Goal: Information Seeking & Learning: Learn about a topic

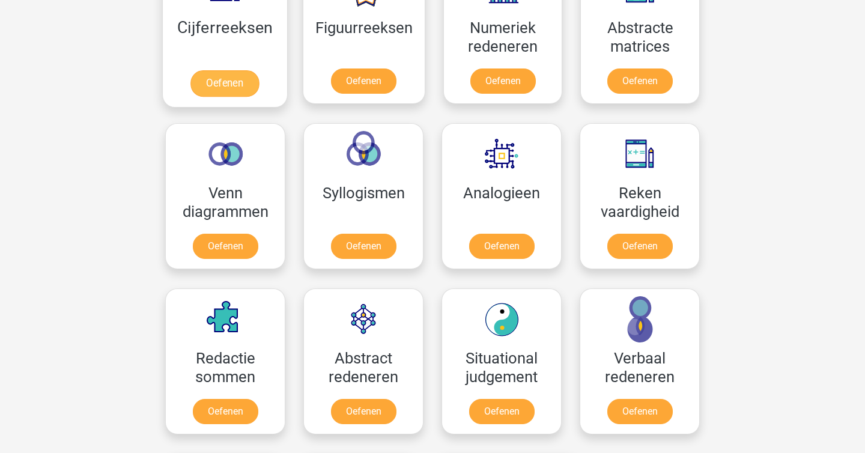
scroll to position [615, 0]
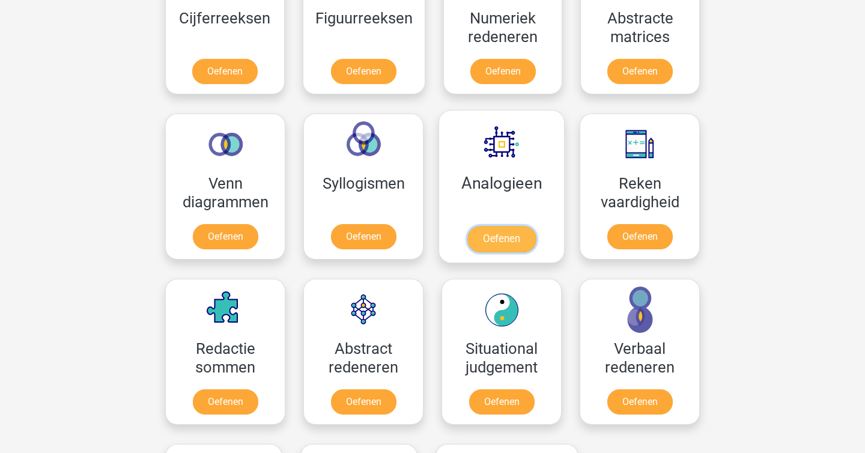
click at [501, 226] on link "Oefenen" at bounding box center [502, 239] width 69 height 26
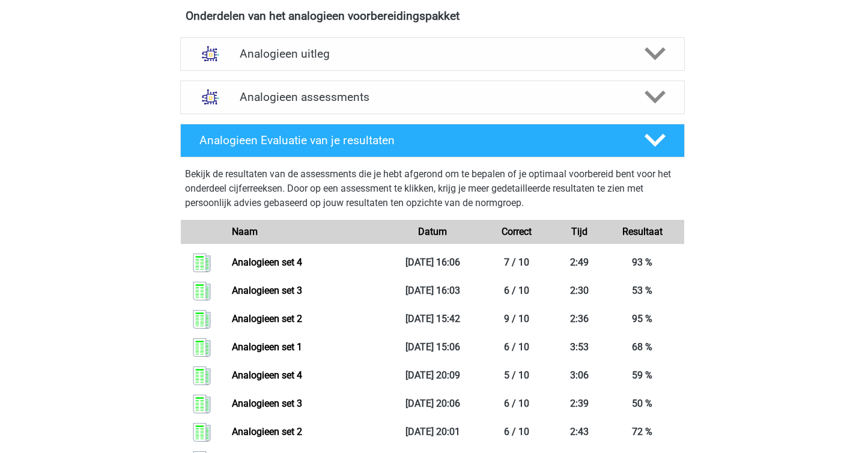
scroll to position [376, 0]
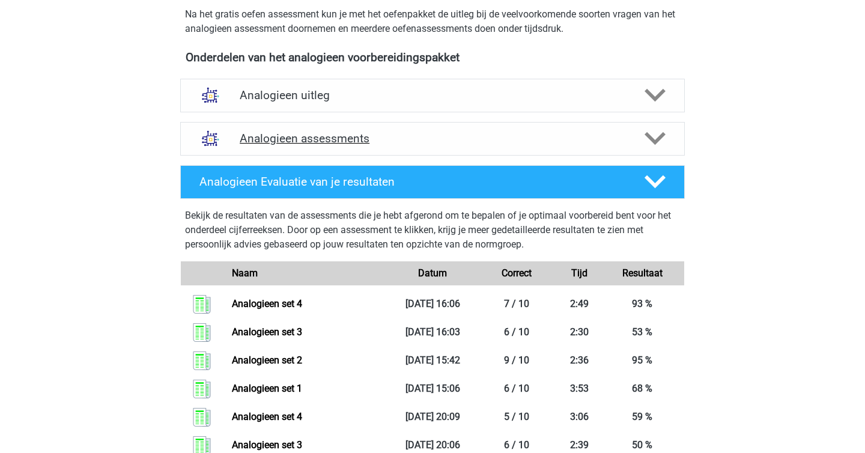
click at [246, 137] on h4 "Analogieen assessments" at bounding box center [433, 139] width 386 height 14
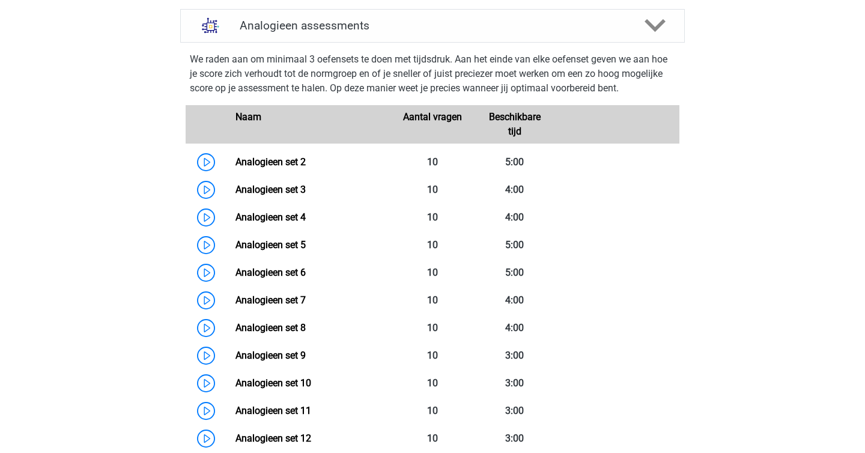
scroll to position [490, 0]
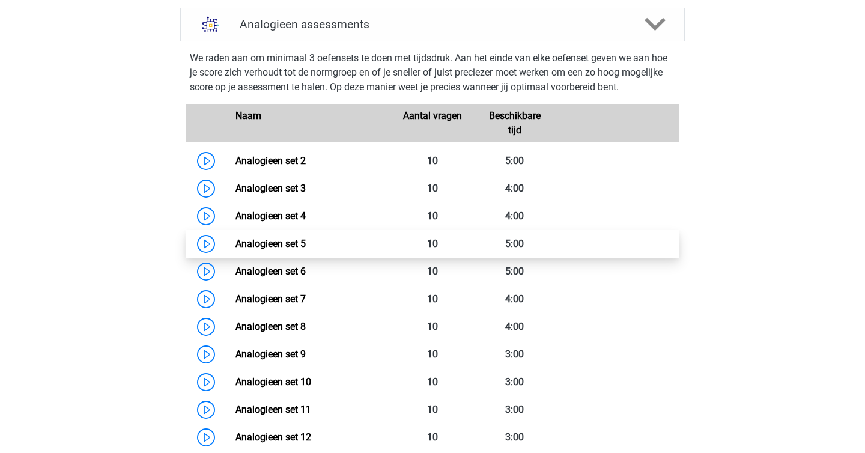
click at [255, 246] on link "Analogieen set 5" at bounding box center [271, 243] width 70 height 11
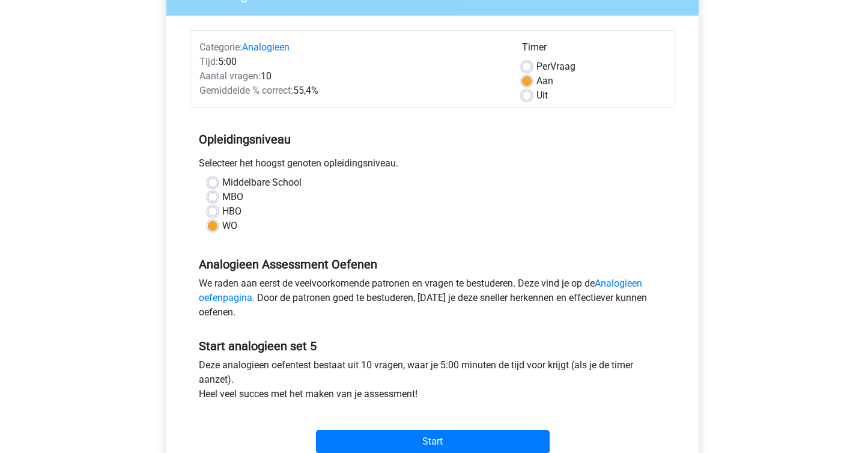
scroll to position [156, 0]
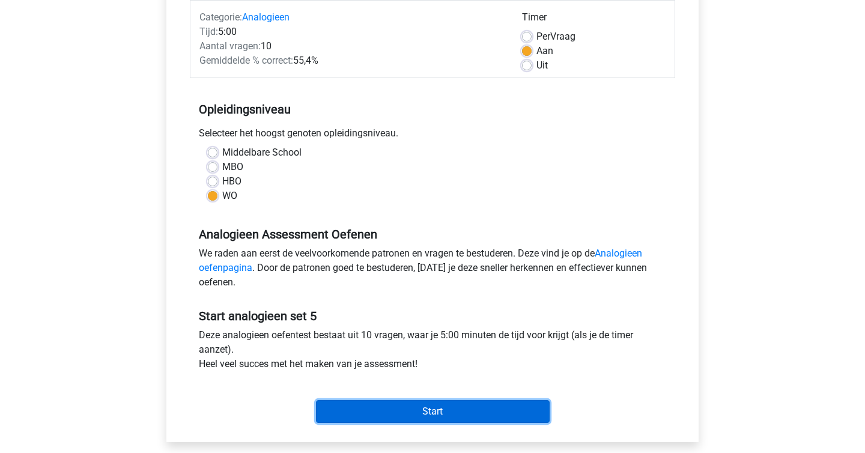
click at [398, 401] on input "Start" at bounding box center [433, 411] width 234 height 23
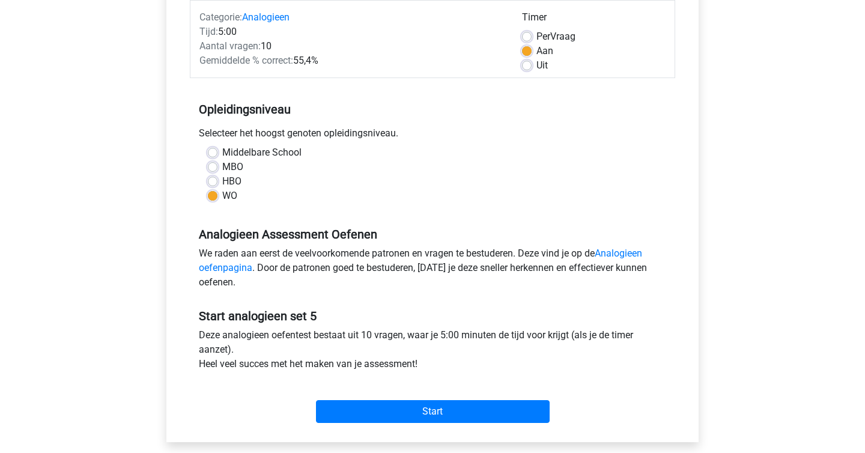
click at [428, 397] on div "Start" at bounding box center [433, 402] width 486 height 42
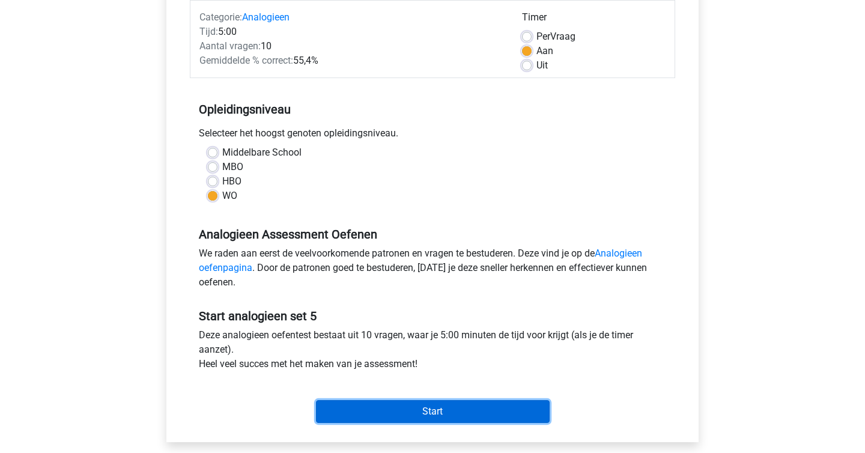
click at [443, 403] on input "Start" at bounding box center [433, 411] width 234 height 23
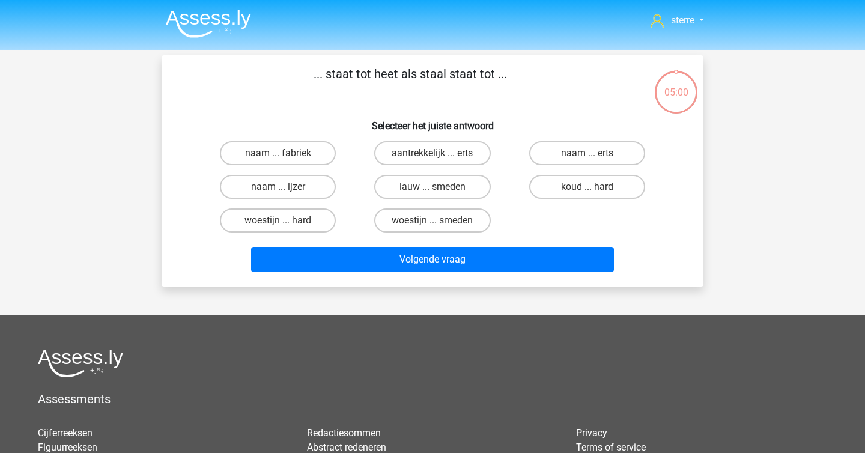
click at [227, 85] on p "... staat tot heet als staal staat tot ..." at bounding box center [410, 83] width 459 height 36
click at [582, 207] on div "naam ... fabriek aantrekkelijk ... erts naam ... erts naam ... ijzer lauw ... s…" at bounding box center [433, 186] width 464 height 101
click at [382, 222] on label "woestijn ... smeden" at bounding box center [432, 221] width 116 height 24
click at [433, 222] on input "woestijn ... smeden" at bounding box center [437, 225] width 8 height 8
radio input "true"
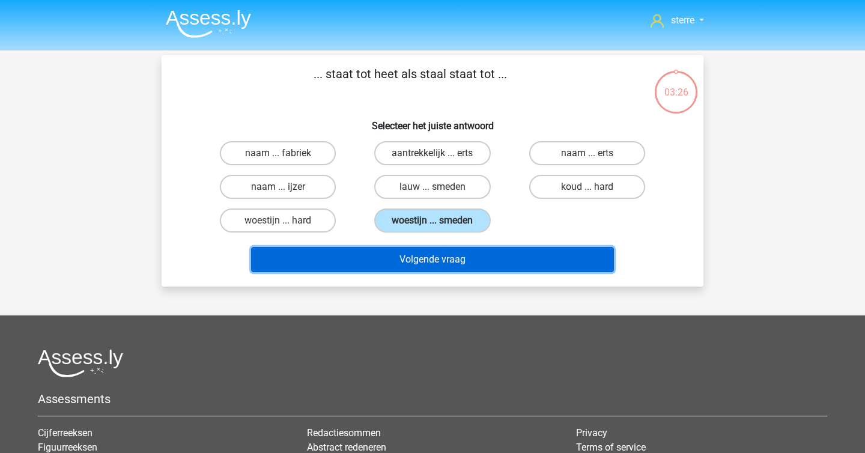
click at [432, 258] on button "Volgende vraag" at bounding box center [433, 259] width 364 height 25
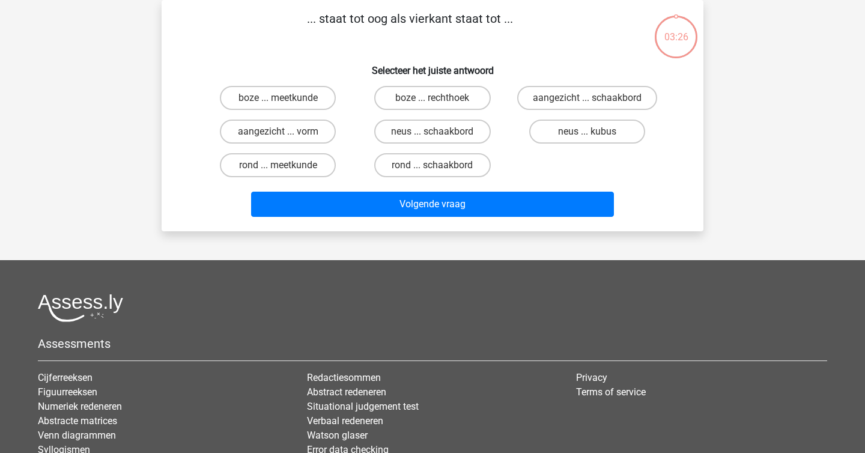
scroll to position [10, 0]
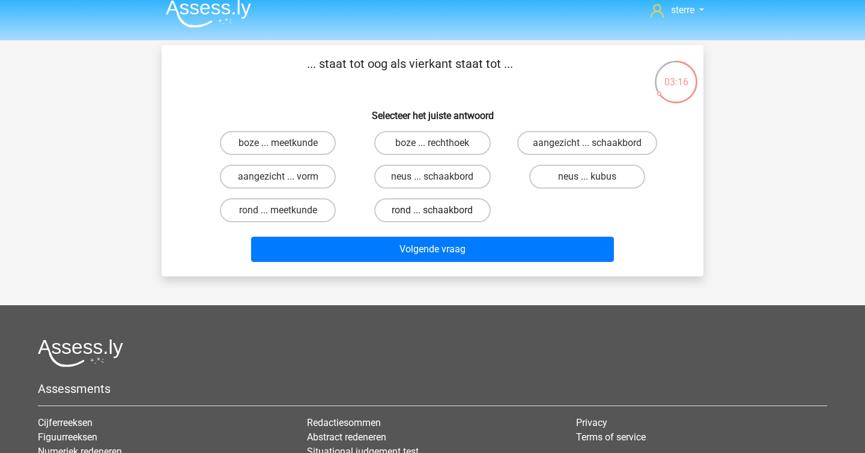
click at [450, 213] on label "rond ... schaakbord" at bounding box center [432, 210] width 116 height 24
click at [441, 213] on input "rond ... schaakbord" at bounding box center [437, 214] width 8 height 8
radio input "true"
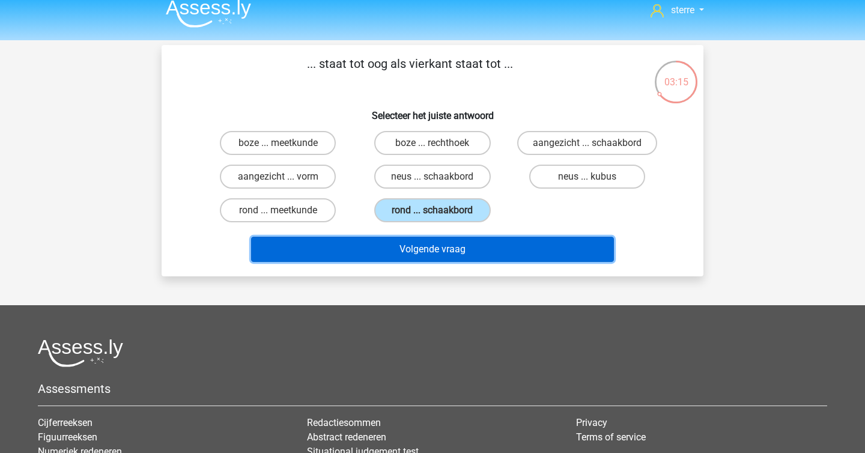
click at [474, 248] on button "Volgende vraag" at bounding box center [433, 249] width 364 height 25
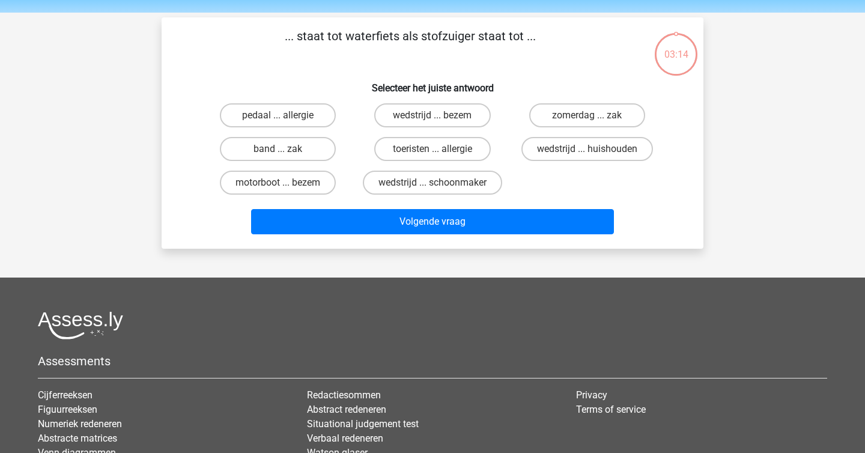
scroll to position [55, 0]
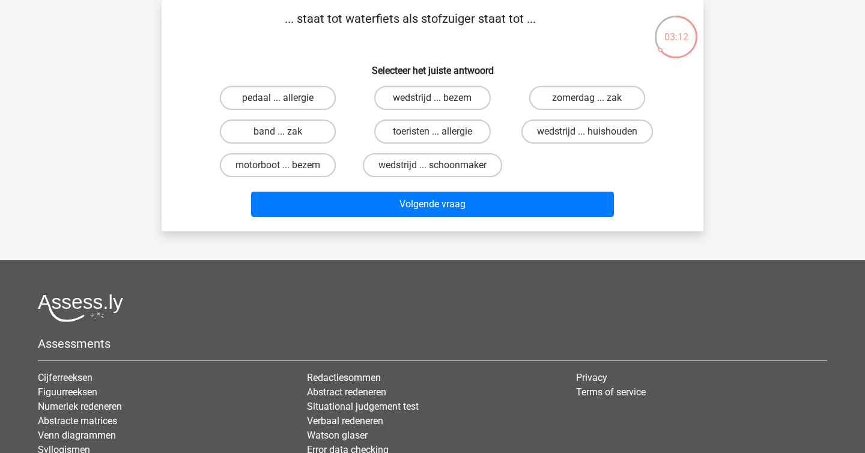
drag, startPoint x: 404, startPoint y: 16, endPoint x: 397, endPoint y: 16, distance: 7.2
click at [397, 16] on p "... staat tot waterfiets als stofzuiger staat tot ..." at bounding box center [410, 28] width 459 height 36
click at [302, 134] on label "band ... zak" at bounding box center [278, 132] width 116 height 24
click at [286, 134] on input "band ... zak" at bounding box center [282, 136] width 8 height 8
radio input "true"
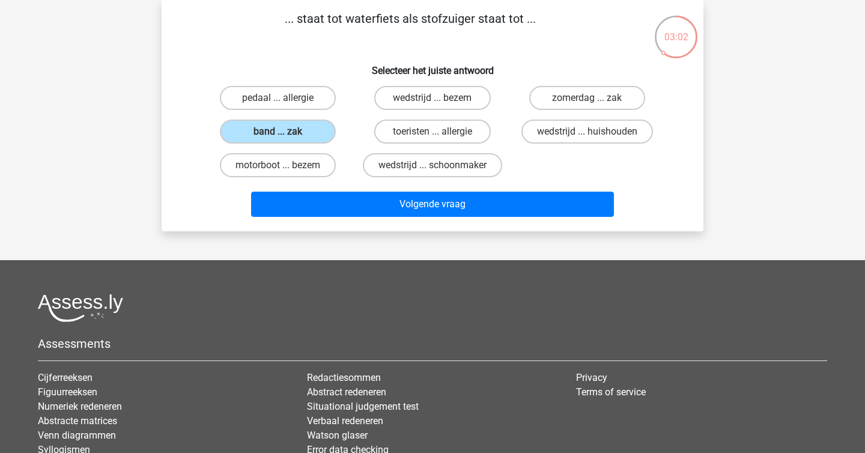
click at [370, 49] on div "... staat tot waterfiets als stofzuiger staat tot ... Selecteer het juiste antw…" at bounding box center [432, 116] width 532 height 212
click at [302, 163] on label "motorboot ... bezem" at bounding box center [278, 165] width 116 height 24
click at [286, 165] on input "motorboot ... bezem" at bounding box center [282, 169] width 8 height 8
radio input "true"
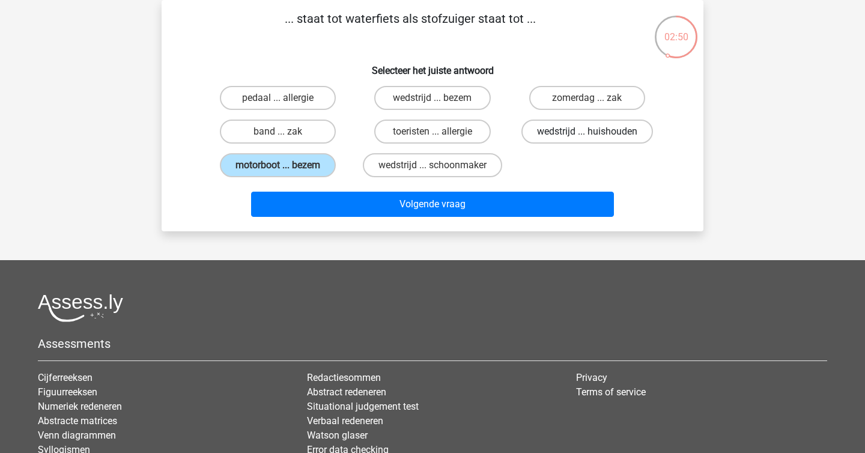
click at [578, 129] on label "wedstrijd ... huishouden" at bounding box center [588, 132] width 132 height 24
click at [587, 132] on input "wedstrijd ... huishouden" at bounding box center [591, 136] width 8 height 8
radio input "true"
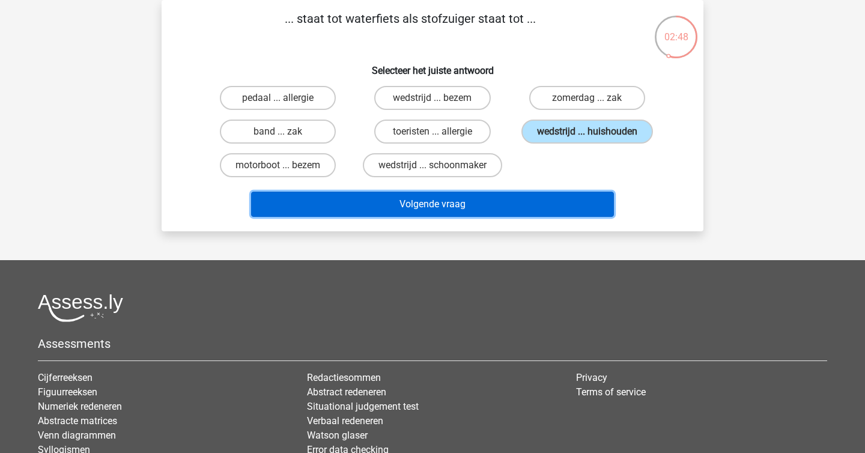
click at [540, 211] on button "Volgende vraag" at bounding box center [433, 204] width 364 height 25
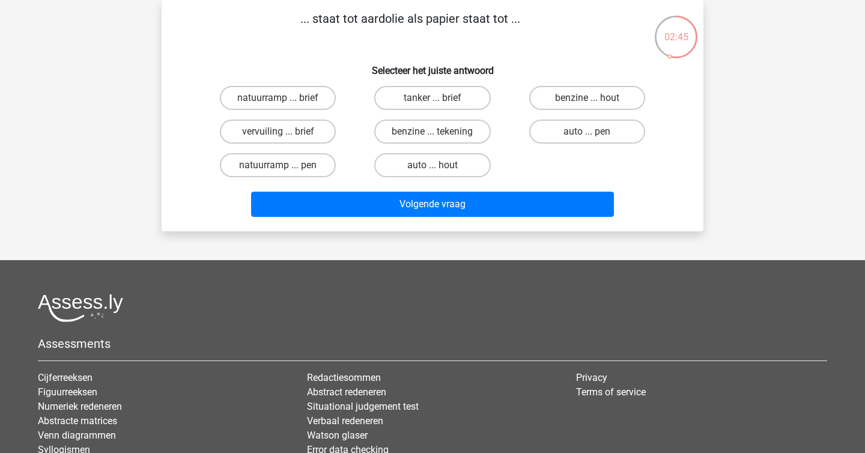
click at [352, 52] on div "... staat tot aardolie als papier staat tot ... Selecteer het juiste antwoord n…" at bounding box center [432, 116] width 532 height 212
click at [588, 96] on label "benzine ... hout" at bounding box center [587, 98] width 116 height 24
click at [588, 98] on input "benzine ... hout" at bounding box center [591, 102] width 8 height 8
radio input "true"
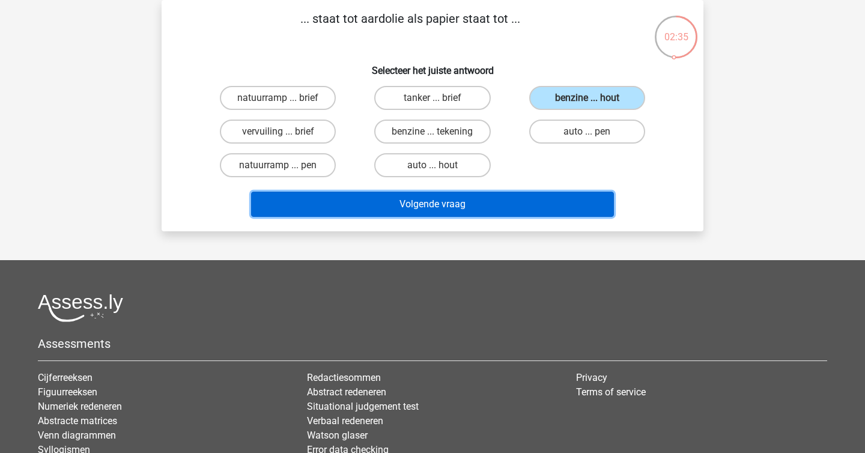
click at [547, 213] on button "Volgende vraag" at bounding box center [433, 204] width 364 height 25
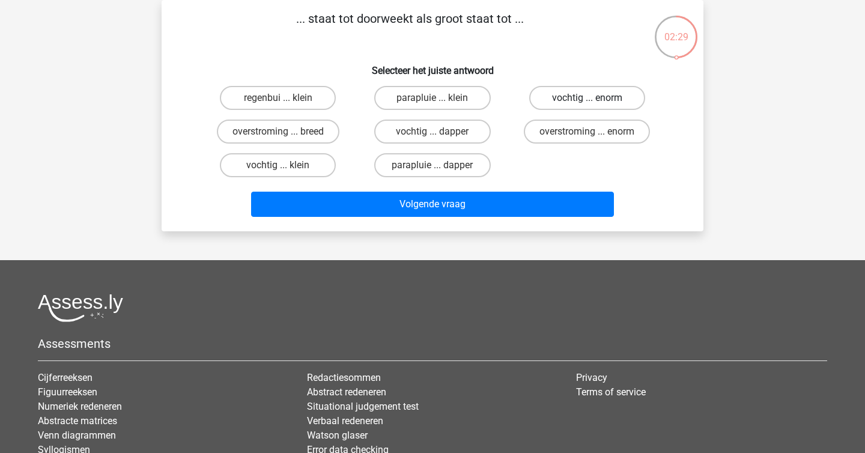
click at [542, 95] on label "vochtig ... enorm" at bounding box center [587, 98] width 116 height 24
click at [587, 98] on input "vochtig ... enorm" at bounding box center [591, 102] width 8 height 8
radio input "true"
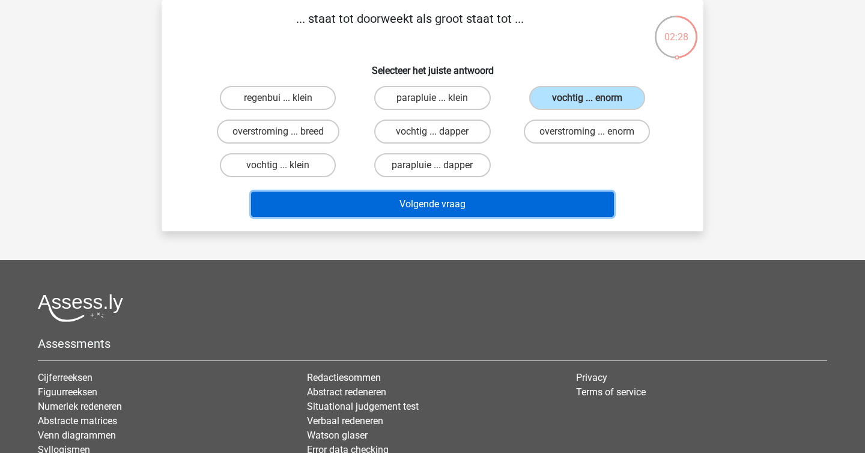
click at [528, 204] on button "Volgende vraag" at bounding box center [433, 204] width 364 height 25
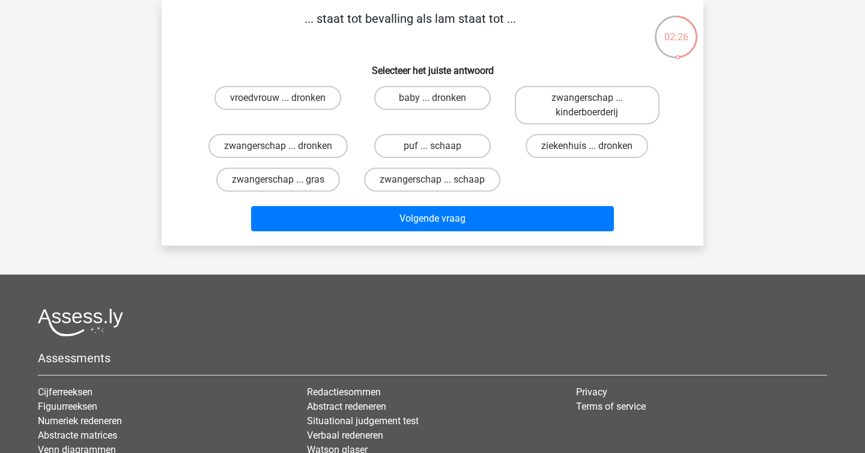
click at [362, 22] on p "... staat tot bevalling als lam staat tot ..." at bounding box center [410, 28] width 459 height 36
copy p
click at [371, 65] on h6 "Selecteer het juiste antwoord" at bounding box center [433, 65] width 504 height 21
click at [307, 148] on label "zwangerschap ... dronken" at bounding box center [278, 146] width 139 height 24
click at [286, 148] on input "zwangerschap ... dronken" at bounding box center [282, 150] width 8 height 8
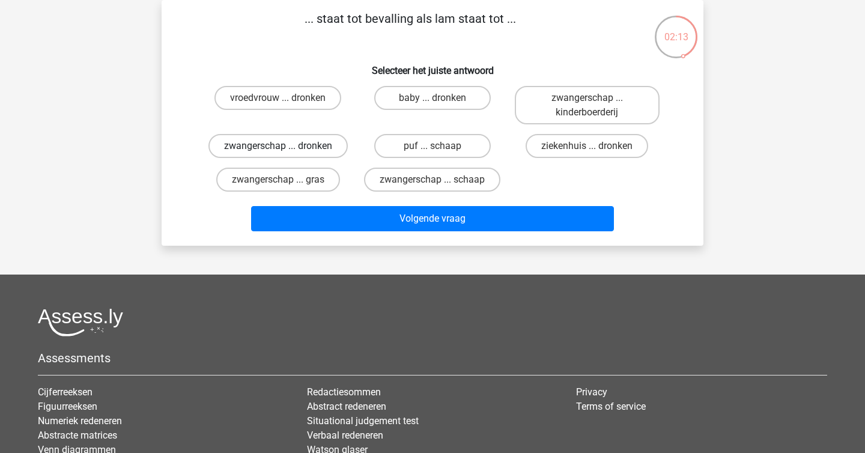
radio input "true"
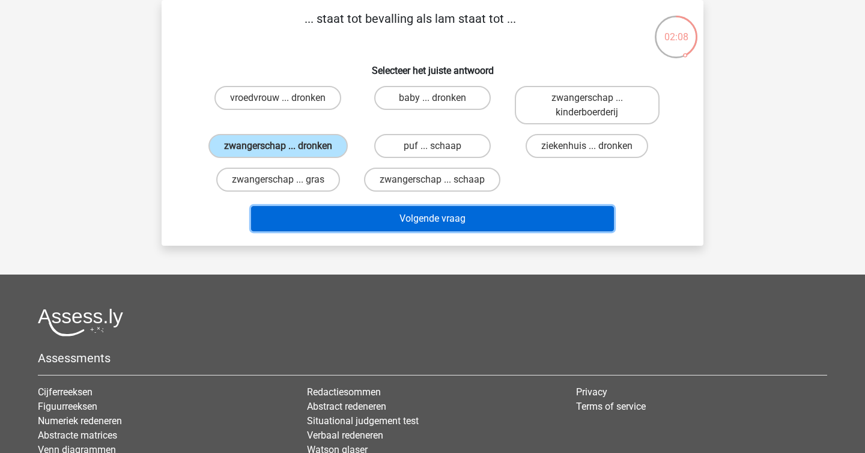
click at [369, 216] on button "Volgende vraag" at bounding box center [433, 218] width 364 height 25
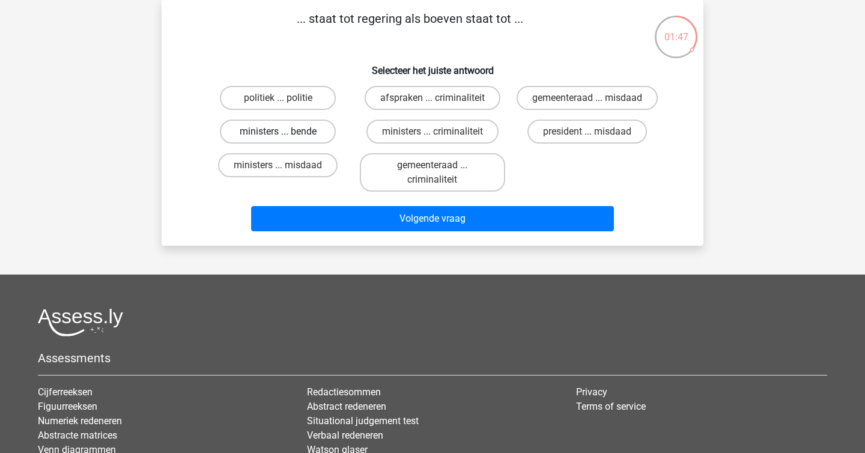
click at [323, 136] on label "ministers ... bende" at bounding box center [278, 132] width 116 height 24
click at [286, 136] on input "ministers ... bende" at bounding box center [282, 136] width 8 height 8
radio input "true"
click at [391, 204] on div "Volgende vraag" at bounding box center [433, 217] width 504 height 40
click at [425, 234] on div "Volgende vraag" at bounding box center [433, 221] width 464 height 30
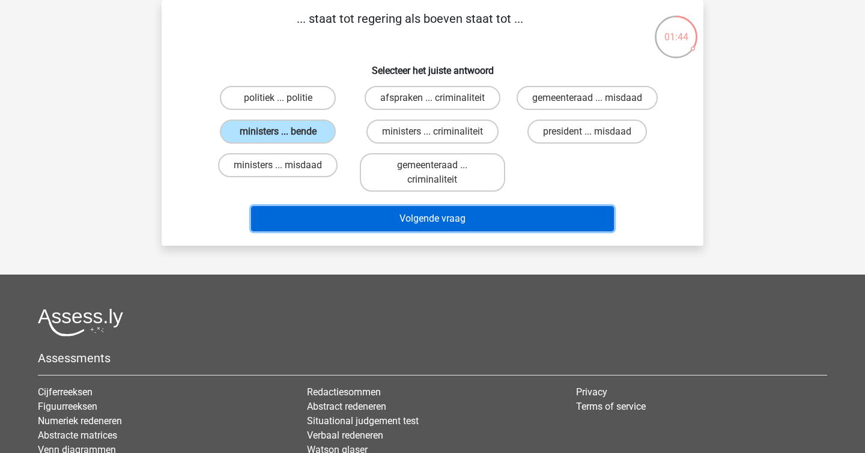
click at [426, 220] on button "Volgende vraag" at bounding box center [433, 218] width 364 height 25
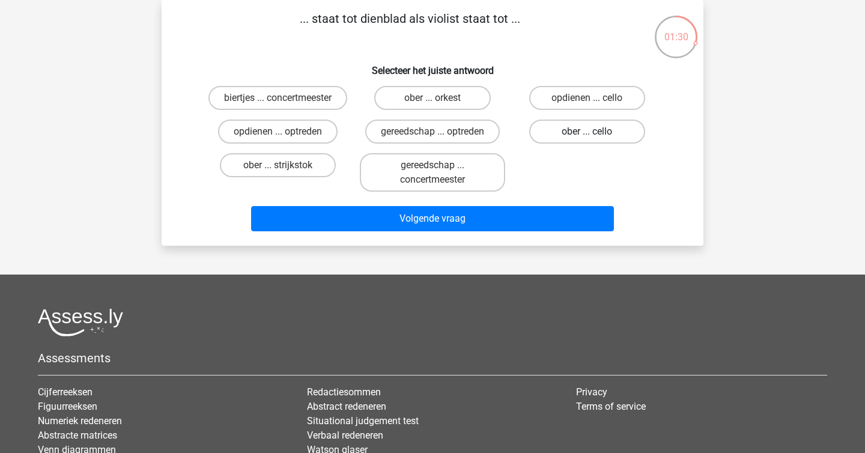
click at [593, 123] on label "ober ... cello" at bounding box center [587, 132] width 116 height 24
click at [593, 132] on input "ober ... cello" at bounding box center [591, 136] width 8 height 8
radio input "true"
click at [341, 178] on div "ober ... strijkstok" at bounding box center [278, 172] width 145 height 38
click at [316, 166] on label "ober ... strijkstok" at bounding box center [278, 165] width 116 height 24
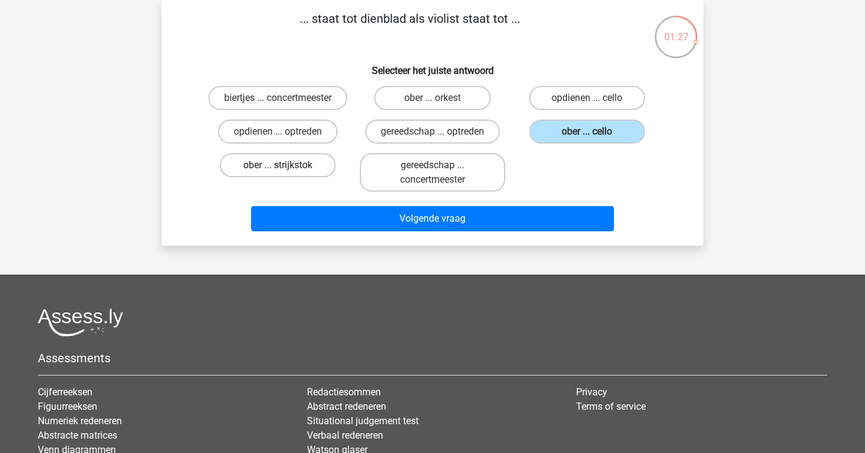
click at [286, 166] on input "ober ... strijkstok" at bounding box center [282, 169] width 8 height 8
radio input "true"
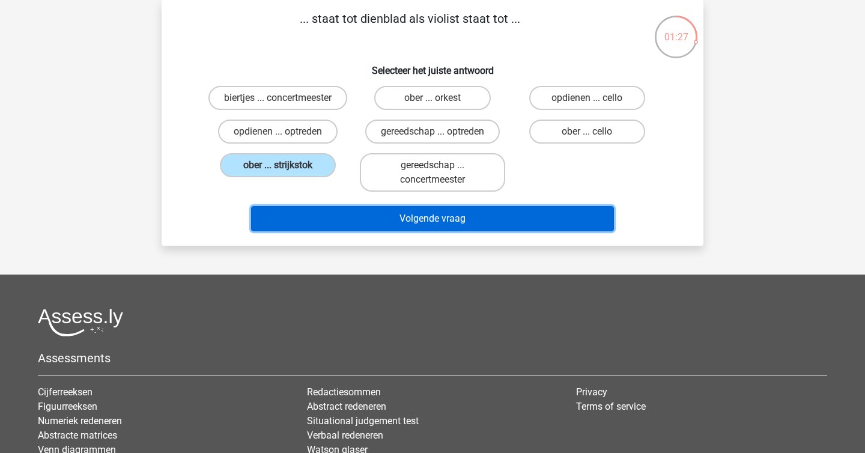
click at [379, 228] on button "Volgende vraag" at bounding box center [433, 218] width 364 height 25
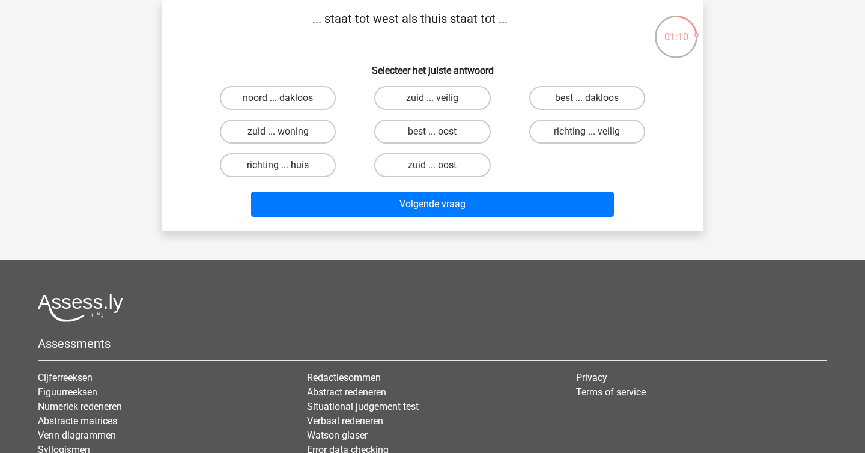
click at [296, 164] on label "richting ... huis" at bounding box center [278, 165] width 116 height 24
click at [286, 165] on input "richting ... huis" at bounding box center [282, 169] width 8 height 8
radio input "true"
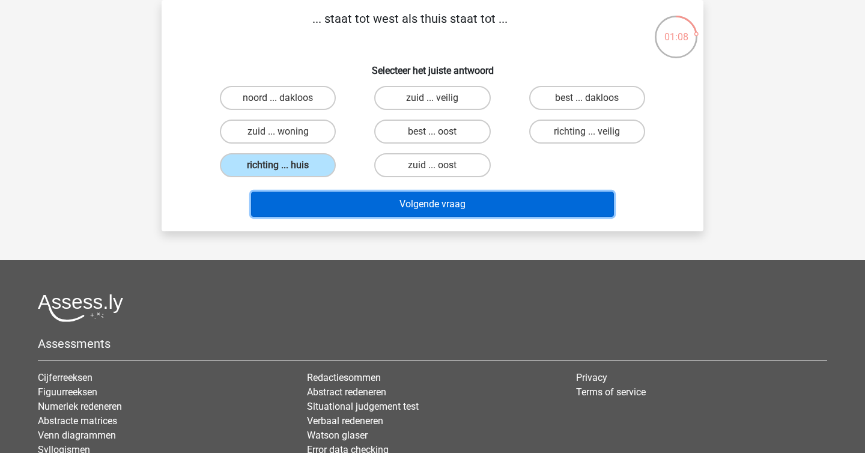
click at [355, 215] on button "Volgende vraag" at bounding box center [433, 204] width 364 height 25
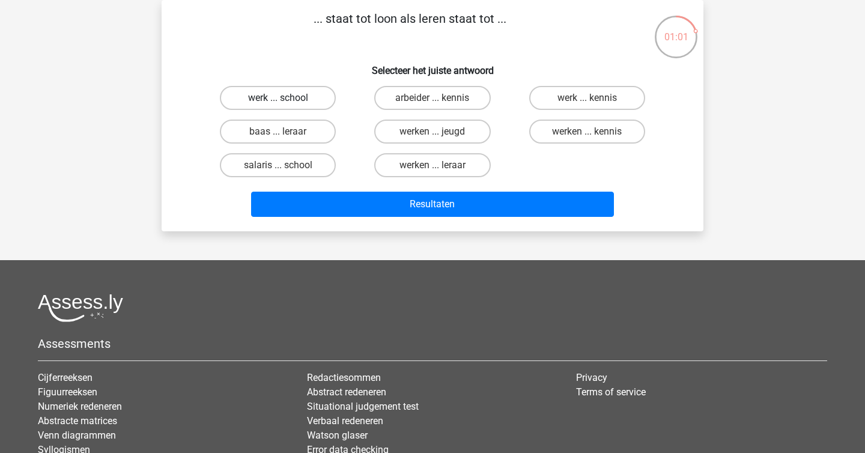
click at [289, 93] on label "werk ... school" at bounding box center [278, 98] width 116 height 24
click at [286, 98] on input "werk ... school" at bounding box center [282, 102] width 8 height 8
radio input "true"
click at [597, 93] on label "werk ... kennis" at bounding box center [587, 98] width 116 height 24
click at [595, 98] on input "werk ... kennis" at bounding box center [591, 102] width 8 height 8
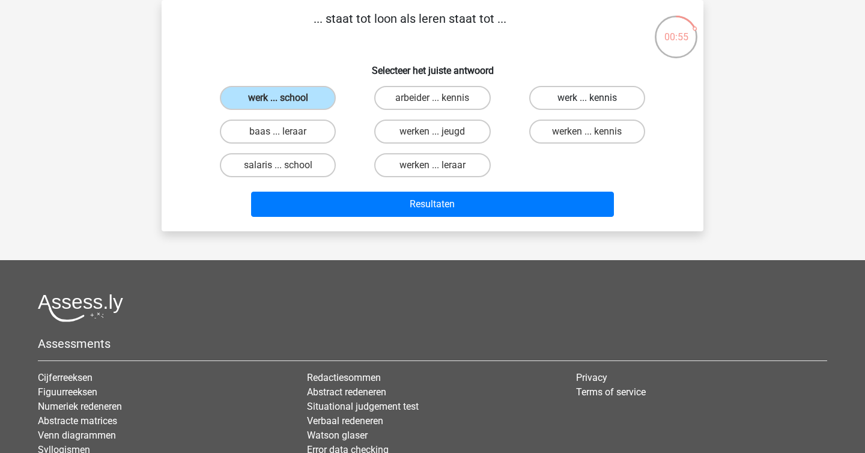
radio input "true"
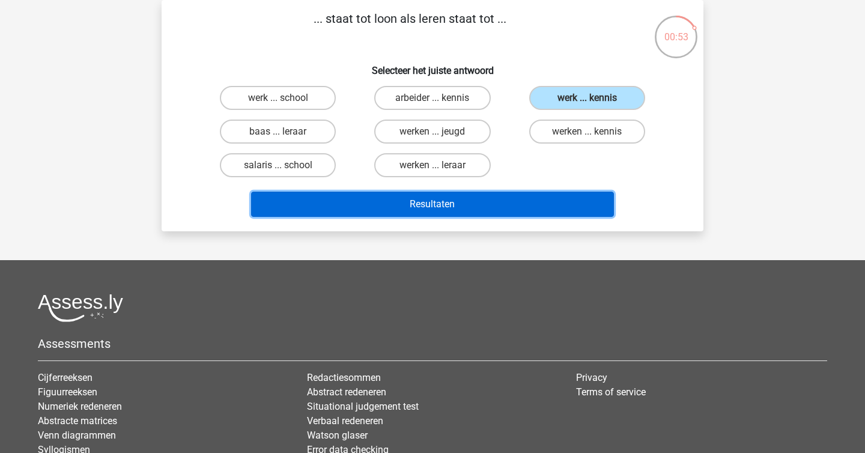
click at [569, 203] on button "Resultaten" at bounding box center [433, 204] width 364 height 25
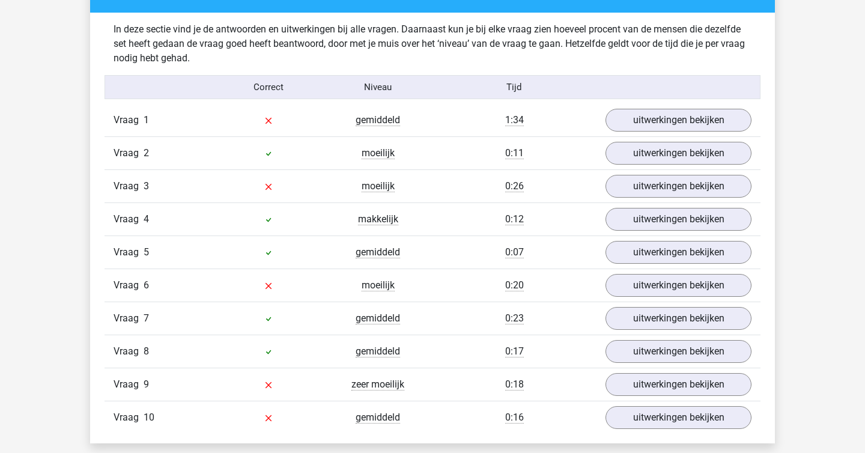
scroll to position [722, 0]
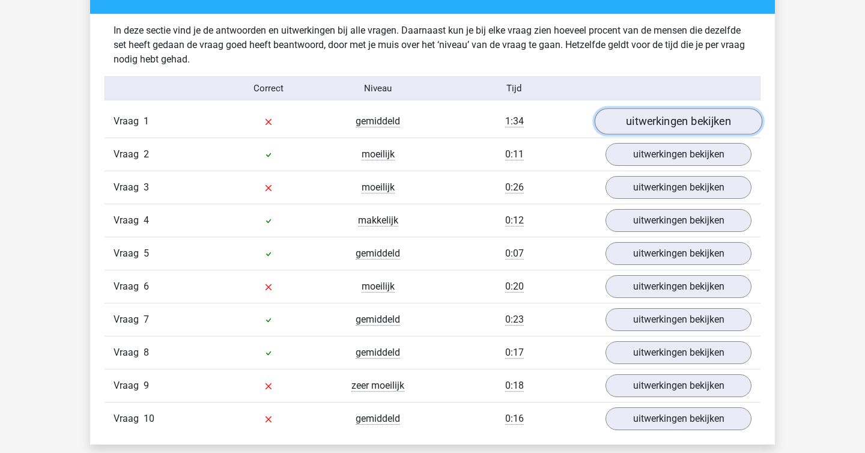
click at [633, 127] on link "uitwerkingen bekijken" at bounding box center [679, 121] width 168 height 26
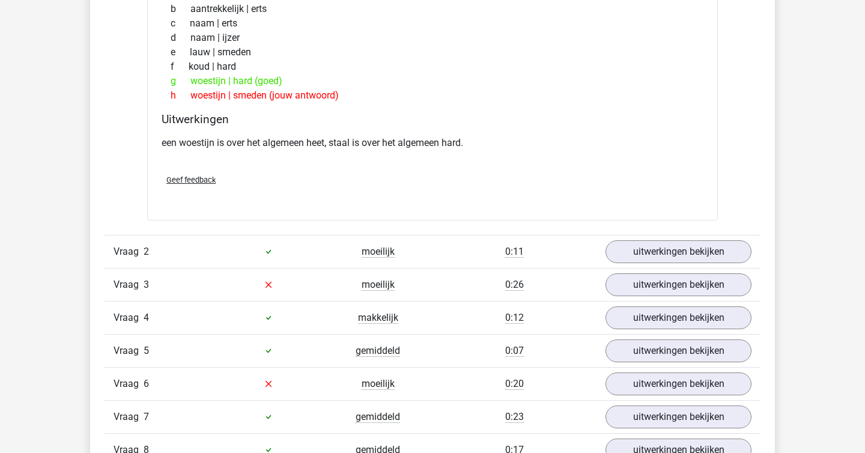
scroll to position [927, 0]
click at [648, 248] on link "uitwerkingen bekijken" at bounding box center [679, 251] width 168 height 26
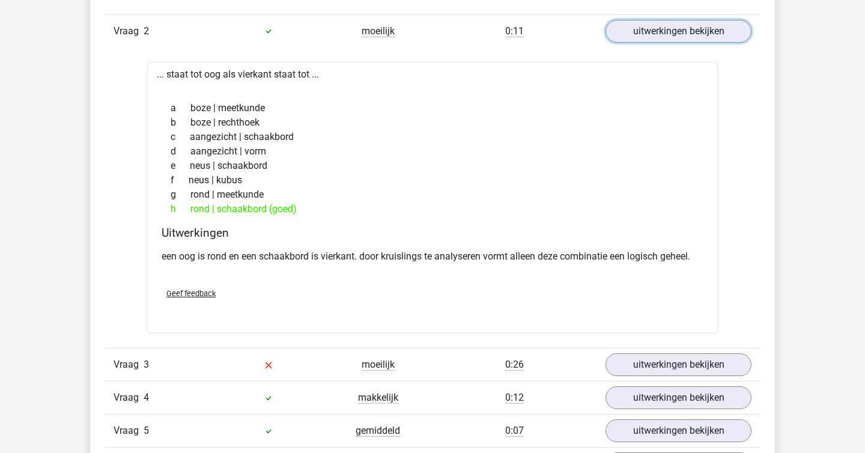
scroll to position [1147, 0]
click at [694, 365] on link "uitwerkingen bekijken" at bounding box center [679, 364] width 168 height 26
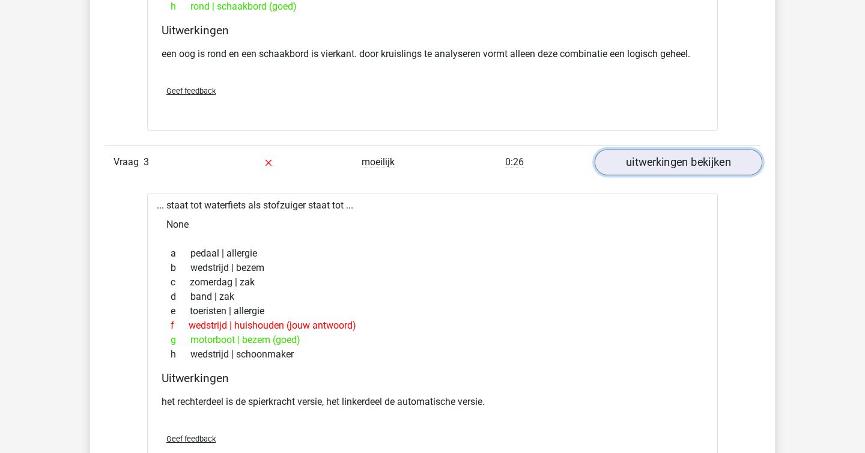
scroll to position [1355, 0]
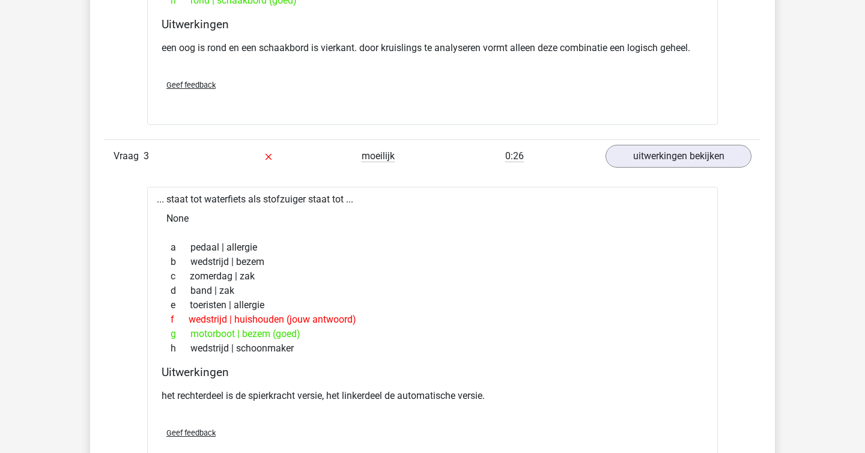
click at [538, 287] on div "d band | zak" at bounding box center [433, 291] width 542 height 14
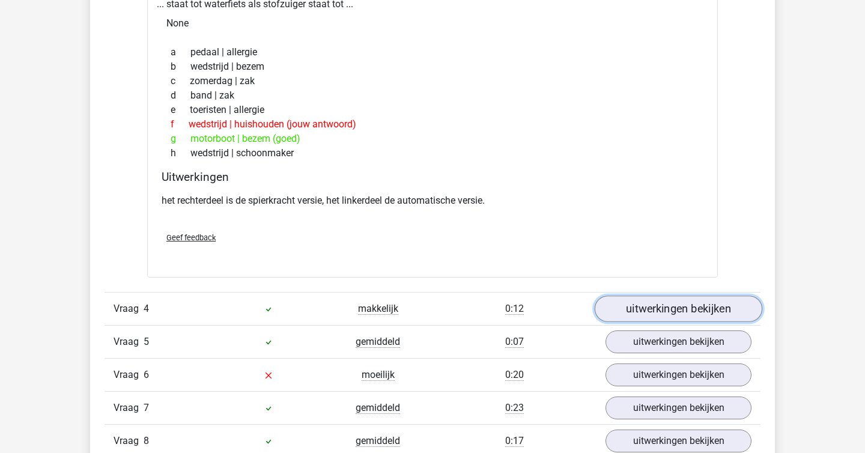
click at [654, 304] on link "uitwerkingen bekijken" at bounding box center [679, 309] width 168 height 26
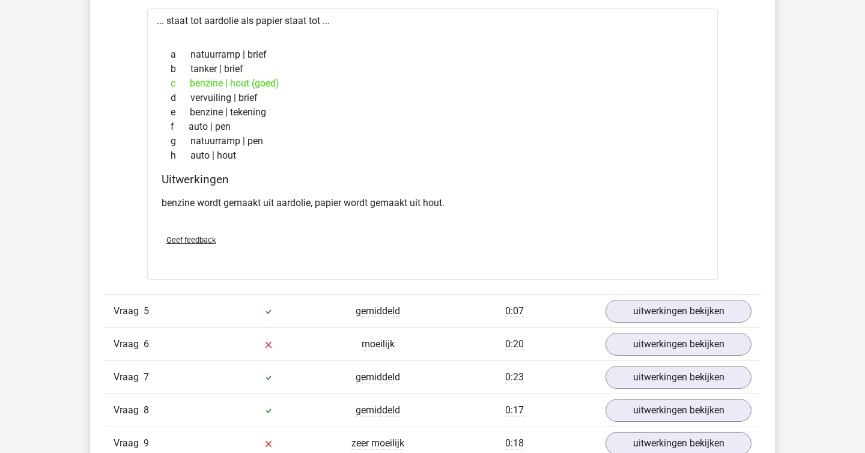
scroll to position [1882, 0]
click at [652, 300] on link "uitwerkingen bekijken" at bounding box center [679, 310] width 168 height 26
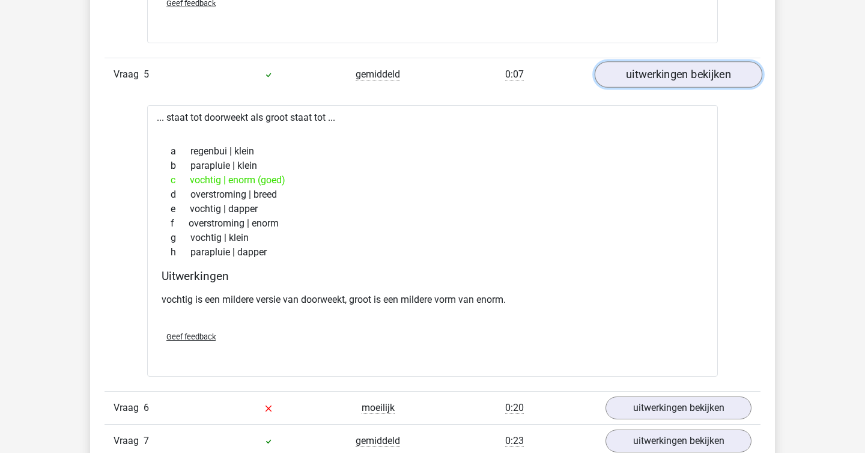
scroll to position [2179, 0]
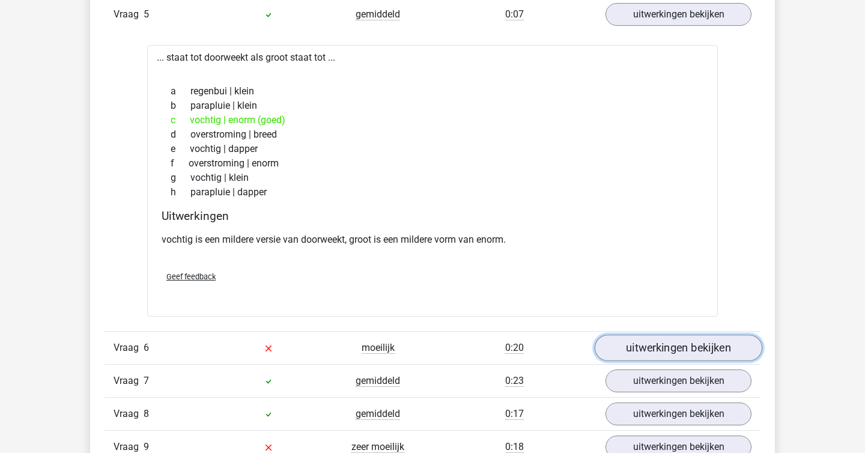
click at [697, 340] on link "uitwerkingen bekijken" at bounding box center [679, 348] width 168 height 26
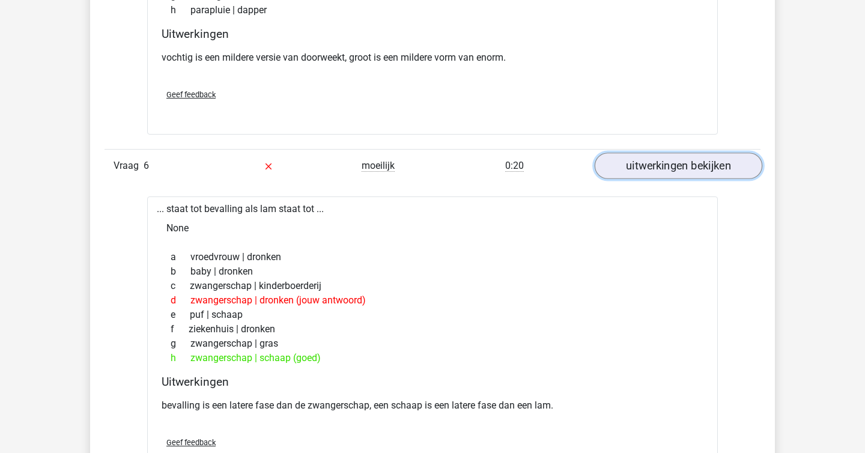
scroll to position [2413, 0]
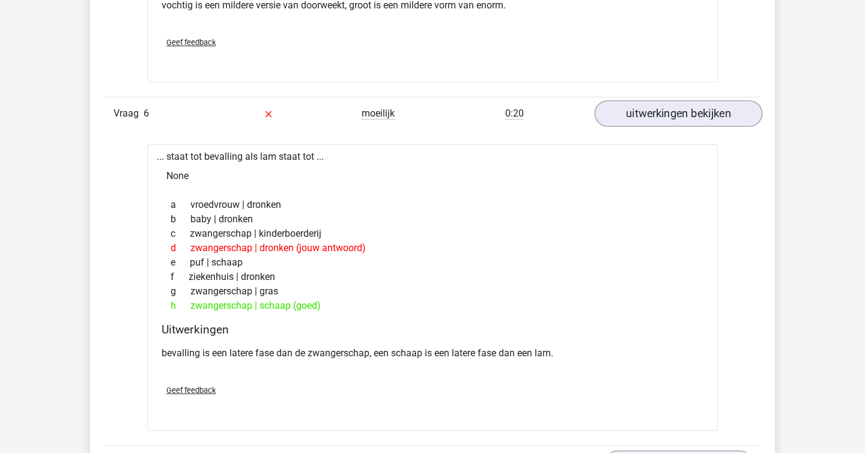
click at [697, 340] on div "Uitwerkingen bevalling is een latere fase dan de zwangerschap, een schaap is ee…" at bounding box center [433, 349] width 552 height 52
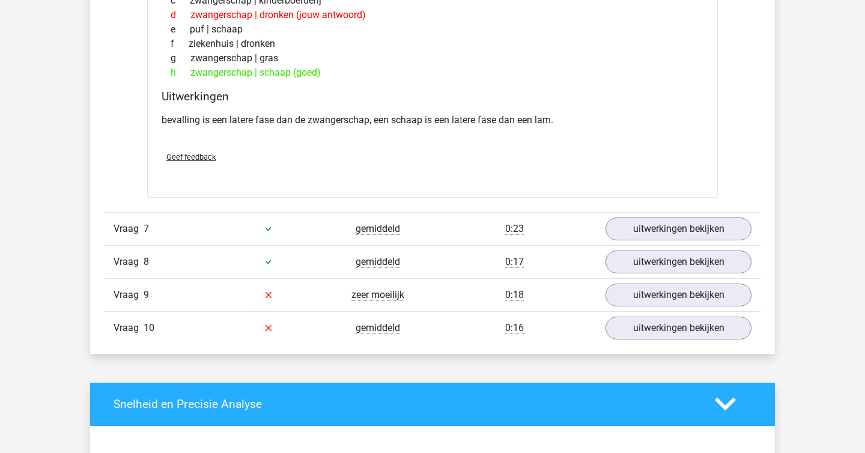
scroll to position [2647, 0]
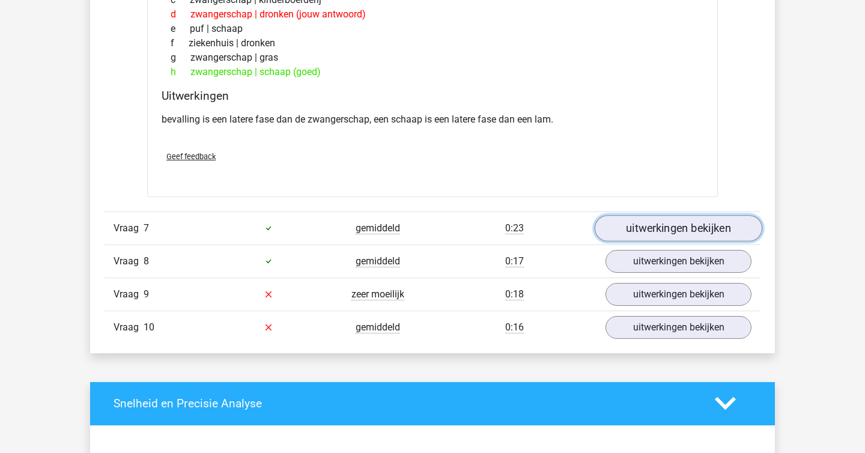
click at [673, 226] on link "uitwerkingen bekijken" at bounding box center [679, 228] width 168 height 26
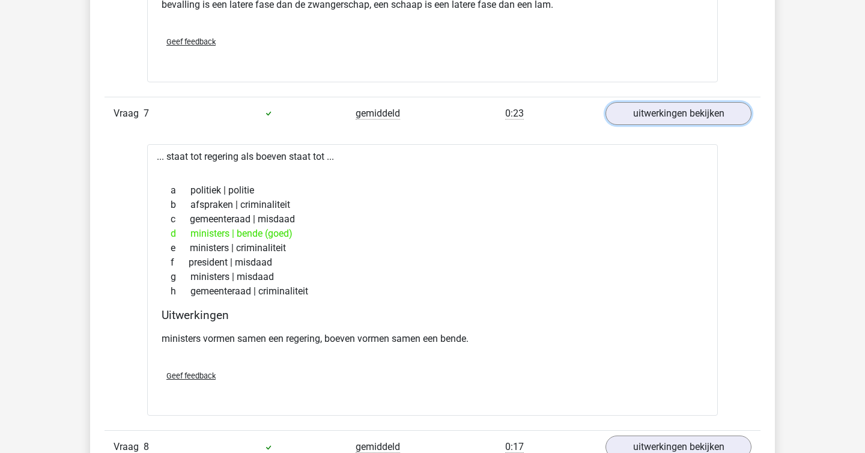
scroll to position [2859, 0]
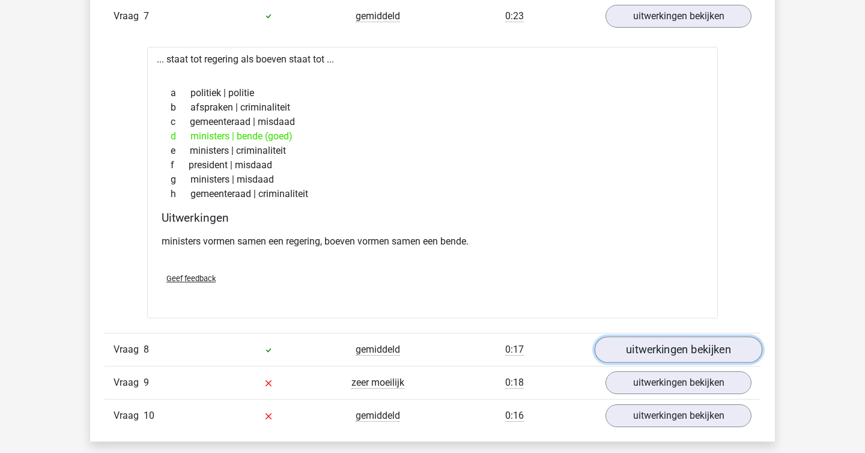
click at [681, 339] on link "uitwerkingen bekijken" at bounding box center [679, 350] width 168 height 26
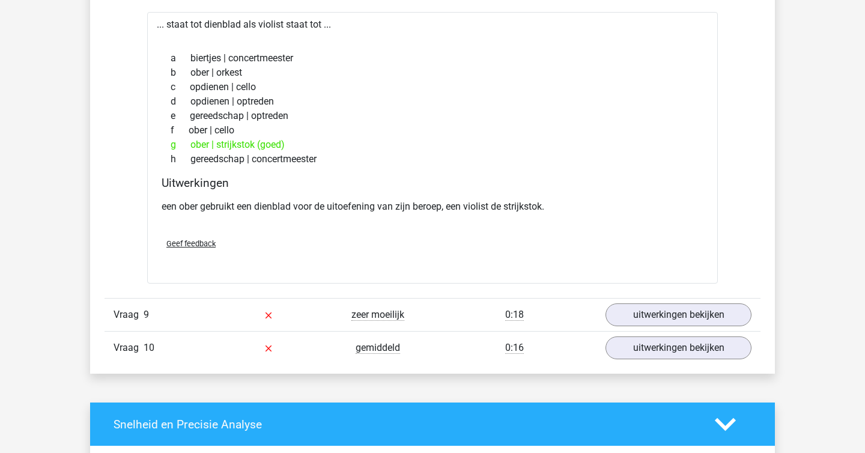
scroll to position [3242, 0]
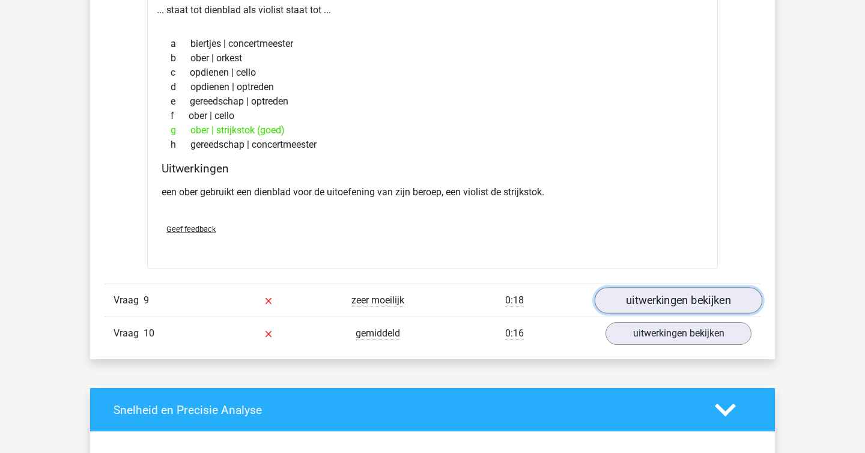
click at [651, 288] on link "uitwerkingen bekijken" at bounding box center [679, 300] width 168 height 26
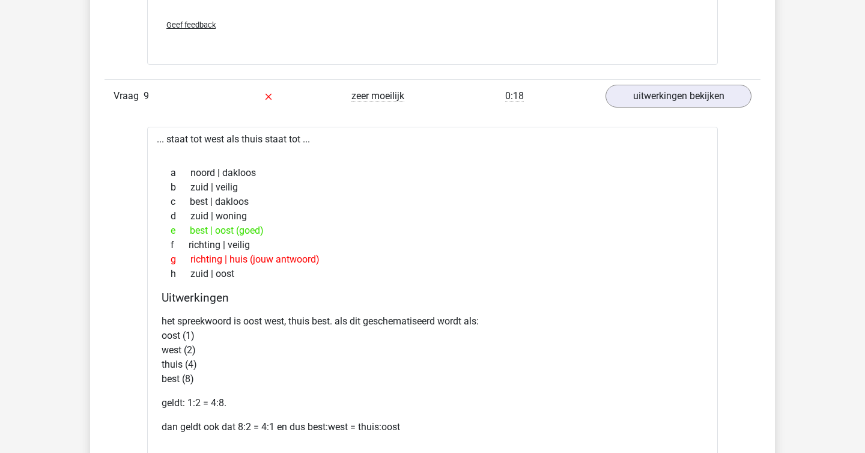
click at [655, 315] on p "het spreekwoord is oost west, thuis best. als dit geschematiseerd wordt als: oo…" at bounding box center [433, 350] width 542 height 72
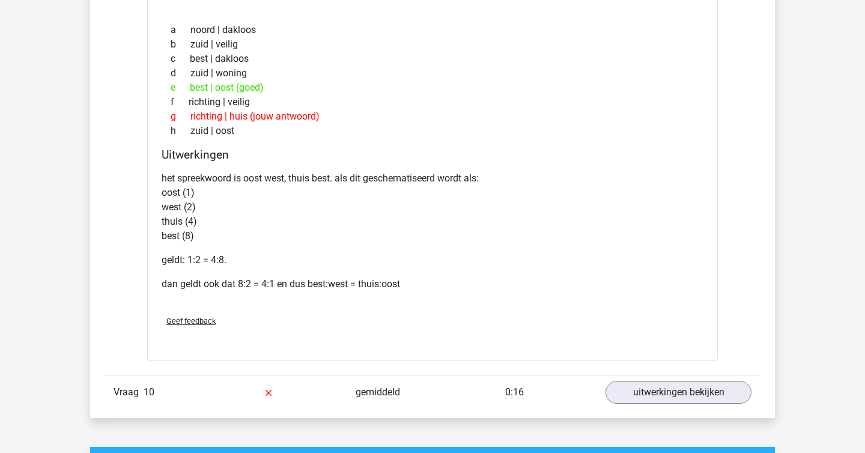
scroll to position [3615, 0]
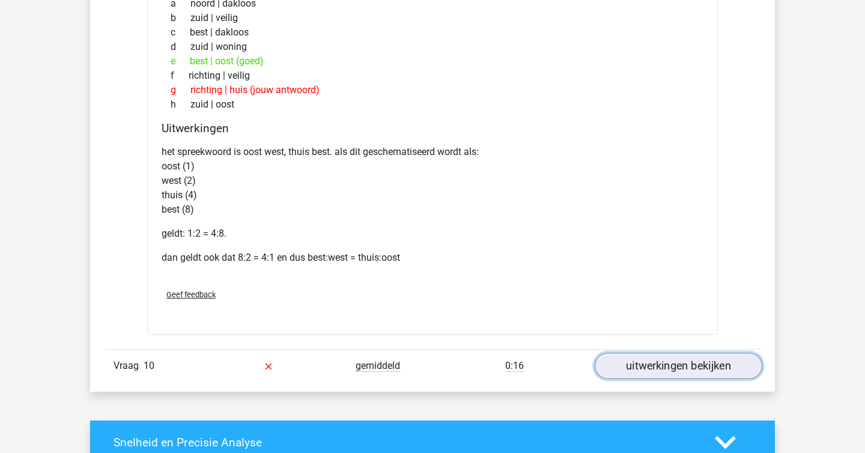
click at [668, 365] on link "uitwerkingen bekijken" at bounding box center [679, 366] width 168 height 26
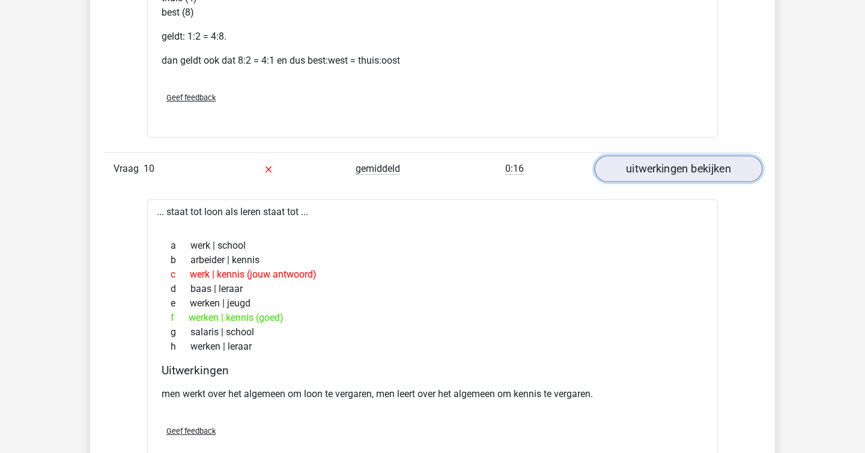
scroll to position [3897, 0]
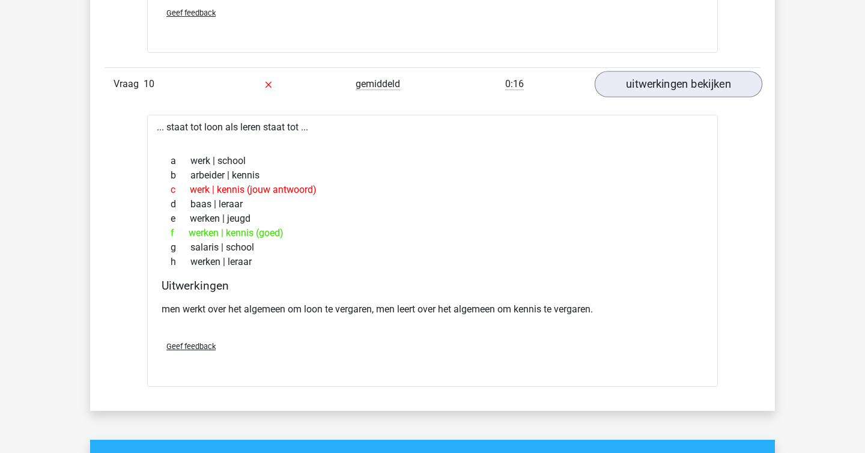
click at [668, 365] on div "Verstuur" at bounding box center [433, 371] width 552 height 19
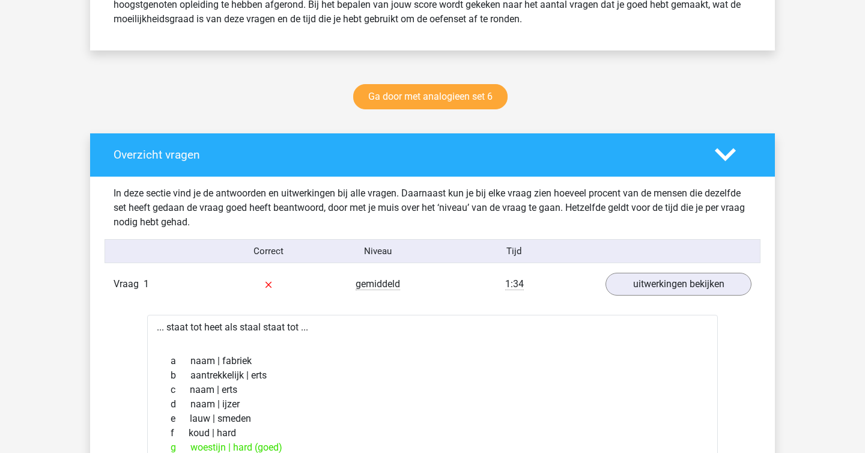
scroll to position [277, 0]
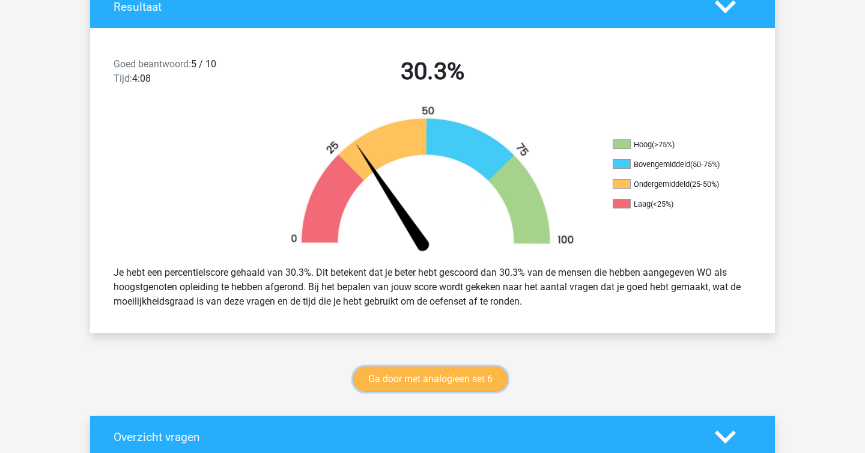
click at [454, 379] on link "Ga door met analogieen set 6" at bounding box center [430, 379] width 154 height 25
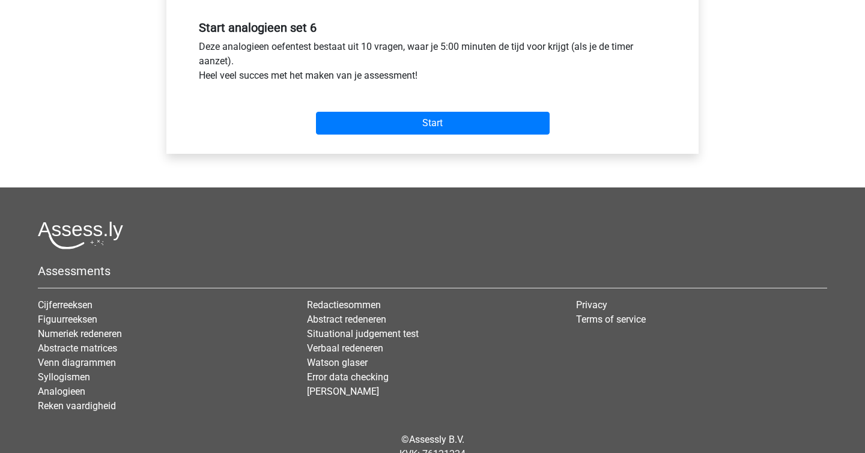
scroll to position [496, 0]
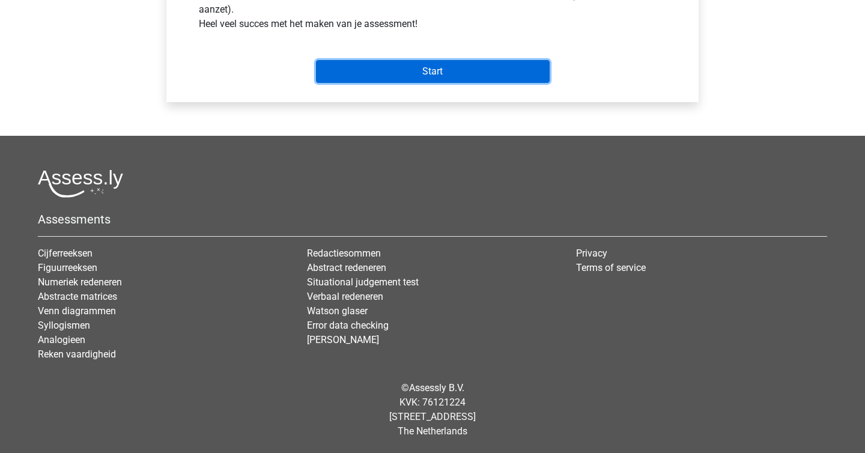
click at [458, 69] on input "Start" at bounding box center [433, 71] width 234 height 23
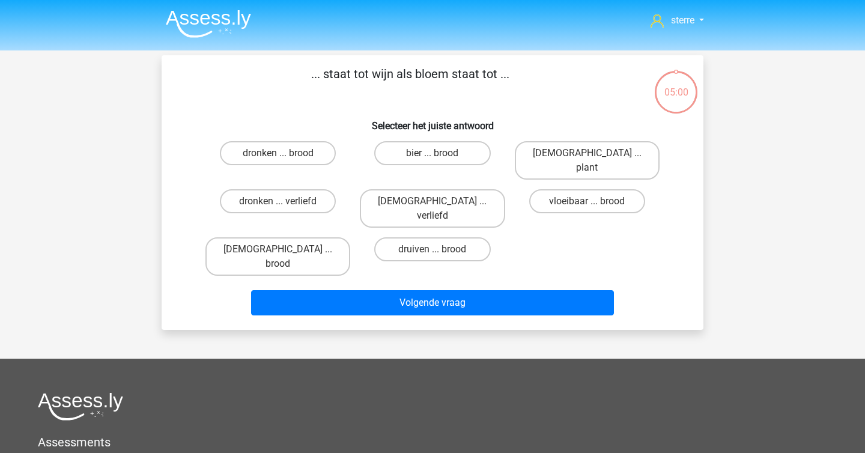
click at [180, 172] on div "... staat tot wijn als bloem staat tot ... Selecteer het juiste antwoord dronke…" at bounding box center [432, 192] width 532 height 255
click at [443, 237] on label "druiven ... brood" at bounding box center [432, 249] width 116 height 24
click at [441, 249] on input "druiven ... brood" at bounding box center [437, 253] width 8 height 8
radio input "true"
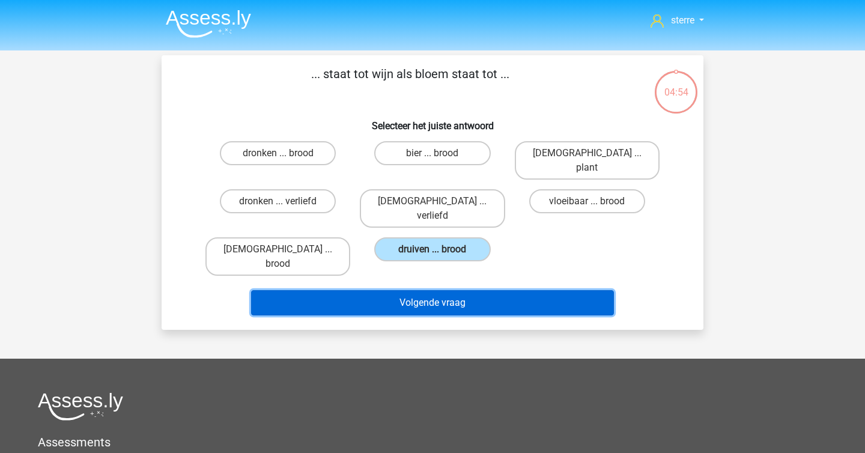
click at [474, 290] on button "Volgende vraag" at bounding box center [433, 302] width 364 height 25
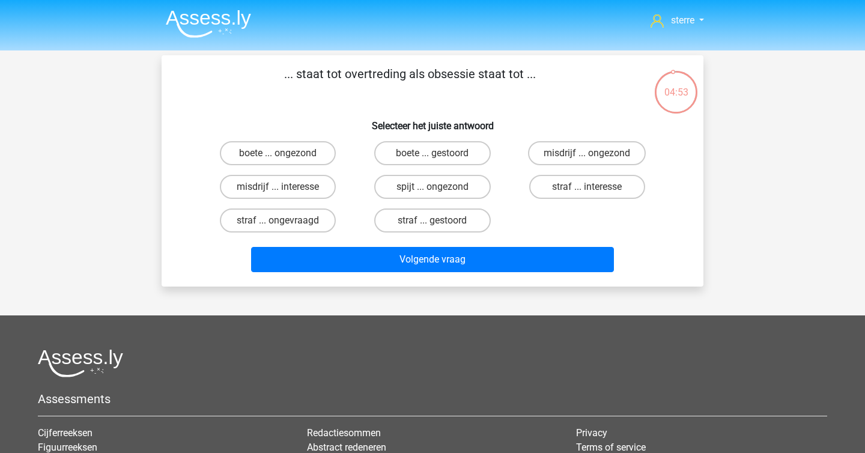
click at [147, 142] on div "sterre [EMAIL_ADDRESS][DOMAIN_NAME] Nederlands English" at bounding box center [432, 316] width 865 height 633
click at [270, 186] on label "misdrijf ... interesse" at bounding box center [278, 187] width 116 height 24
click at [278, 187] on input "misdrijf ... interesse" at bounding box center [282, 191] width 8 height 8
radio input "true"
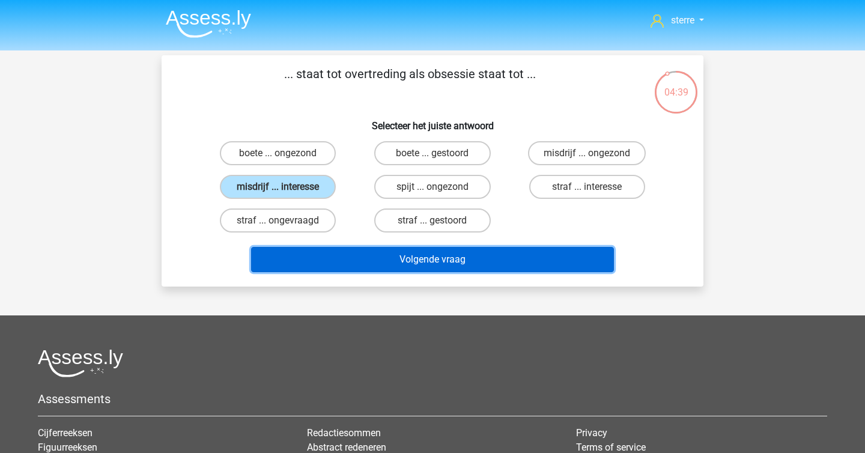
click at [359, 260] on button "Volgende vraag" at bounding box center [433, 259] width 364 height 25
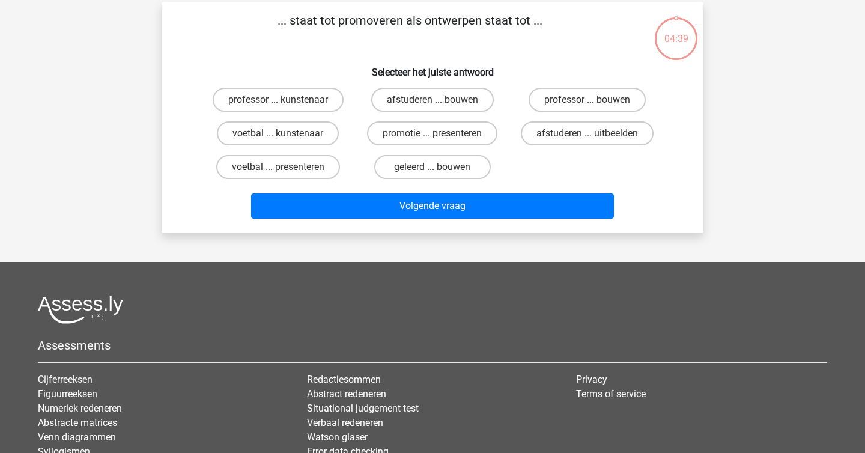
scroll to position [55, 0]
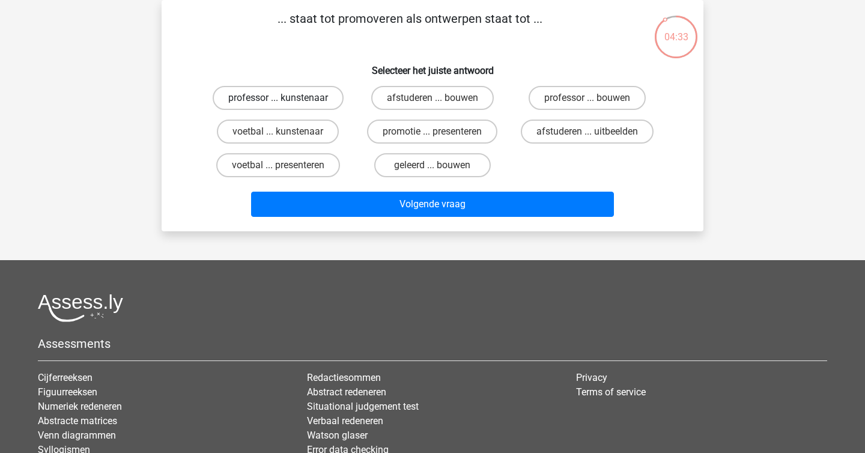
click at [266, 94] on label "professor ... kunstenaar" at bounding box center [278, 98] width 131 height 24
click at [278, 98] on input "professor ... kunstenaar" at bounding box center [282, 102] width 8 height 8
radio input "true"
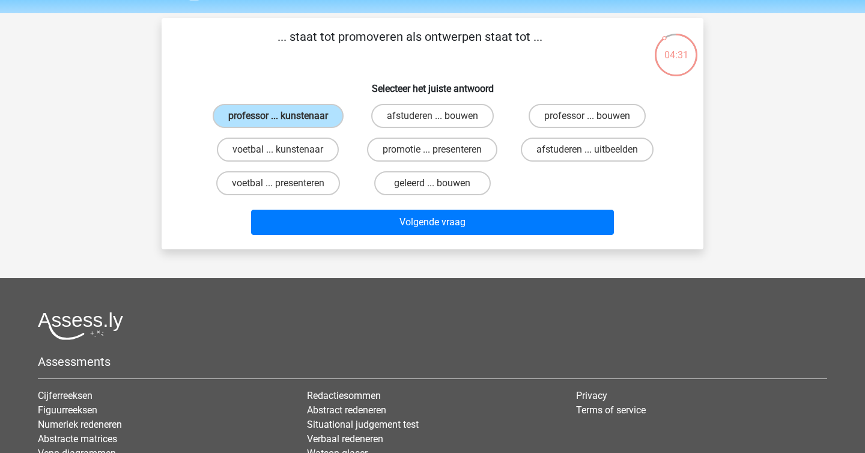
scroll to position [28, 0]
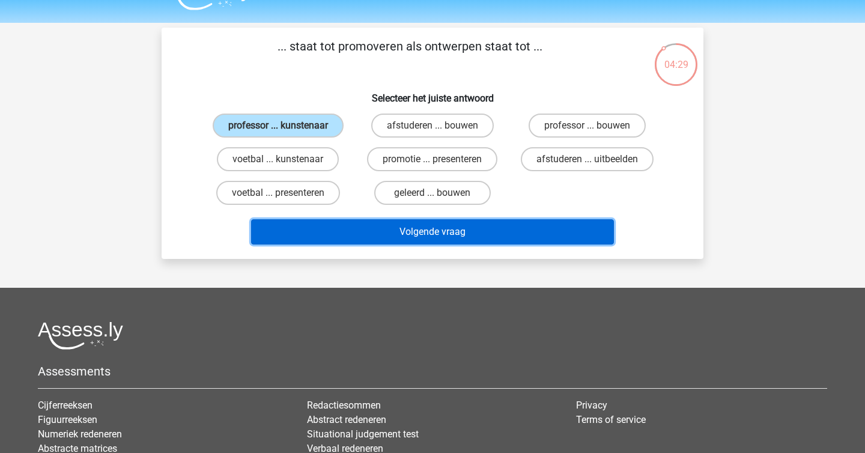
click at [527, 244] on button "Volgende vraag" at bounding box center [433, 231] width 364 height 25
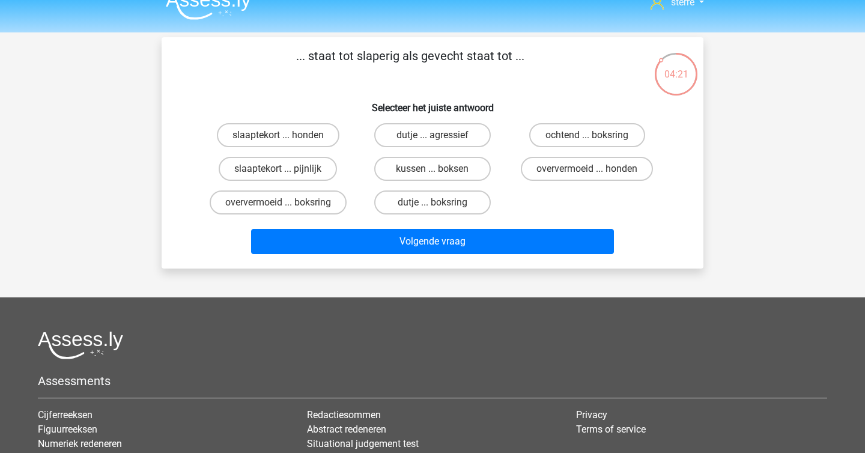
scroll to position [17, 0]
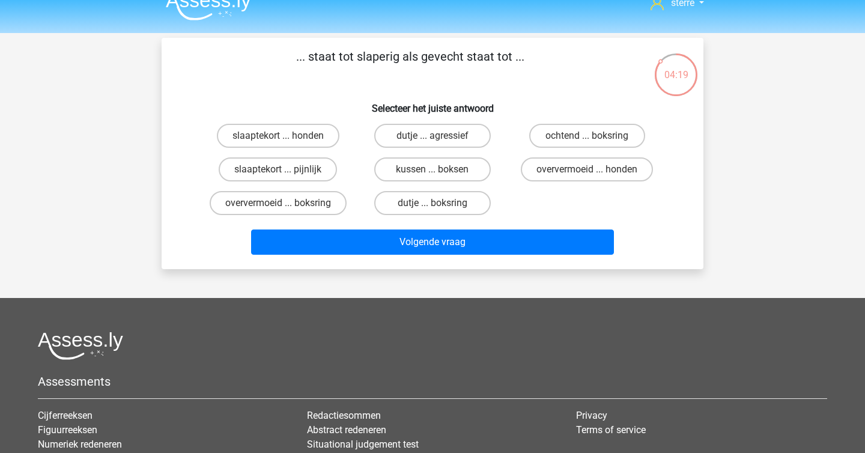
click at [461, 109] on h6 "Selecteer het juiste antwoord" at bounding box center [433, 103] width 504 height 21
click at [296, 173] on label "slaaptekort ... pijnlijk" at bounding box center [278, 169] width 118 height 24
click at [286, 173] on input "slaaptekort ... pijnlijk" at bounding box center [282, 173] width 8 height 8
radio input "true"
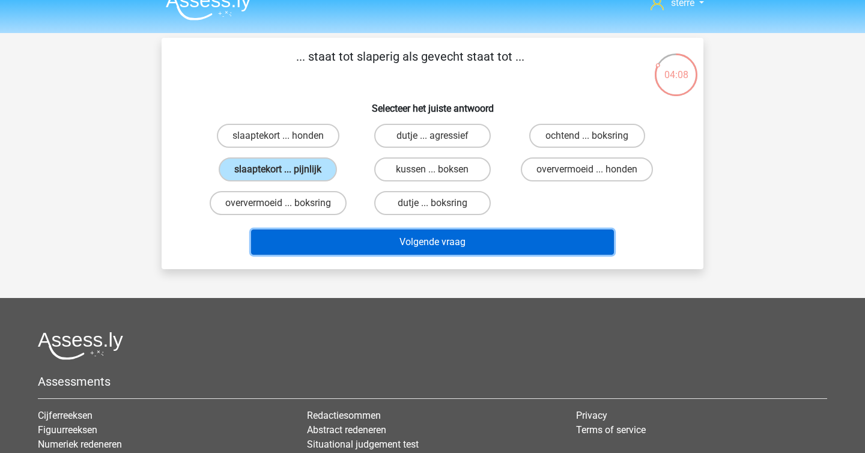
click at [420, 250] on button "Volgende vraag" at bounding box center [433, 242] width 364 height 25
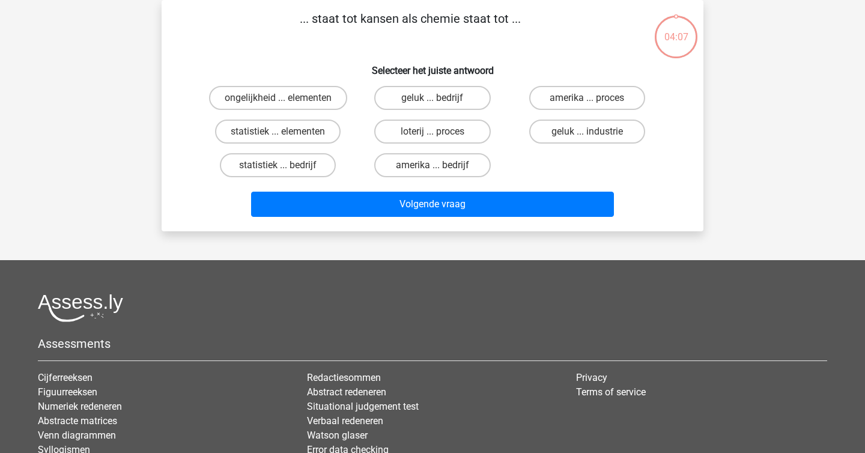
scroll to position [0, 0]
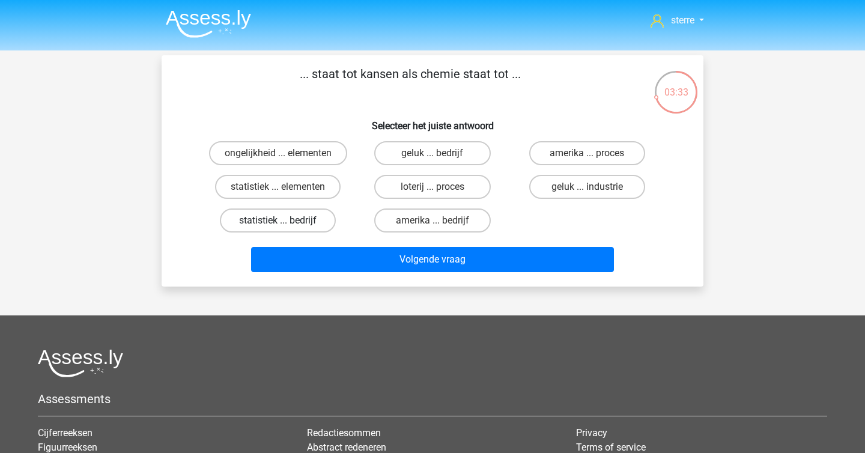
click at [321, 210] on label "statistiek ... bedrijf" at bounding box center [278, 221] width 116 height 24
click at [286, 221] on input "statistiek ... bedrijf" at bounding box center [282, 225] width 8 height 8
radio input "true"
click at [528, 186] on div "geluk ... industrie" at bounding box center [587, 187] width 145 height 24
click at [549, 189] on label "geluk ... industrie" at bounding box center [587, 187] width 116 height 24
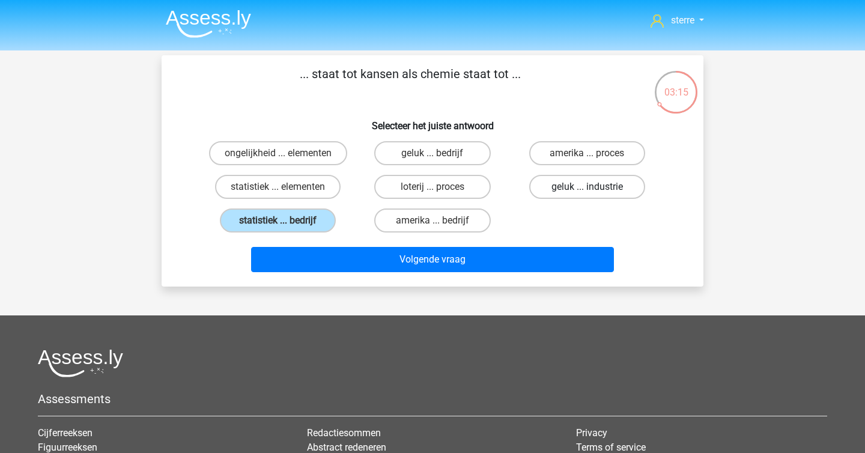
click at [587, 189] on input "geluk ... industrie" at bounding box center [591, 191] width 8 height 8
radio input "true"
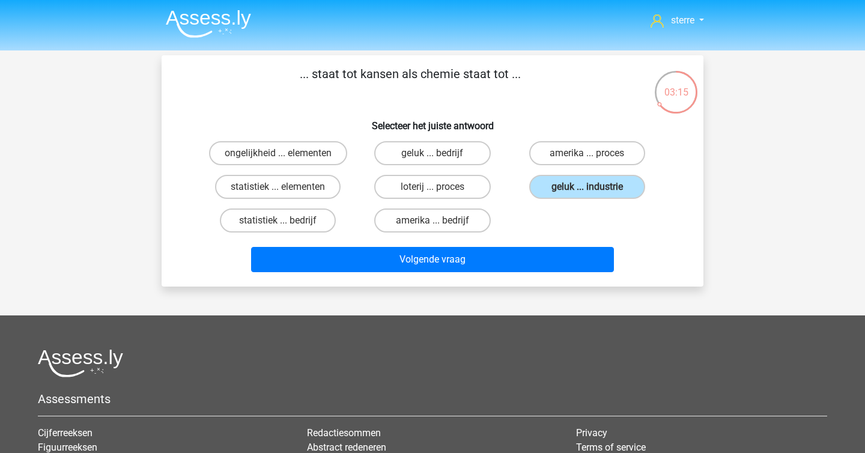
click at [510, 273] on div "Volgende vraag" at bounding box center [433, 262] width 464 height 30
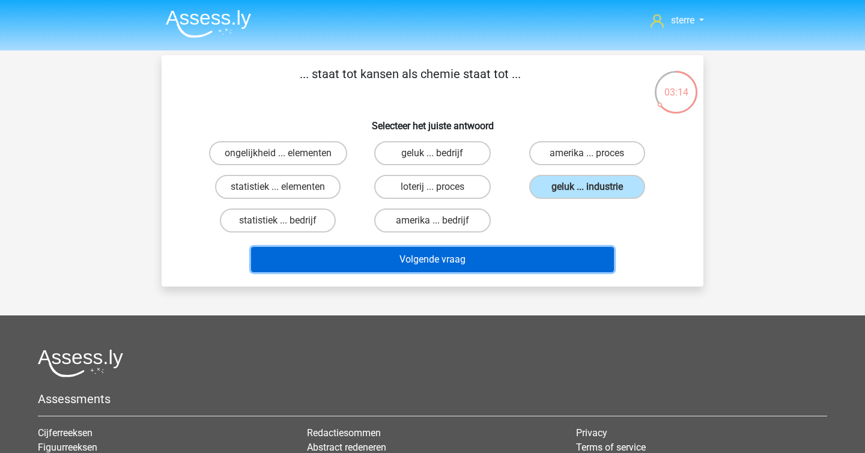
click at [502, 261] on button "Volgende vraag" at bounding box center [433, 259] width 364 height 25
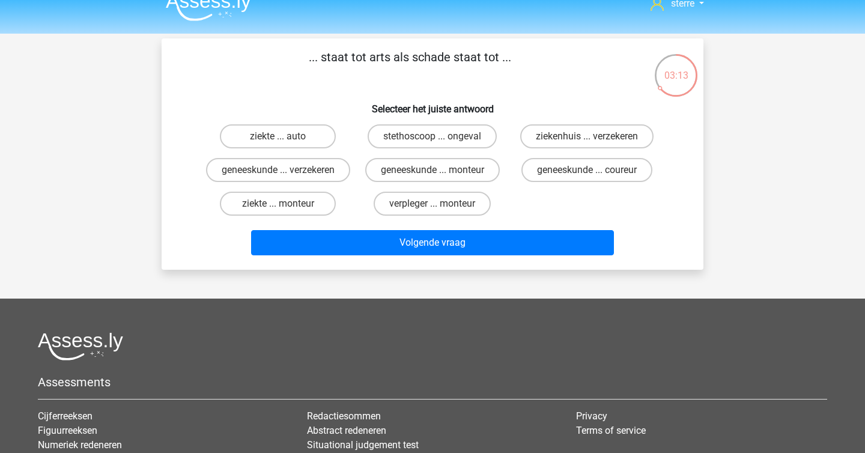
scroll to position [16, 0]
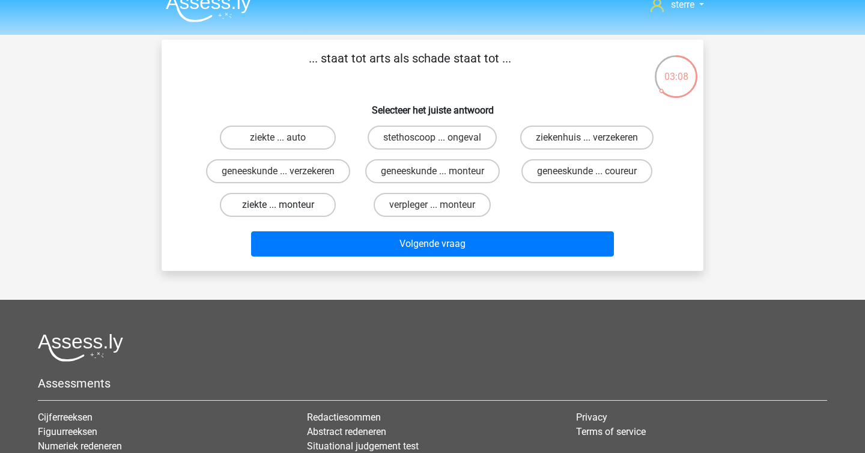
click at [288, 217] on label "ziekte ... monteur" at bounding box center [278, 205] width 116 height 24
click at [286, 213] on input "ziekte ... monteur" at bounding box center [282, 209] width 8 height 8
radio input "true"
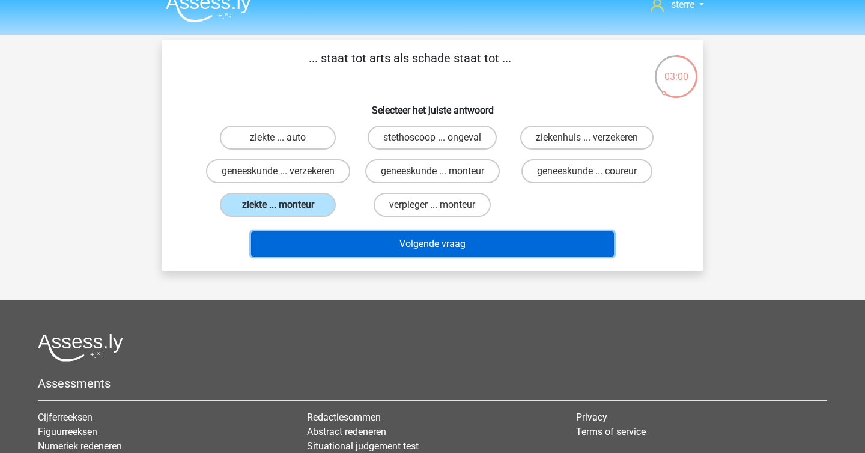
click at [421, 257] on button "Volgende vraag" at bounding box center [433, 243] width 364 height 25
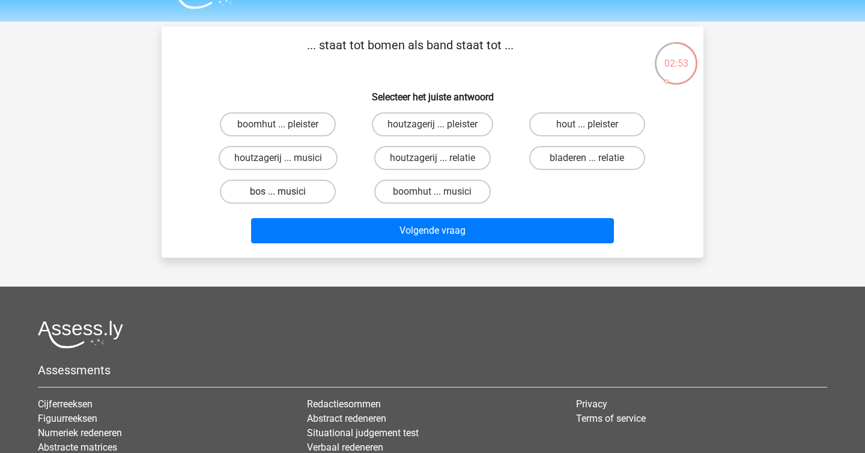
scroll to position [28, 0]
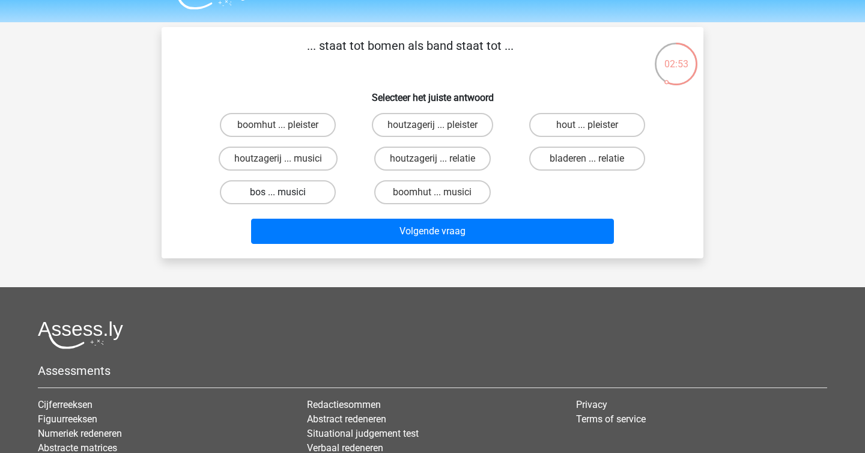
click at [316, 192] on label "bos ... musici" at bounding box center [278, 192] width 116 height 24
click at [286, 192] on input "bos ... musici" at bounding box center [282, 196] width 8 height 8
radio input "true"
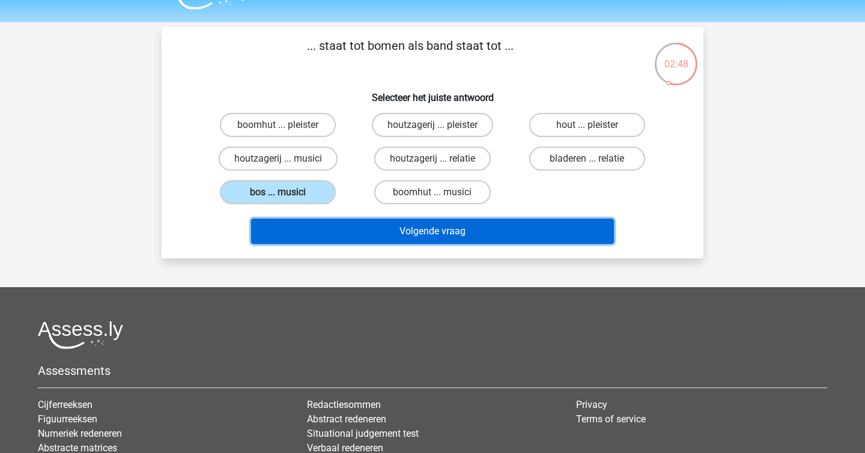
click at [352, 231] on button "Volgende vraag" at bounding box center [433, 231] width 364 height 25
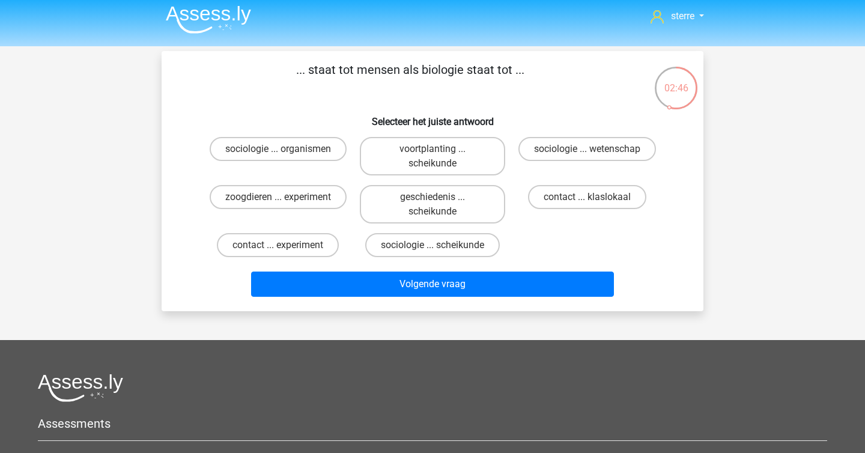
scroll to position [0, 0]
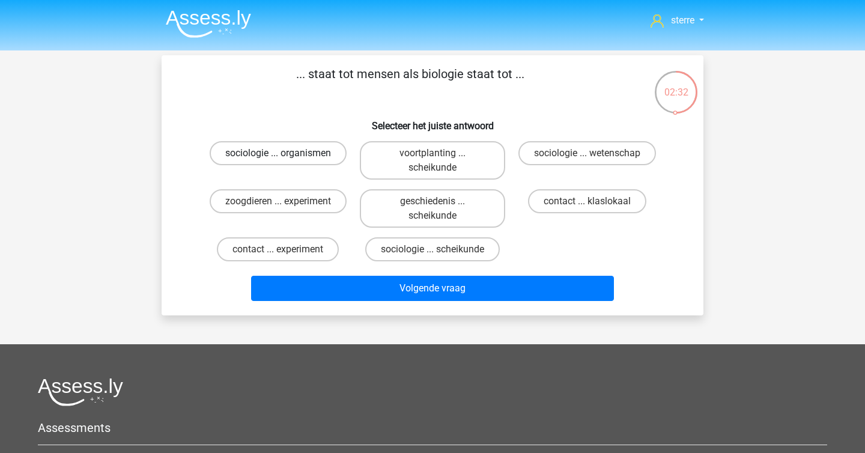
click at [233, 158] on label "sociologie ... organismen" at bounding box center [278, 153] width 137 height 24
click at [278, 158] on input "sociologie ... organismen" at bounding box center [282, 157] width 8 height 8
radio input "true"
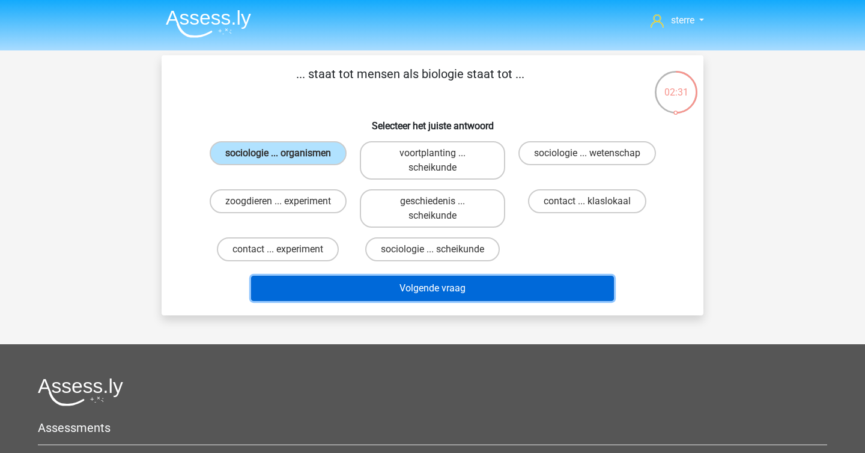
click at [411, 300] on button "Volgende vraag" at bounding box center [433, 288] width 364 height 25
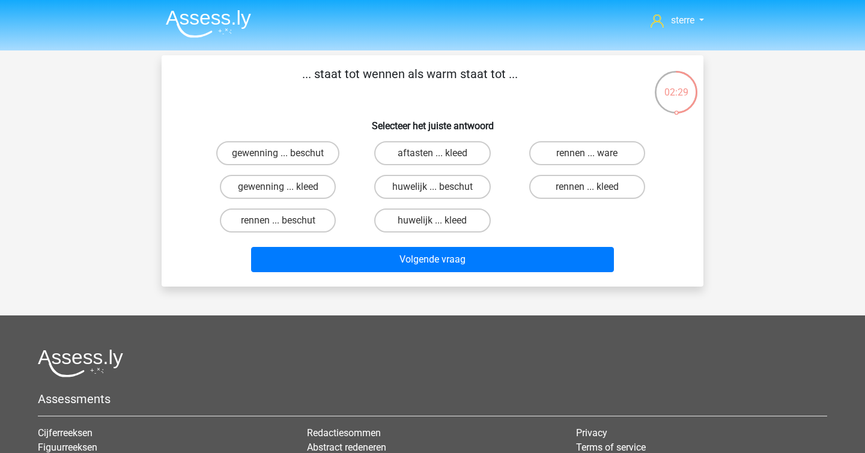
click at [347, 72] on p "... staat tot wennen als warm staat tot ..." at bounding box center [410, 83] width 459 height 36
copy p
click at [400, 88] on p "... staat tot wennen als warm staat tot ..." at bounding box center [410, 83] width 459 height 36
click at [548, 189] on label "rennen ... kleed" at bounding box center [587, 187] width 116 height 24
click at [587, 189] on input "rennen ... kleed" at bounding box center [591, 191] width 8 height 8
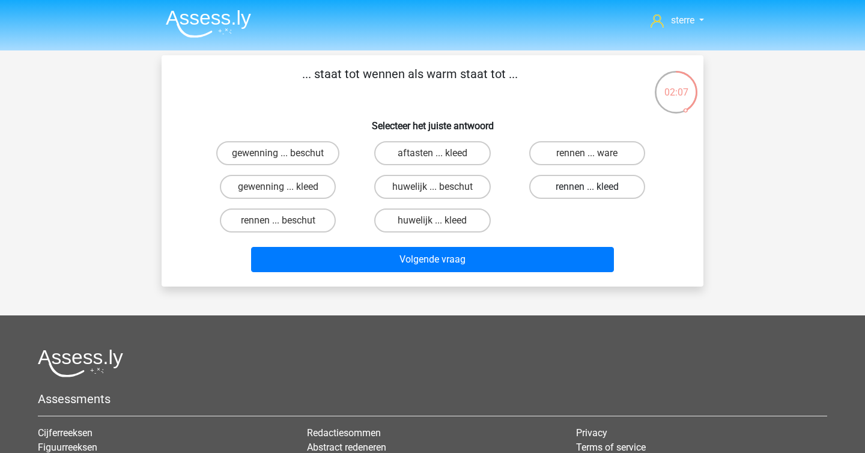
radio input "true"
click at [392, 189] on label "huwelijk ... beschut" at bounding box center [432, 187] width 116 height 24
click at [433, 189] on input "huwelijk ... beschut" at bounding box center [437, 191] width 8 height 8
radio input "true"
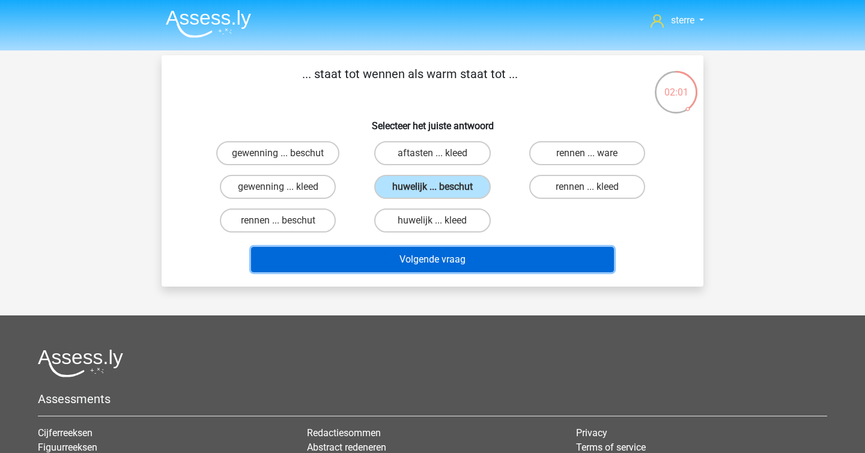
click at [447, 270] on button "Volgende vraag" at bounding box center [433, 259] width 364 height 25
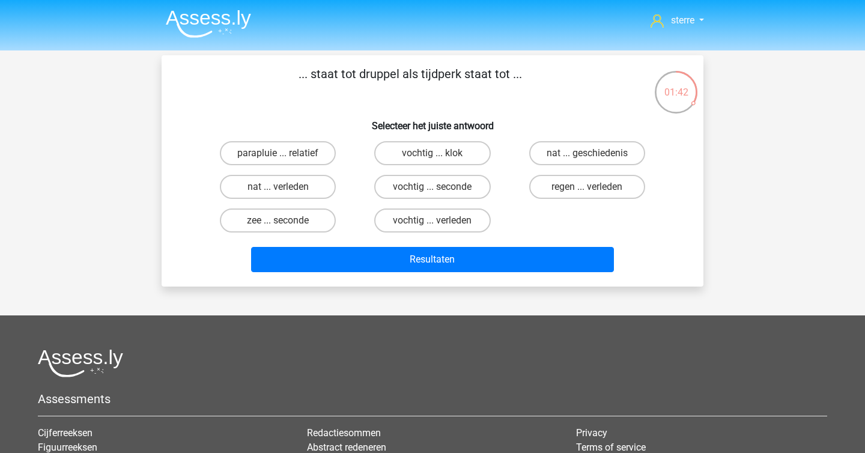
click at [536, 121] on h6 "Selecteer het juiste antwoord" at bounding box center [433, 121] width 504 height 21
click at [569, 150] on label "nat ... geschiedenis" at bounding box center [587, 153] width 116 height 24
click at [587, 153] on input "nat ... geschiedenis" at bounding box center [591, 157] width 8 height 8
radio input "true"
click at [289, 218] on label "zee ... seconde" at bounding box center [278, 221] width 116 height 24
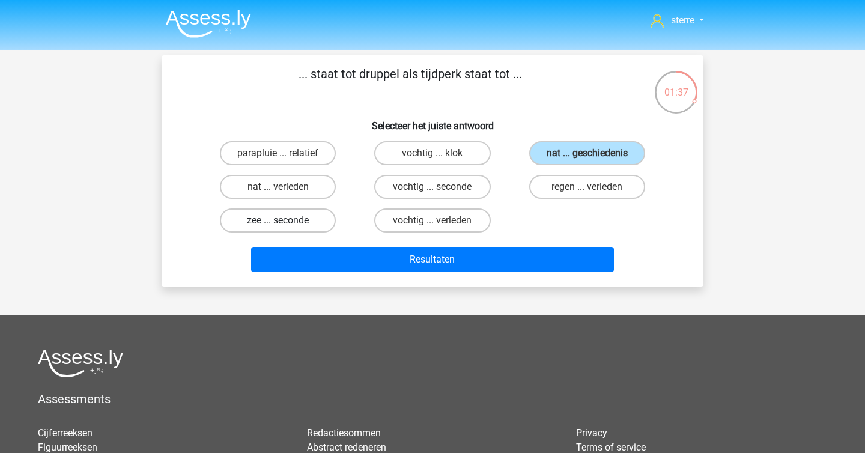
click at [286, 221] on input "zee ... seconde" at bounding box center [282, 225] width 8 height 8
radio input "true"
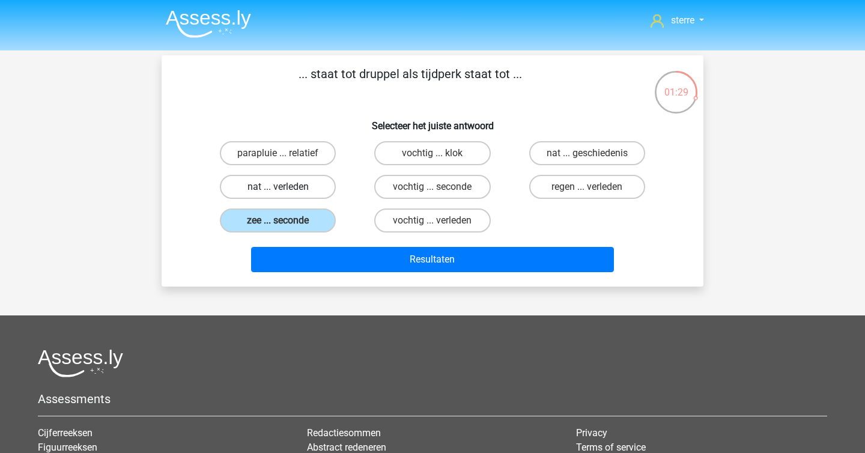
click at [310, 189] on label "nat ... verleden" at bounding box center [278, 187] width 116 height 24
click at [286, 189] on input "nat ... verleden" at bounding box center [282, 191] width 8 height 8
radio input "true"
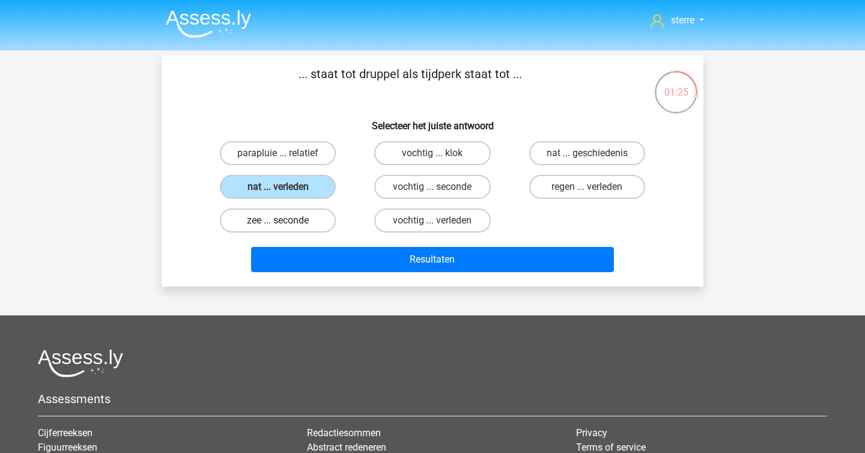
click at [292, 225] on label "zee ... seconde" at bounding box center [278, 221] width 116 height 24
click at [286, 225] on input "zee ... seconde" at bounding box center [282, 225] width 8 height 8
radio input "true"
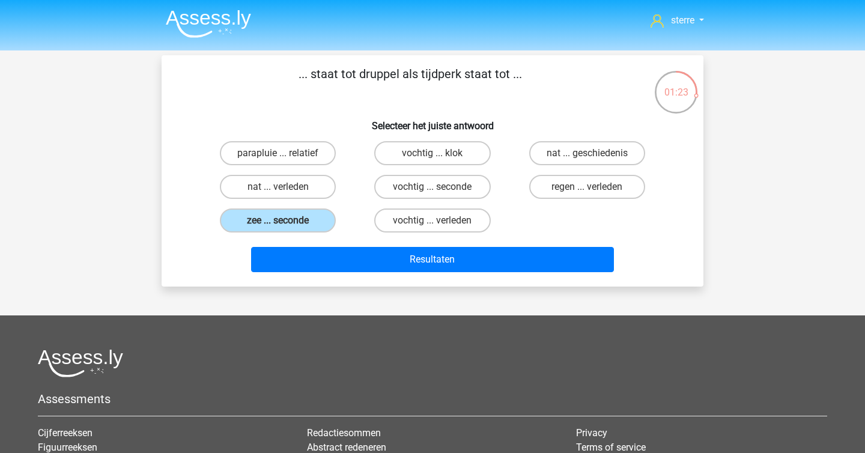
click at [588, 193] on input "regen ... verleden" at bounding box center [591, 191] width 8 height 8
radio input "true"
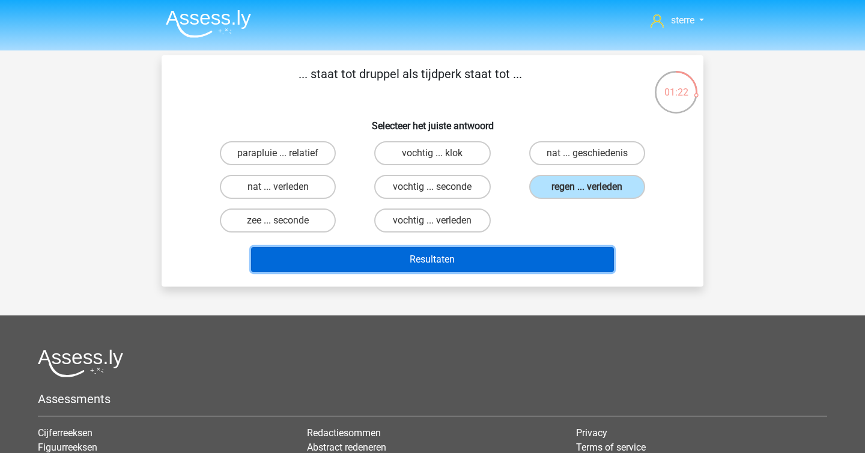
click at [529, 258] on button "Resultaten" at bounding box center [433, 259] width 364 height 25
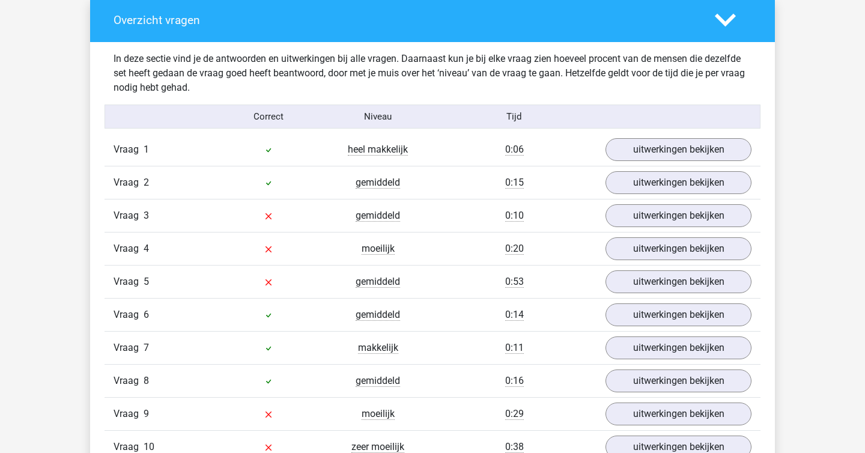
scroll to position [691, 0]
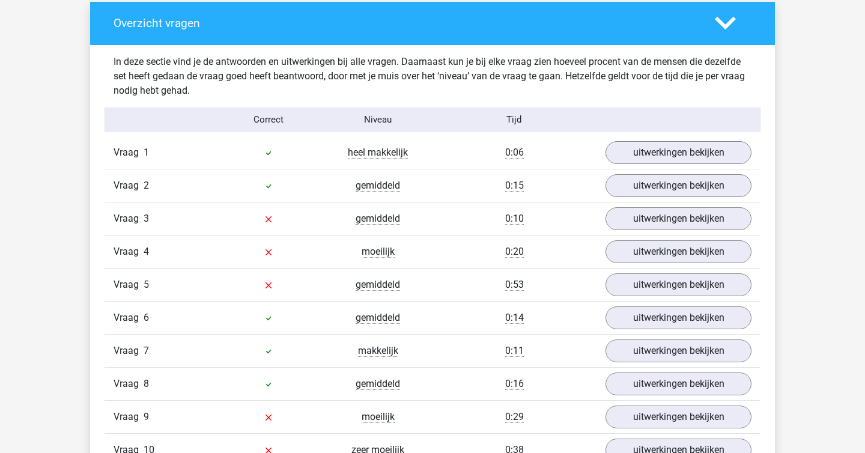
click at [633, 231] on div "Vraag 3 gemiddeld 0:10 uitwerkingen bekijken" at bounding box center [433, 218] width 656 height 33
click at [639, 219] on link "uitwerkingen bekijken" at bounding box center [679, 219] width 168 height 26
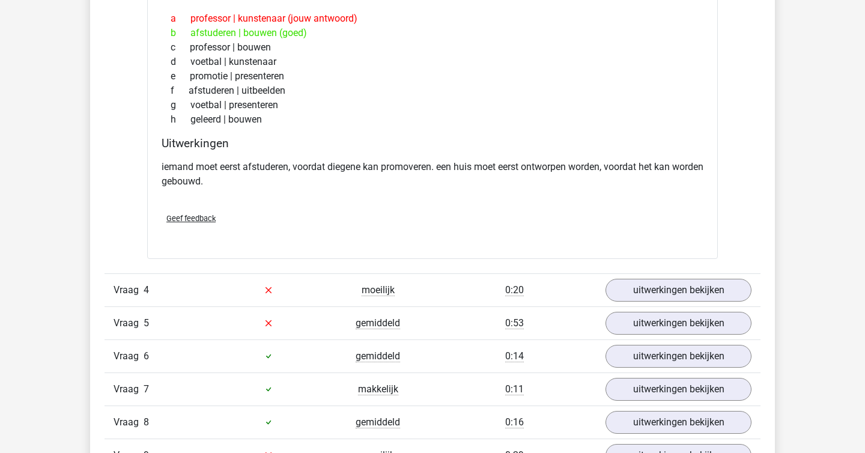
scroll to position [969, 0]
click at [650, 282] on link "uitwerkingen bekijken" at bounding box center [679, 289] width 168 height 26
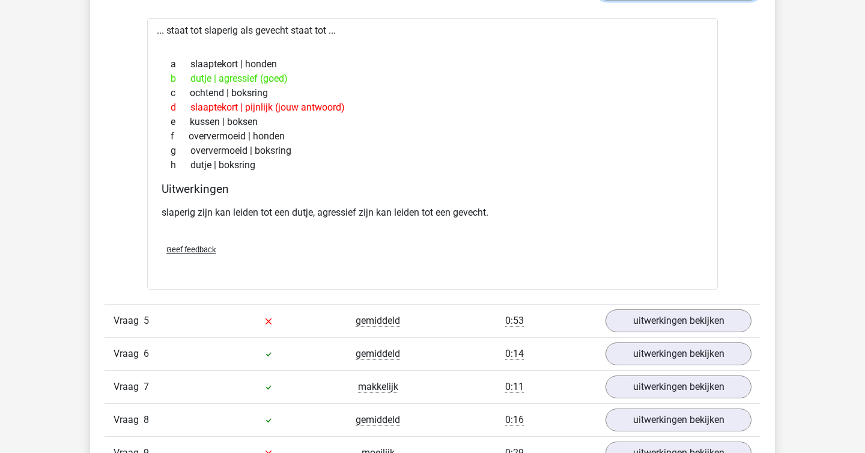
scroll to position [1272, 0]
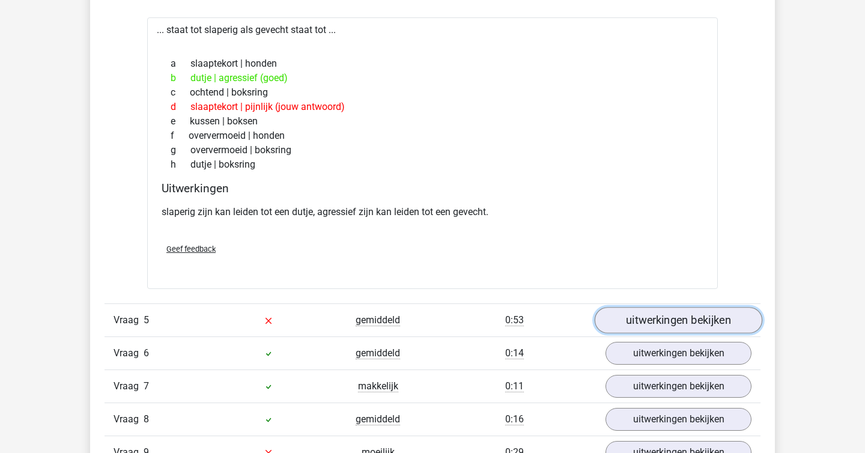
click at [690, 332] on link "uitwerkingen bekijken" at bounding box center [679, 320] width 168 height 26
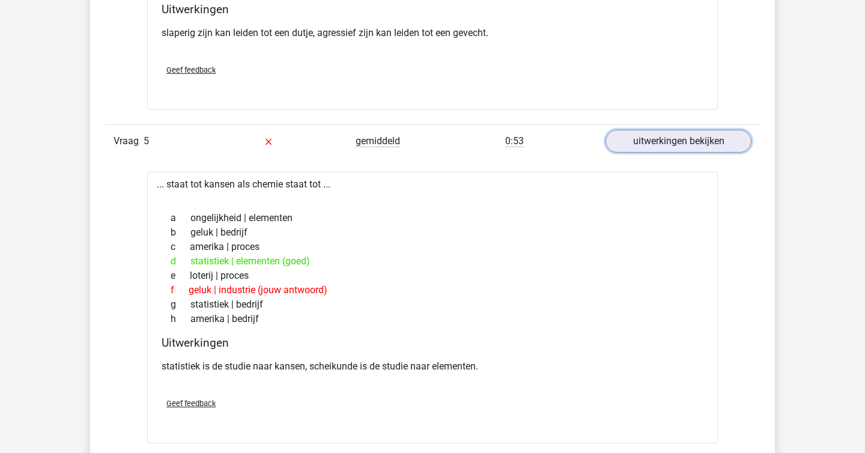
scroll to position [1452, 0]
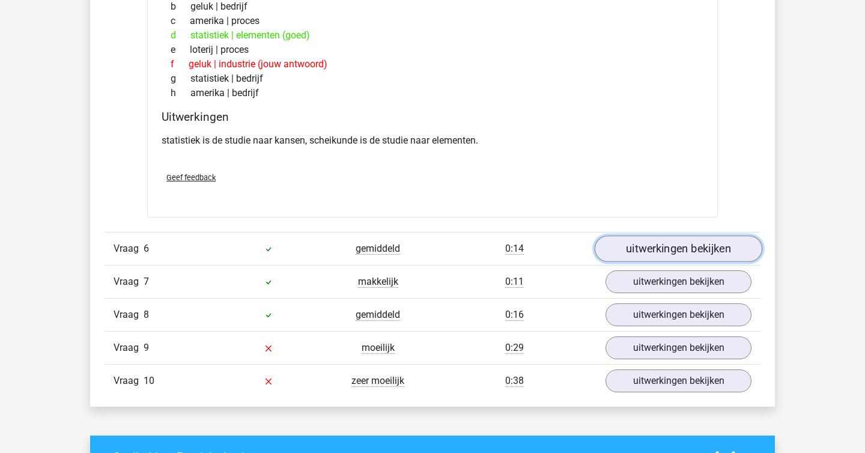
click at [672, 242] on link "uitwerkingen bekijken" at bounding box center [679, 249] width 168 height 26
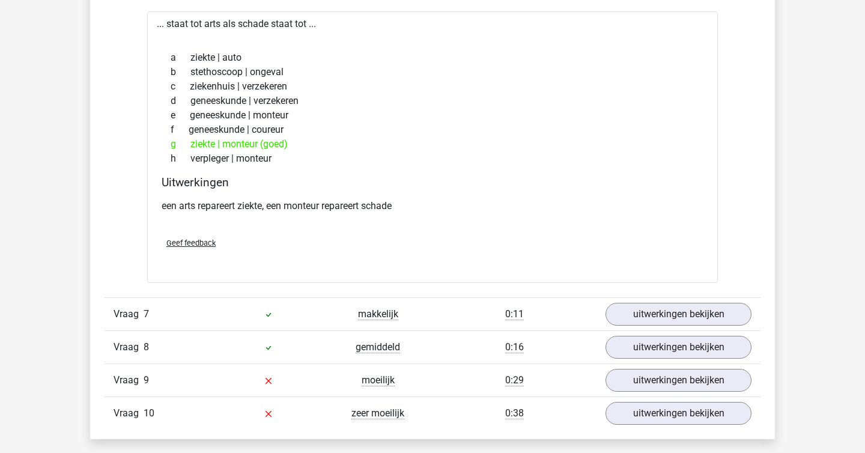
scroll to position [1947, 0]
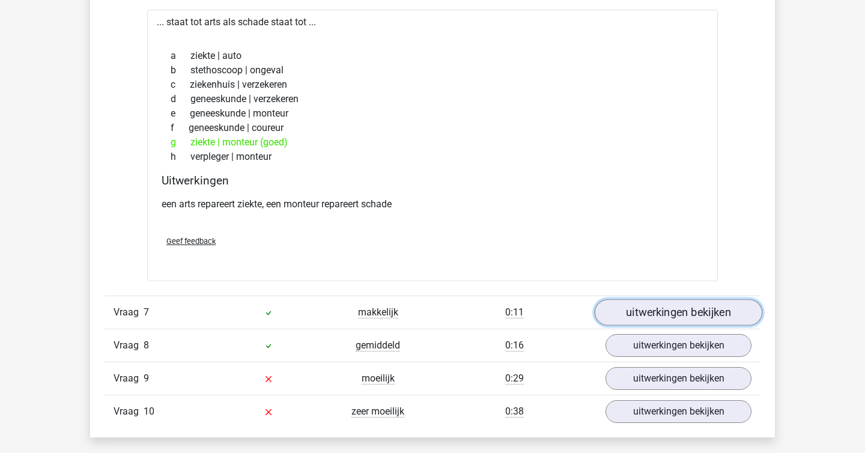
click at [685, 321] on link "uitwerkingen bekijken" at bounding box center [679, 312] width 168 height 26
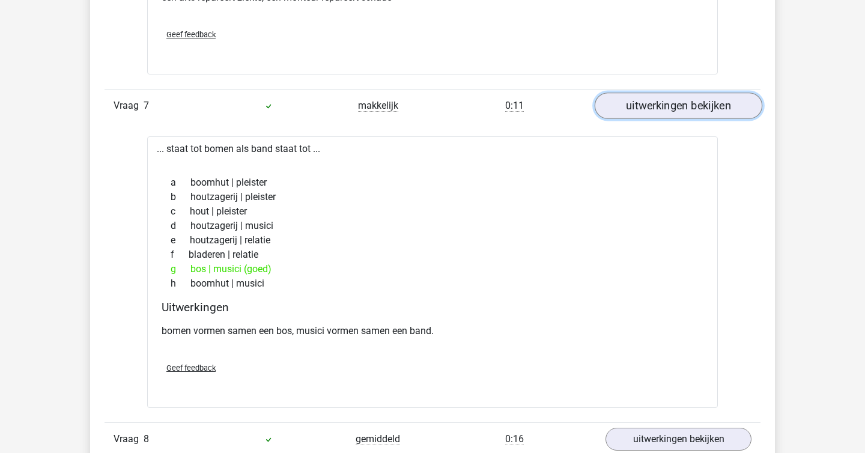
scroll to position [2279, 0]
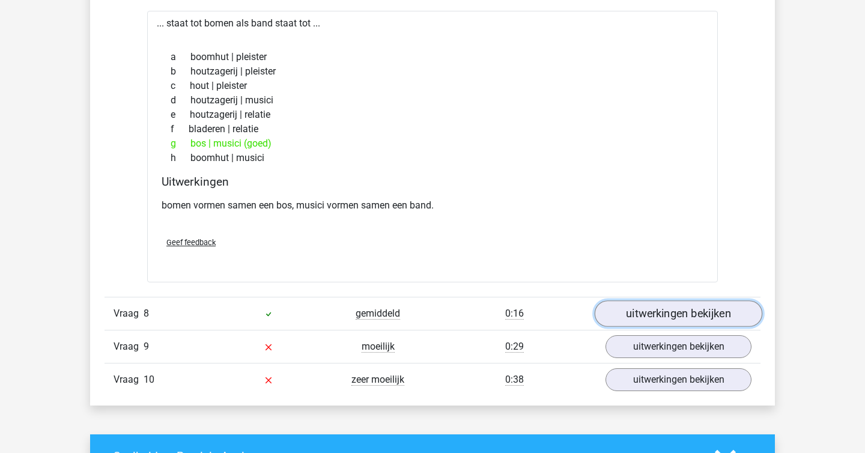
click at [678, 323] on link "uitwerkingen bekijken" at bounding box center [679, 314] width 168 height 26
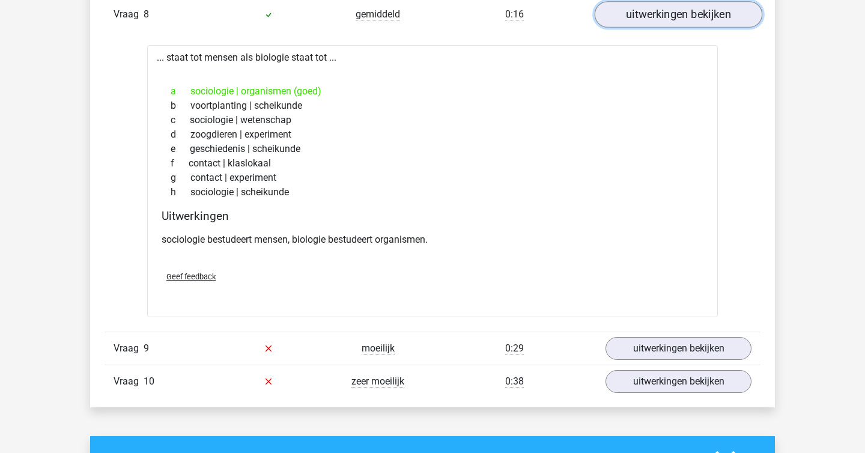
scroll to position [2602, 0]
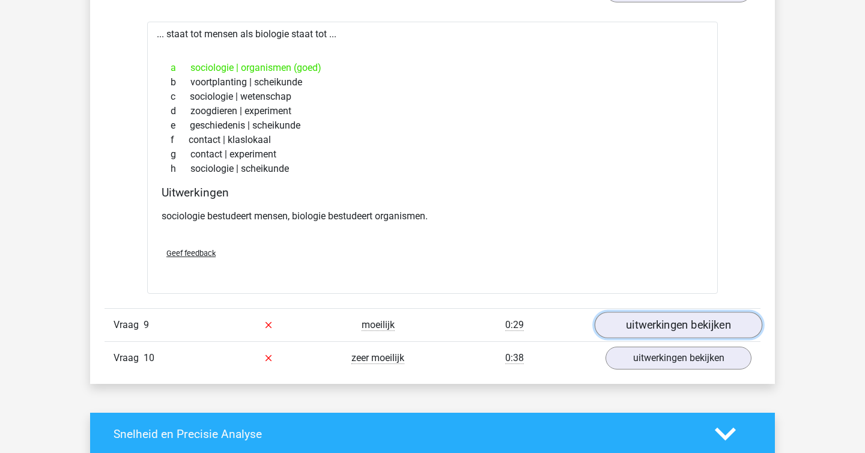
click at [668, 337] on link "uitwerkingen bekijken" at bounding box center [679, 325] width 168 height 26
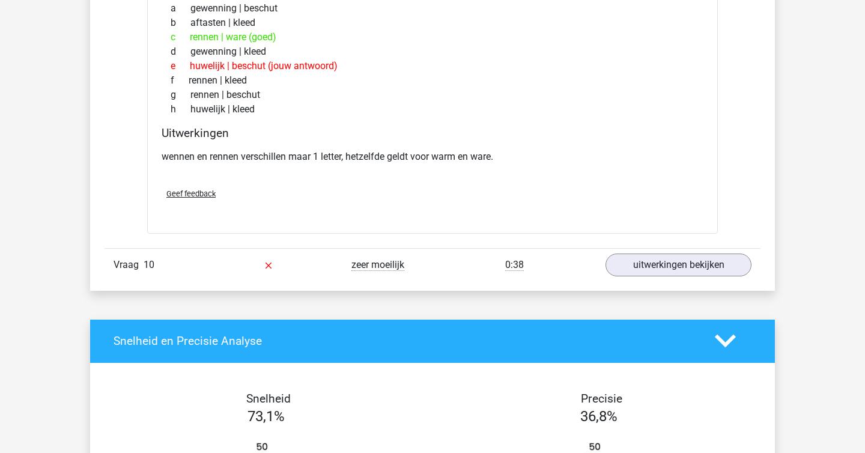
scroll to position [2996, 0]
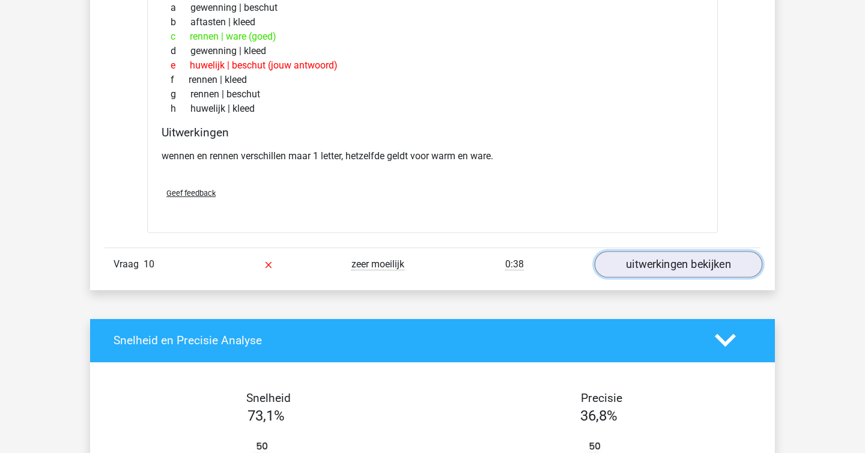
click at [679, 266] on link "uitwerkingen bekijken" at bounding box center [679, 264] width 168 height 26
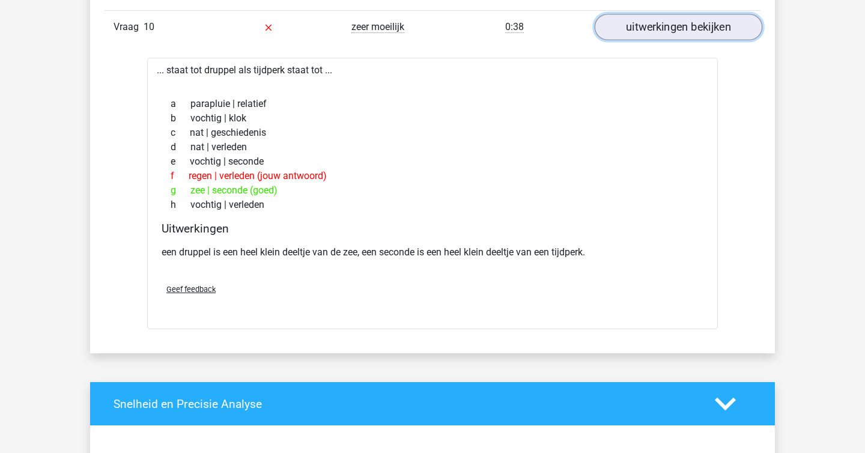
scroll to position [3235, 0]
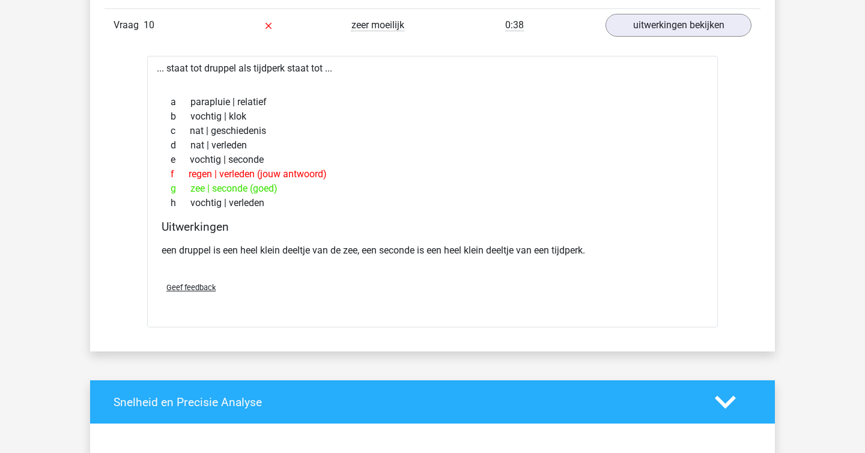
click at [435, 240] on div "een druppel is een heel klein deeltje van de zee, een seconde is een heel klein…" at bounding box center [433, 256] width 542 height 34
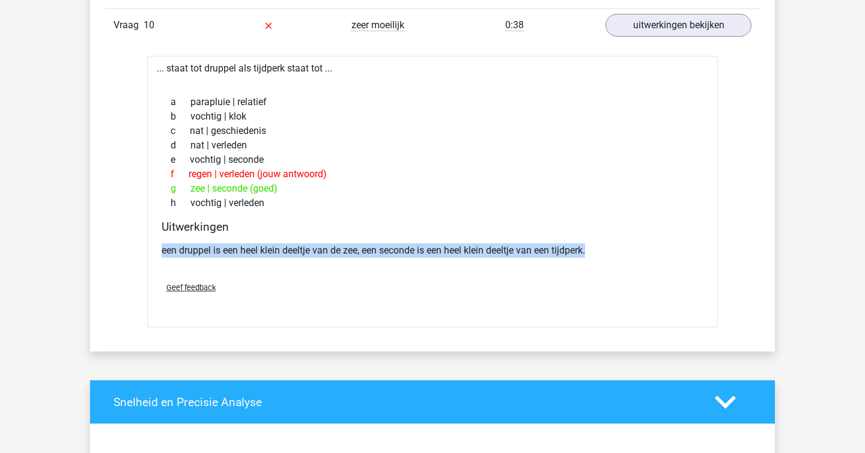
click at [435, 240] on div "een druppel is een heel klein deeltje van de zee, een seconde is een heel klein…" at bounding box center [433, 256] width 542 height 34
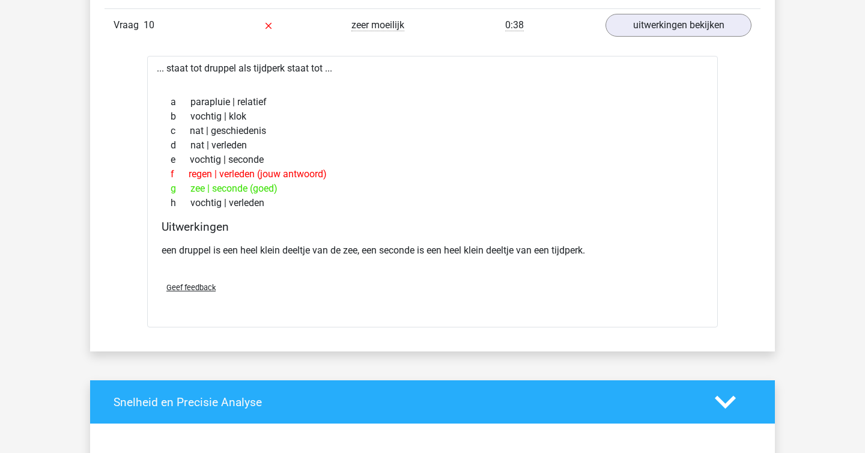
click at [435, 240] on div "een druppel is een heel klein deeltje van de zee, een seconde is een heel klein…" at bounding box center [433, 256] width 542 height 34
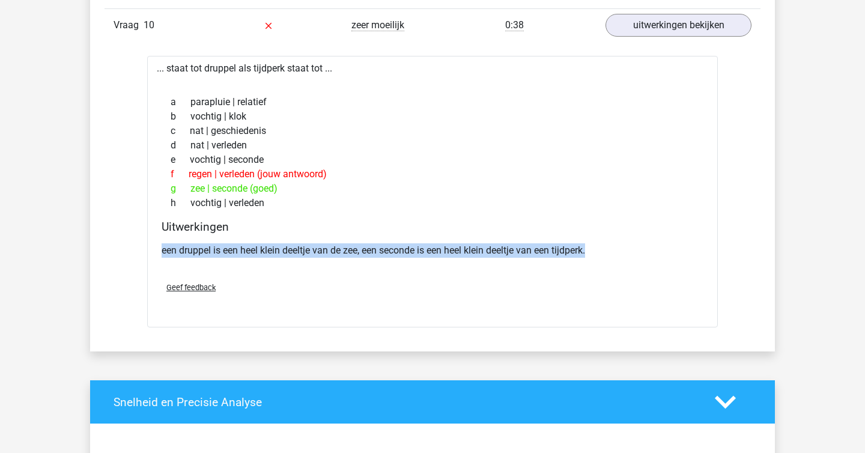
click at [417, 255] on p "een druppel is een heel klein deeltje van de zee, een seconde is een heel klein…" at bounding box center [433, 250] width 542 height 14
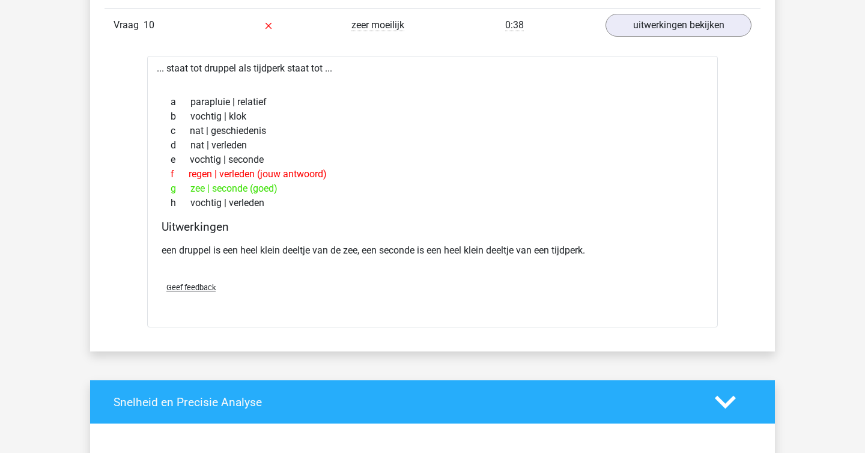
click at [417, 255] on p "een druppel is een heel klein deeltje van de zee, een seconde is een heel klein…" at bounding box center [433, 250] width 542 height 14
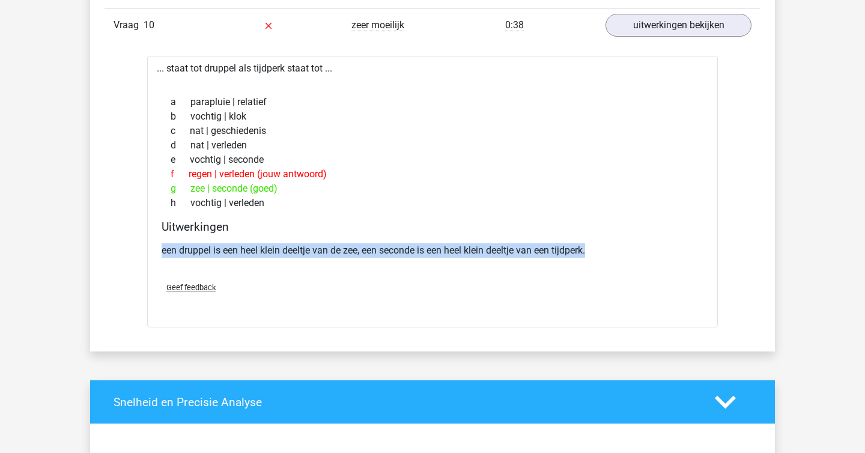
click at [453, 262] on div "een druppel is een heel klein deeltje van de zee, een seconde is een heel klein…" at bounding box center [433, 256] width 542 height 34
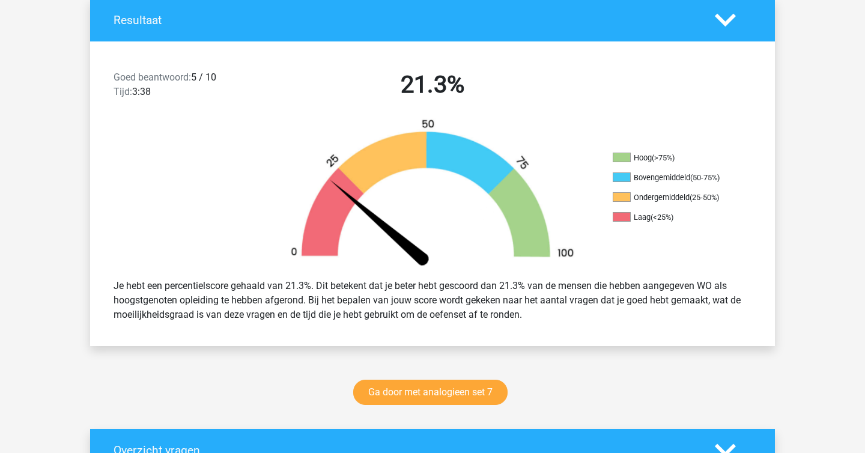
scroll to position [266, 0]
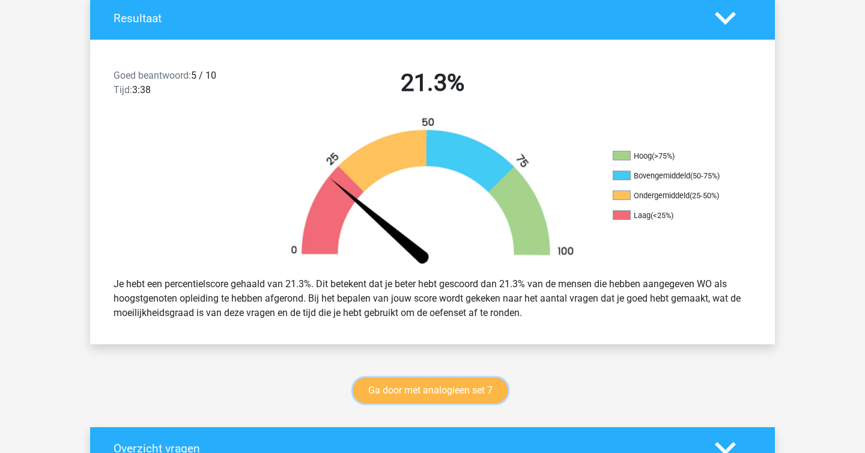
click at [455, 379] on link "Ga door met analogieen set 7" at bounding box center [430, 390] width 154 height 25
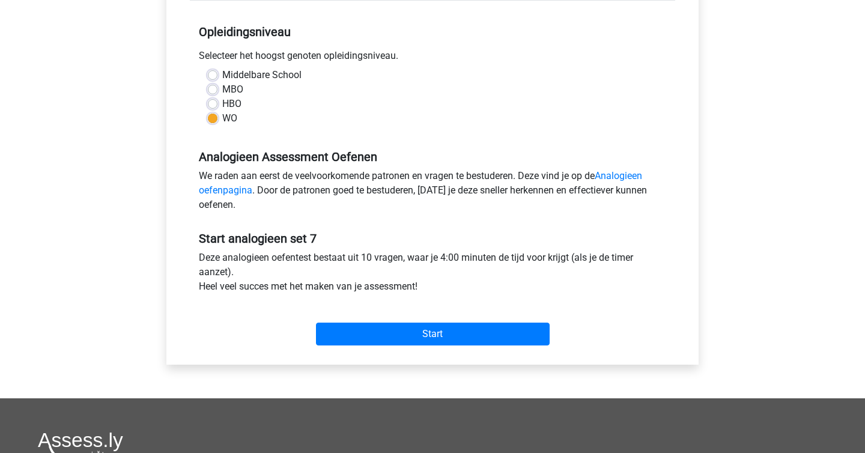
scroll to position [235, 0]
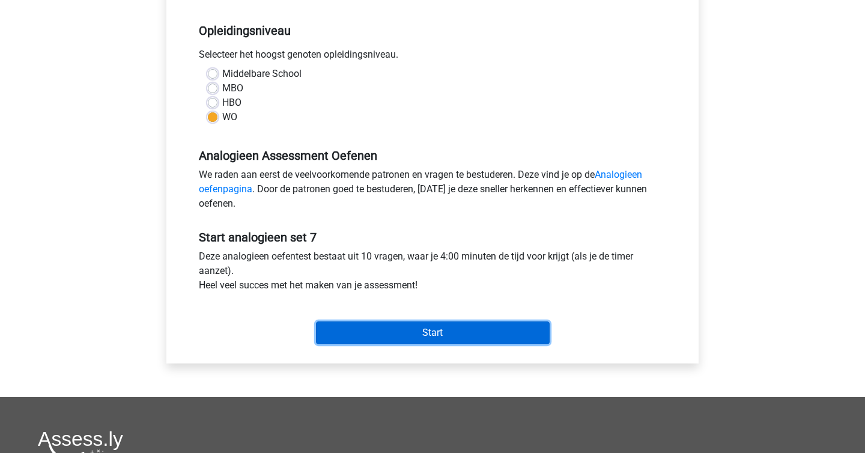
click at [413, 333] on input "Start" at bounding box center [433, 333] width 234 height 23
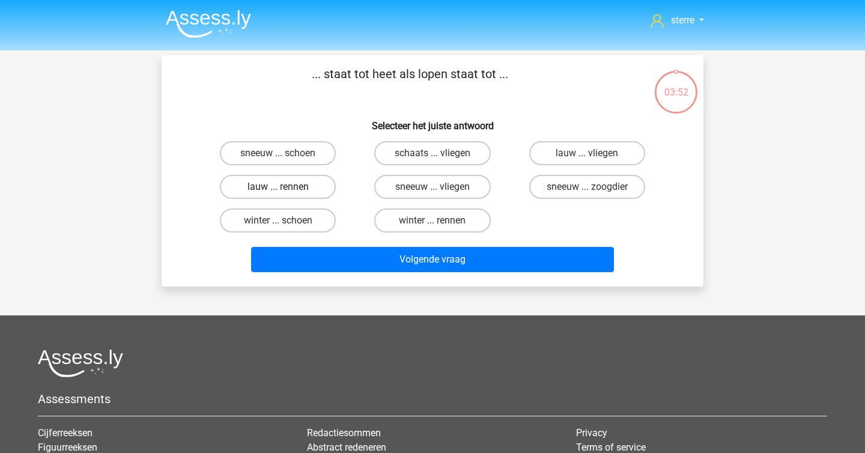
click at [289, 182] on label "lauw ... rennen" at bounding box center [278, 187] width 116 height 24
click at [286, 187] on input "lauw ... rennen" at bounding box center [282, 191] width 8 height 8
radio input "true"
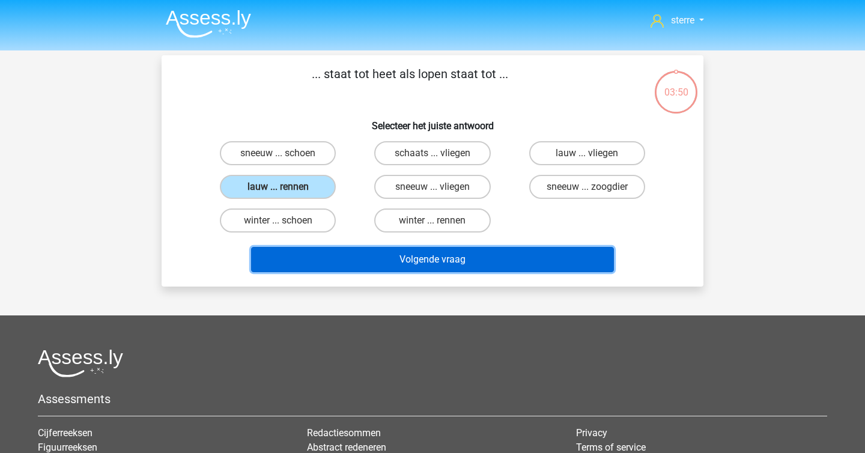
click at [395, 262] on button "Volgende vraag" at bounding box center [433, 259] width 364 height 25
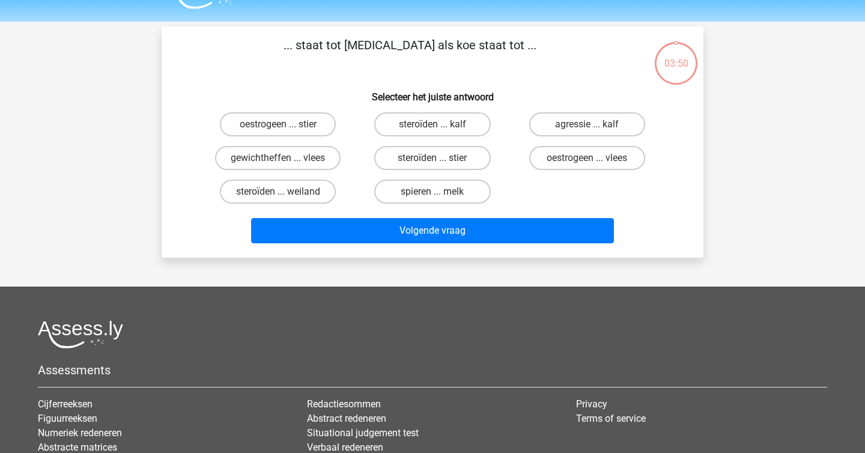
scroll to position [55, 0]
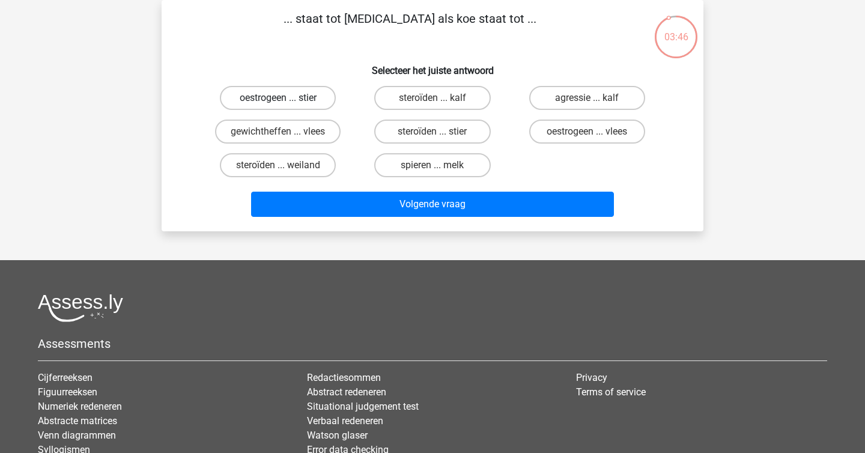
click at [318, 96] on label "oestrogeen ... stier" at bounding box center [278, 98] width 116 height 24
click at [286, 98] on input "oestrogeen ... stier" at bounding box center [282, 102] width 8 height 8
radio input "true"
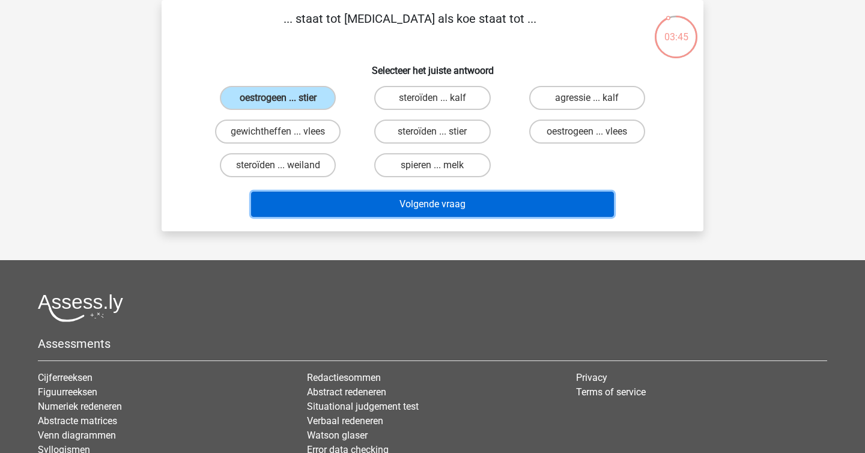
click at [444, 198] on button "Volgende vraag" at bounding box center [433, 204] width 364 height 25
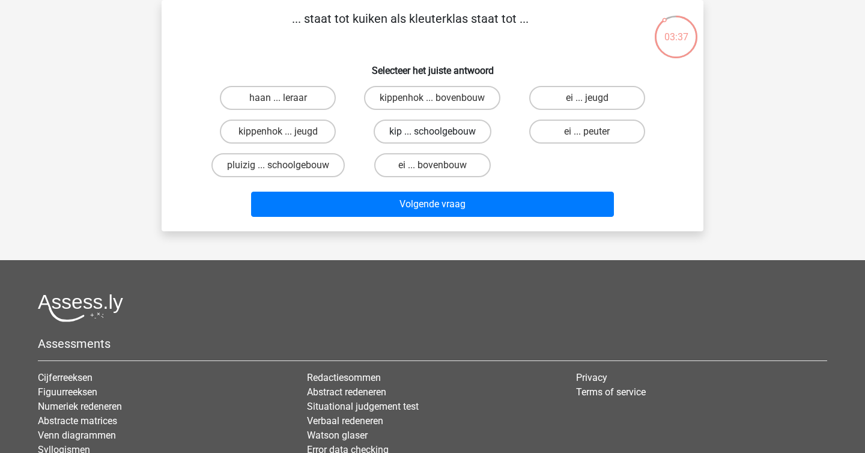
click at [430, 138] on label "kip ... schoolgebouw" at bounding box center [433, 132] width 118 height 24
click at [433, 138] on input "kip ... schoolgebouw" at bounding box center [437, 136] width 8 height 8
radio input "true"
click at [290, 102] on label "haan ... leraar" at bounding box center [278, 98] width 116 height 24
click at [286, 102] on input "haan ... leraar" at bounding box center [282, 102] width 8 height 8
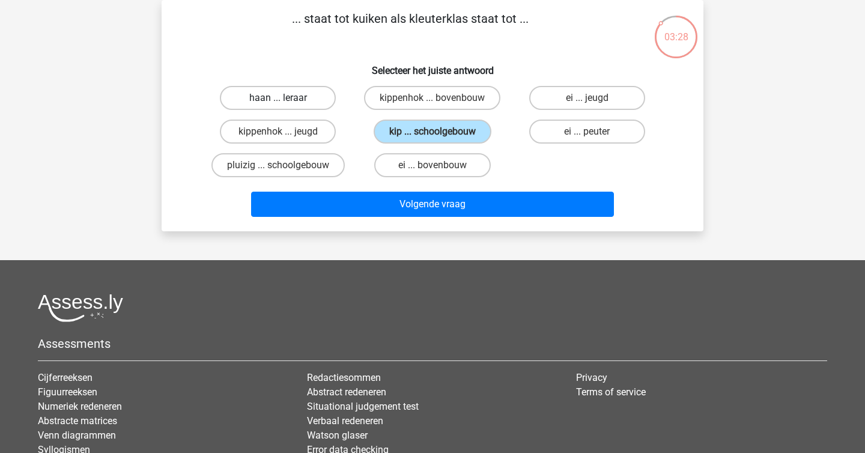
radio input "true"
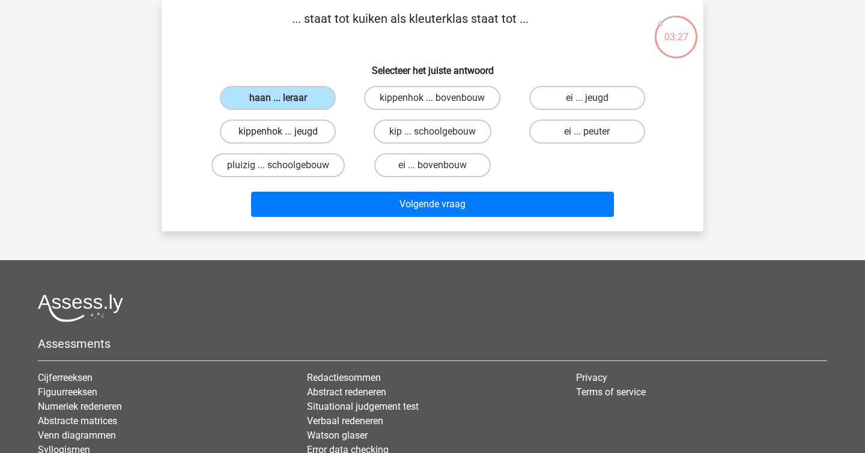
click at [297, 139] on label "kippenhok ... jeugd" at bounding box center [278, 132] width 116 height 24
click at [286, 139] on input "kippenhok ... jeugd" at bounding box center [282, 136] width 8 height 8
radio input "true"
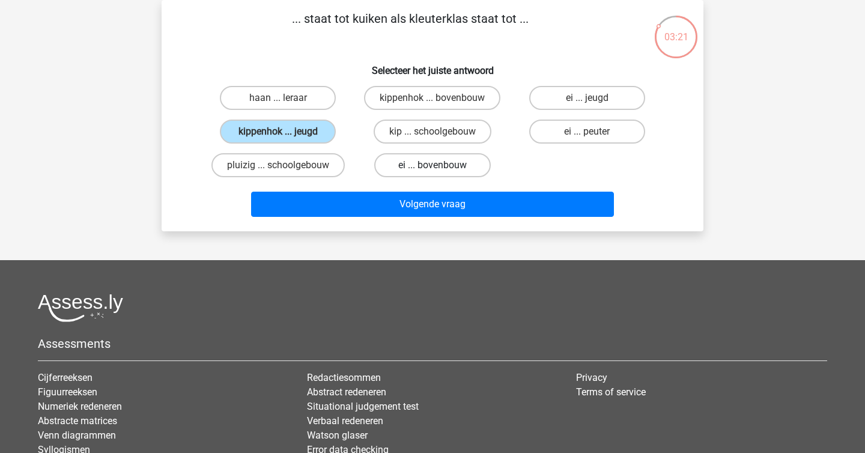
click at [410, 174] on label "ei ... bovenbouw" at bounding box center [432, 165] width 116 height 24
click at [433, 173] on input "ei ... bovenbouw" at bounding box center [437, 169] width 8 height 8
radio input "true"
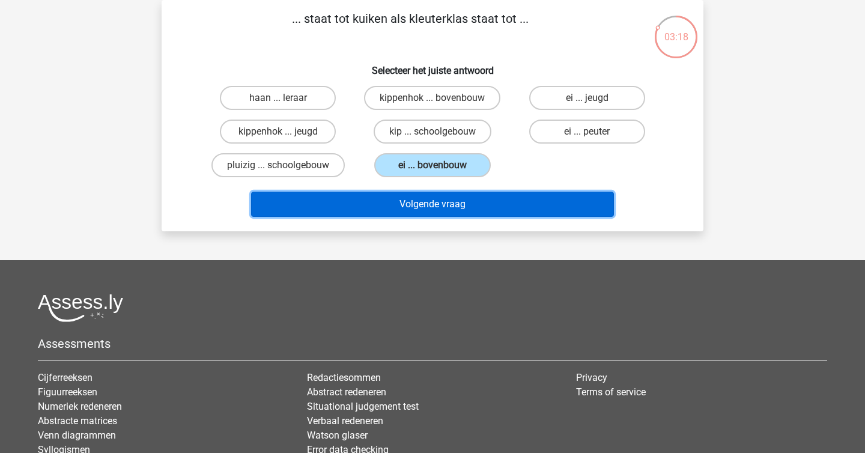
click at [453, 206] on button "Volgende vraag" at bounding box center [433, 204] width 364 height 25
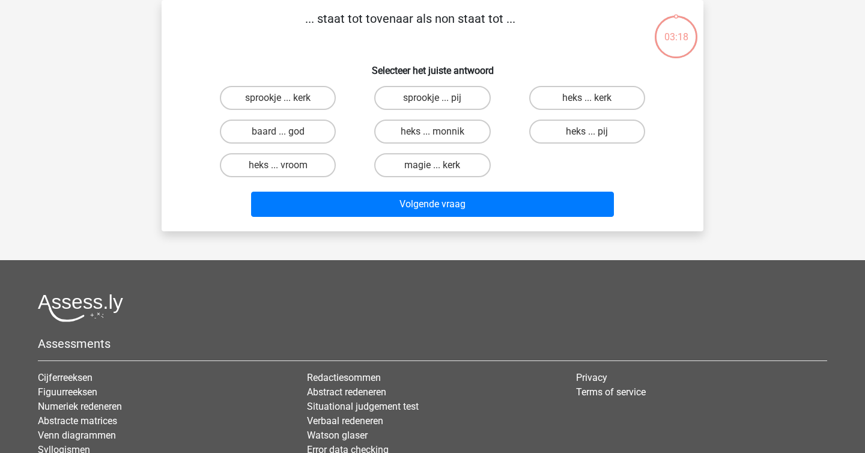
click at [403, 85] on div "sprookje ... pij" at bounding box center [432, 98] width 154 height 34
click at [362, 16] on p "... staat tot tovenaar als non staat tot ..." at bounding box center [410, 28] width 459 height 36
copy p
click at [362, 16] on p "... staat tot tovenaar als non staat tot ..." at bounding box center [410, 28] width 459 height 36
click at [367, 37] on p "... staat tot tovenaar als non staat tot ..." at bounding box center [410, 28] width 459 height 36
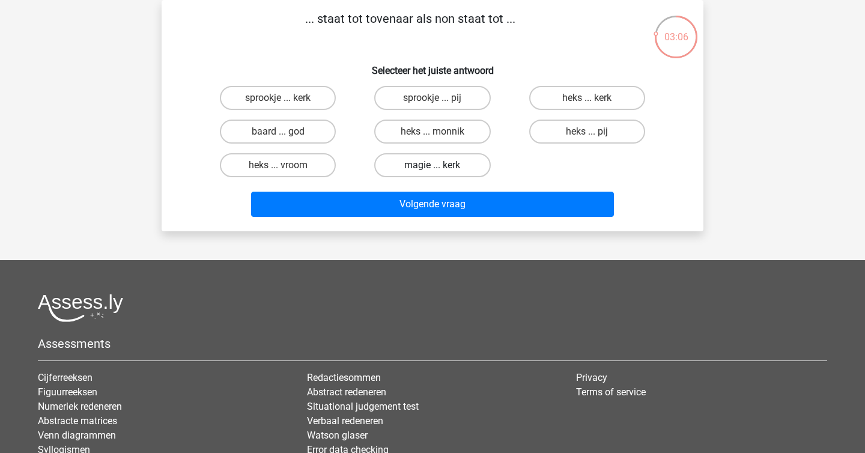
click at [439, 165] on label "magie ... kerk" at bounding box center [432, 165] width 116 height 24
click at [439, 165] on input "magie ... kerk" at bounding box center [437, 169] width 8 height 8
radio input "true"
click at [263, 101] on label "sprookje ... kerk" at bounding box center [278, 98] width 116 height 24
click at [278, 101] on input "sprookje ... kerk" at bounding box center [282, 102] width 8 height 8
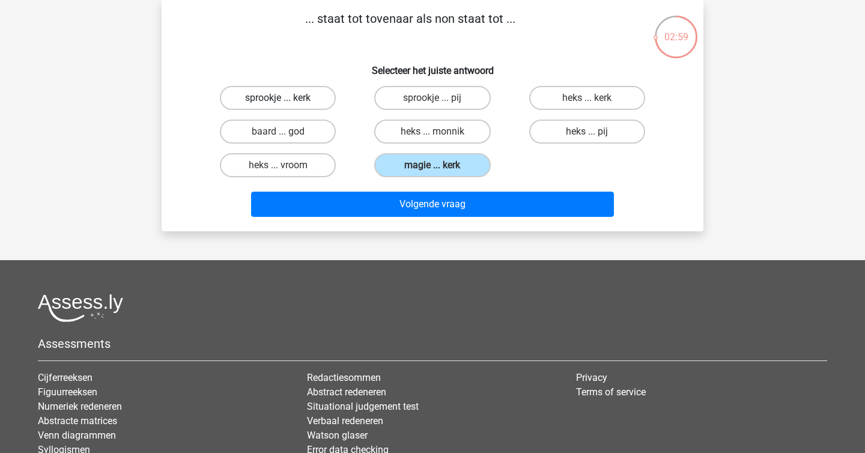
radio input "true"
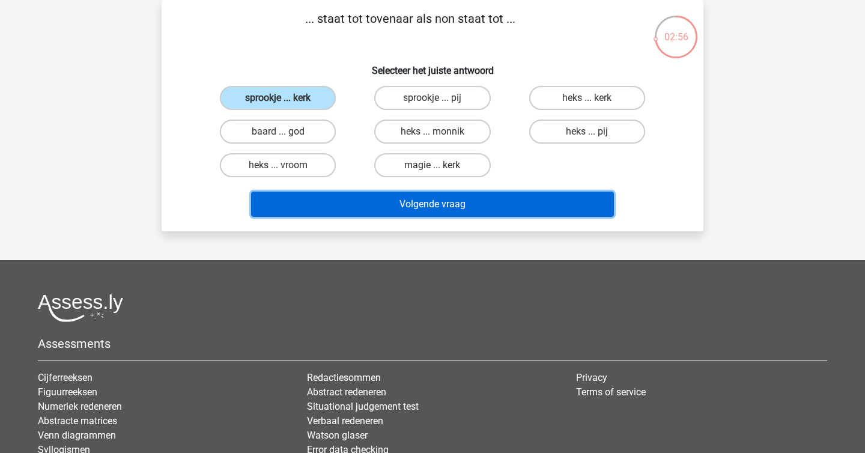
click at [358, 200] on button "Volgende vraag" at bounding box center [433, 204] width 364 height 25
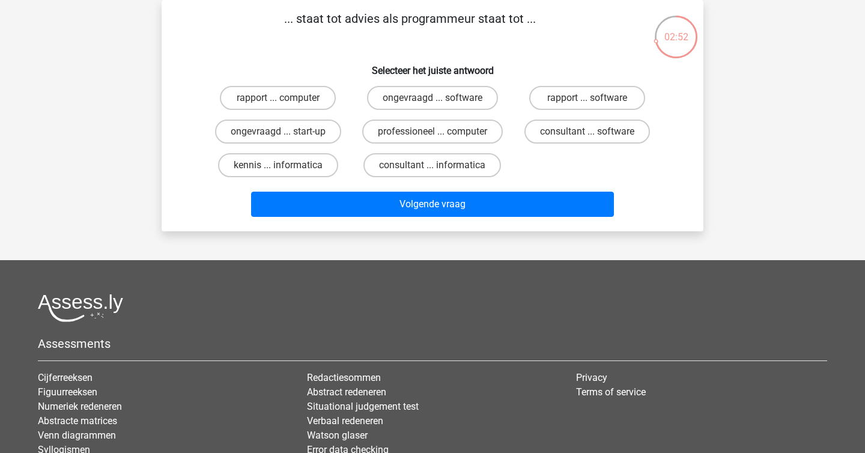
click at [328, 15] on p "... staat tot advies als programmeur staat tot ..." at bounding box center [410, 28] width 459 height 36
copy p
click at [328, 15] on p "... staat tot advies als programmeur staat tot ..." at bounding box center [410, 28] width 459 height 36
click at [337, 75] on h6 "Selecteer het juiste antwoord" at bounding box center [433, 65] width 504 height 21
click at [424, 157] on label "consultant ... informatica" at bounding box center [433, 165] width 138 height 24
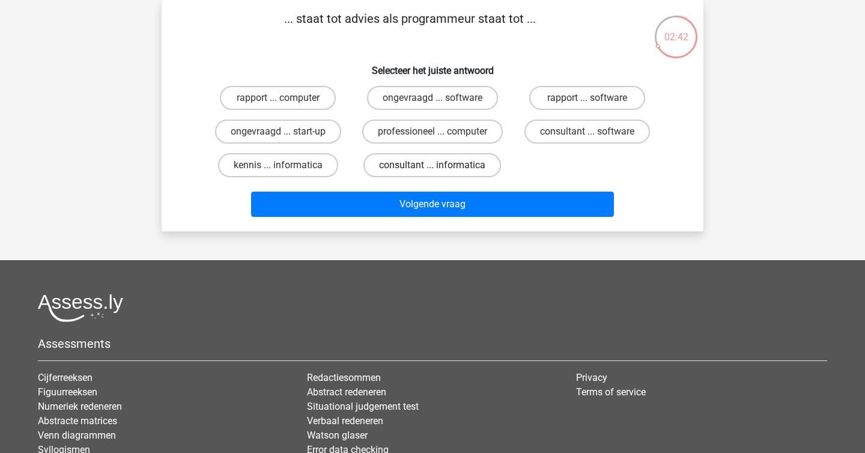
click at [433, 165] on input "consultant ... informatica" at bounding box center [437, 169] width 8 height 8
radio input "true"
click at [582, 122] on label "consultant ... software" at bounding box center [588, 132] width 126 height 24
click at [587, 132] on input "consultant ... software" at bounding box center [591, 136] width 8 height 8
radio input "true"
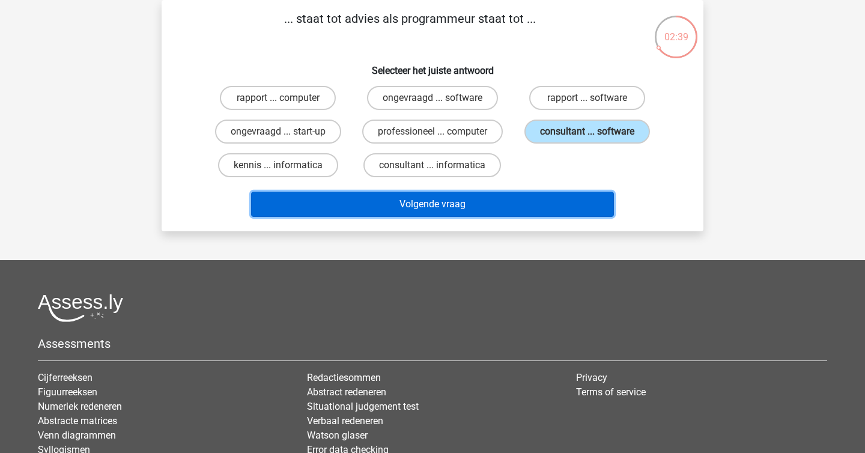
click at [508, 199] on button "Volgende vraag" at bounding box center [433, 204] width 364 height 25
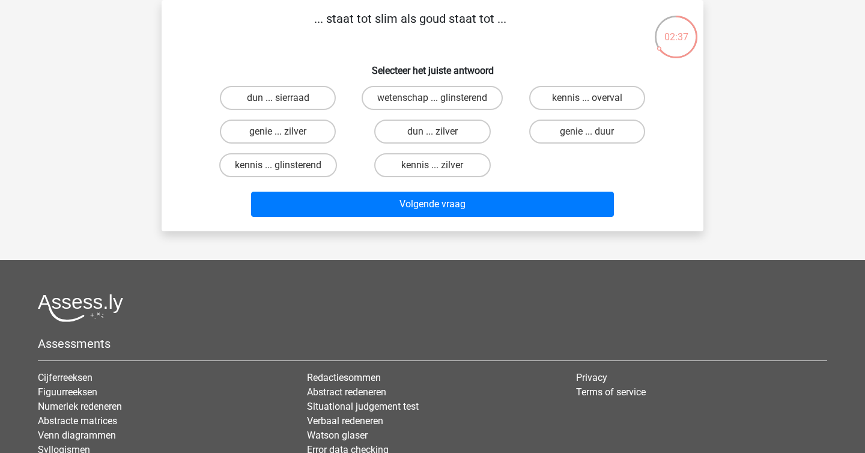
click at [368, 69] on h6 "Selecteer het juiste antwoord" at bounding box center [433, 65] width 504 height 21
click at [563, 134] on label "genie ... duur" at bounding box center [587, 132] width 116 height 24
click at [587, 134] on input "genie ... duur" at bounding box center [591, 136] width 8 height 8
radio input "true"
click at [281, 95] on label "dun ... sierraad" at bounding box center [278, 98] width 116 height 24
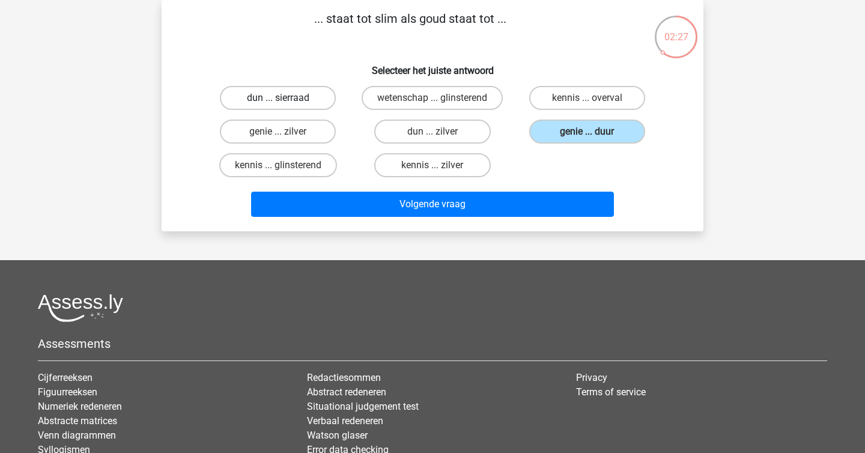
click at [281, 98] on input "dun ... sierraad" at bounding box center [282, 102] width 8 height 8
radio input "true"
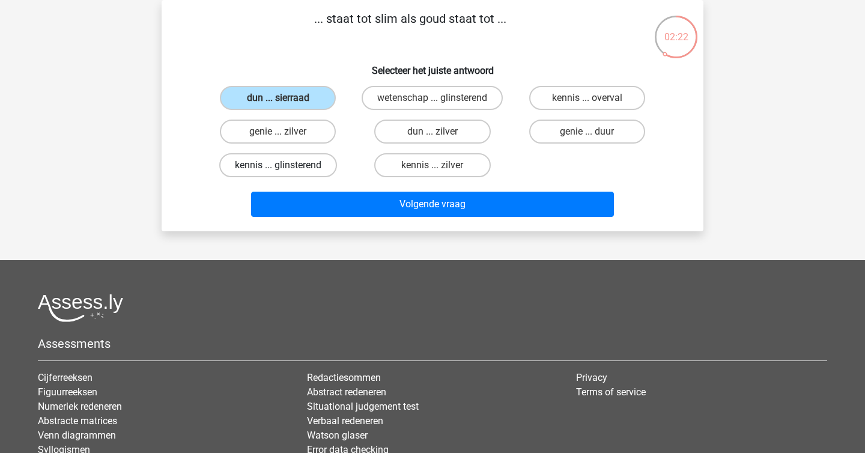
click at [312, 162] on label "kennis ... glinsterend" at bounding box center [278, 165] width 118 height 24
click at [286, 165] on input "kennis ... glinsterend" at bounding box center [282, 169] width 8 height 8
radio input "true"
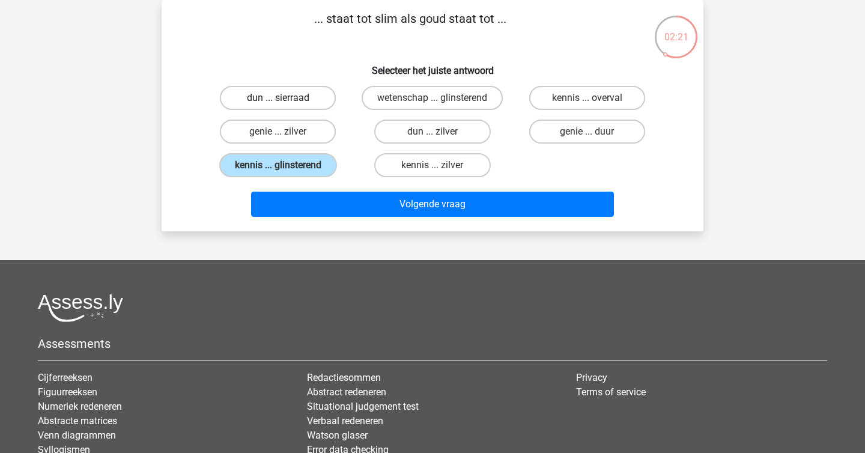
click at [298, 106] on label "dun ... sierraad" at bounding box center [278, 98] width 116 height 24
click at [286, 106] on input "dun ... sierraad" at bounding box center [282, 102] width 8 height 8
radio input "true"
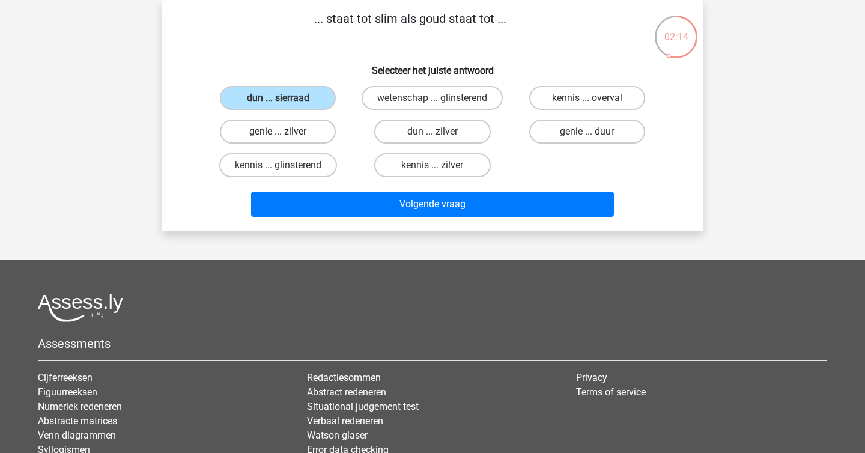
click at [308, 124] on label "genie ... zilver" at bounding box center [278, 132] width 116 height 24
click at [286, 132] on input "genie ... zilver" at bounding box center [282, 136] width 8 height 8
radio input "true"
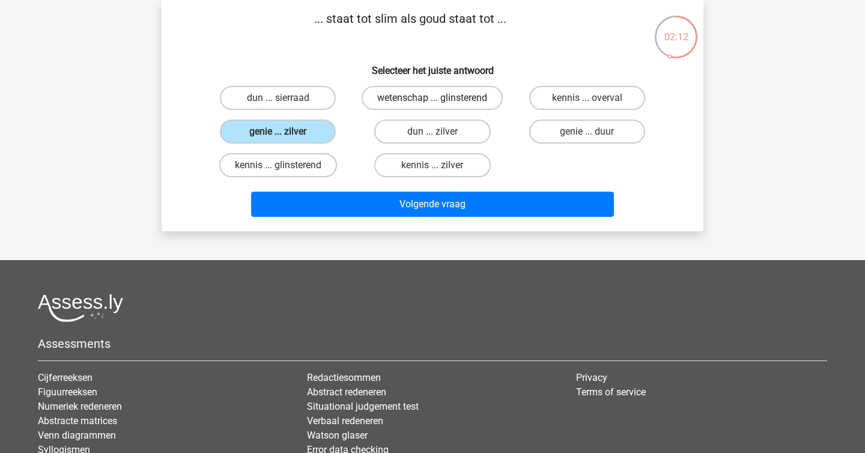
click at [414, 97] on label "wetenschap ... glinsterend" at bounding box center [432, 98] width 141 height 24
click at [433, 98] on input "wetenschap ... glinsterend" at bounding box center [437, 102] width 8 height 8
radio input "true"
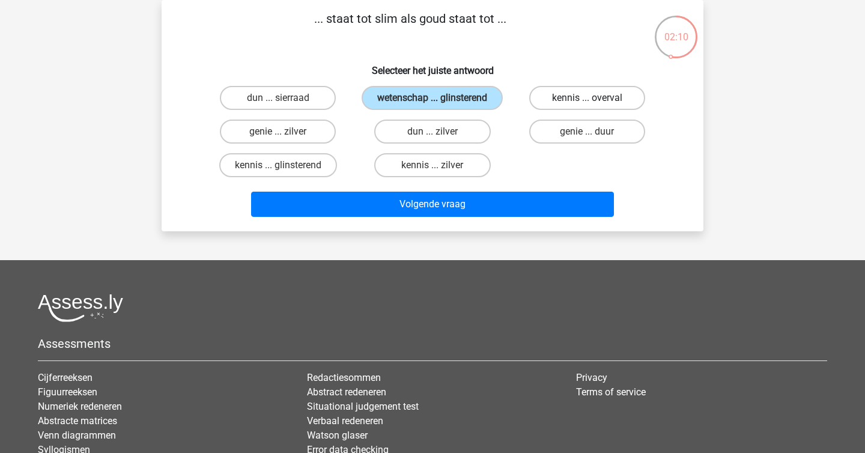
click at [576, 103] on label "kennis ... overval" at bounding box center [587, 98] width 116 height 24
click at [587, 103] on input "kennis ... overval" at bounding box center [591, 102] width 8 height 8
radio input "true"
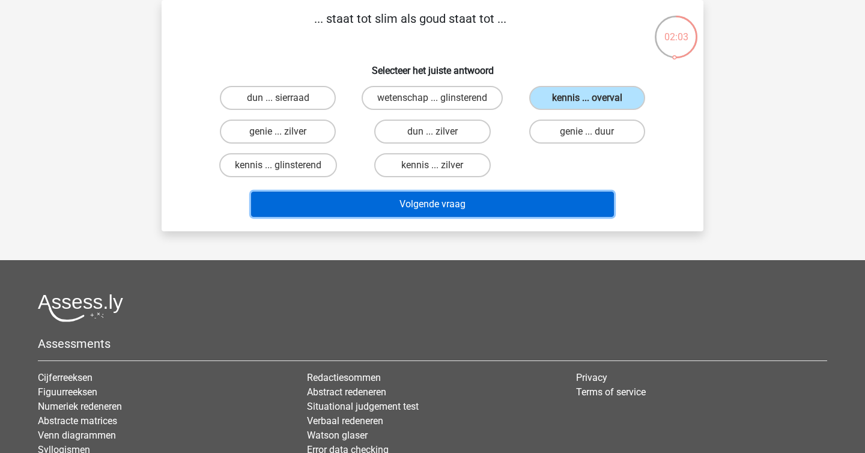
click at [500, 203] on button "Volgende vraag" at bounding box center [433, 204] width 364 height 25
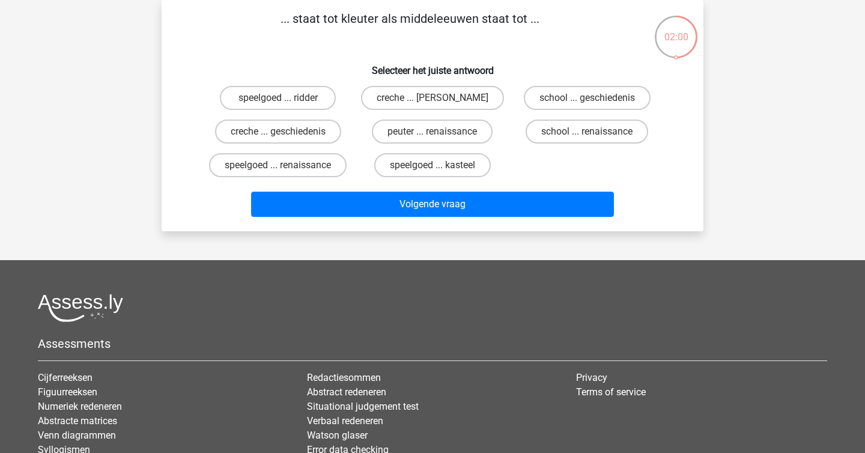
click at [409, 46] on div "... staat tot kleuter als middeleeuwen staat tot ... Selecteer het juiste antwo…" at bounding box center [432, 116] width 532 height 212
click at [450, 122] on label "peuter ... renaissance" at bounding box center [432, 132] width 121 height 24
click at [441, 132] on input "peuter ... renaissance" at bounding box center [437, 136] width 8 height 8
radio input "true"
click at [508, 218] on div "Volgende vraag" at bounding box center [433, 207] width 464 height 30
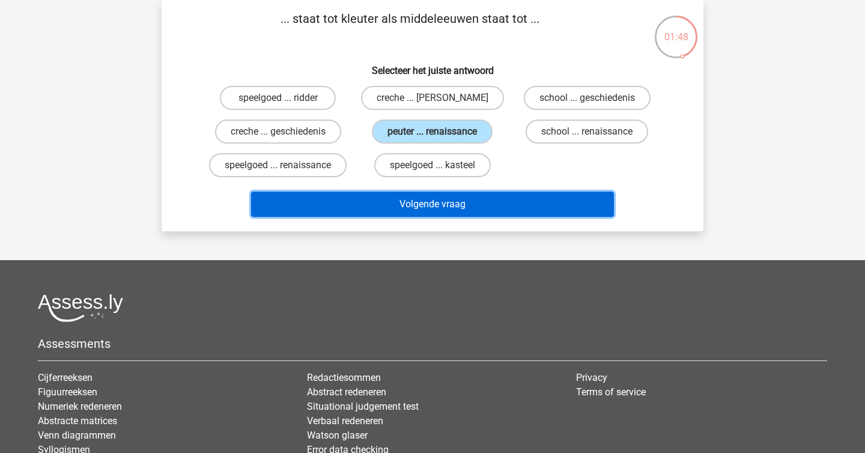
click at [487, 203] on button "Volgende vraag" at bounding box center [433, 204] width 364 height 25
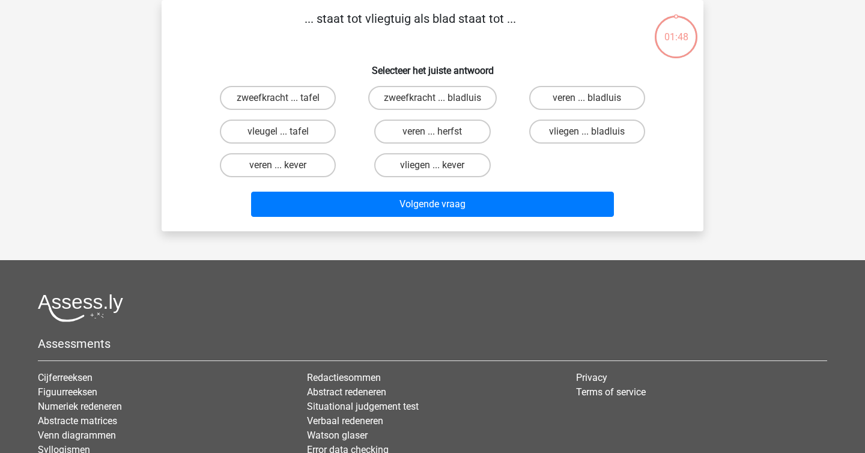
click at [341, 76] on h6 "Selecteer het juiste antwoord" at bounding box center [433, 65] width 504 height 21
click at [311, 131] on label "vleugel ... tafel" at bounding box center [278, 132] width 116 height 24
click at [286, 132] on input "vleugel ... tafel" at bounding box center [282, 136] width 8 height 8
radio input "true"
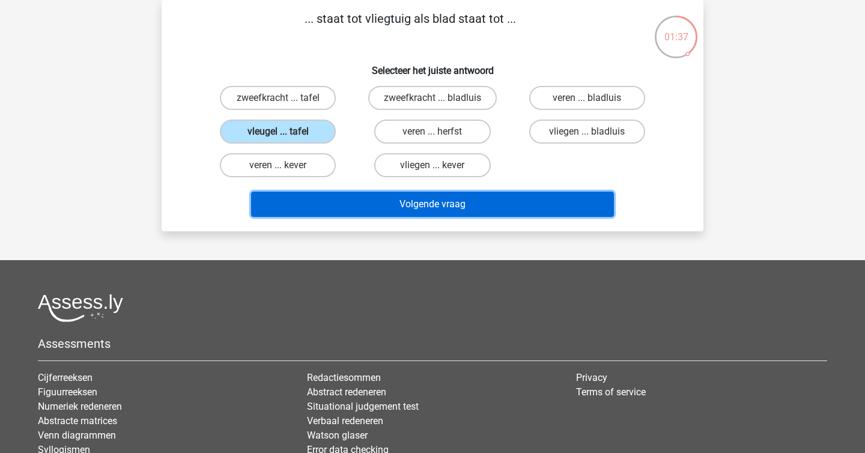
click at [432, 213] on button "Volgende vraag" at bounding box center [433, 204] width 364 height 25
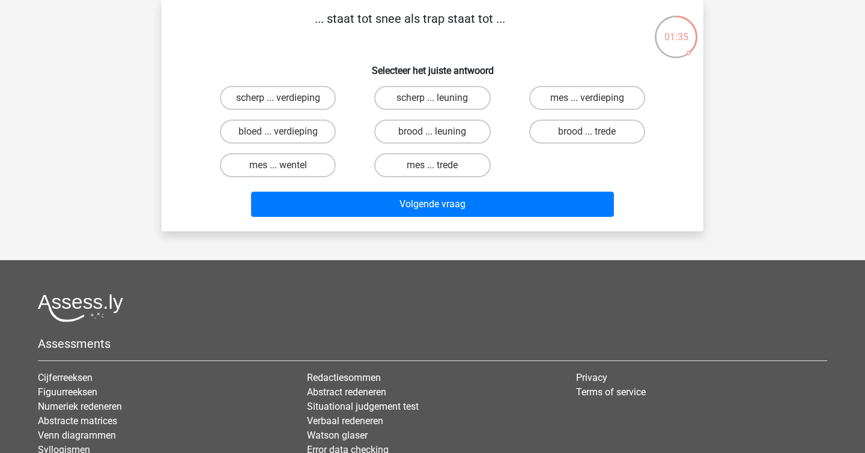
click at [373, 57] on h6 "Selecteer het juiste antwoord" at bounding box center [433, 65] width 504 height 21
click at [563, 135] on label "brood ... trede" at bounding box center [587, 132] width 116 height 24
click at [587, 135] on input "brood ... trede" at bounding box center [591, 136] width 8 height 8
radio input "true"
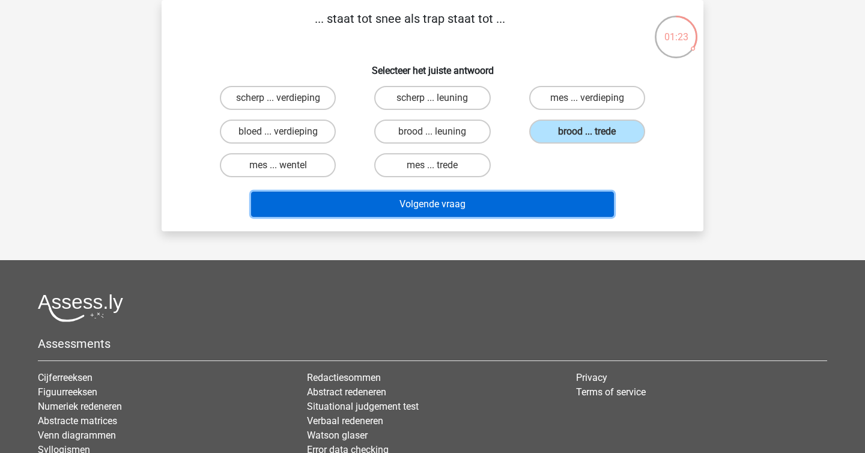
click at [559, 205] on button "Volgende vraag" at bounding box center [433, 204] width 364 height 25
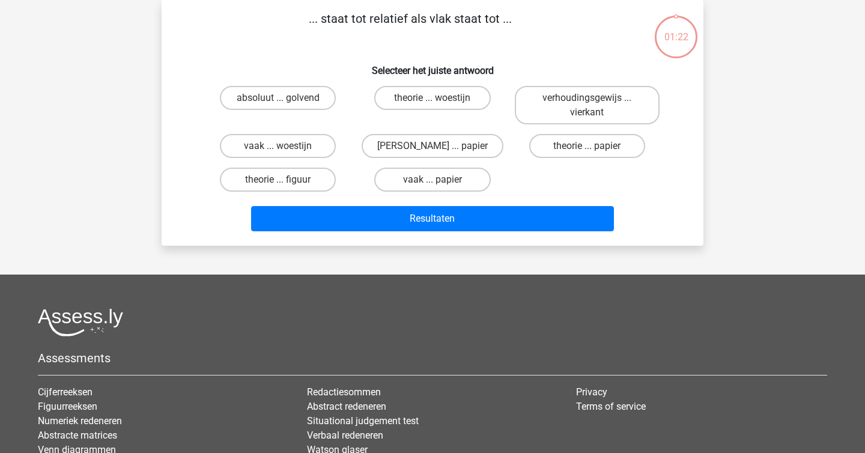
click at [467, 58] on h6 "Selecteer het juiste antwoord" at bounding box center [433, 65] width 504 height 21
click at [322, 97] on label "absoluut ... golvend" at bounding box center [278, 98] width 116 height 24
click at [286, 98] on input "absoluut ... golvend" at bounding box center [282, 102] width 8 height 8
radio input "true"
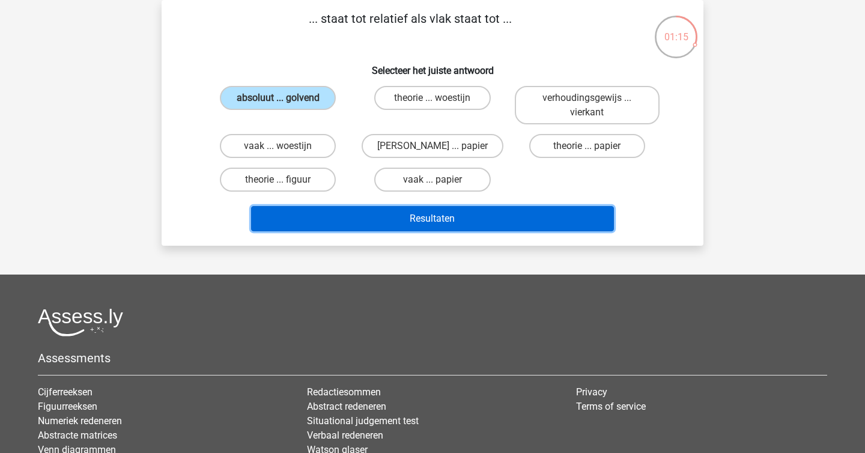
click at [402, 216] on button "Resultaten" at bounding box center [433, 218] width 364 height 25
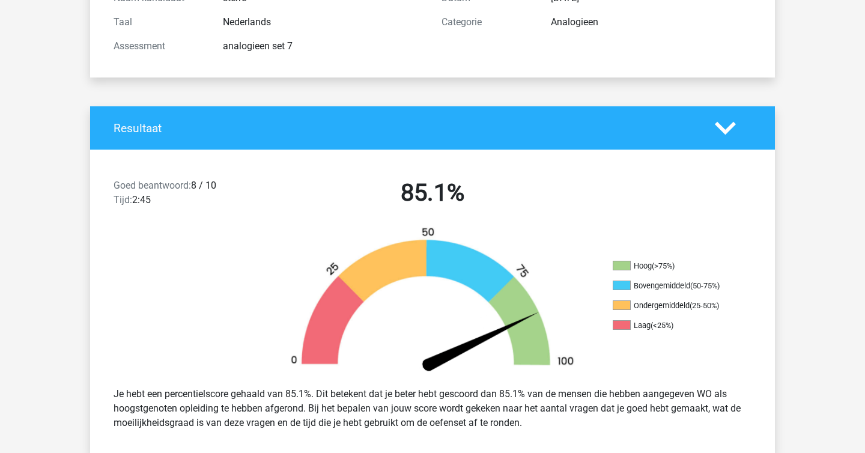
scroll to position [155, 0]
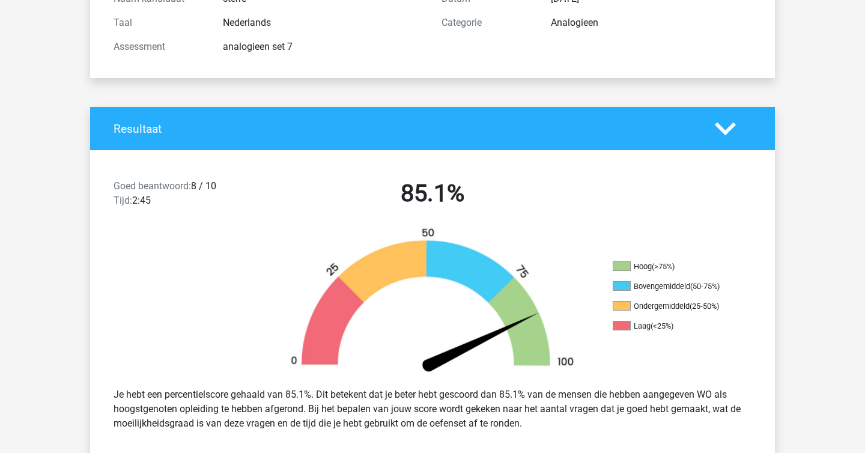
drag, startPoint x: 267, startPoint y: 41, endPoint x: 272, endPoint y: 45, distance: 6.9
click at [272, 45] on div "analogieen set 7" at bounding box center [323, 47] width 219 height 14
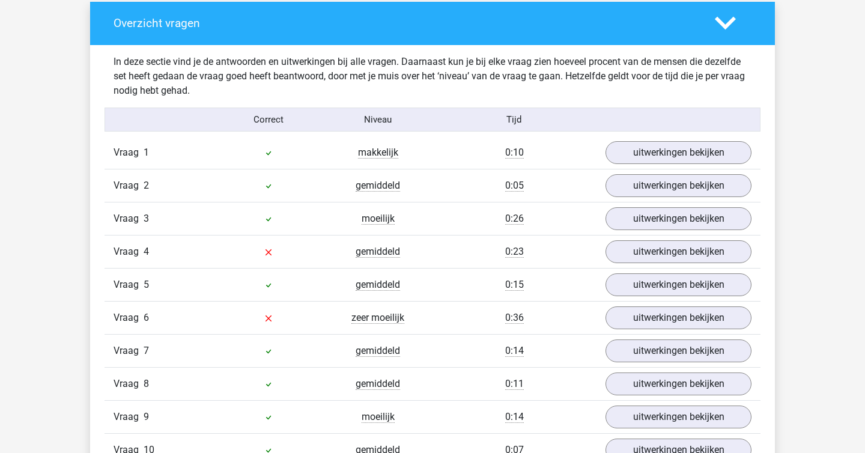
scroll to position [677, 0]
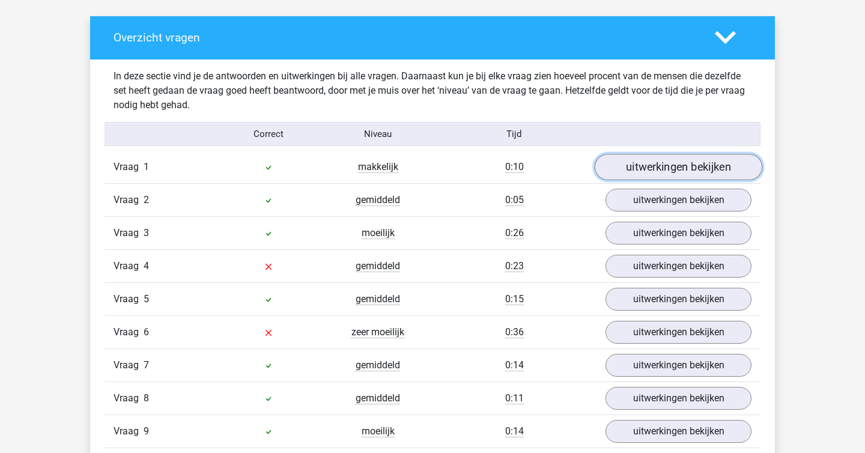
click at [629, 168] on link "uitwerkingen bekijken" at bounding box center [679, 167] width 168 height 26
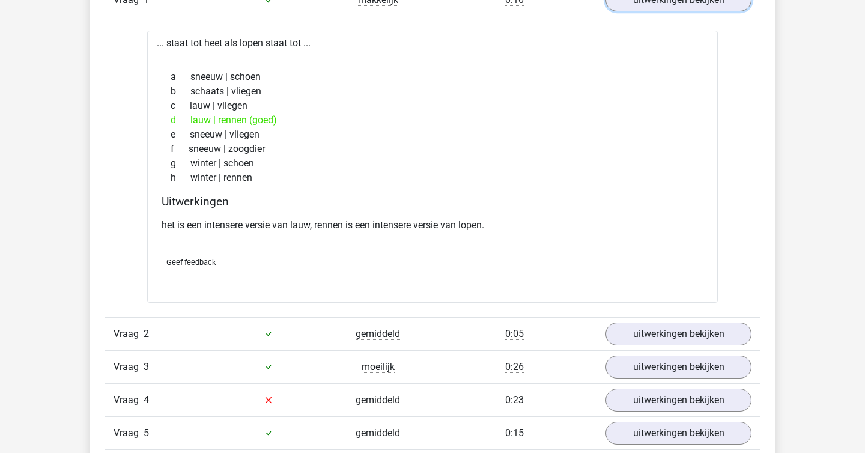
scroll to position [946, 0]
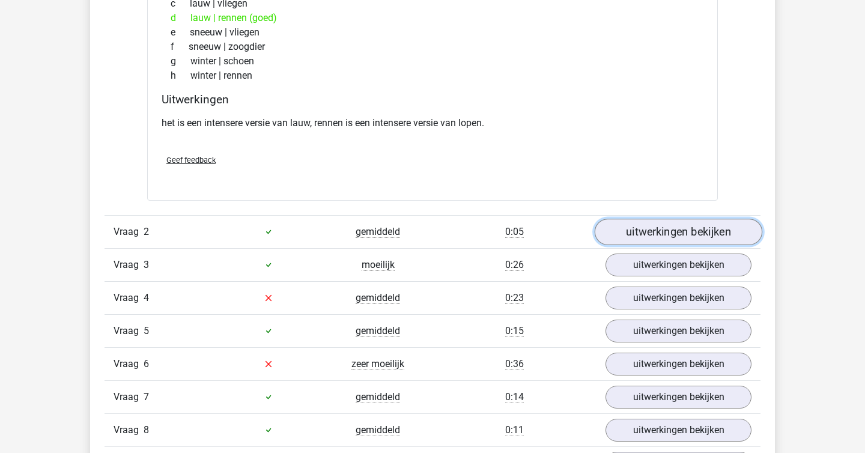
click at [643, 240] on link "uitwerkingen bekijken" at bounding box center [679, 232] width 168 height 26
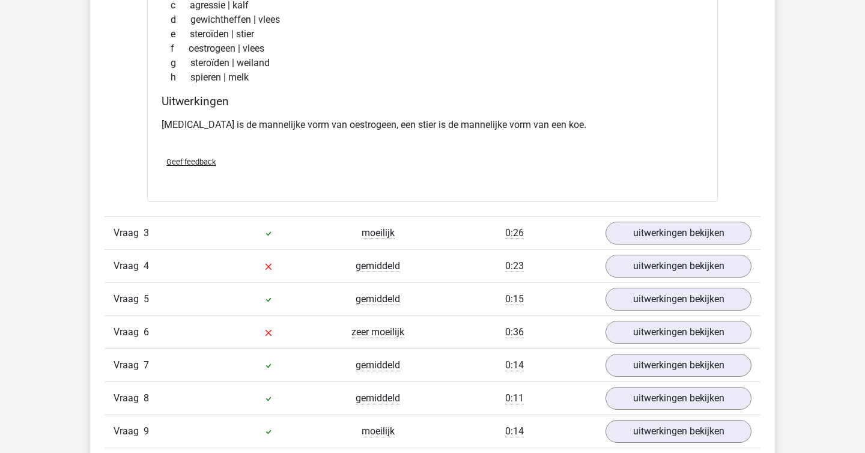
scroll to position [1280, 0]
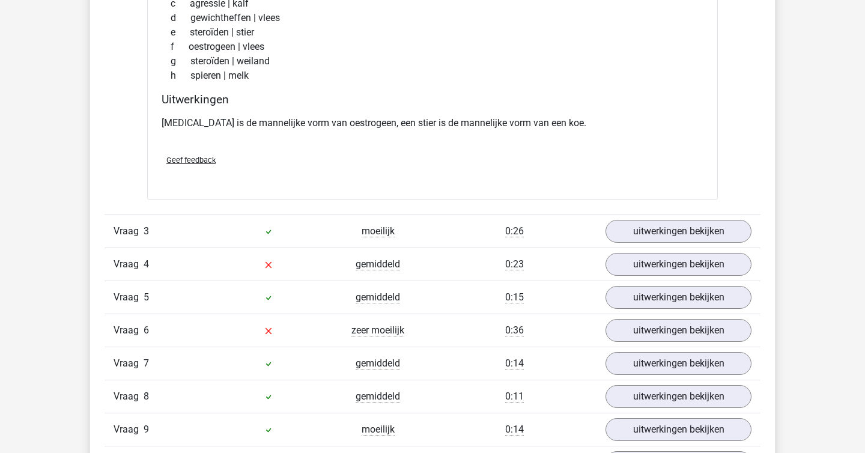
click at [552, 191] on div "Verstuur" at bounding box center [433, 184] width 552 height 19
click at [641, 237] on link "uitwerkingen bekijken" at bounding box center [679, 231] width 168 height 26
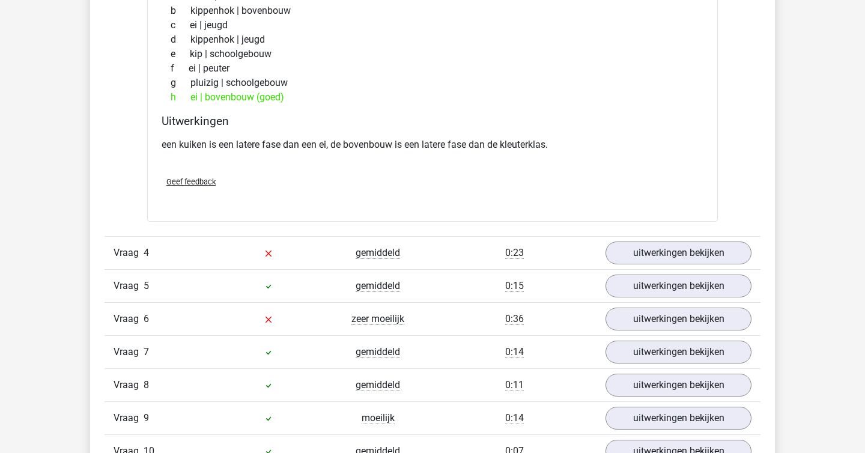
scroll to position [1596, 0]
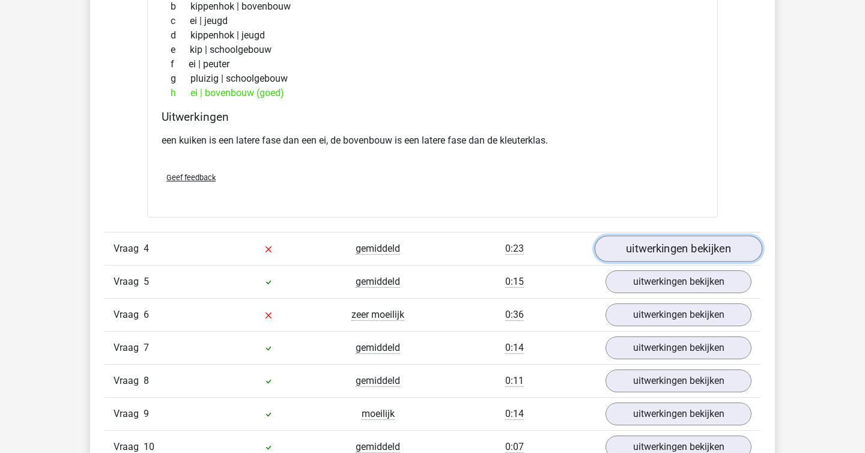
click at [653, 241] on link "uitwerkingen bekijken" at bounding box center [679, 249] width 168 height 26
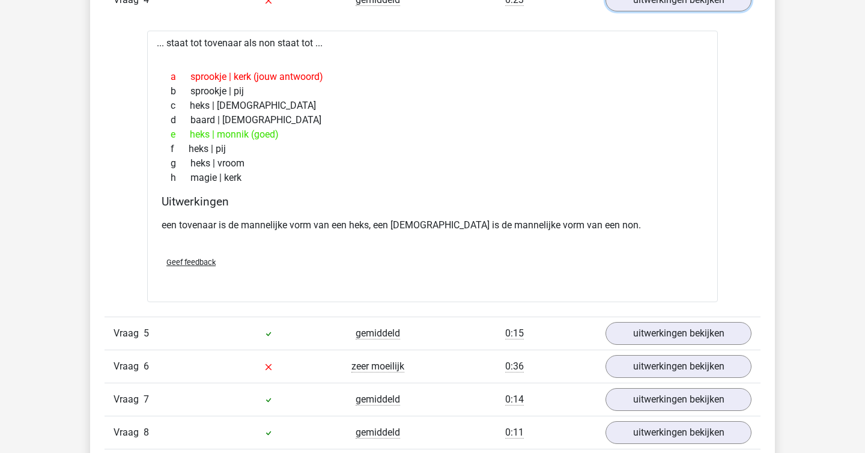
scroll to position [1846, 0]
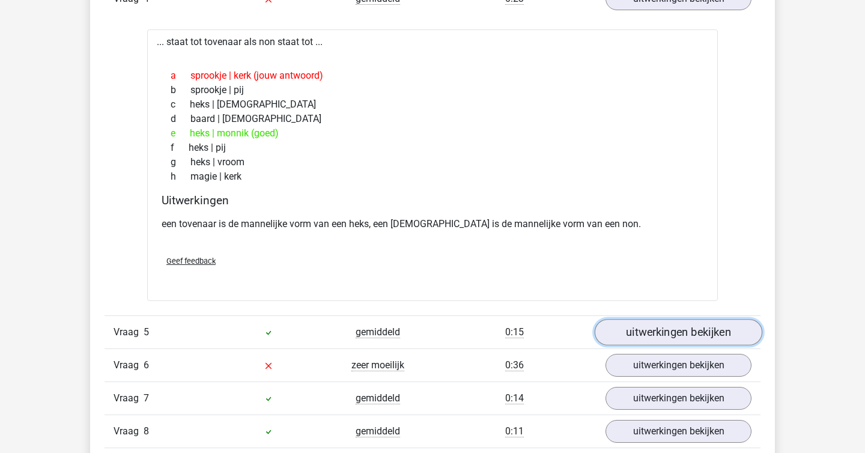
click at [649, 337] on link "uitwerkingen bekijken" at bounding box center [679, 332] width 168 height 26
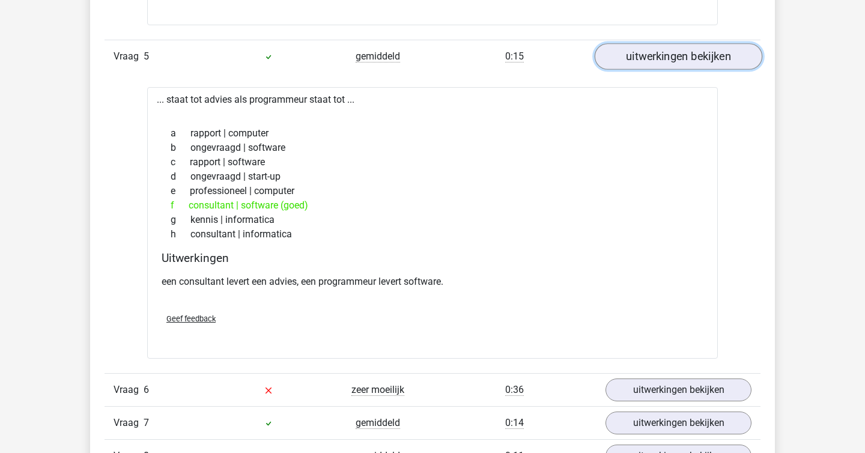
scroll to position [2123, 0]
click at [649, 337] on div "Verstuur" at bounding box center [433, 343] width 552 height 19
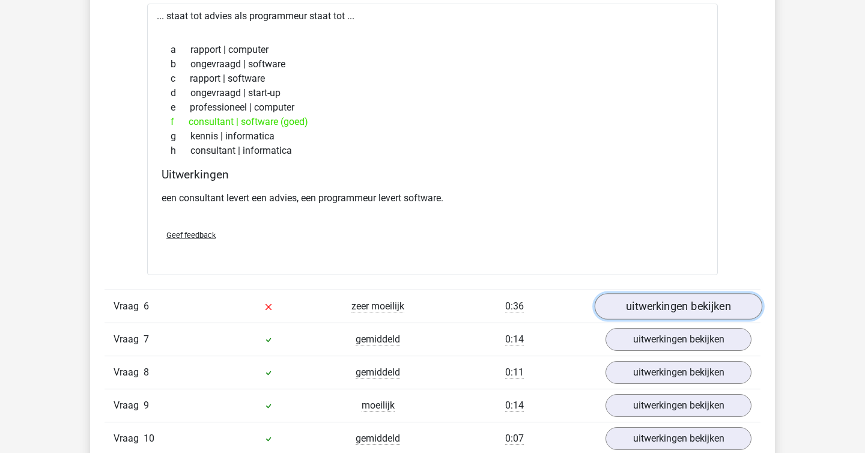
click at [657, 305] on link "uitwerkingen bekijken" at bounding box center [679, 307] width 168 height 26
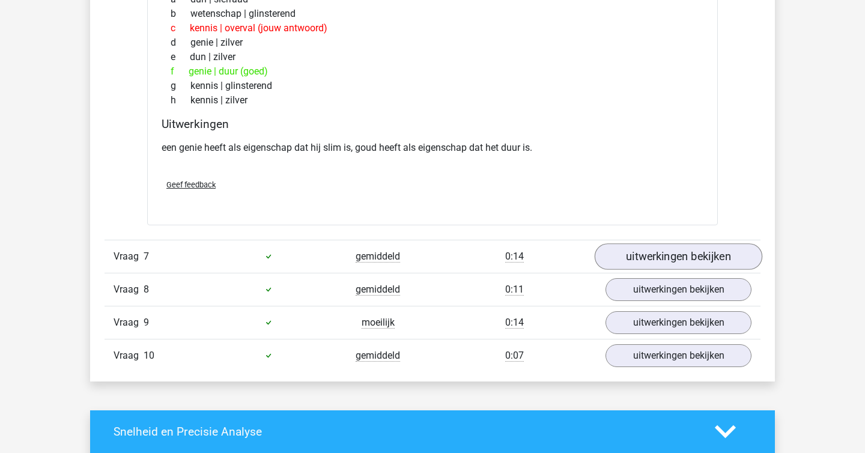
scroll to position [2607, 0]
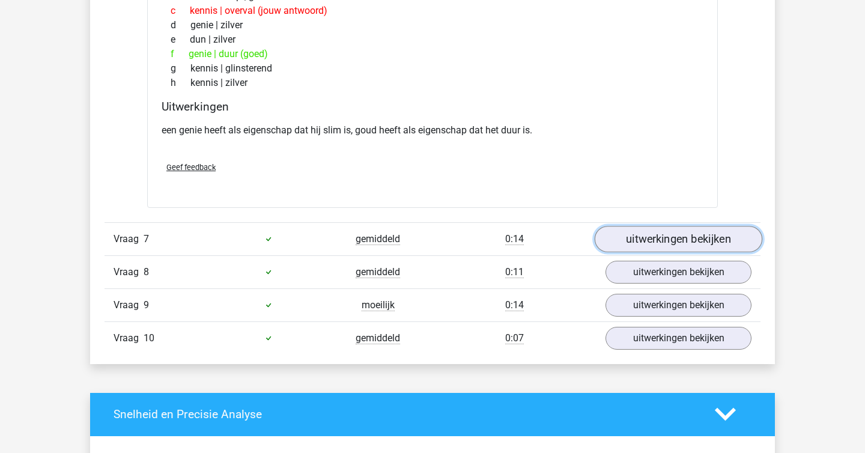
click at [679, 238] on link "uitwerkingen bekijken" at bounding box center [679, 239] width 168 height 26
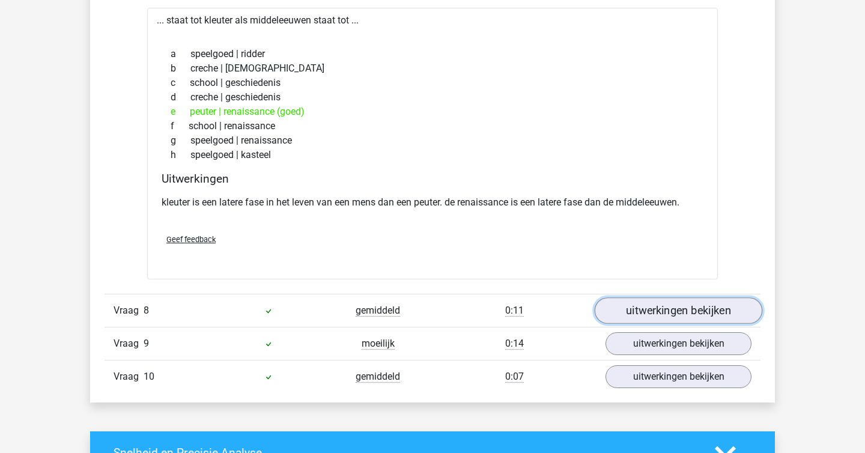
click at [681, 307] on link "uitwerkingen bekijken" at bounding box center [679, 310] width 168 height 26
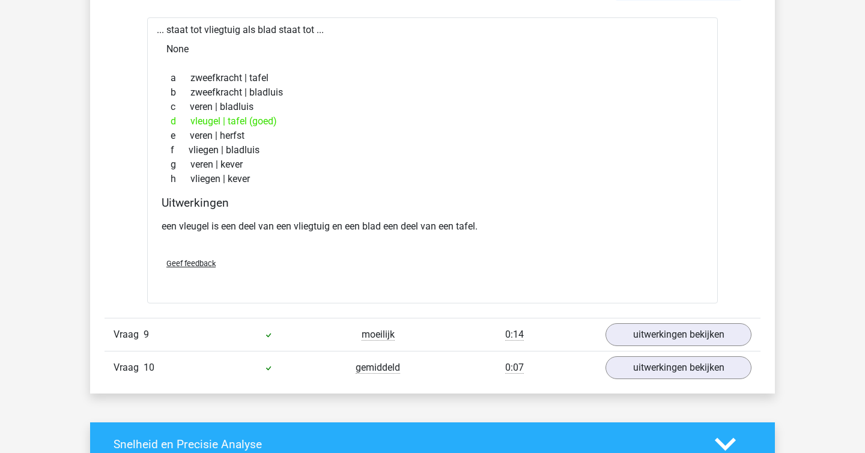
scroll to position [3206, 0]
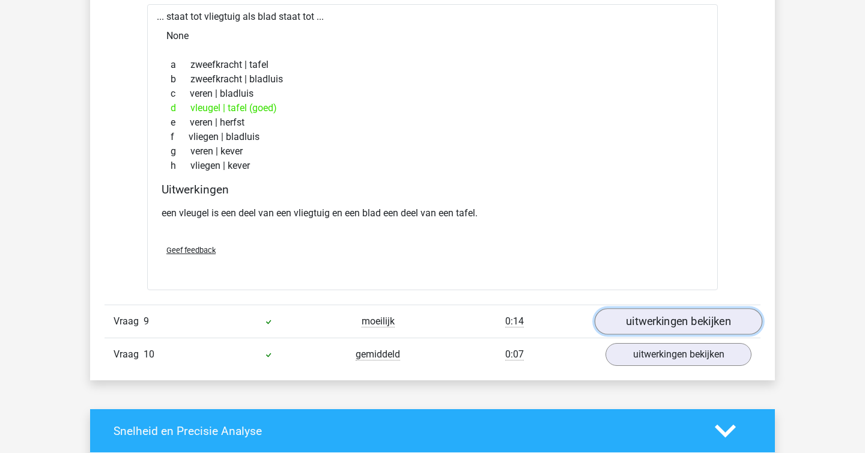
click at [651, 310] on link "uitwerkingen bekijken" at bounding box center [679, 321] width 168 height 26
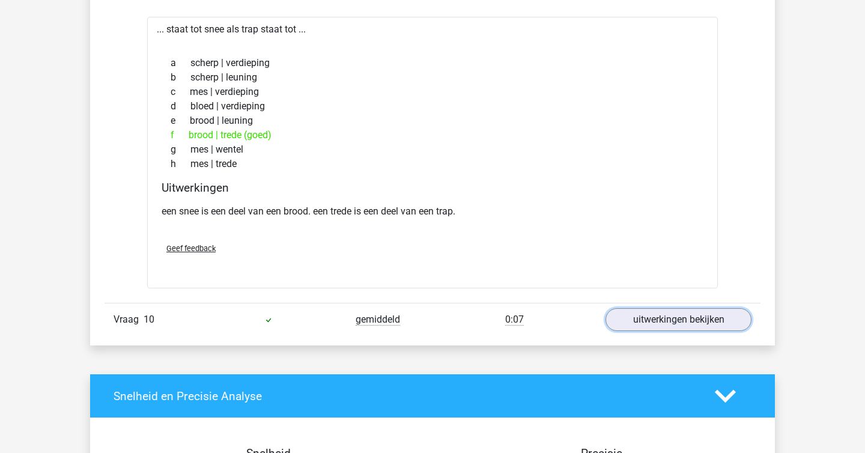
click at [651, 310] on link "uitwerkingen bekijken" at bounding box center [679, 319] width 146 height 23
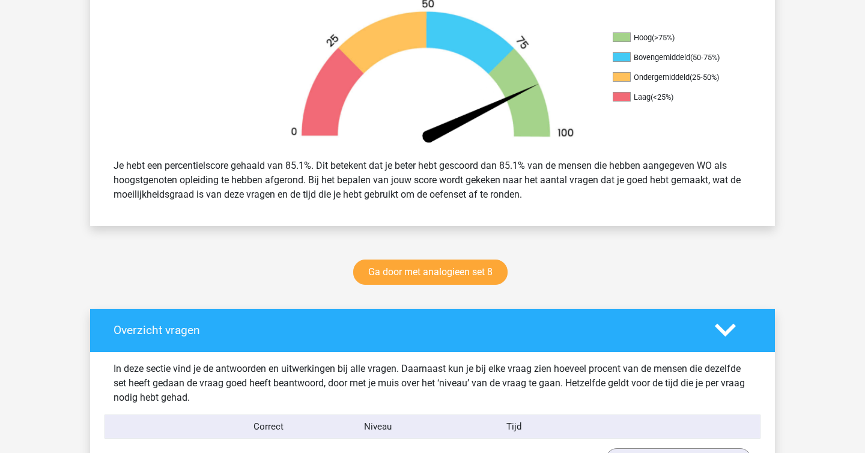
scroll to position [385, 0]
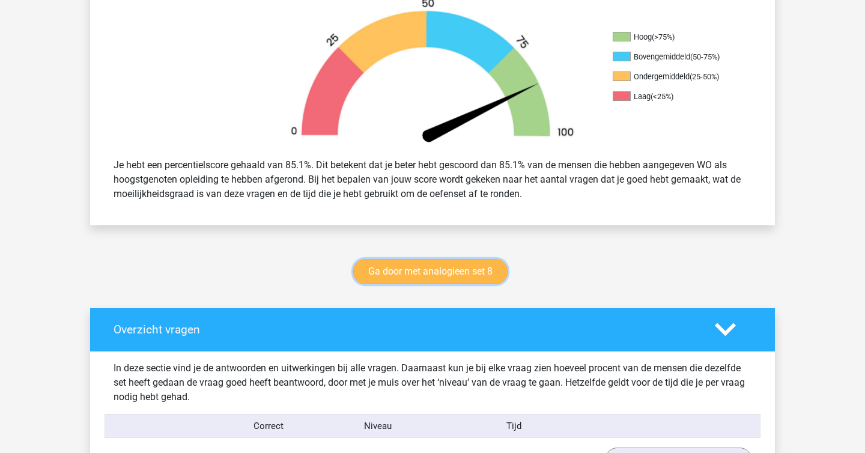
click at [478, 282] on link "Ga door met analogieen set 8" at bounding box center [430, 271] width 154 height 25
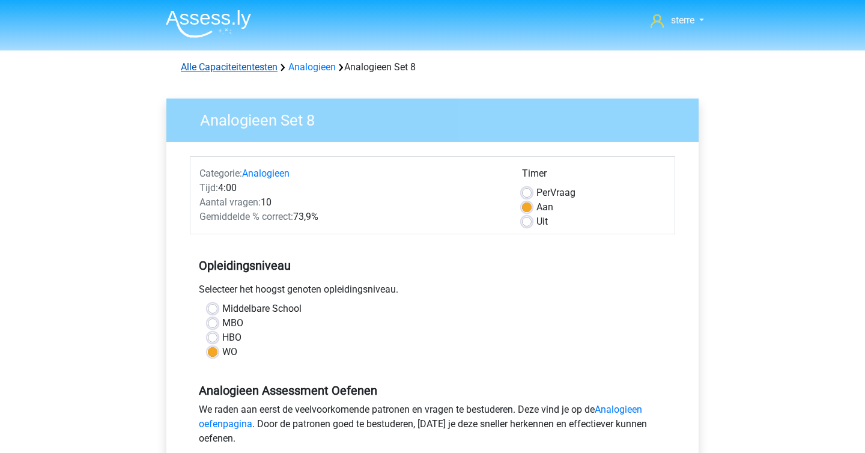
click at [250, 68] on link "Alle Capaciteitentesten" at bounding box center [229, 66] width 97 height 11
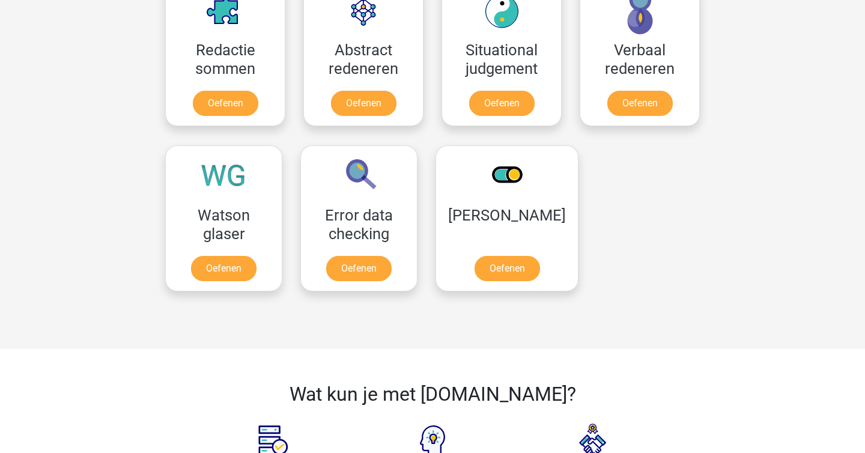
scroll to position [913, 0]
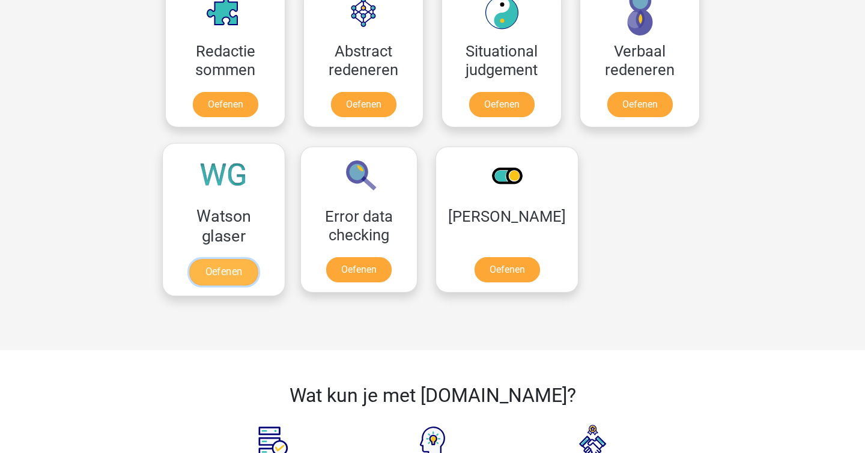
click at [248, 259] on link "Oefenen" at bounding box center [223, 272] width 69 height 26
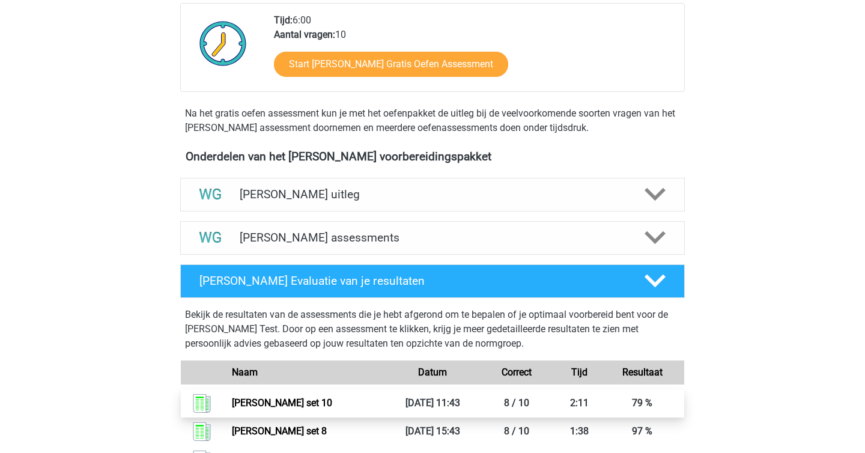
scroll to position [289, 0]
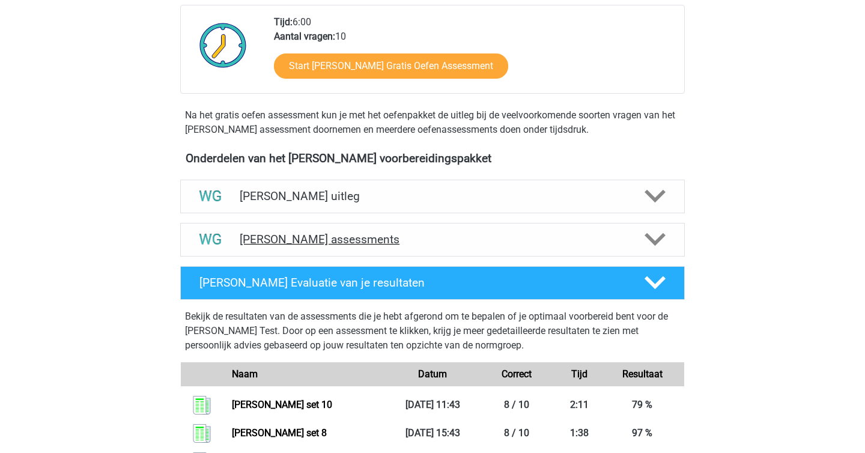
click at [287, 247] on div "[PERSON_NAME] assessments" at bounding box center [432, 240] width 505 height 34
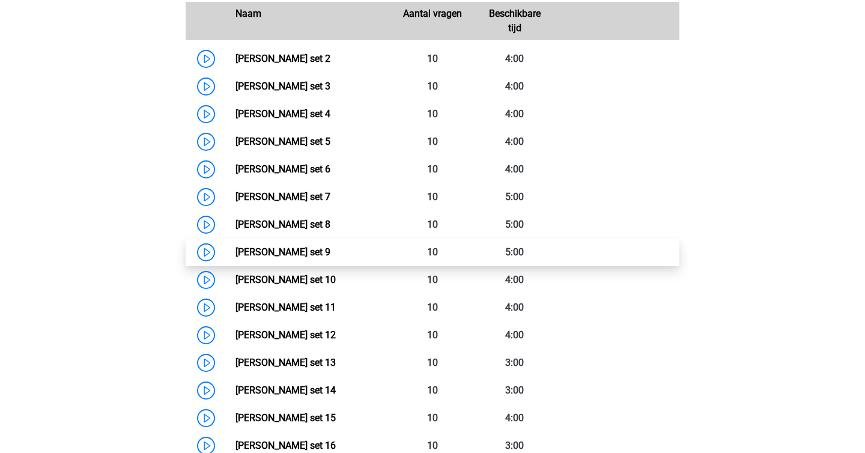
scroll to position [608, 0]
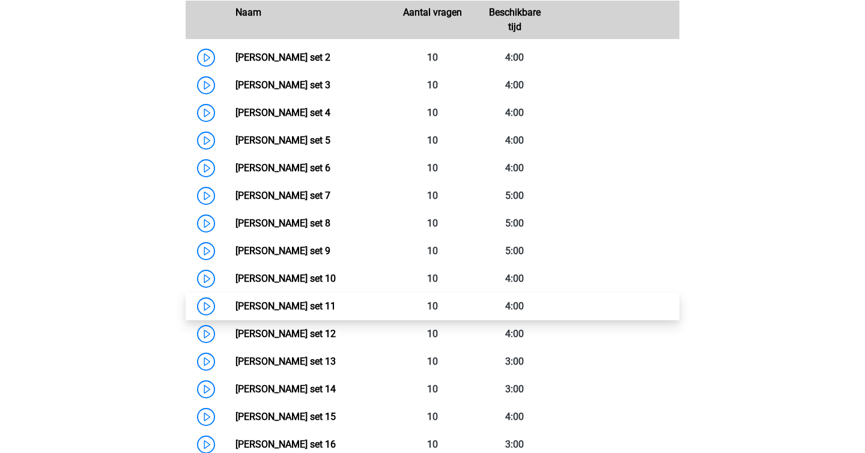
click at [236, 300] on link "[PERSON_NAME] set 11" at bounding box center [286, 305] width 100 height 11
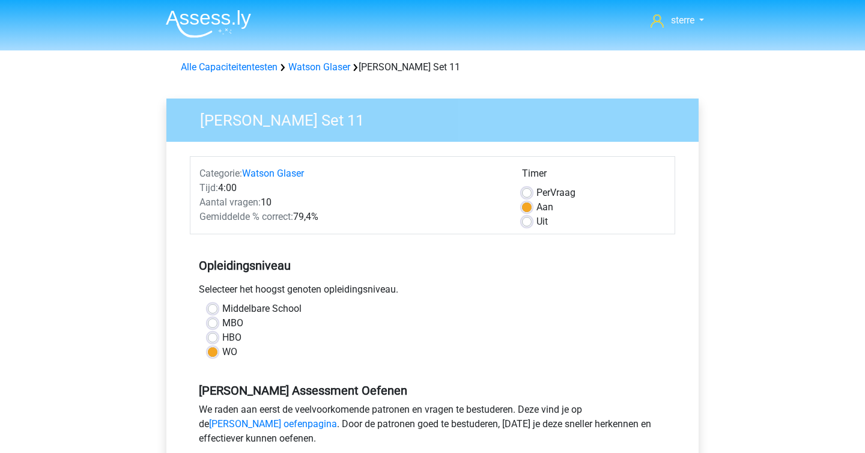
scroll to position [138, 0]
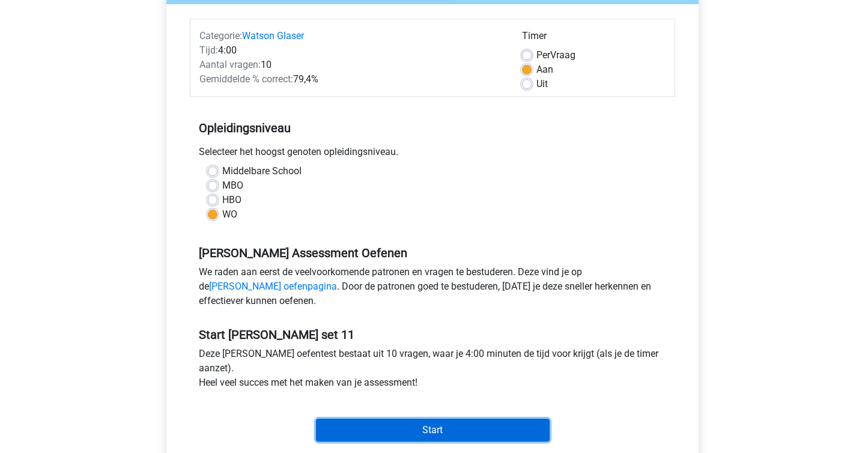
click at [407, 419] on input "Start" at bounding box center [433, 430] width 234 height 23
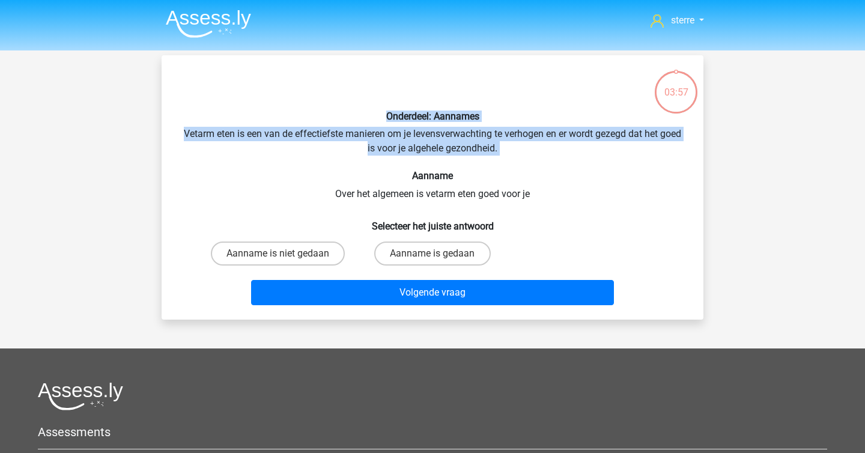
drag, startPoint x: 344, startPoint y: 118, endPoint x: 578, endPoint y: 169, distance: 239.3
click at [578, 169] on div "Onderdeel: Aannames Vetarm eten is een van de effectiefste manieren om je leven…" at bounding box center [432, 187] width 532 height 245
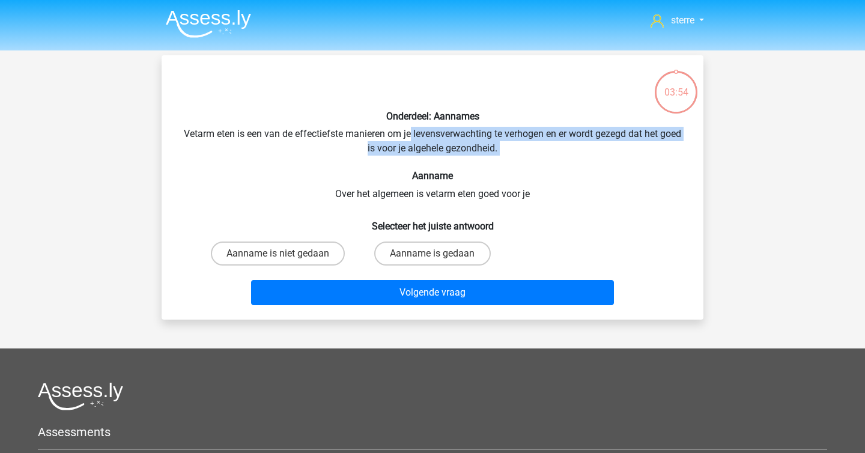
drag, startPoint x: 578, startPoint y: 169, endPoint x: 421, endPoint y: 132, distance: 161.8
click at [421, 132] on div "Onderdeel: Aannames Vetarm eten is een van de effectiefste manieren om je leven…" at bounding box center [432, 187] width 532 height 245
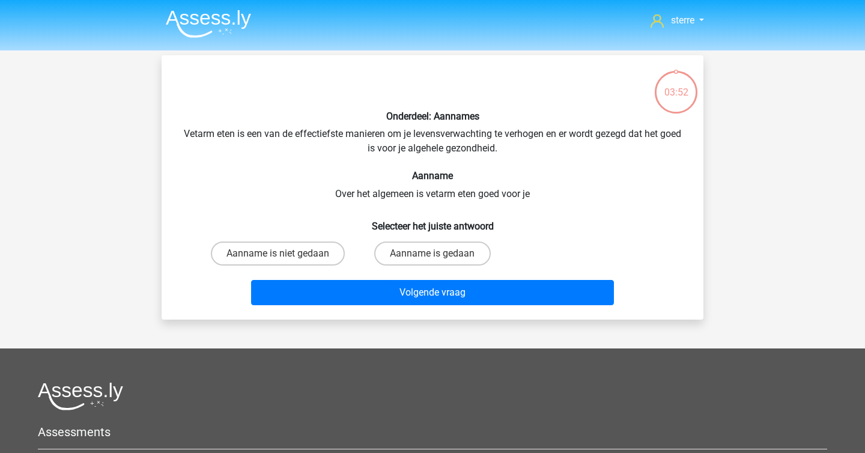
click at [440, 255] on input "Aanname is gedaan" at bounding box center [437, 258] width 8 height 8
radio input "true"
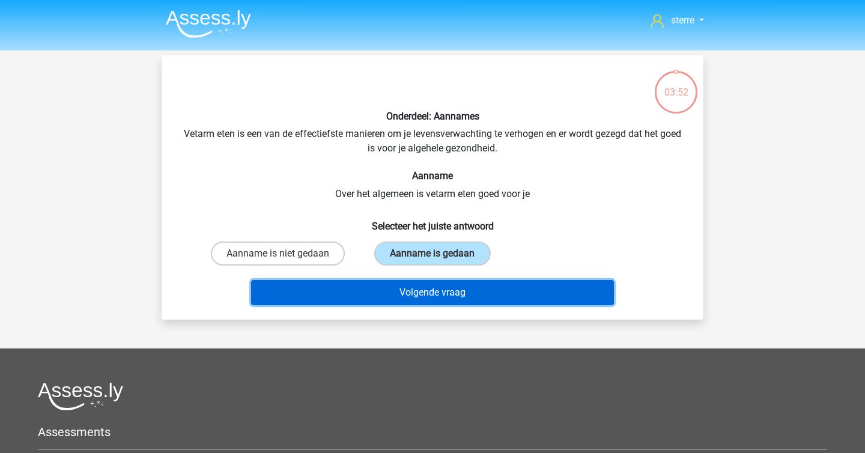
click at [441, 284] on button "Volgende vraag" at bounding box center [433, 292] width 364 height 25
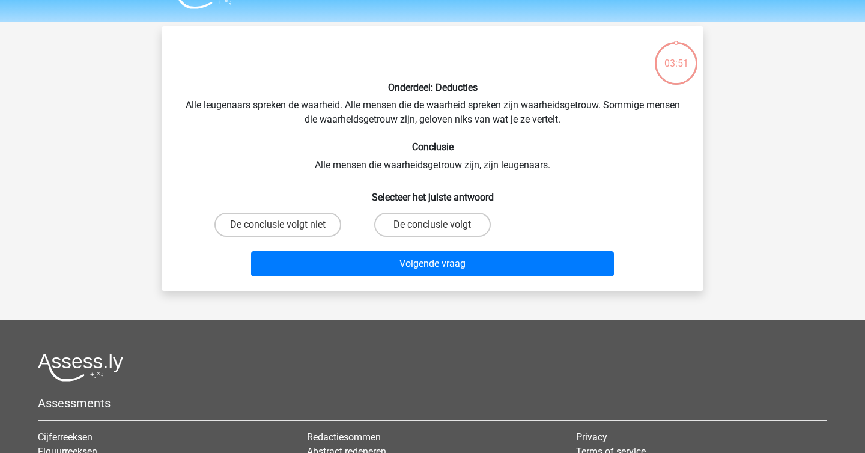
scroll to position [55, 0]
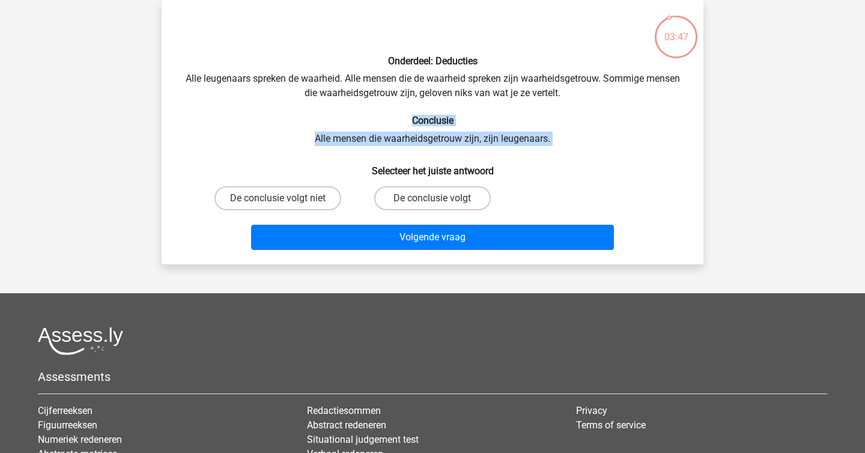
drag, startPoint x: 317, startPoint y: 120, endPoint x: 590, endPoint y: 159, distance: 276.1
click at [590, 159] on div "Onderdeel: Deducties Alle leugenaars spreken de waarheid. Alle mensen die de wa…" at bounding box center [432, 132] width 532 height 245
click at [291, 199] on label "De conclusie volgt niet" at bounding box center [278, 198] width 127 height 24
click at [286, 199] on input "De conclusie volgt niet" at bounding box center [282, 202] width 8 height 8
radio input "true"
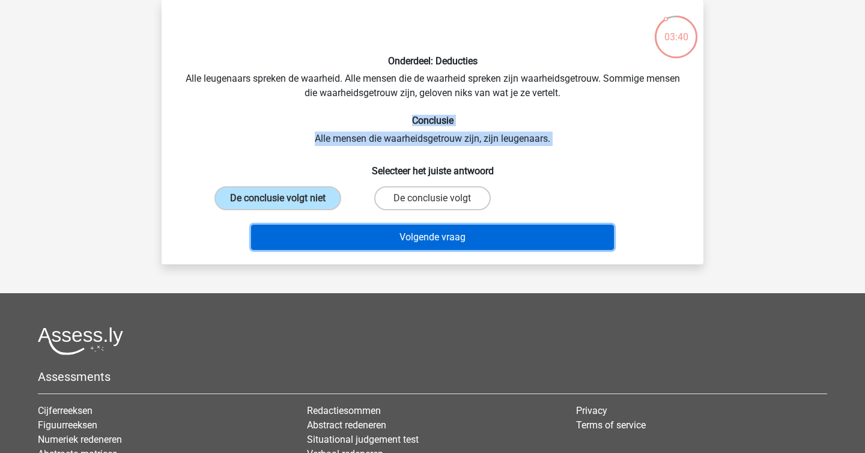
click at [367, 245] on button "Volgende vraag" at bounding box center [433, 237] width 364 height 25
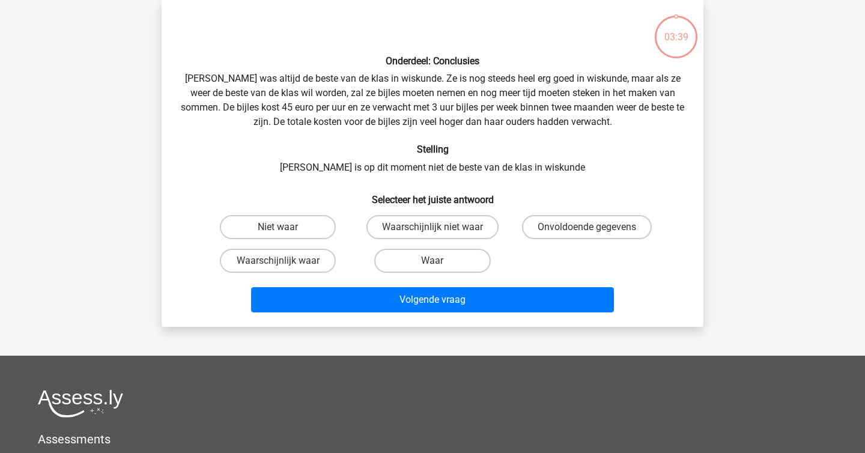
click at [327, 129] on div "Onderdeel: Conclusies Maria was altijd de beste van de klas in wiskunde. Ze is …" at bounding box center [432, 164] width 532 height 308
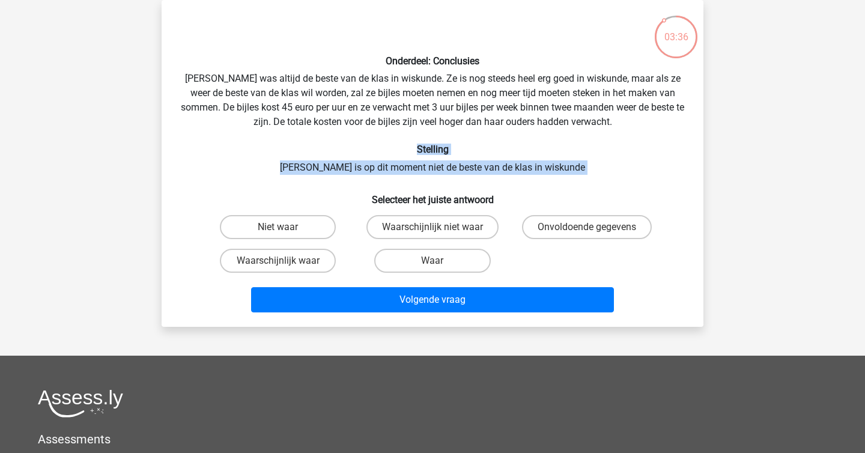
drag, startPoint x: 334, startPoint y: 156, endPoint x: 612, endPoint y: 185, distance: 280.4
click at [615, 186] on div "Onderdeel: Conclusies Maria was altijd de beste van de klas in wiskunde. Ze is …" at bounding box center [432, 164] width 532 height 308
click at [612, 185] on h6 "Selecteer het juiste antwoord" at bounding box center [433, 194] width 504 height 21
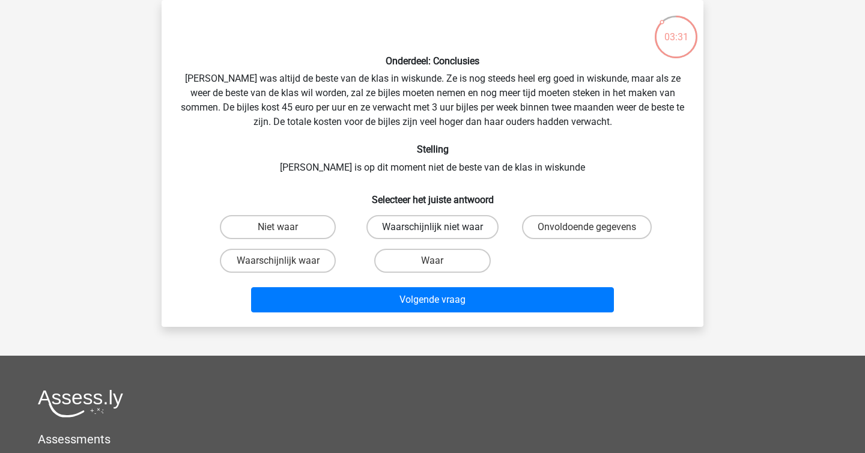
click at [456, 231] on label "Waarschijnlijk niet waar" at bounding box center [433, 227] width 132 height 24
click at [441, 231] on input "Waarschijnlijk niet waar" at bounding box center [437, 231] width 8 height 8
radio input "true"
click at [589, 234] on input "Onvoldoende gegevens" at bounding box center [591, 231] width 8 height 8
radio input "true"
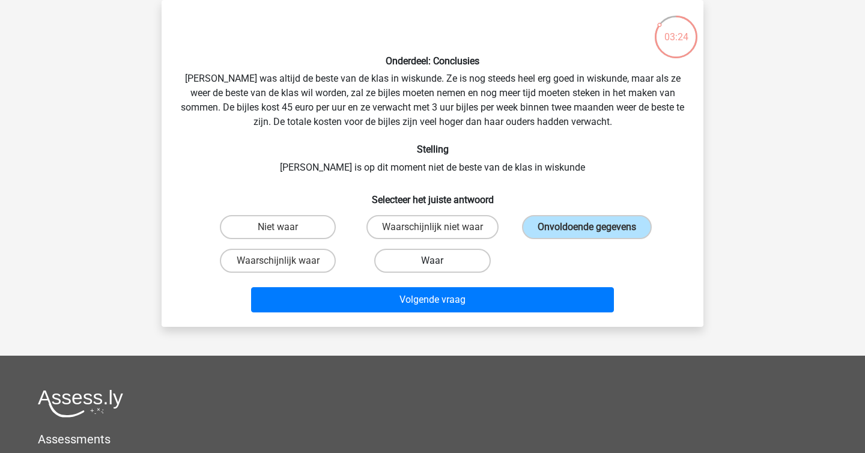
click at [410, 269] on label "Waar" at bounding box center [432, 261] width 116 height 24
click at [433, 269] on input "Waar" at bounding box center [437, 265] width 8 height 8
radio input "true"
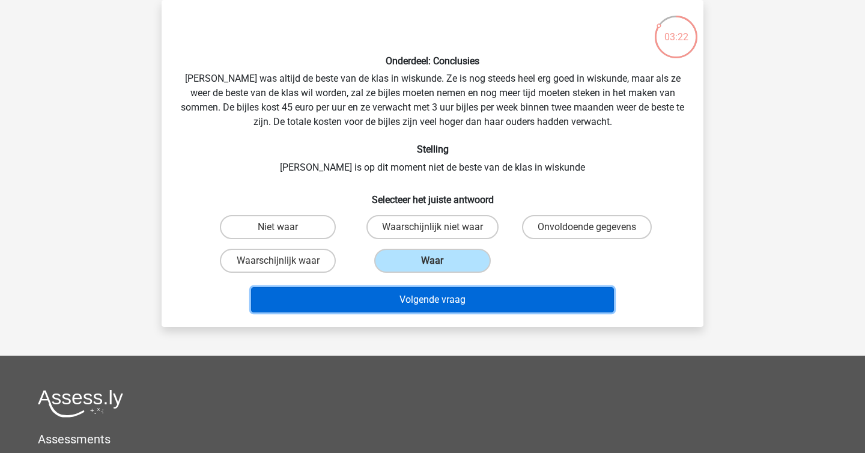
click at [441, 301] on button "Volgende vraag" at bounding box center [433, 299] width 364 height 25
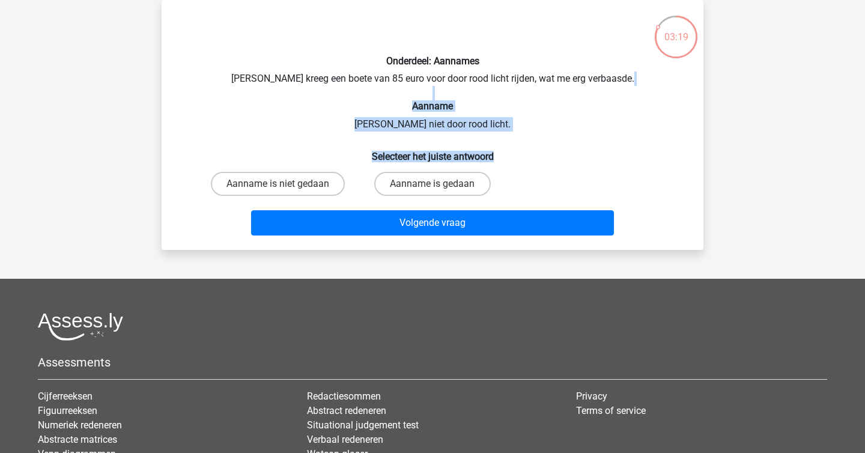
drag, startPoint x: 359, startPoint y: 90, endPoint x: 585, endPoint y: 159, distance: 236.3
click at [585, 159] on div "Onderdeel: Aannames Peter kreeg een boete van 85 euro voor door rood licht rijd…" at bounding box center [432, 125] width 532 height 231
click at [585, 159] on h6 "Selecteer het juiste antwoord" at bounding box center [433, 151] width 504 height 21
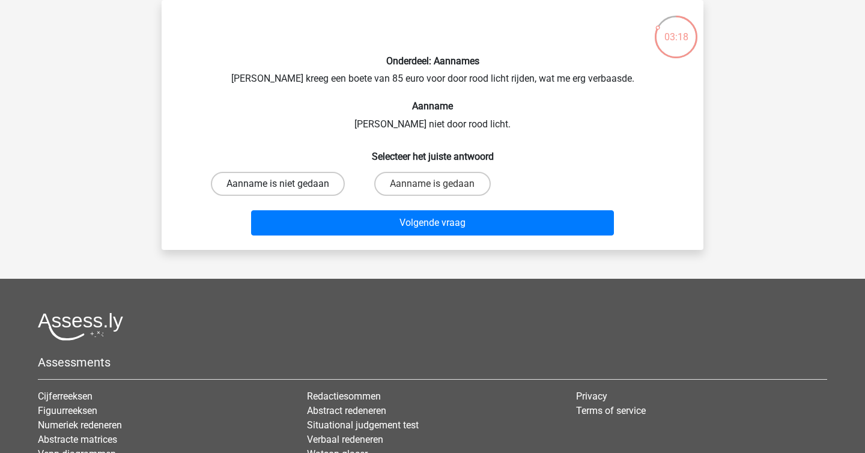
click at [288, 183] on label "Aanname is niet gedaan" at bounding box center [278, 184] width 134 height 24
click at [286, 184] on input "Aanname is niet gedaan" at bounding box center [282, 188] width 8 height 8
radio input "true"
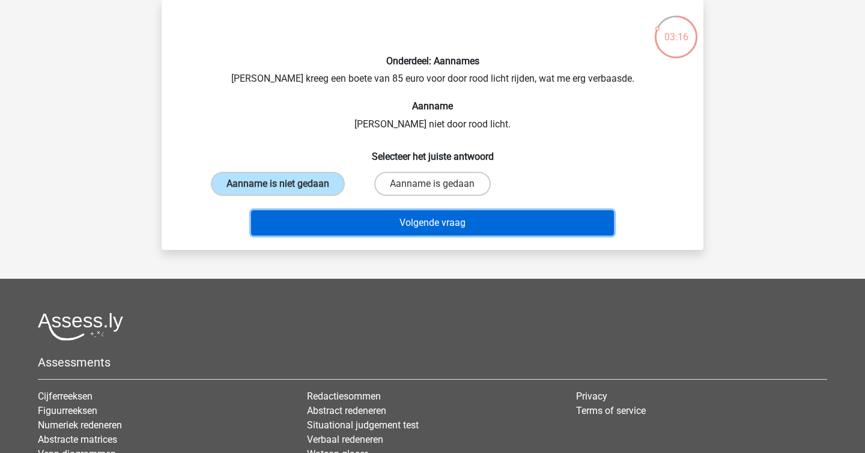
click at [380, 233] on button "Volgende vraag" at bounding box center [433, 222] width 364 height 25
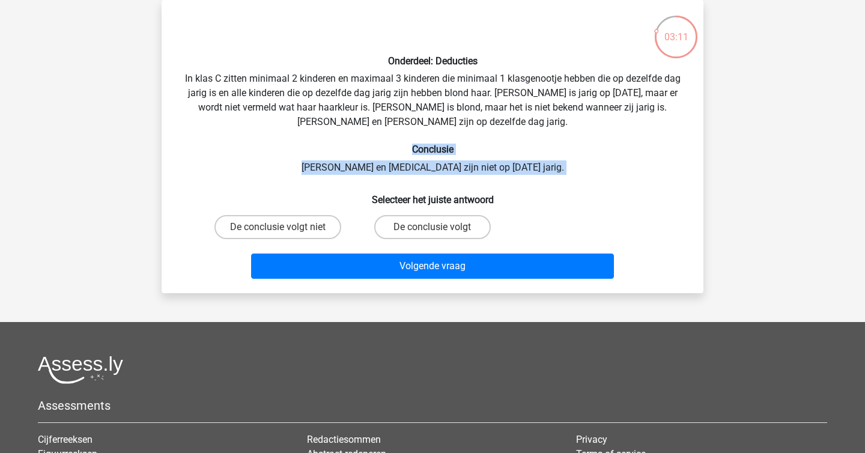
drag, startPoint x: 355, startPoint y: 146, endPoint x: 564, endPoint y: 180, distance: 211.8
click at [564, 180] on div "Onderdeel: Deducties In klas C zitten minimaal 2 kinderen en maximaal 3 kindere…" at bounding box center [432, 147] width 532 height 274
click at [451, 224] on label "De conclusie volgt" at bounding box center [432, 227] width 116 height 24
click at [441, 227] on input "De conclusie volgt" at bounding box center [437, 231] width 8 height 8
radio input "true"
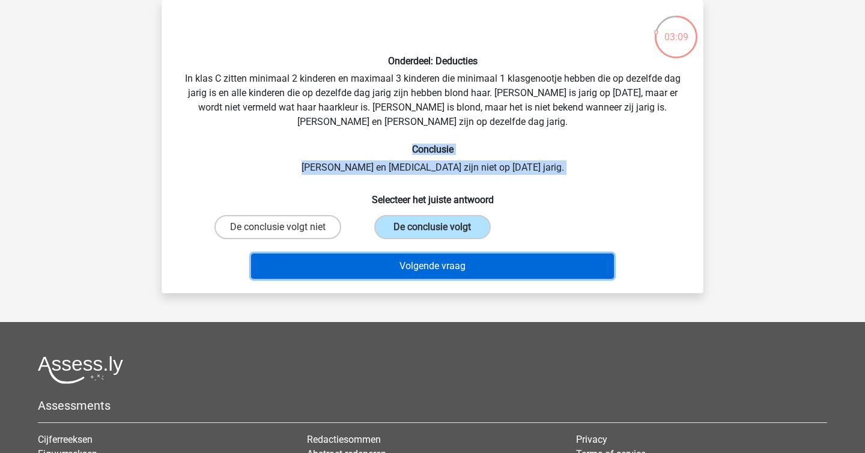
click at [478, 275] on button "Volgende vraag" at bounding box center [433, 266] width 364 height 25
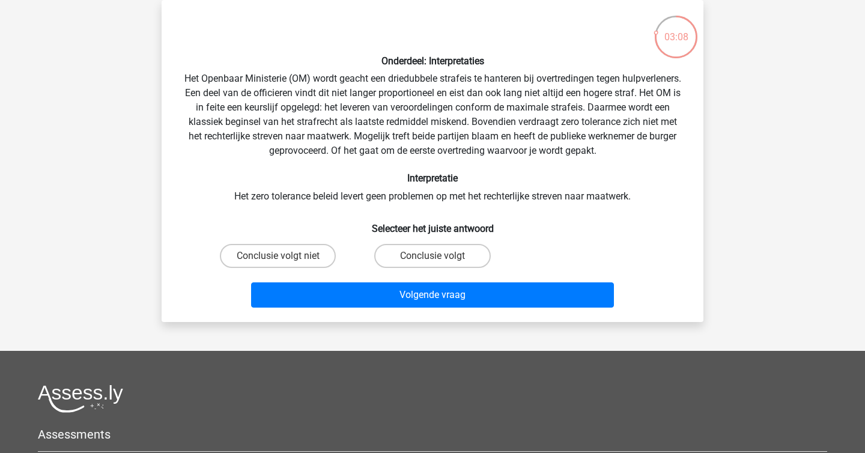
click at [340, 79] on div "Onderdeel: Interpretaties Het Openbaar Ministerie (OM) wordt geacht een driedub…" at bounding box center [432, 161] width 532 height 303
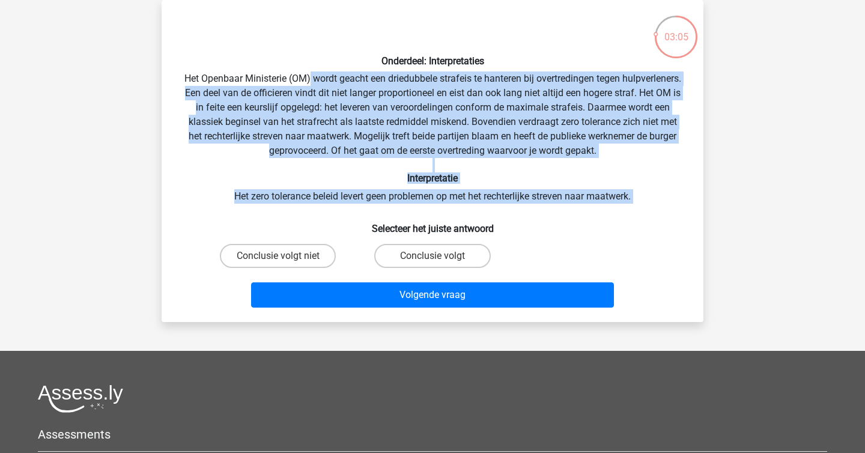
drag, startPoint x: 340, startPoint y: 79, endPoint x: 722, endPoint y: 210, distance: 403.5
click at [722, 210] on div "sterre [EMAIL_ADDRESS][DOMAIN_NAME] Nederlands English" at bounding box center [432, 307] width 865 height 724
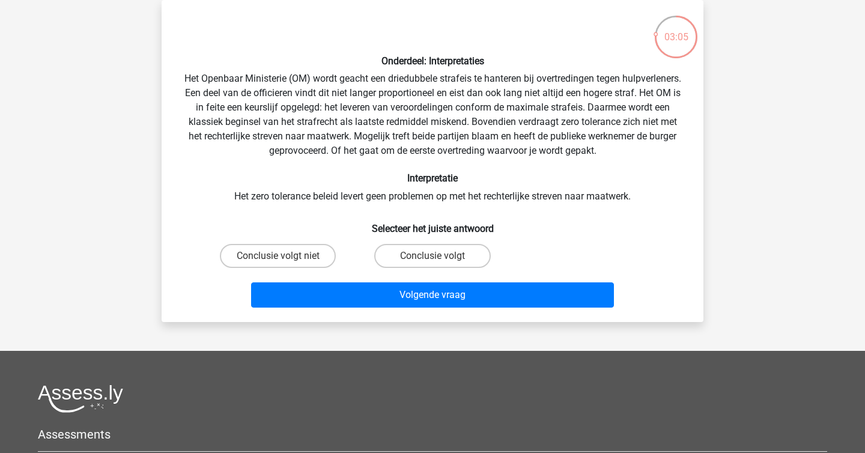
click at [719, 210] on div "sterre [EMAIL_ADDRESS][DOMAIN_NAME] Nederlands English" at bounding box center [432, 307] width 865 height 724
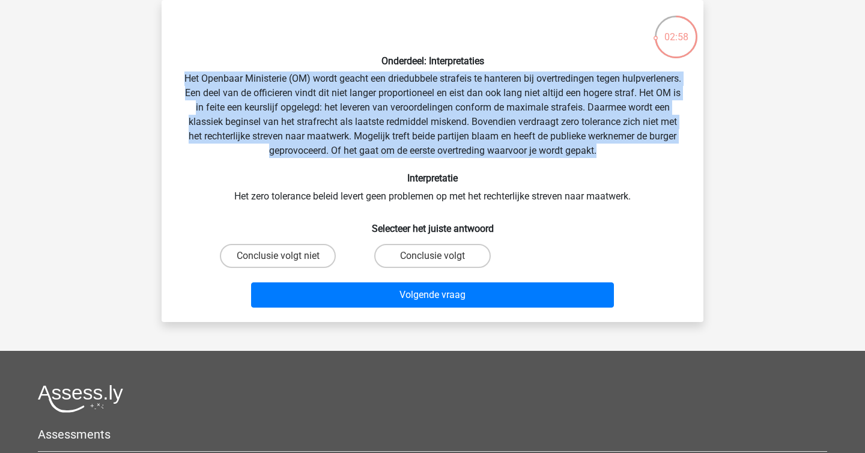
drag, startPoint x: 685, startPoint y: 147, endPoint x: 368, endPoint y: 69, distance: 326.2
click at [368, 69] on div "Onderdeel: Interpretaties Het Openbaar Ministerie (OM) wordt geacht een driedub…" at bounding box center [432, 161] width 532 height 303
click at [236, 104] on div "Onderdeel: Interpretaties Het Openbaar Ministerie (OM) wordt geacht een driedub…" at bounding box center [432, 161] width 532 height 303
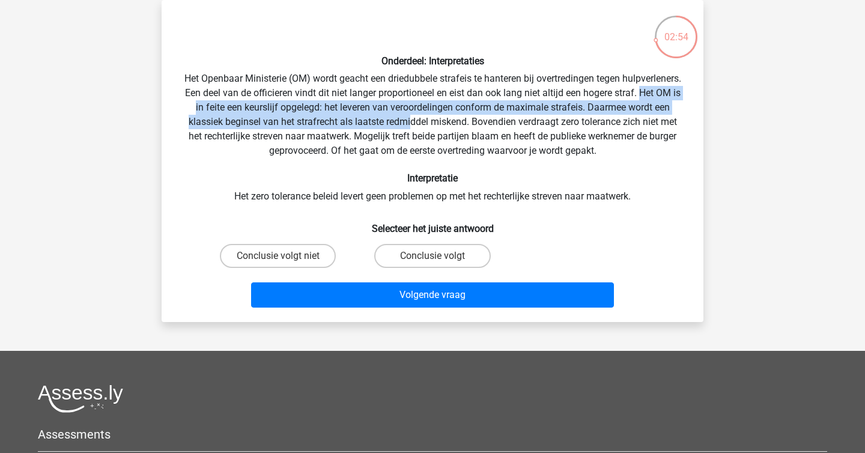
drag, startPoint x: 207, startPoint y: 104, endPoint x: 451, endPoint y: 117, distance: 243.8
click at [451, 117] on div "Onderdeel: Interpretaties Het Openbaar Ministerie (OM) wordt geacht een driedub…" at bounding box center [432, 161] width 532 height 303
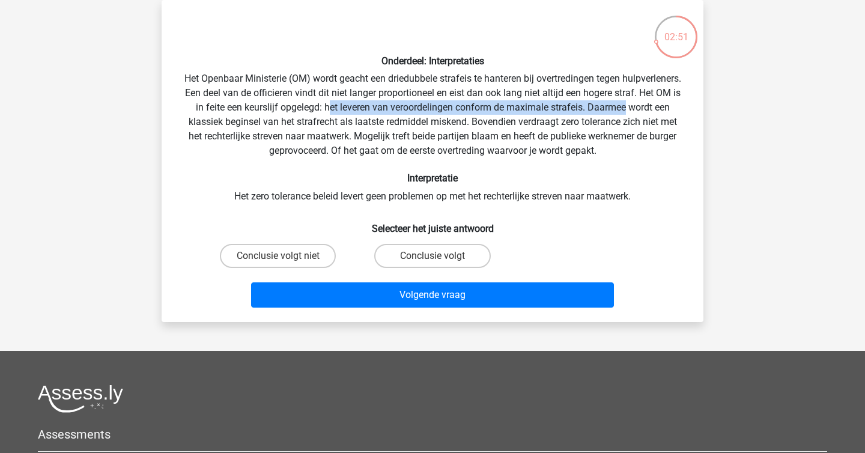
drag, startPoint x: 384, startPoint y: 109, endPoint x: 686, endPoint y: 110, distance: 301.7
click at [686, 110] on div "Onderdeel: Interpretaties Het Openbaar Ministerie (OM) wordt geacht een driedub…" at bounding box center [432, 161] width 532 height 303
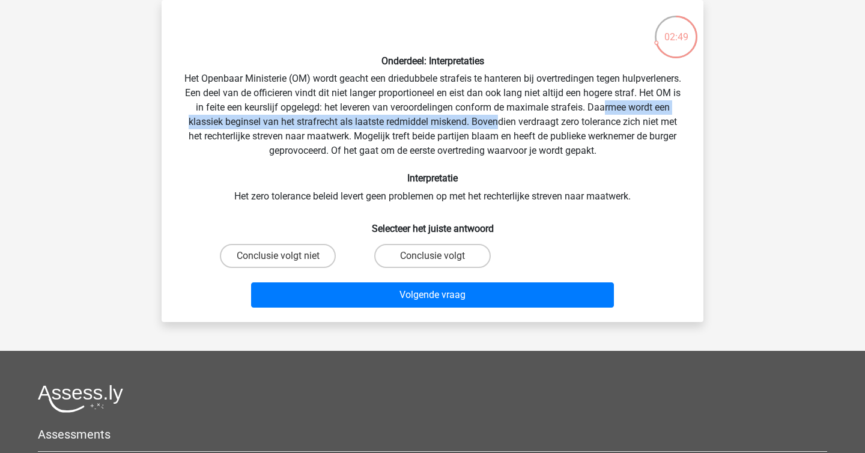
drag, startPoint x: 660, startPoint y: 111, endPoint x: 538, endPoint y: 127, distance: 123.7
click at [538, 127] on div "Onderdeel: Interpretaties Het Openbaar Ministerie (OM) wordt geacht een driedub…" at bounding box center [432, 161] width 532 height 303
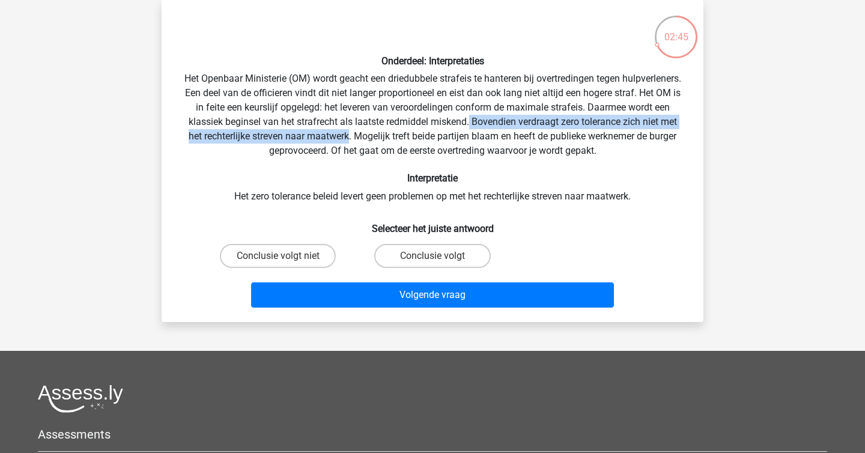
drag, startPoint x: 509, startPoint y: 123, endPoint x: 380, endPoint y: 130, distance: 129.4
click at [380, 130] on div "Onderdeel: Interpretaties Het Openbaar Ministerie (OM) wordt geacht een driedub…" at bounding box center [432, 161] width 532 height 303
click at [294, 256] on label "Conclusie volgt niet" at bounding box center [278, 256] width 116 height 24
click at [286, 256] on input "Conclusie volgt niet" at bounding box center [282, 260] width 8 height 8
radio input "true"
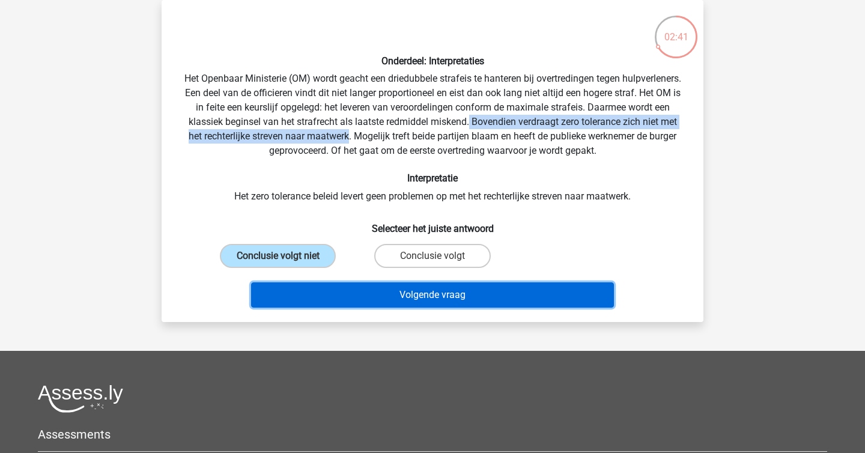
click at [379, 295] on button "Volgende vraag" at bounding box center [433, 294] width 364 height 25
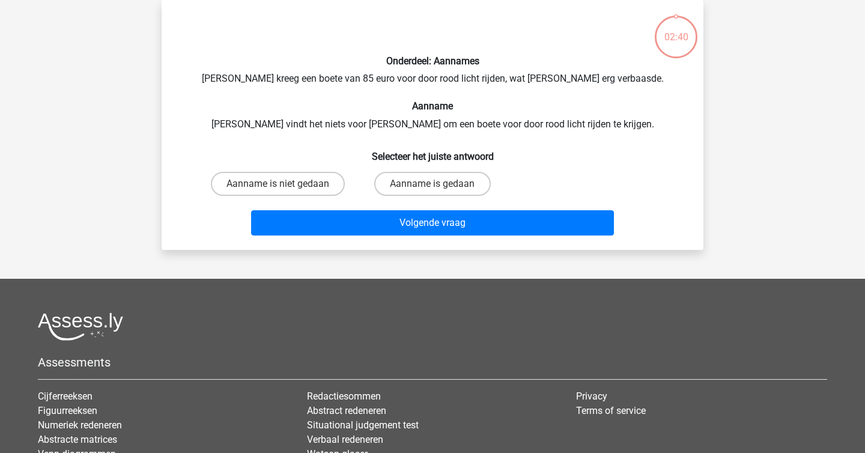
click at [362, 105] on h6 "Aanname" at bounding box center [433, 105] width 504 height 11
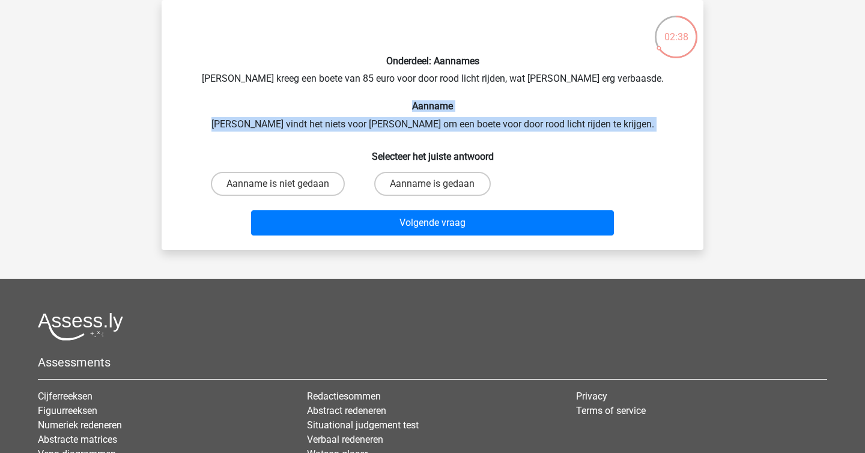
drag, startPoint x: 362, startPoint y: 105, endPoint x: 414, endPoint y: 135, distance: 60.3
click at [414, 135] on div "Onderdeel: Aannames Peter kreeg een boete van 85 euro voor door rood licht rijd…" at bounding box center [432, 125] width 532 height 231
drag, startPoint x: 415, startPoint y: 135, endPoint x: 358, endPoint y: 101, distance: 66.1
click at [359, 101] on div "Onderdeel: Aannames Peter kreeg een boete van 85 euro voor door rood licht rijd…" at bounding box center [432, 125] width 532 height 231
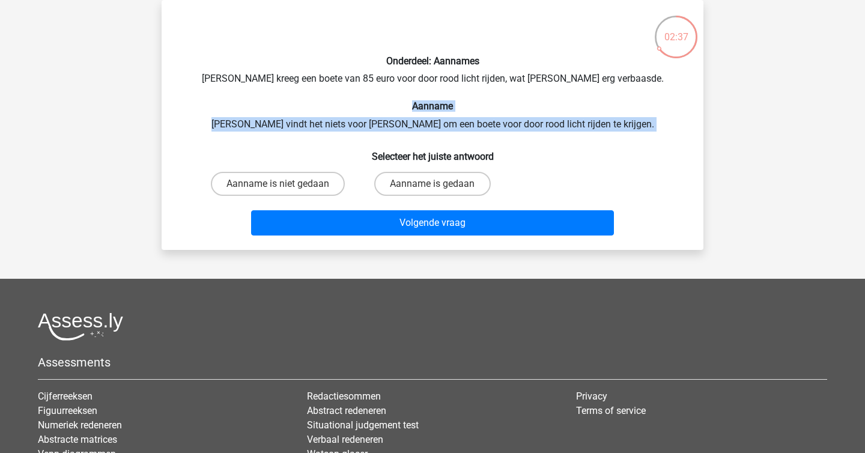
click at [358, 101] on h6 "Aanname" at bounding box center [433, 105] width 504 height 11
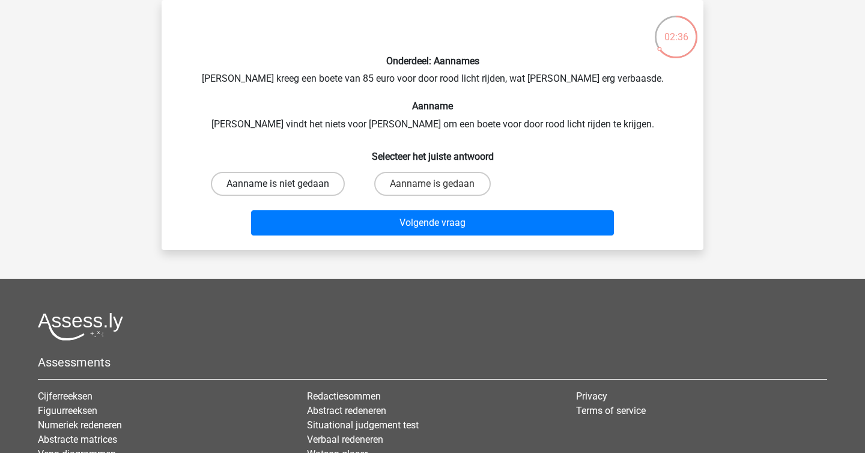
click at [288, 189] on label "Aanname is niet gedaan" at bounding box center [278, 184] width 134 height 24
click at [286, 189] on input "Aanname is niet gedaan" at bounding box center [282, 188] width 8 height 8
radio input "true"
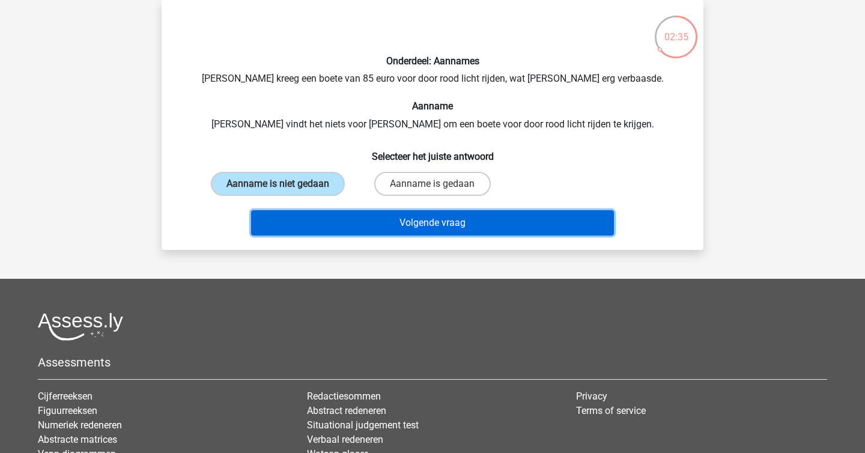
click at [332, 224] on button "Volgende vraag" at bounding box center [433, 222] width 364 height 25
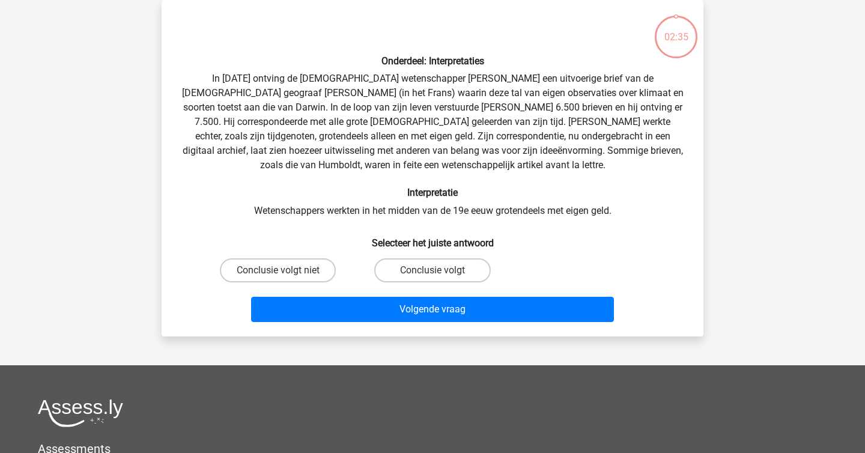
click at [368, 118] on div "Onderdeel: Interpretaties In 1839 ontving de Engelse wetenschapper Charles Darw…" at bounding box center [432, 168] width 532 height 317
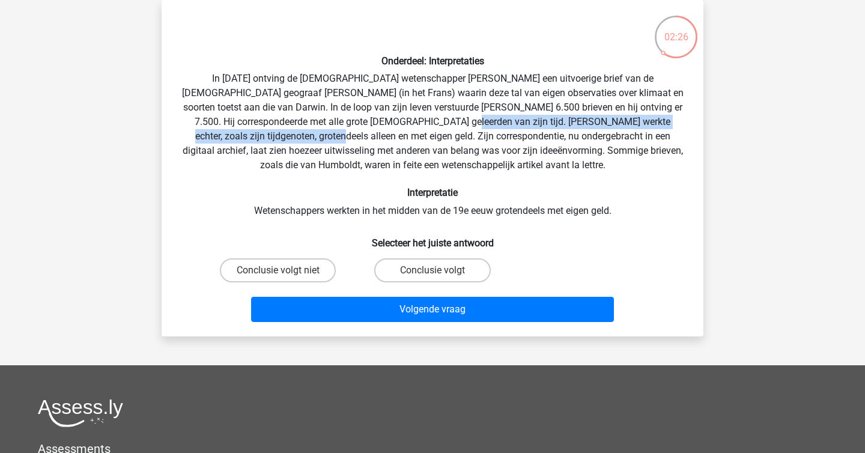
drag, startPoint x: 337, startPoint y: 115, endPoint x: 680, endPoint y: 117, distance: 343.2
click at [680, 117] on div "Onderdeel: Interpretaties In 1839 ontving de Engelse wetenschapper Charles Darw…" at bounding box center [432, 168] width 532 height 317
click at [429, 270] on label "Conclusie volgt" at bounding box center [432, 270] width 116 height 24
click at [433, 270] on input "Conclusie volgt" at bounding box center [437, 274] width 8 height 8
radio input "true"
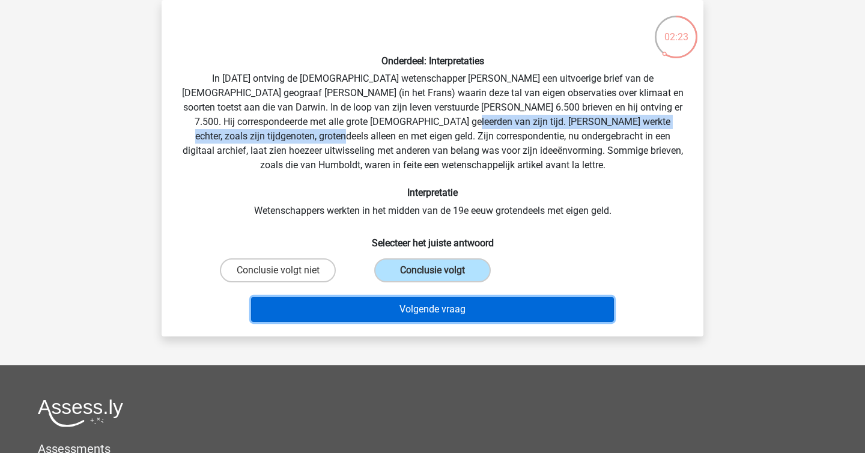
click at [442, 306] on button "Volgende vraag" at bounding box center [433, 309] width 364 height 25
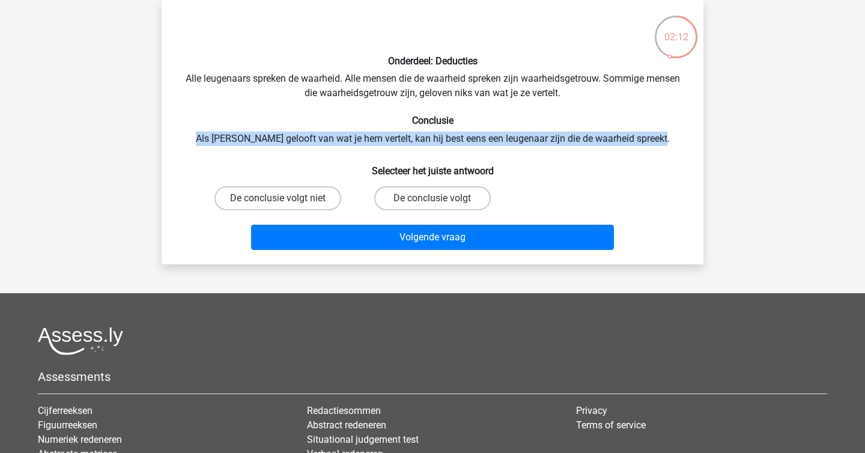
drag, startPoint x: 215, startPoint y: 127, endPoint x: 686, endPoint y: 141, distance: 471.4
click at [686, 141] on div "Onderdeel: Deducties Alle leugenaars spreken de waarheid. Alle mensen die de wa…" at bounding box center [432, 132] width 532 height 245
click at [436, 194] on label "De conclusie volgt" at bounding box center [432, 198] width 116 height 24
click at [436, 198] on input "De conclusie volgt" at bounding box center [437, 202] width 8 height 8
radio input "true"
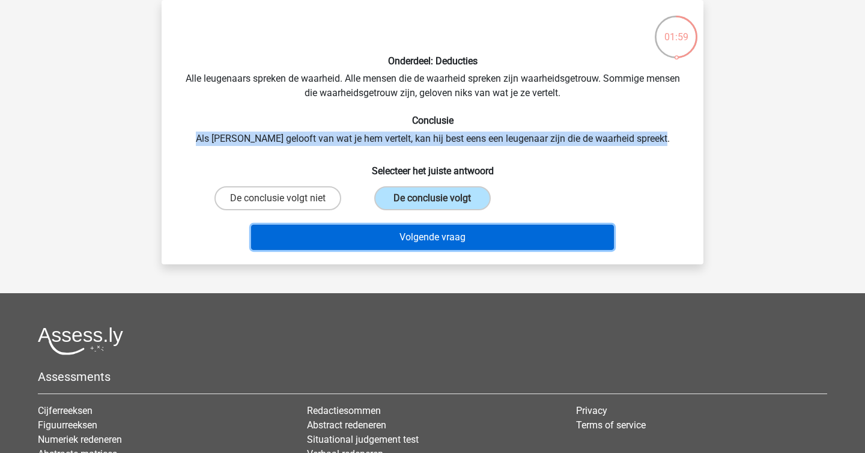
click at [443, 228] on button "Volgende vraag" at bounding box center [433, 237] width 364 height 25
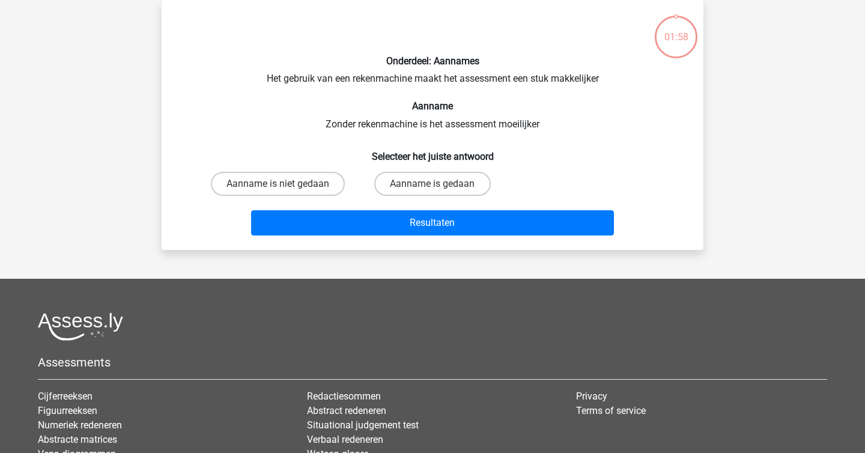
click at [402, 111] on h6 "Aanname" at bounding box center [433, 105] width 504 height 11
drag, startPoint x: 352, startPoint y: 124, endPoint x: 599, endPoint y: 131, distance: 246.5
click at [599, 131] on div "Onderdeel: Aannames Het gebruik van een rekenmachine maakt het assessment een s…" at bounding box center [432, 125] width 532 height 231
click at [412, 186] on label "Aanname is gedaan" at bounding box center [432, 184] width 116 height 24
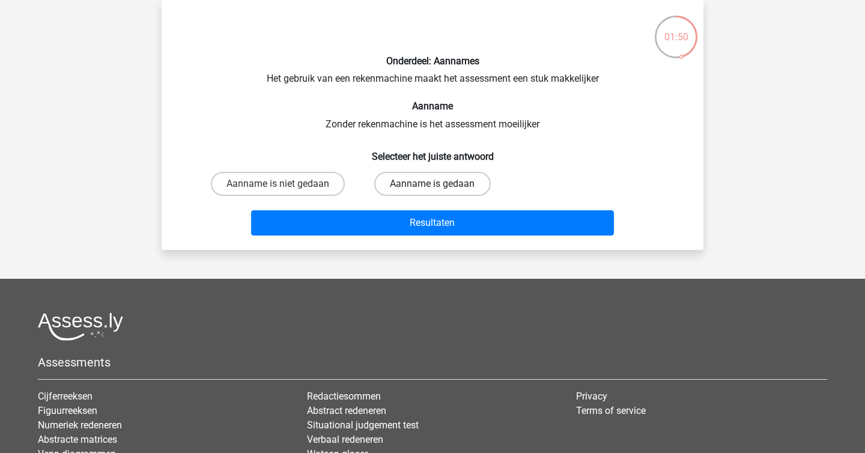
click at [433, 186] on input "Aanname is gedaan" at bounding box center [437, 188] width 8 height 8
radio input "true"
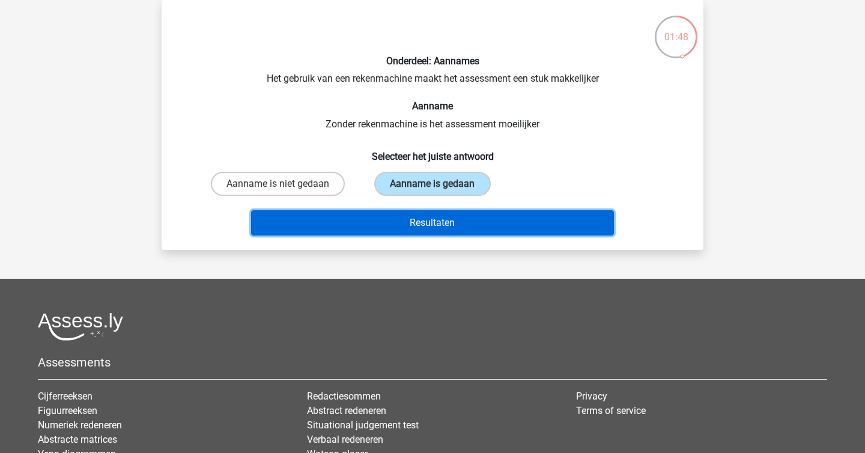
click at [435, 225] on button "Resultaten" at bounding box center [433, 222] width 364 height 25
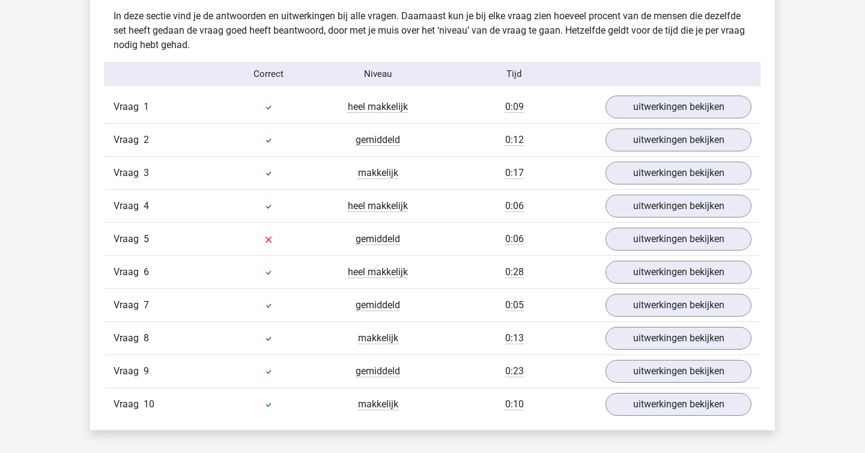
scroll to position [745, 0]
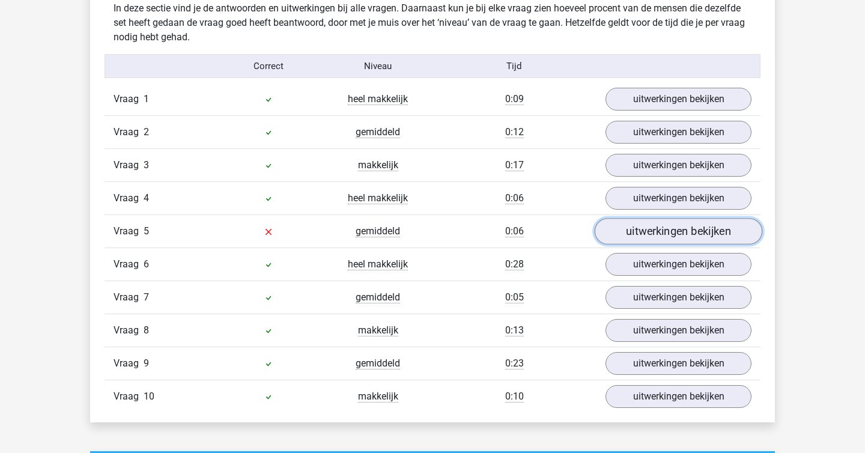
click at [647, 227] on link "uitwerkingen bekijken" at bounding box center [679, 231] width 168 height 26
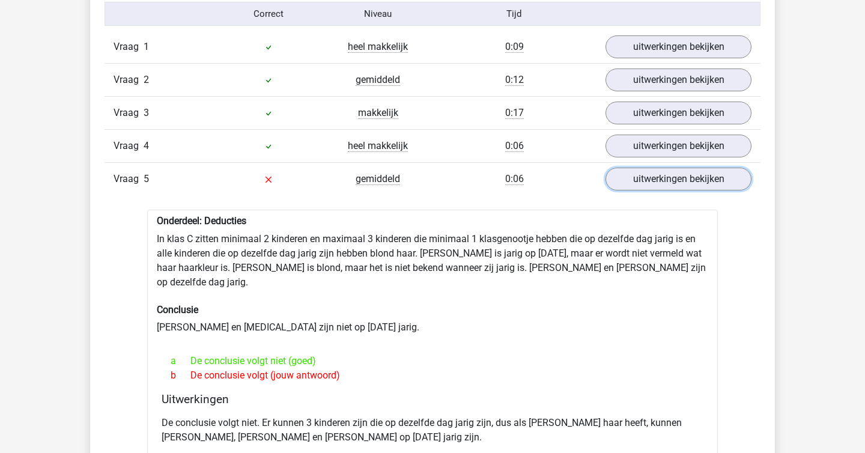
scroll to position [752, 0]
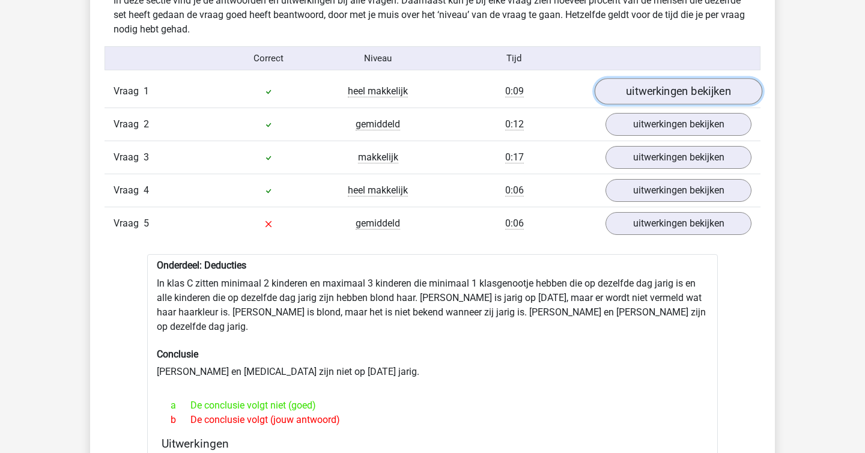
click at [660, 92] on link "uitwerkingen bekijken" at bounding box center [679, 91] width 168 height 26
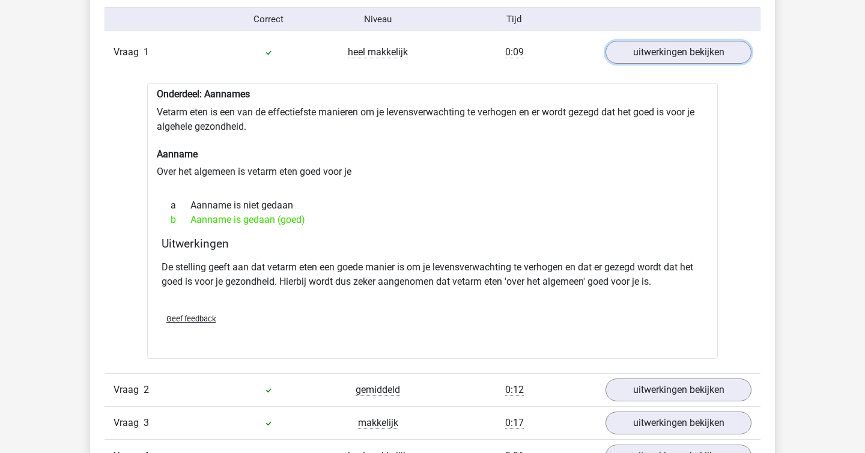
scroll to position [801, 0]
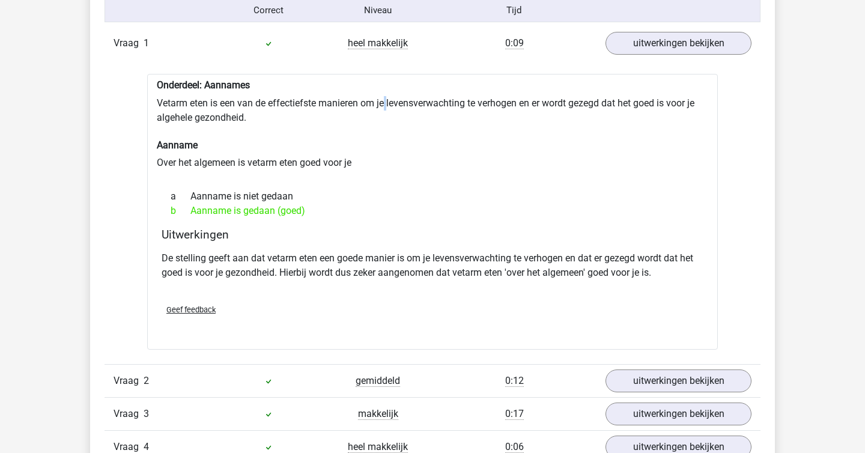
click at [389, 100] on div "Onderdeel: Aannames Vetarm eten is een van de effectiefste manieren om je leven…" at bounding box center [432, 212] width 571 height 276
copy div
click at [439, 204] on div "b Aanname is gedaan (goed)" at bounding box center [433, 211] width 542 height 14
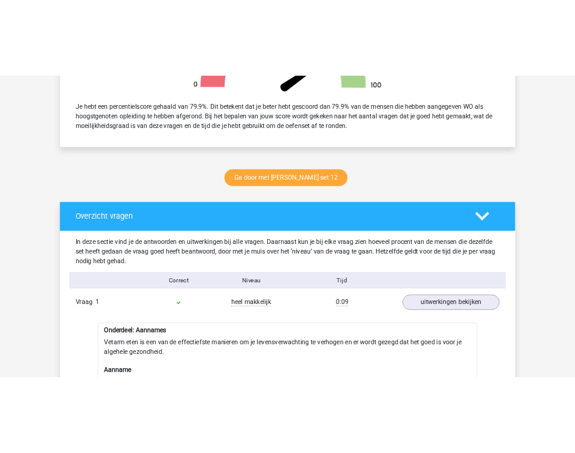
scroll to position [504, 0]
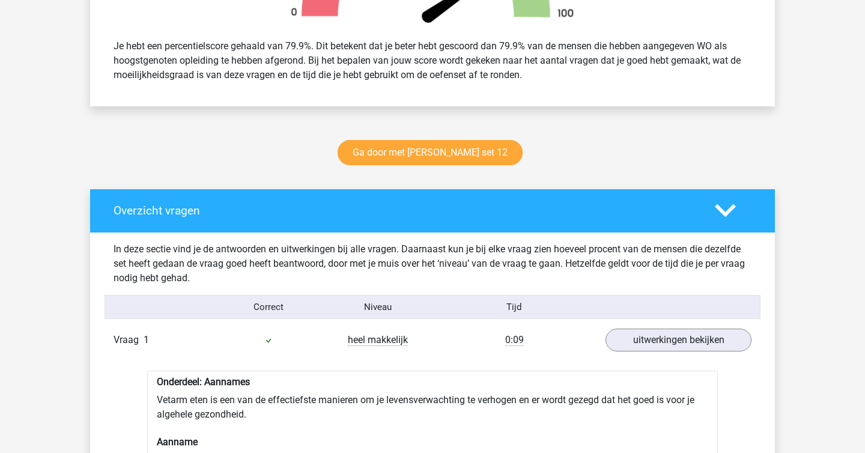
click at [653, 76] on div "Je hebt een percentielscore gehaald van 79.9%. Dit betekent dat je beter hebt g…" at bounding box center [433, 60] width 656 height 53
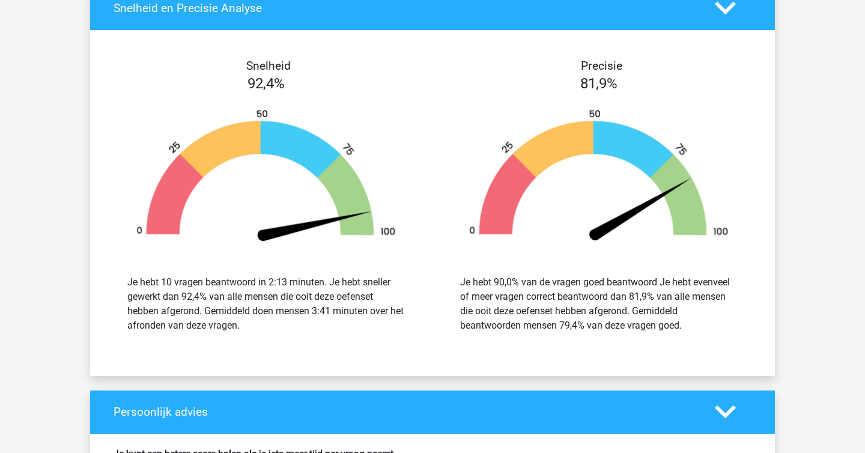
scroll to position [1802, 0]
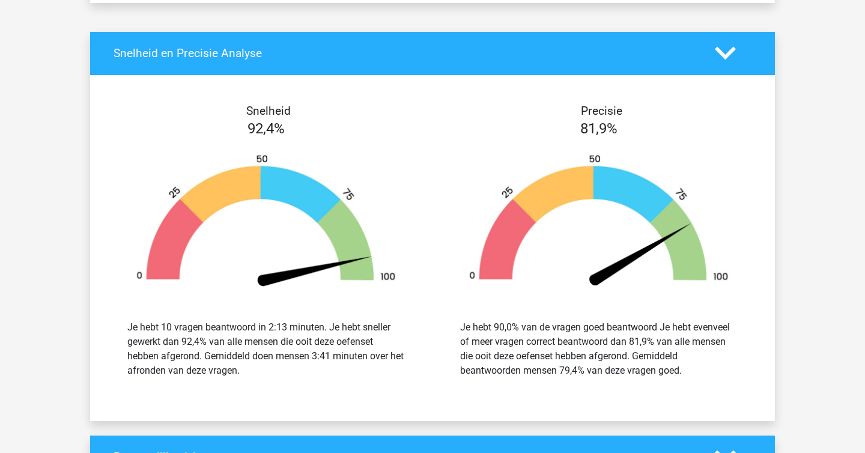
click at [769, 279] on div "Snelheid 92,4% Je hebt 10 vragen beantwoord in 2:13 minuten. Je hebt sneller ge…" at bounding box center [432, 248] width 685 height 317
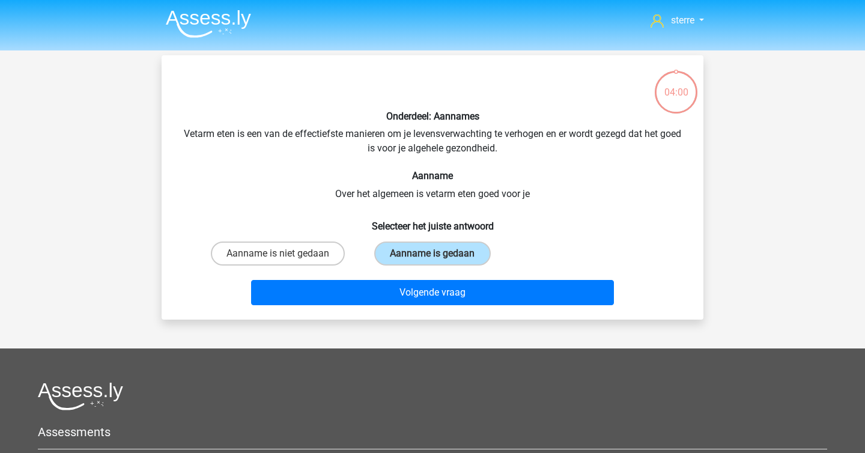
scroll to position [55, 0]
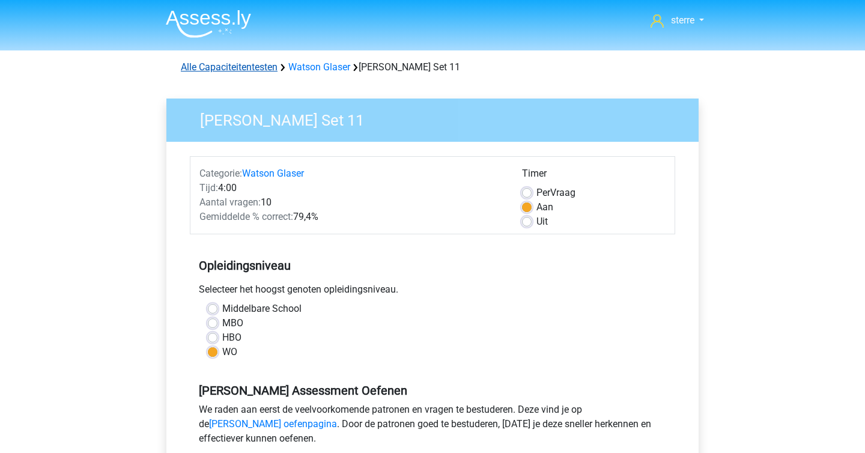
click at [255, 62] on link "Alle Capaciteitentesten" at bounding box center [229, 66] width 97 height 11
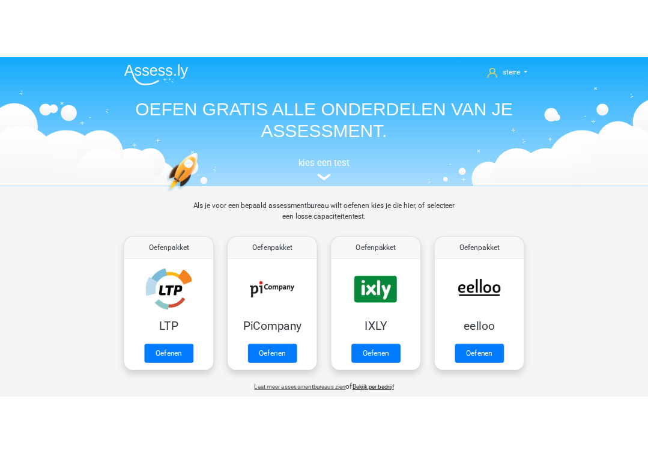
scroll to position [511, 0]
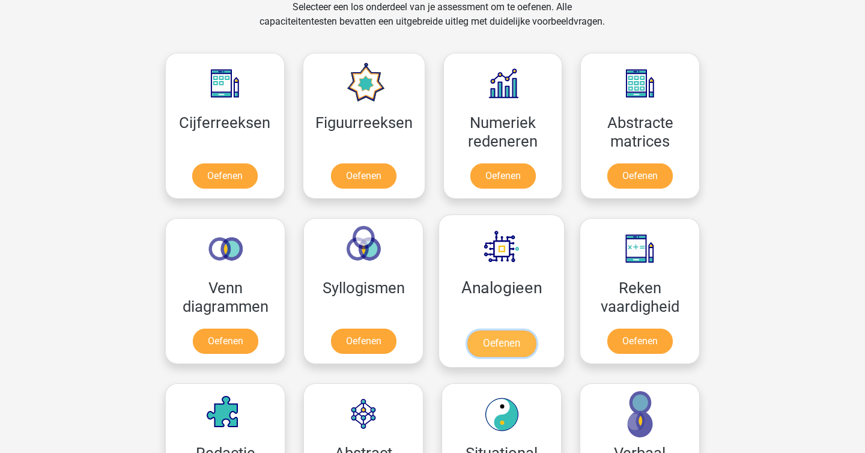
click at [536, 331] on link "Oefenen" at bounding box center [502, 344] width 69 height 26
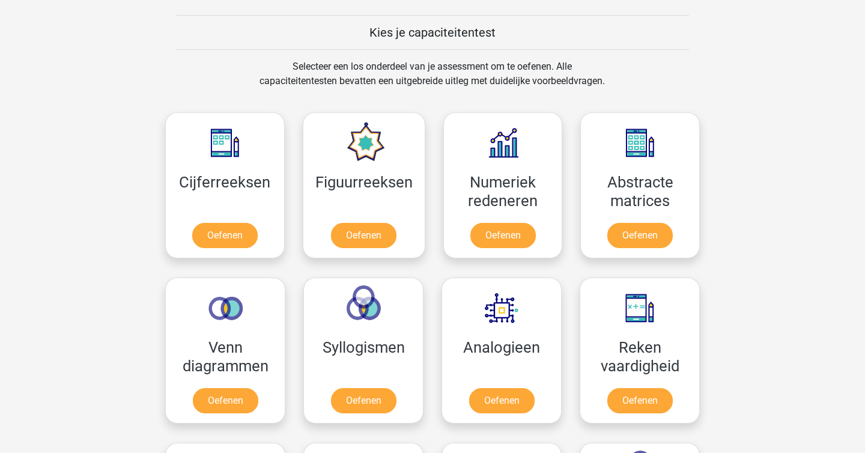
scroll to position [450, 0]
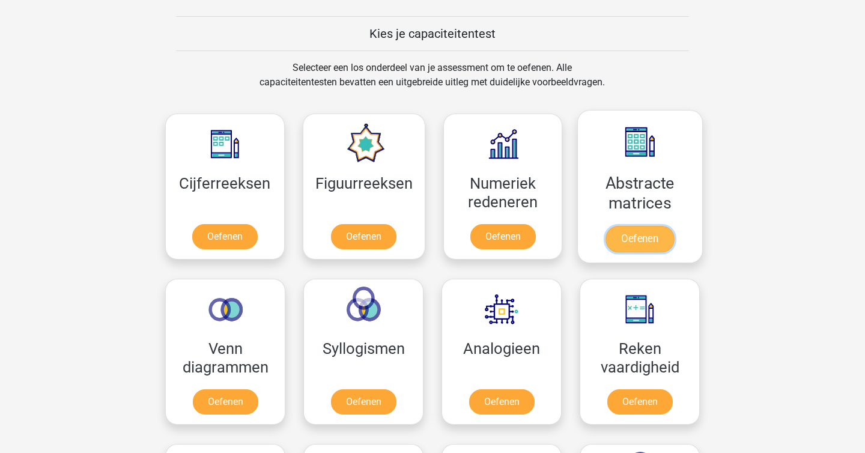
click at [639, 226] on link "Oefenen" at bounding box center [640, 239] width 69 height 26
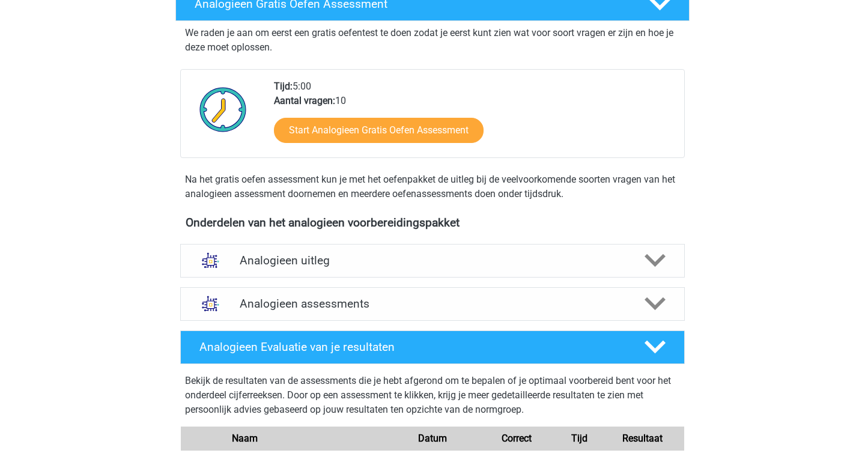
scroll to position [485, 0]
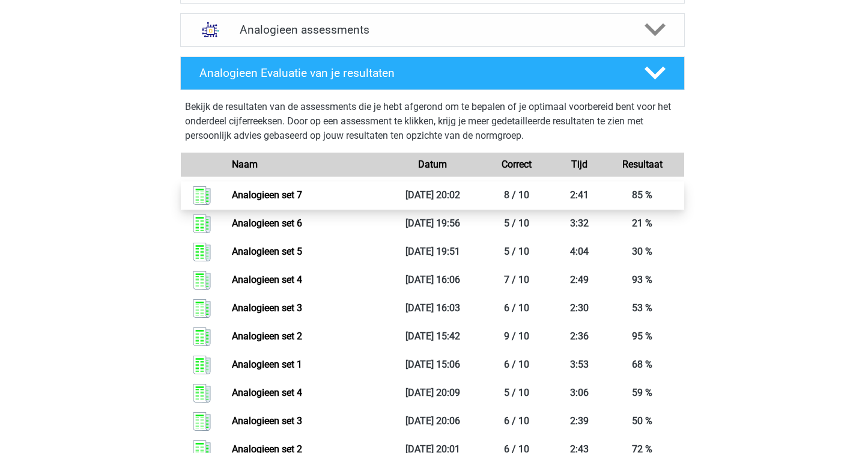
click at [302, 201] on link "Analogieen set 7" at bounding box center [267, 194] width 70 height 11
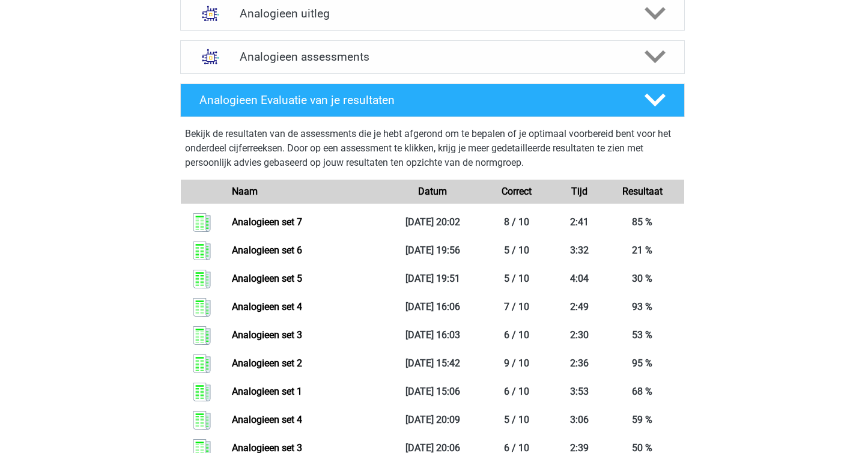
scroll to position [457, 0]
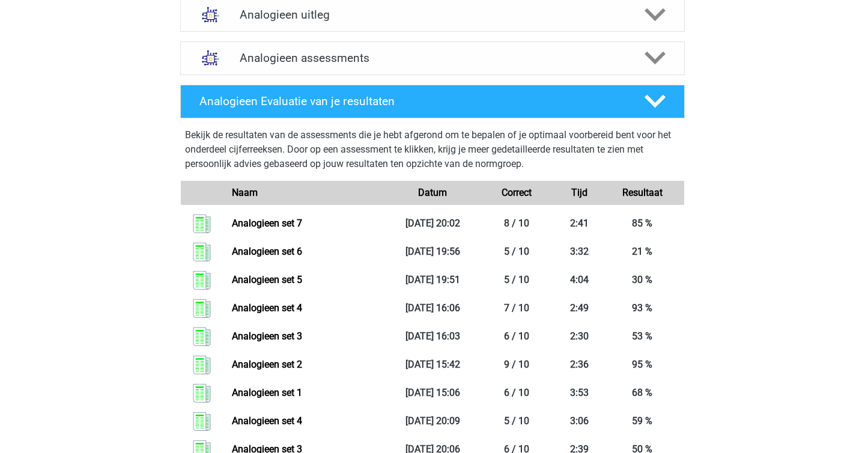
click at [818, 186] on div "sterre [EMAIL_ADDRESS][DOMAIN_NAME] Nederlands English" at bounding box center [432, 195] width 865 height 1304
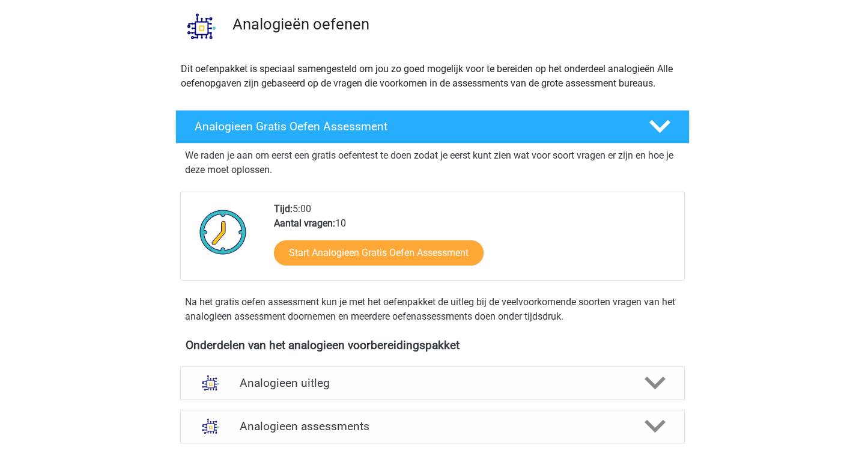
scroll to position [0, 0]
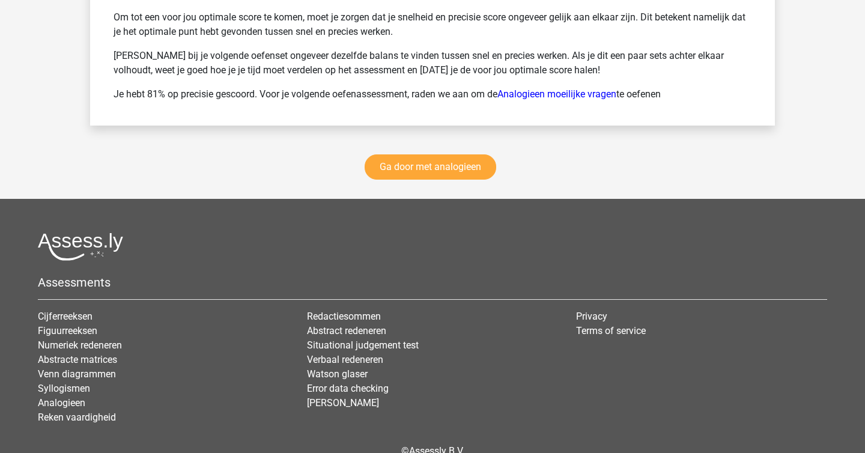
scroll to position [1780, 0]
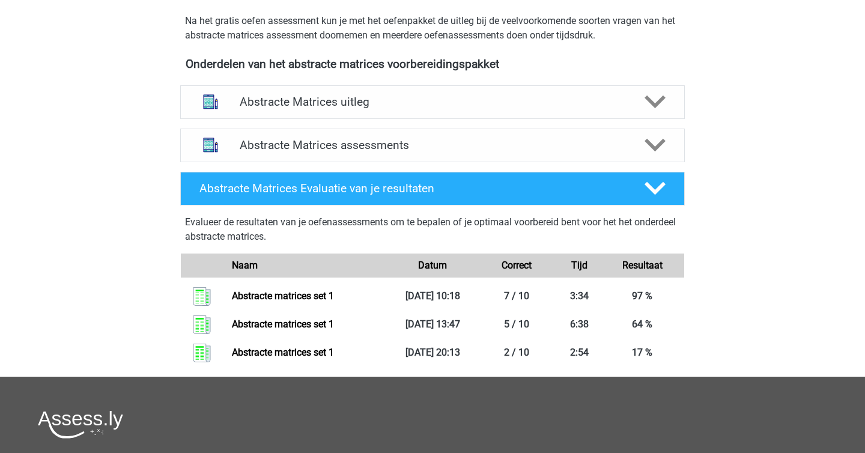
scroll to position [427, 0]
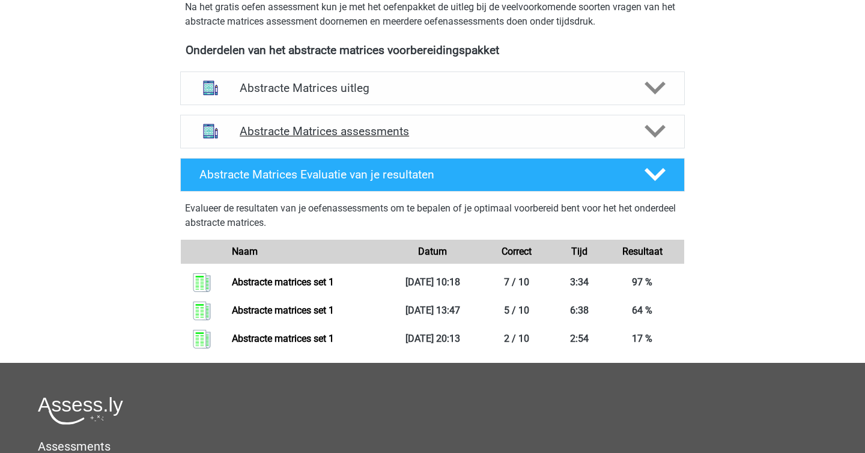
click at [562, 138] on div "Abstracte Matrices assessments" at bounding box center [432, 132] width 505 height 34
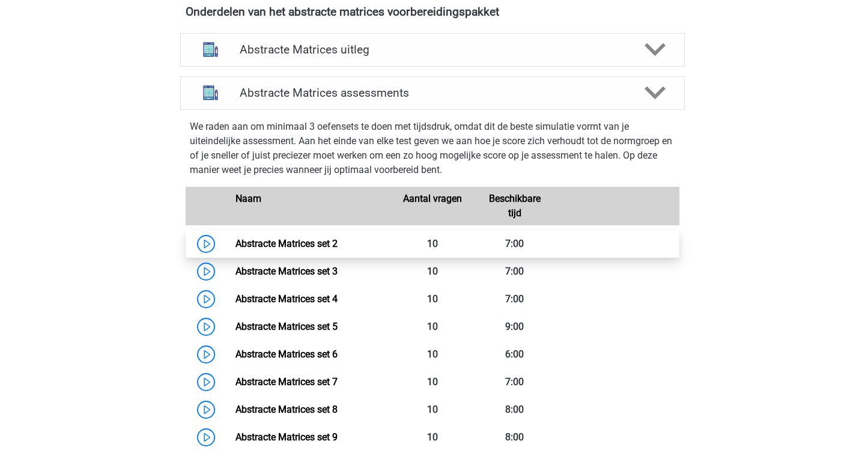
scroll to position [459, 0]
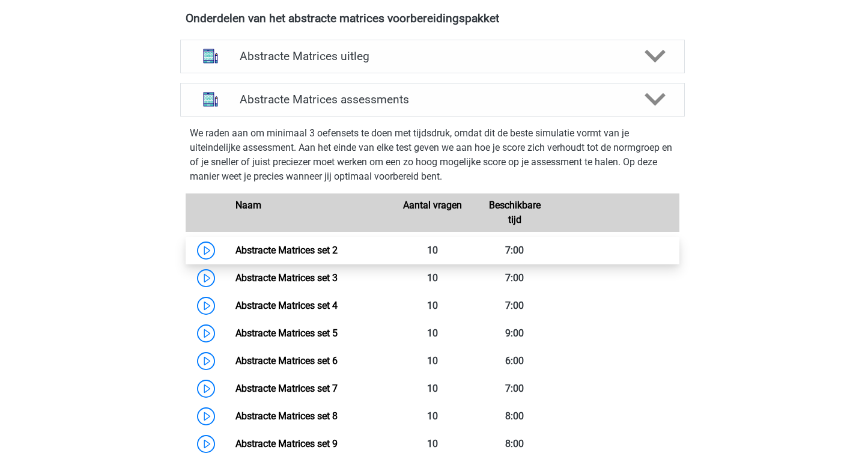
click at [244, 255] on link "Abstracte Matrices set 2" at bounding box center [287, 250] width 102 height 11
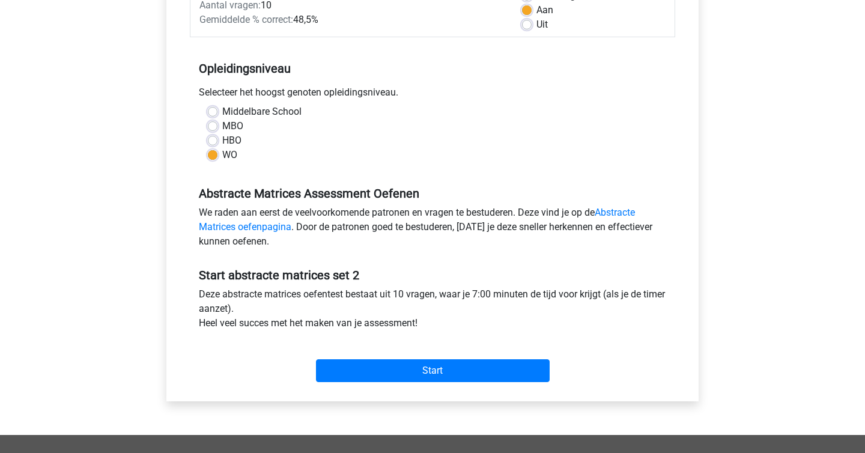
scroll to position [207, 0]
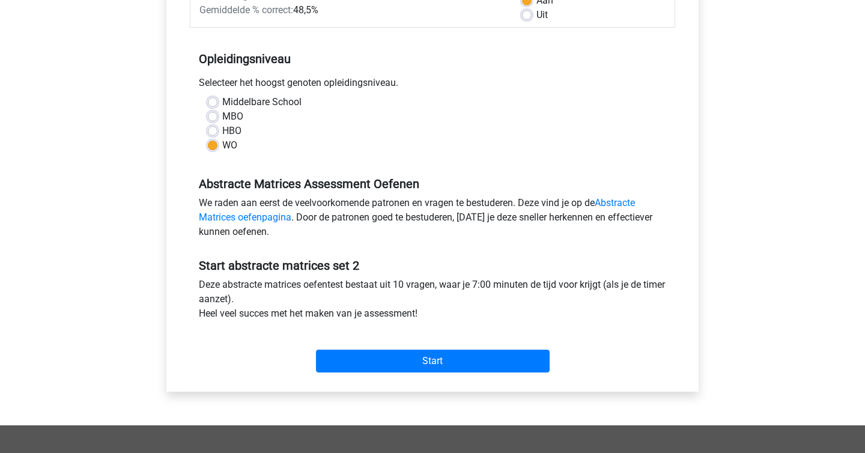
click at [365, 343] on div "Start" at bounding box center [433, 352] width 486 height 42
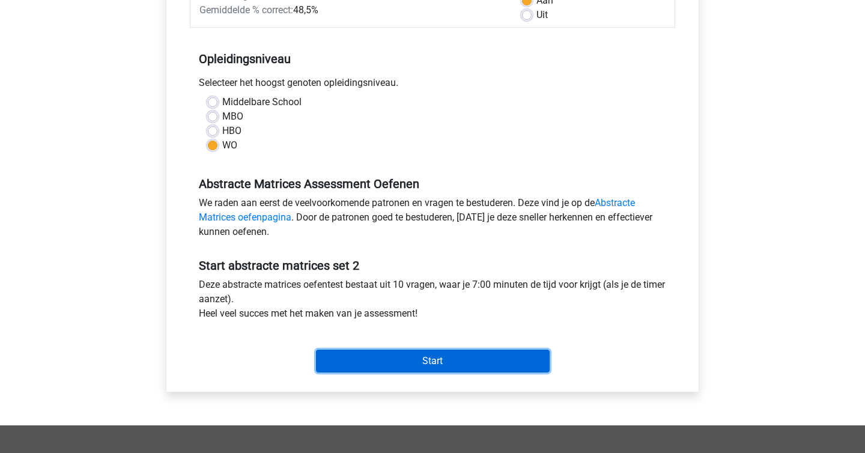
click at [376, 354] on input "Start" at bounding box center [433, 361] width 234 height 23
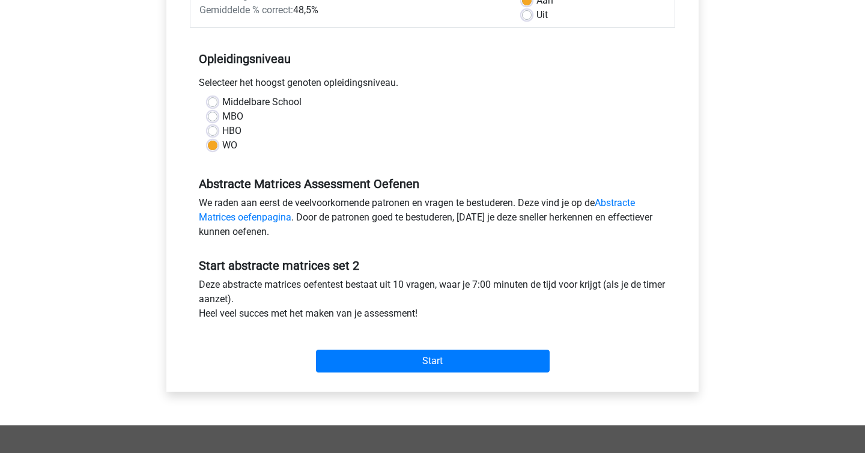
click at [403, 349] on div "Start" at bounding box center [433, 352] width 486 height 42
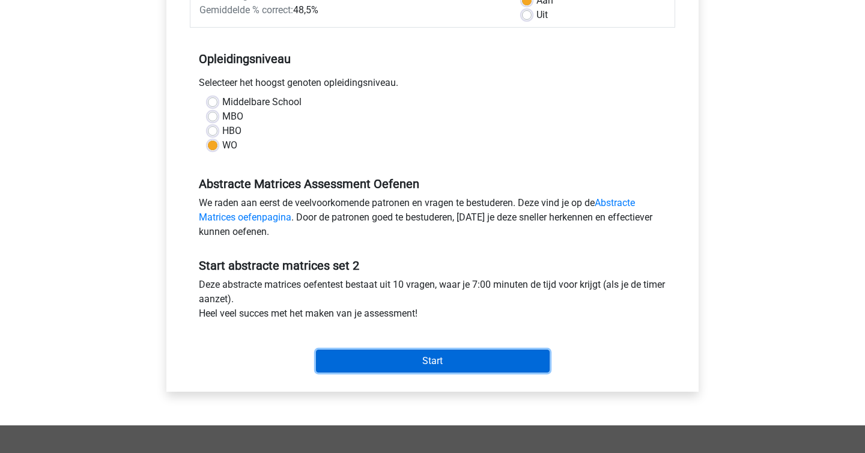
click at [411, 359] on input "Start" at bounding box center [433, 361] width 234 height 23
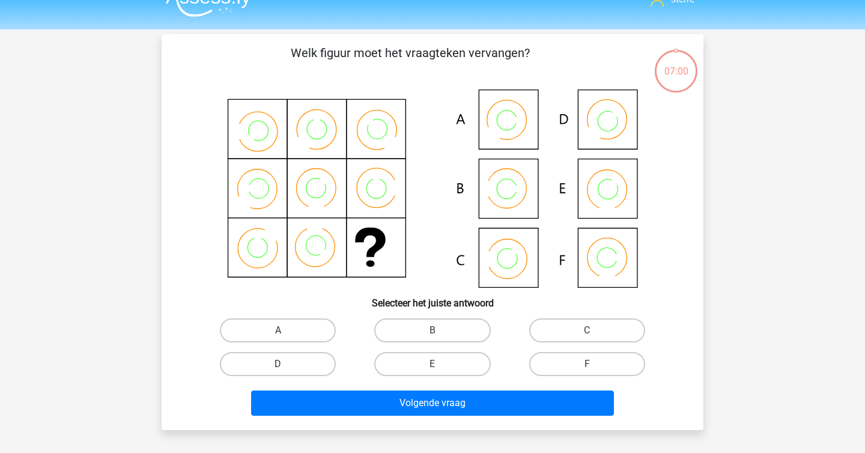
scroll to position [24, 0]
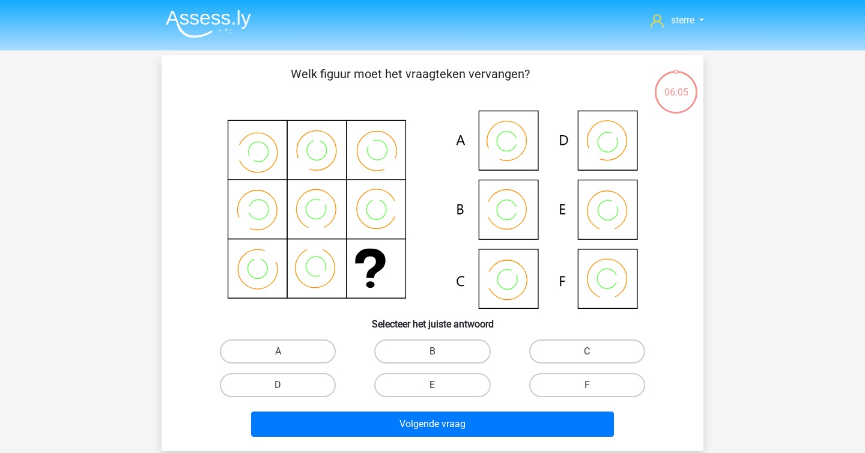
click at [450, 390] on label "E" at bounding box center [432, 385] width 116 height 24
click at [441, 390] on input "E" at bounding box center [437, 389] width 8 height 8
radio input "true"
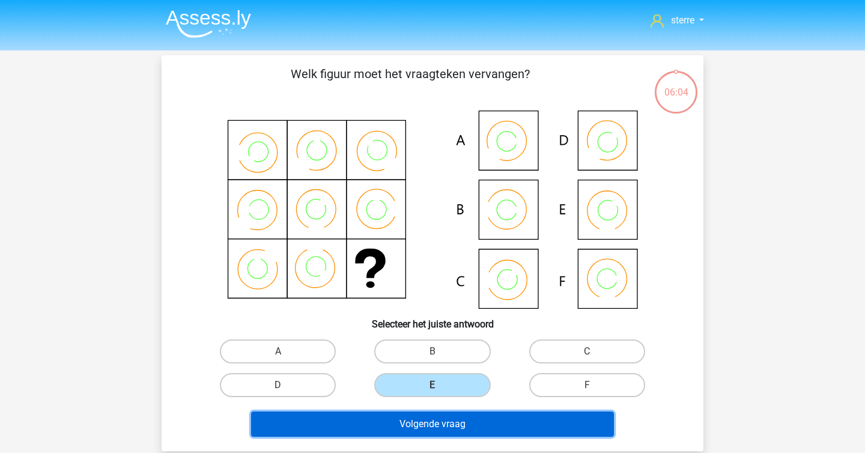
click at [463, 418] on button "Volgende vraag" at bounding box center [433, 424] width 364 height 25
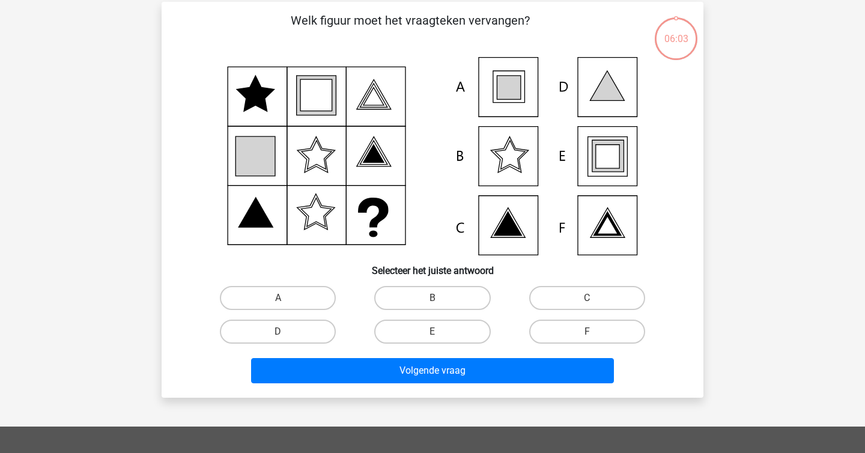
scroll to position [55, 0]
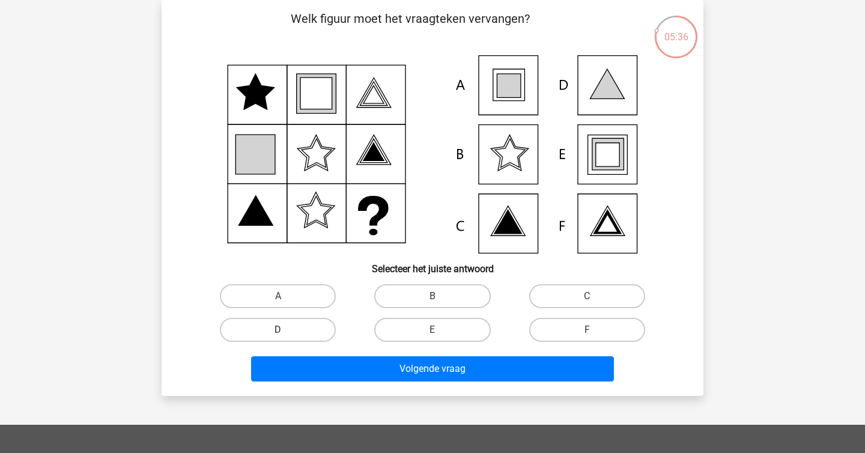
drag, startPoint x: 311, startPoint y: 290, endPoint x: 335, endPoint y: 328, distance: 45.2
click at [311, 290] on label "A" at bounding box center [278, 296] width 116 height 24
click at [286, 296] on input "A" at bounding box center [282, 300] width 8 height 8
radio input "true"
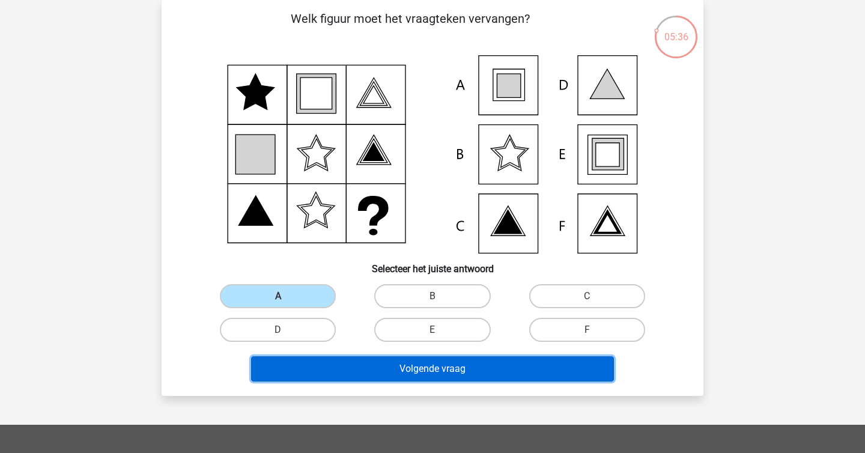
click at [383, 365] on button "Volgende vraag" at bounding box center [433, 368] width 364 height 25
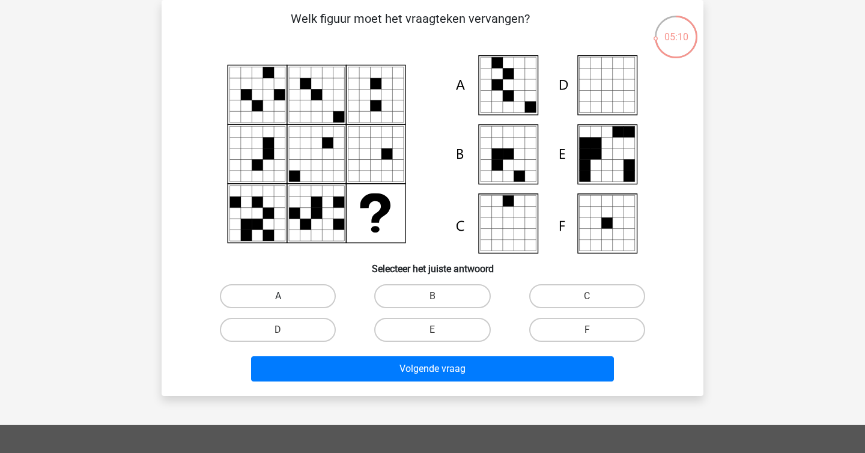
click at [303, 290] on label "A" at bounding box center [278, 296] width 116 height 24
click at [286, 296] on input "A" at bounding box center [282, 300] width 8 height 8
radio input "true"
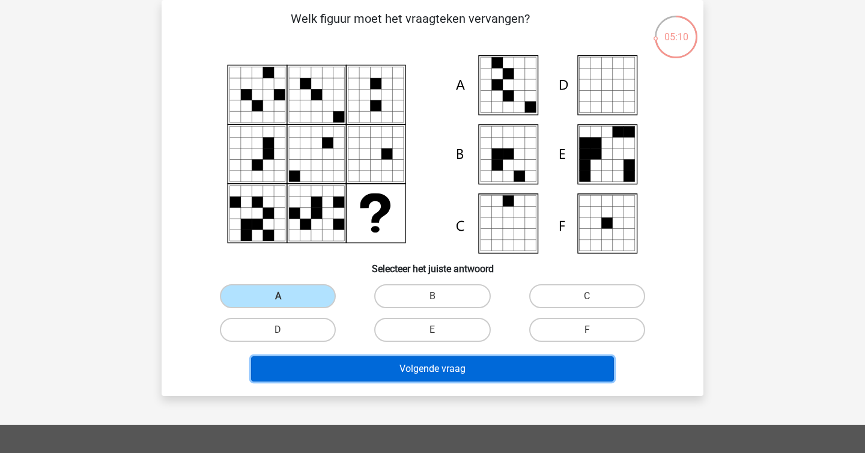
click at [411, 368] on button "Volgende vraag" at bounding box center [433, 368] width 364 height 25
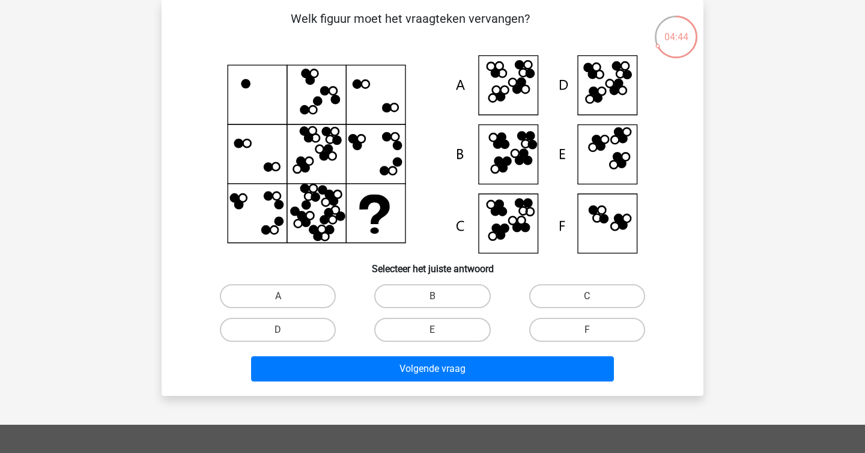
click at [520, 156] on icon at bounding box center [524, 154] width 8 height 8
click at [614, 115] on icon at bounding box center [607, 85] width 59 height 59
click at [517, 156] on icon at bounding box center [433, 154] width 484 height 198
click at [517, 213] on icon at bounding box center [433, 154] width 484 height 198
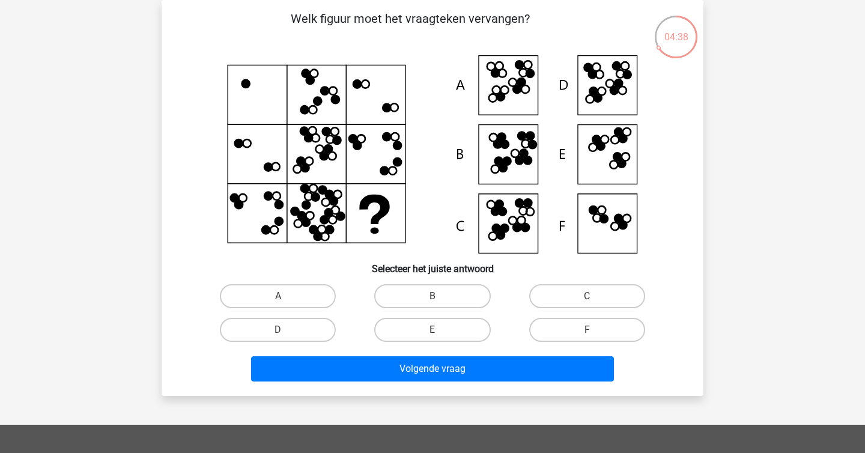
click at [517, 213] on icon at bounding box center [433, 154] width 484 height 198
click at [578, 291] on label "C" at bounding box center [587, 296] width 116 height 24
click at [587, 296] on input "C" at bounding box center [591, 300] width 8 height 8
radio input "true"
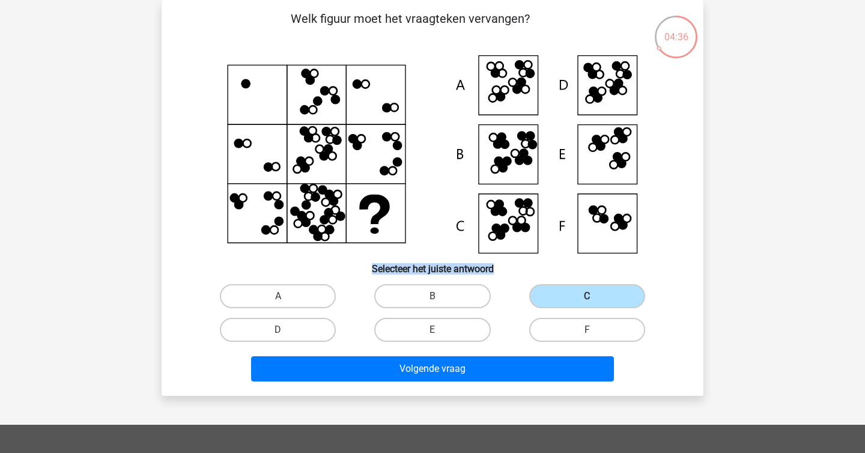
click at [527, 354] on div "Volgende vraag" at bounding box center [433, 367] width 504 height 40
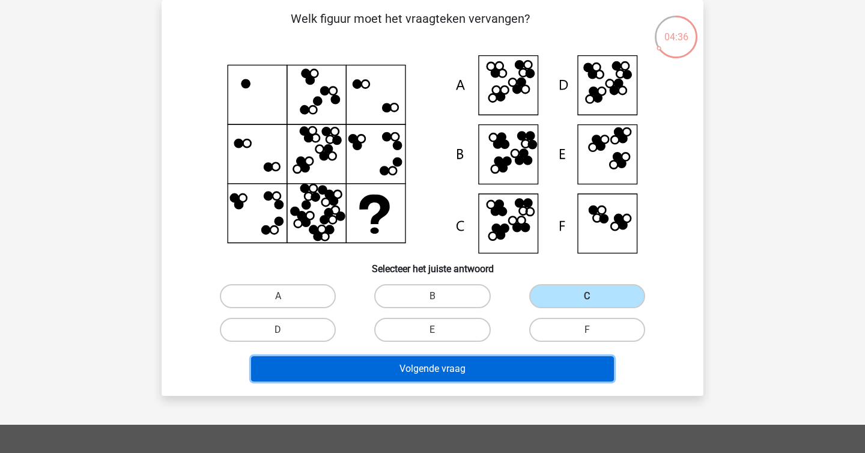
click at [532, 371] on button "Volgende vraag" at bounding box center [433, 368] width 364 height 25
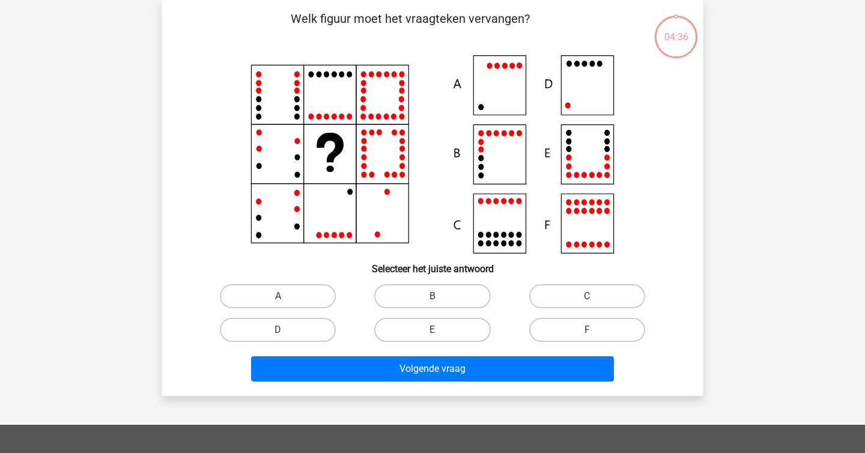
click at [144, 128] on div "sterre sterreklazes@live.nl Nederlands English" at bounding box center [432, 343] width 865 height 797
click at [569, 227] on icon at bounding box center [433, 154] width 484 height 198
click at [603, 293] on label "C" at bounding box center [587, 296] width 116 height 24
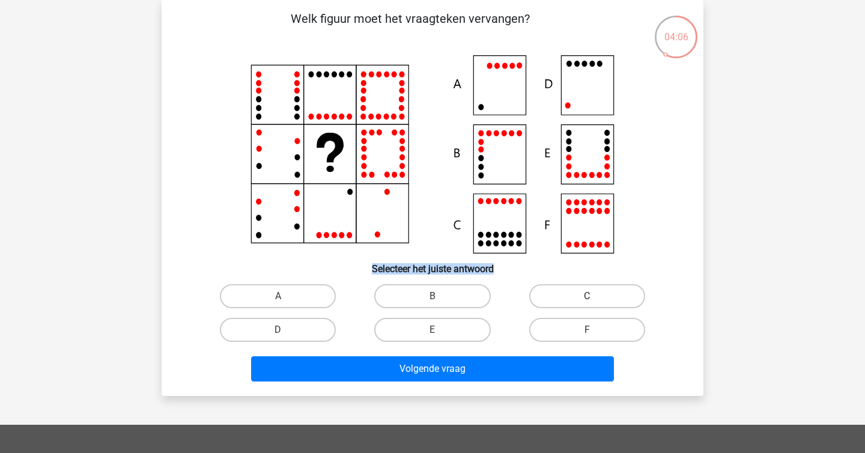
click at [595, 296] on input "C" at bounding box center [591, 300] width 8 height 8
radio input "true"
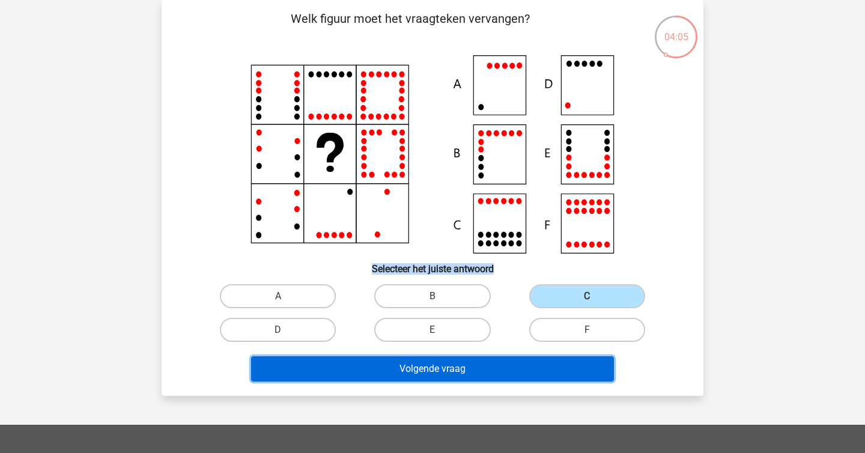
click at [523, 363] on button "Volgende vraag" at bounding box center [433, 368] width 364 height 25
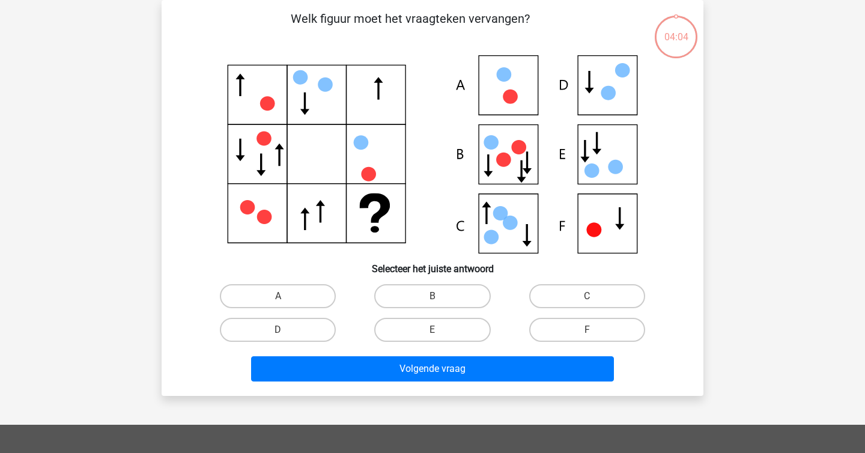
click at [219, 171] on icon at bounding box center [433, 154] width 484 height 198
click at [385, 16] on p "Welk figuur moet het vraagteken vervangen?" at bounding box center [410, 28] width 459 height 36
copy p
click at [385, 16] on p "Welk figuur moet het vraagteken vervangen?" at bounding box center [410, 28] width 459 height 36
click at [567, 331] on label "F" at bounding box center [587, 330] width 116 height 24
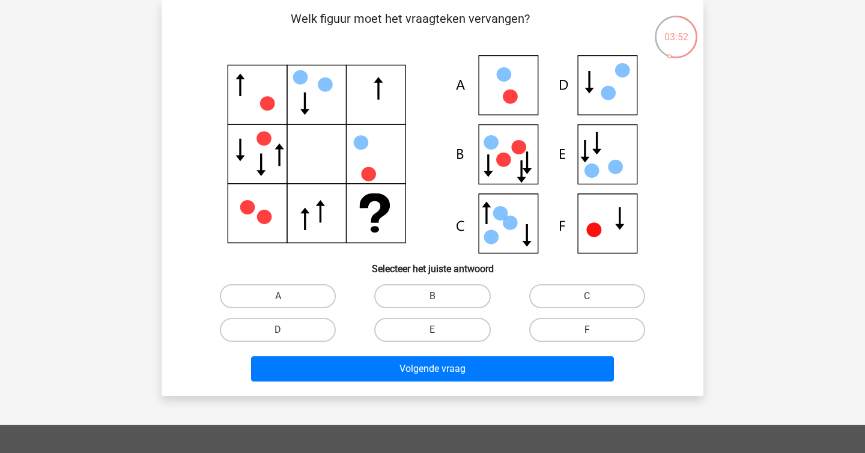
click at [587, 331] on input "F" at bounding box center [591, 334] width 8 height 8
radio input "true"
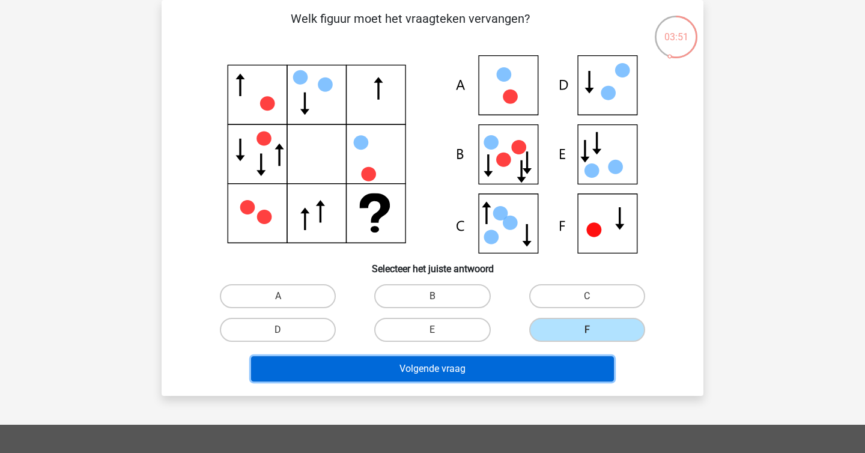
click at [546, 370] on button "Volgende vraag" at bounding box center [433, 368] width 364 height 25
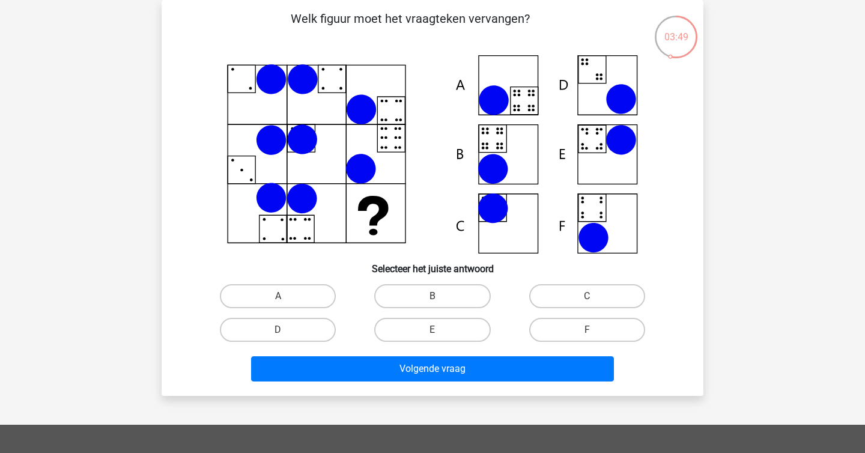
click at [139, 136] on div "sterre sterreklazes@live.nl Nederlands English" at bounding box center [432, 343] width 865 height 797
click at [397, 299] on label "B" at bounding box center [432, 296] width 116 height 24
click at [433, 299] on input "B" at bounding box center [437, 300] width 8 height 8
radio input "true"
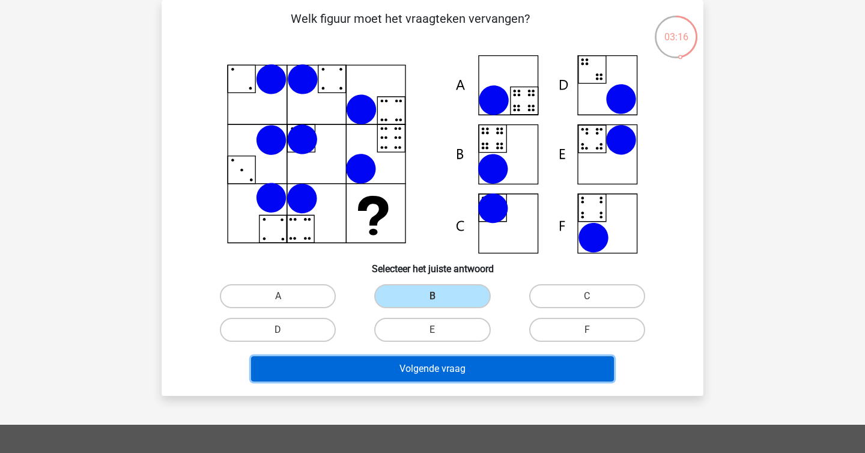
click at [430, 379] on button "Volgende vraag" at bounding box center [433, 368] width 364 height 25
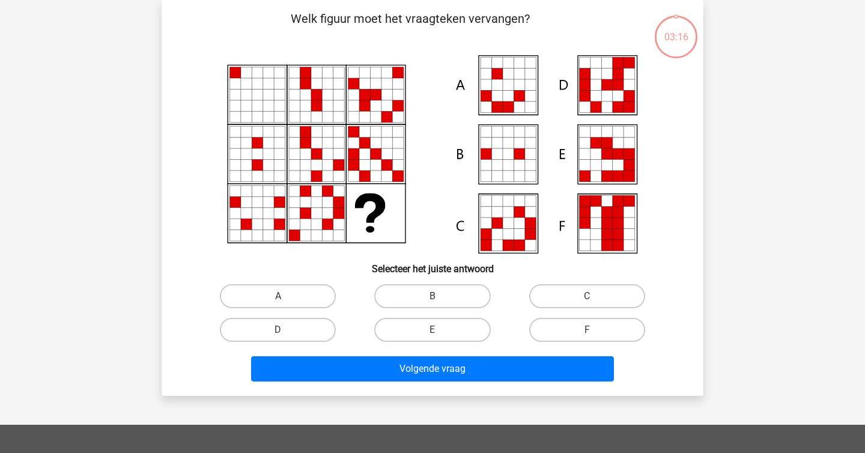
click at [190, 145] on div at bounding box center [433, 154] width 504 height 198
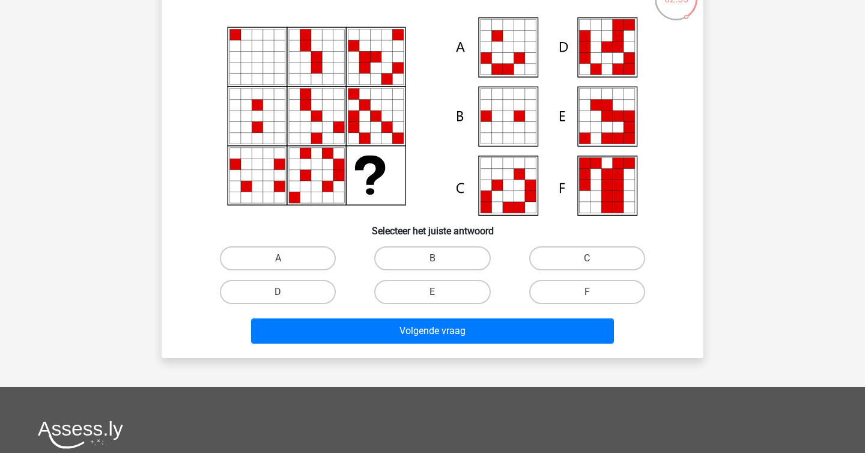
scroll to position [65, 0]
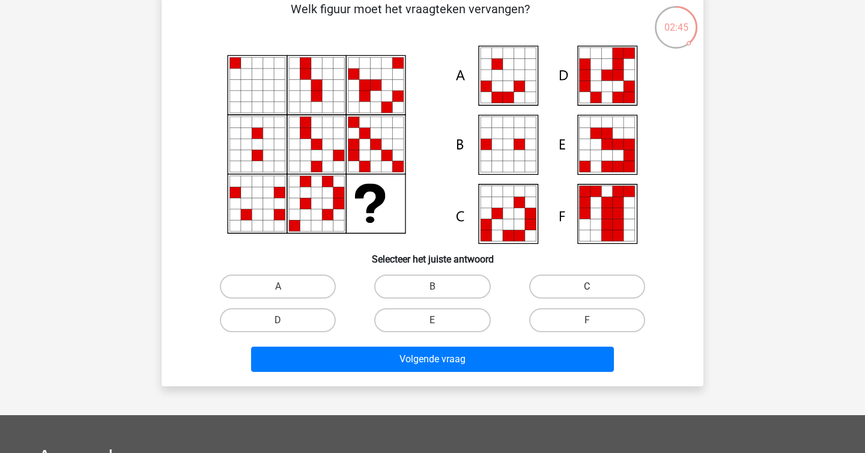
click at [581, 297] on label "C" at bounding box center [587, 287] width 116 height 24
click at [587, 294] on input "C" at bounding box center [591, 291] width 8 height 8
radio input "true"
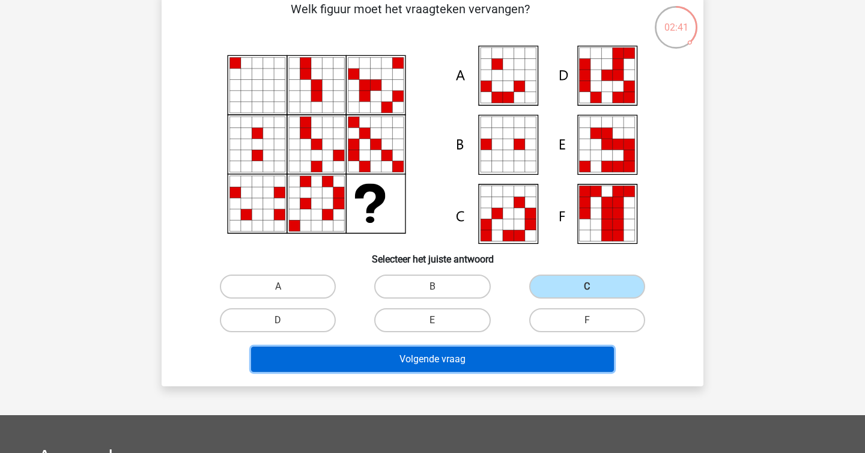
click at [526, 353] on button "Volgende vraag" at bounding box center [433, 359] width 364 height 25
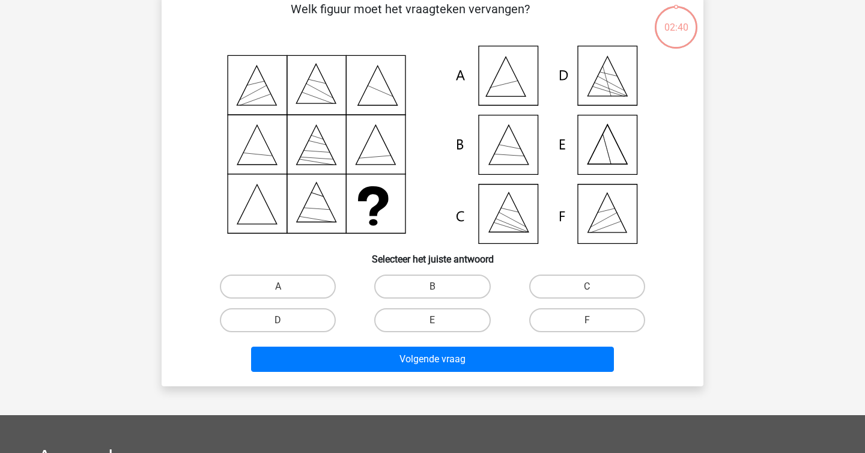
scroll to position [55, 0]
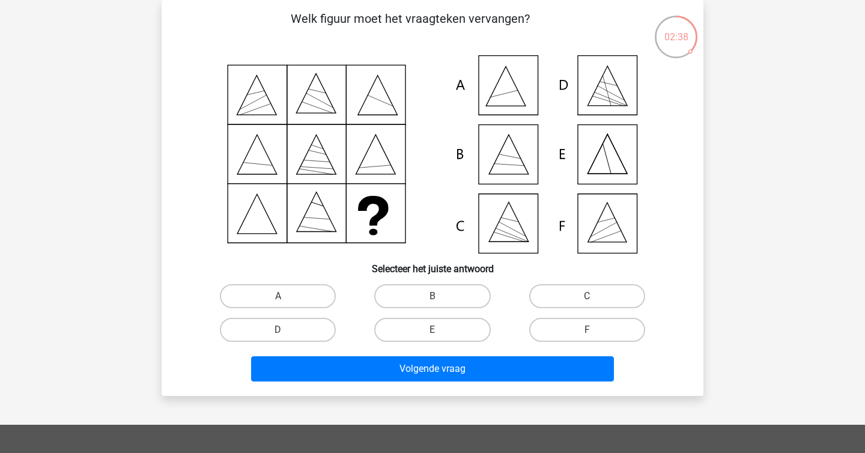
click at [223, 216] on icon at bounding box center [433, 154] width 484 height 198
click at [266, 289] on label "A" at bounding box center [278, 296] width 116 height 24
click at [278, 296] on input "A" at bounding box center [282, 300] width 8 height 8
radio input "true"
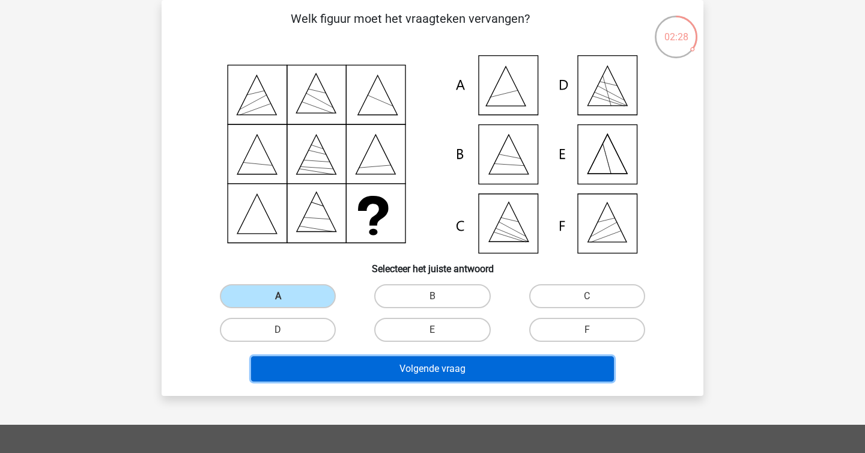
click at [384, 378] on button "Volgende vraag" at bounding box center [433, 368] width 364 height 25
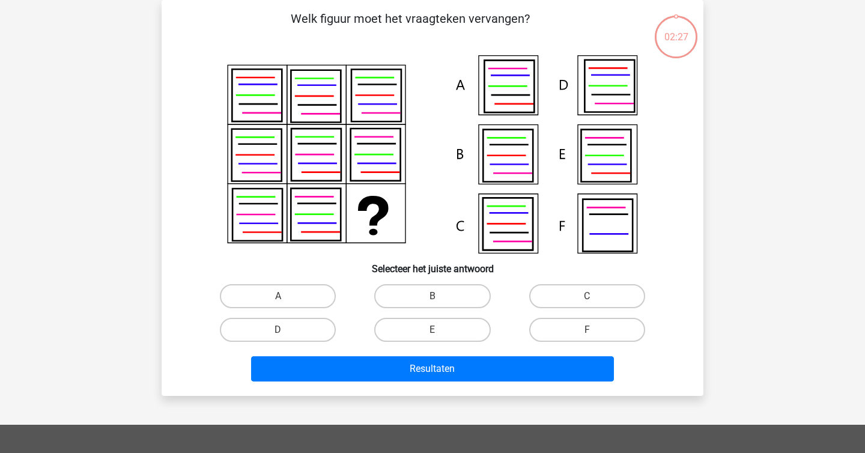
click at [165, 271] on div "Welk figuur moet het vraagteken vervangen?" at bounding box center [433, 198] width 542 height 396
click at [317, 323] on label "D" at bounding box center [278, 330] width 116 height 24
click at [286, 330] on input "D" at bounding box center [282, 334] width 8 height 8
radio input "true"
click at [427, 339] on label "E" at bounding box center [432, 330] width 116 height 24
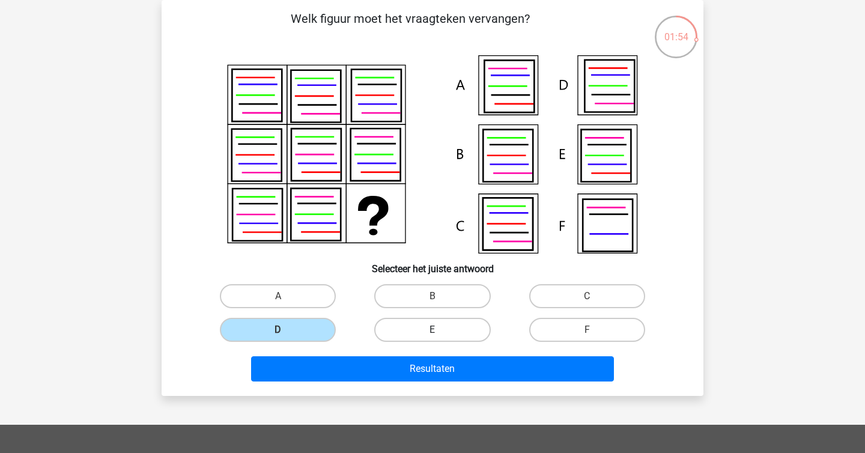
click at [433, 338] on input "E" at bounding box center [437, 334] width 8 height 8
radio input "true"
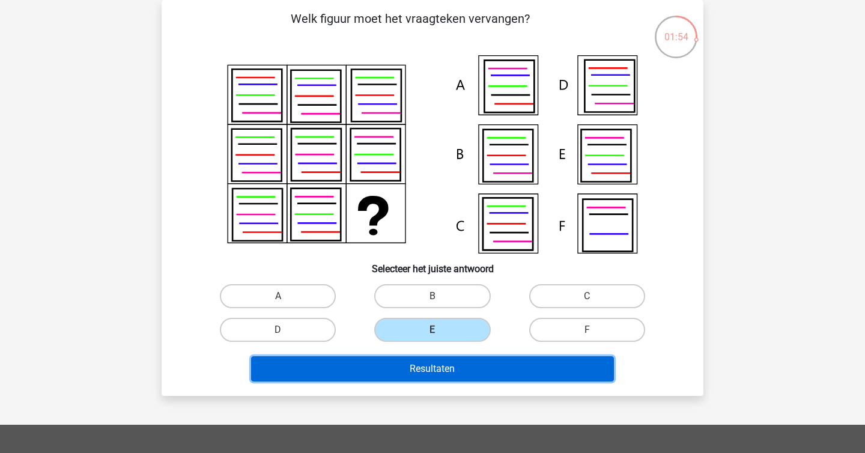
click at [450, 374] on button "Resultaten" at bounding box center [433, 368] width 364 height 25
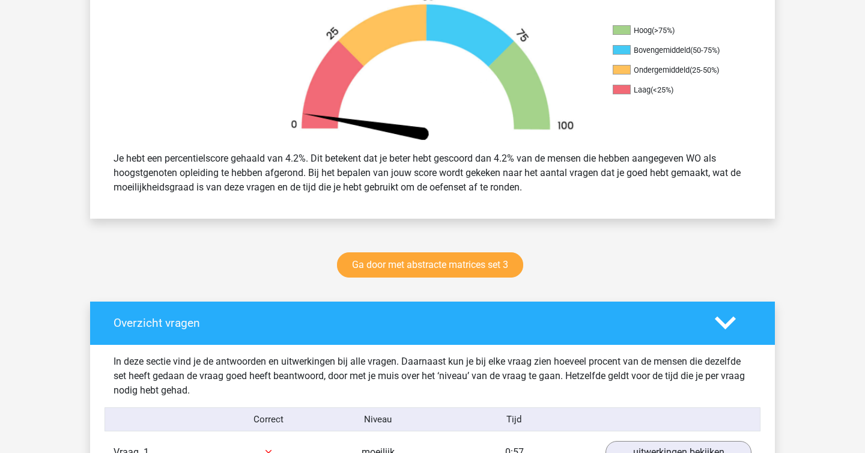
scroll to position [479, 0]
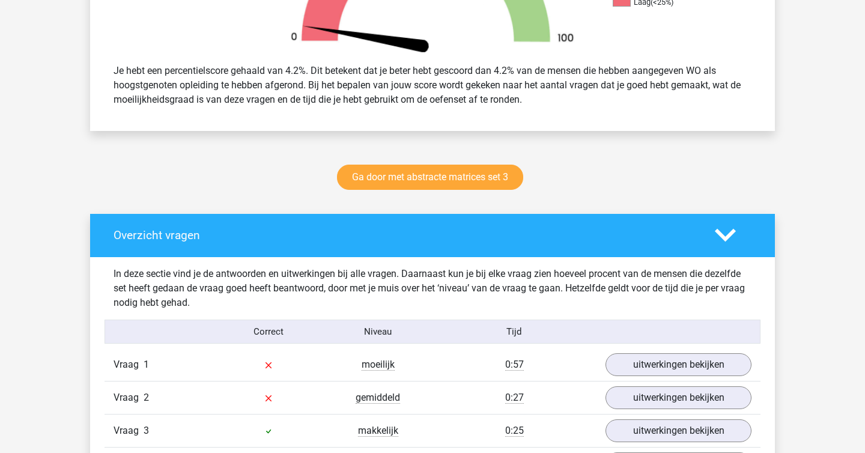
click at [272, 72] on div "Je hebt een percentielscore gehaald van 4.2%. Dit betekent dat je beter hebt ge…" at bounding box center [433, 85] width 656 height 53
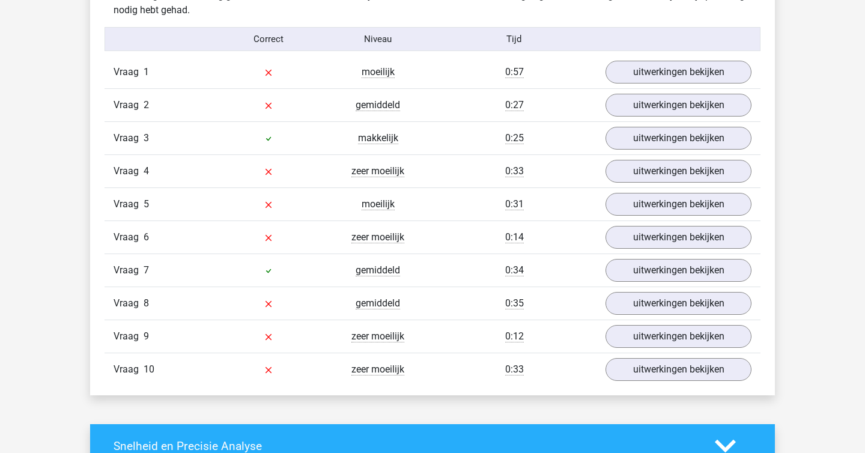
scroll to position [775, 0]
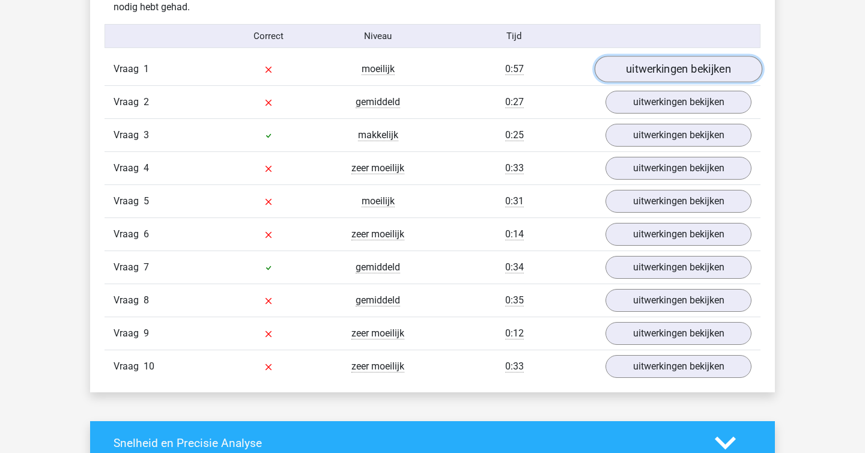
click at [709, 72] on link "uitwerkingen bekijken" at bounding box center [679, 69] width 168 height 26
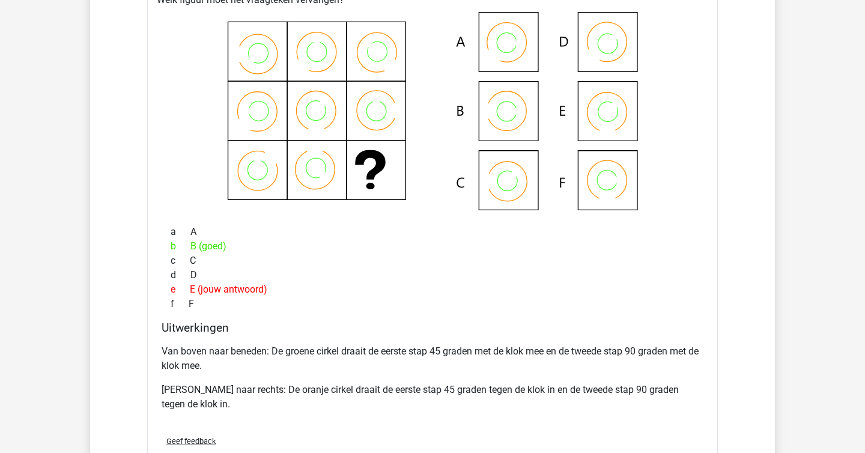
scroll to position [894, 0]
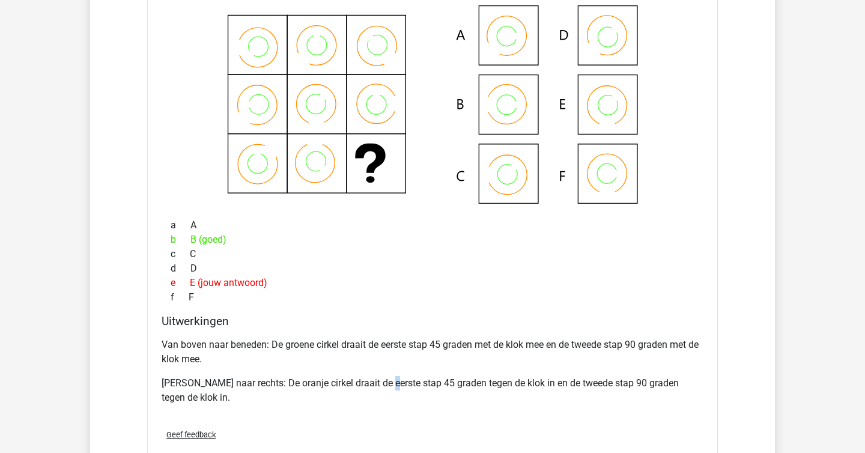
click at [384, 384] on p "[PERSON_NAME] naar rechts: De oranje cirkel draait de eerste stap 45 graden teg…" at bounding box center [433, 390] width 542 height 29
drag, startPoint x: 249, startPoint y: 378, endPoint x: 319, endPoint y: 390, distance: 71.3
click at [319, 390] on p "[PERSON_NAME] naar rechts: De oranje cirkel draait de eerste stap 45 graden teg…" at bounding box center [433, 390] width 542 height 29
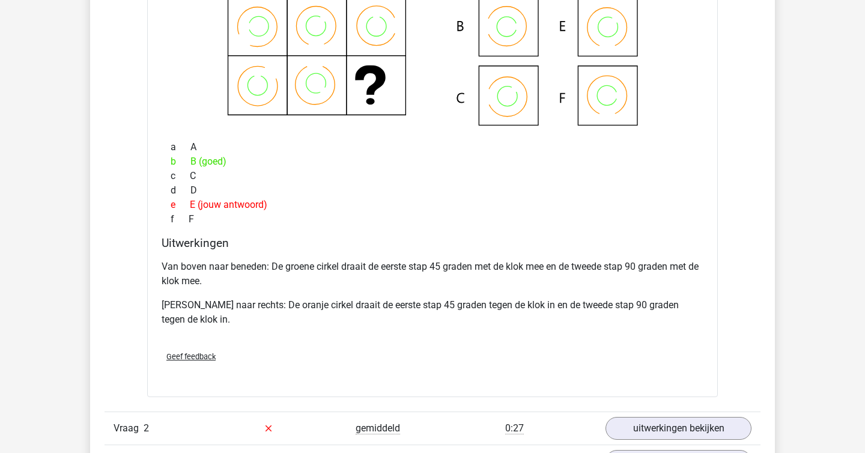
click at [319, 390] on div "Verstuur" at bounding box center [433, 382] width 552 height 19
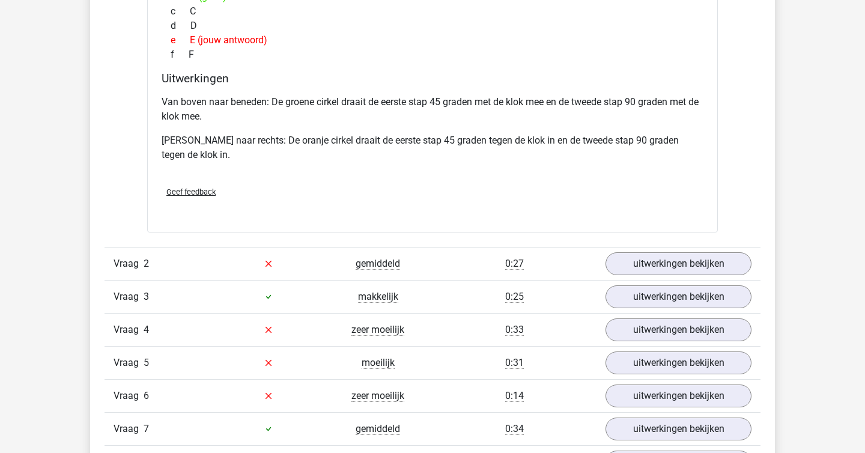
scroll to position [1141, 0]
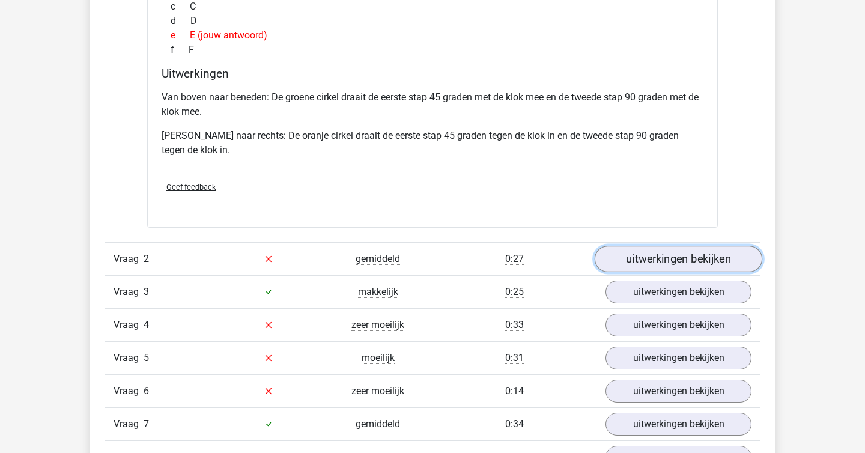
click at [639, 265] on link "uitwerkingen bekijken" at bounding box center [679, 259] width 168 height 26
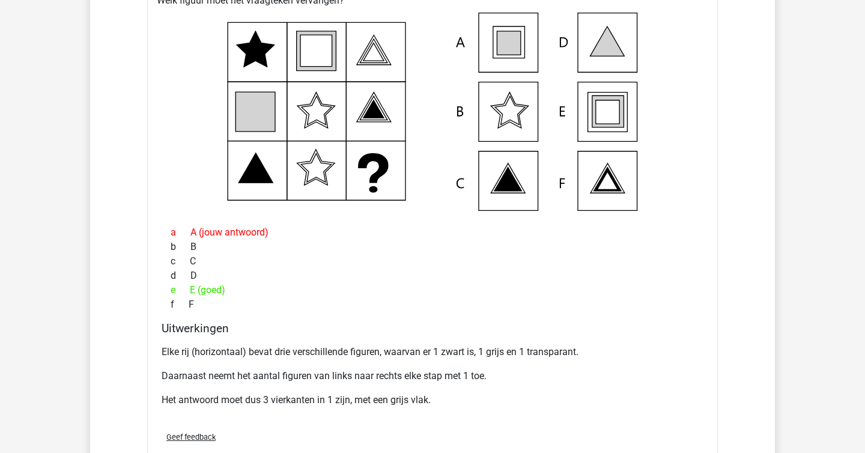
scroll to position [1449, 0]
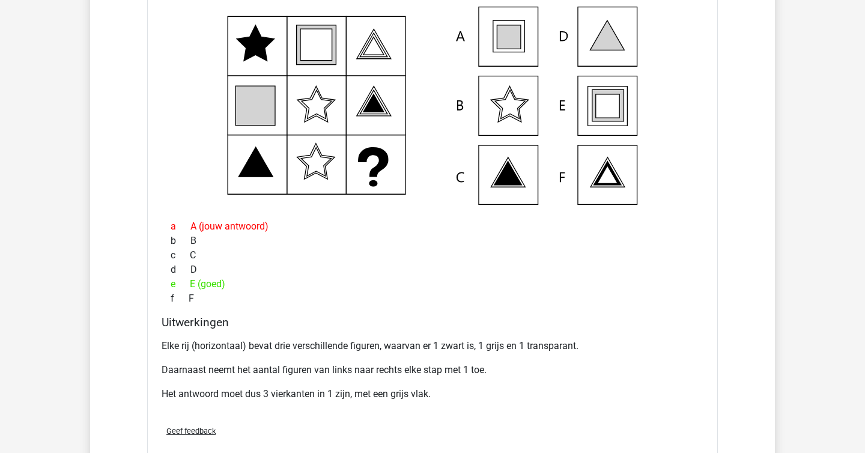
click at [633, 279] on div "e E (goed)" at bounding box center [433, 284] width 542 height 14
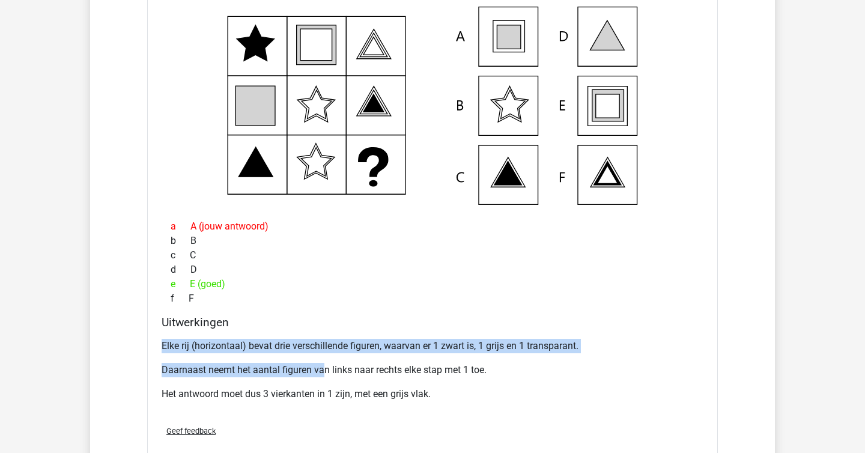
drag, startPoint x: 323, startPoint y: 377, endPoint x: 329, endPoint y: 318, distance: 59.1
click at [329, 318] on div "Uitwerkingen Elke rij (horizontaal) bevat drie verschillende figuren, waarvan e…" at bounding box center [433, 366] width 552 height 100
click at [329, 318] on h4 "Uitwerkingen" at bounding box center [433, 323] width 542 height 14
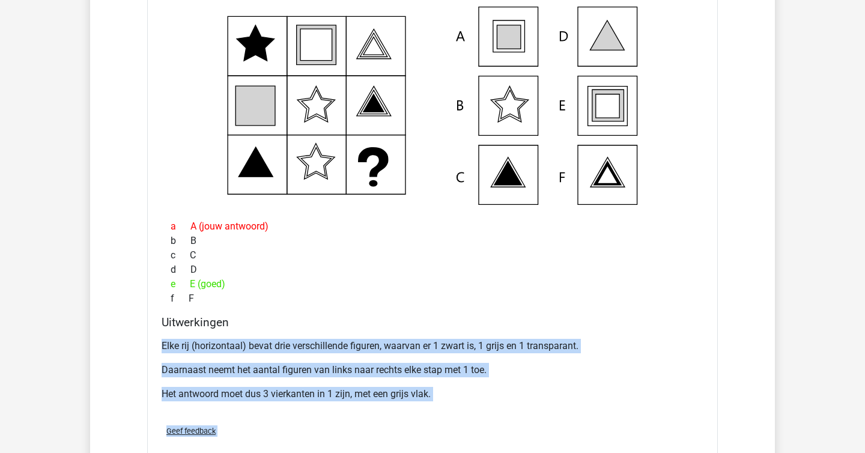
drag, startPoint x: 329, startPoint y: 317, endPoint x: 489, endPoint y: 453, distance: 209.4
click at [489, 453] on div "Vraag 1 moeilijk 0:57 uitwerkingen bekijken Welk figuur moet het vraagteken ver…" at bounding box center [433, 64] width 638 height 1371
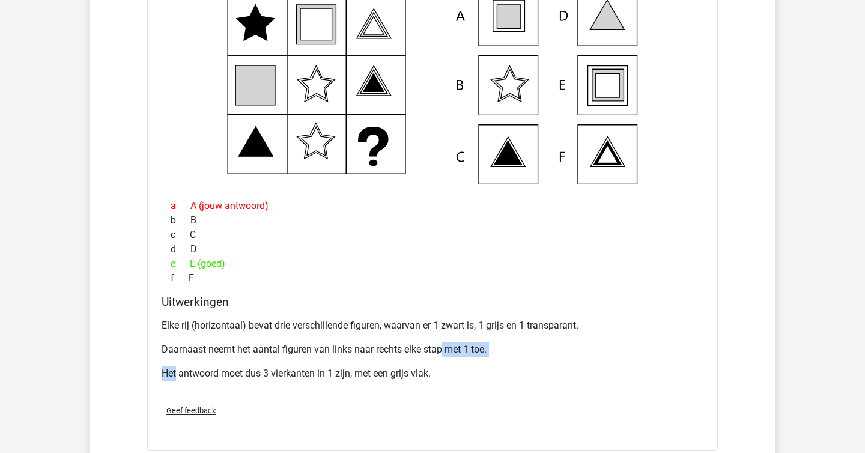
click at [443, 355] on div "Elke rij (horizontaal) bevat drie verschillende figuren, waarvan er 1 zwart is,…" at bounding box center [433, 355] width 542 height 82
click at [389, 338] on div "Elke rij (horizontaal) bevat drie verschillende figuren, waarvan er 1 zwart is,…" at bounding box center [433, 355] width 542 height 82
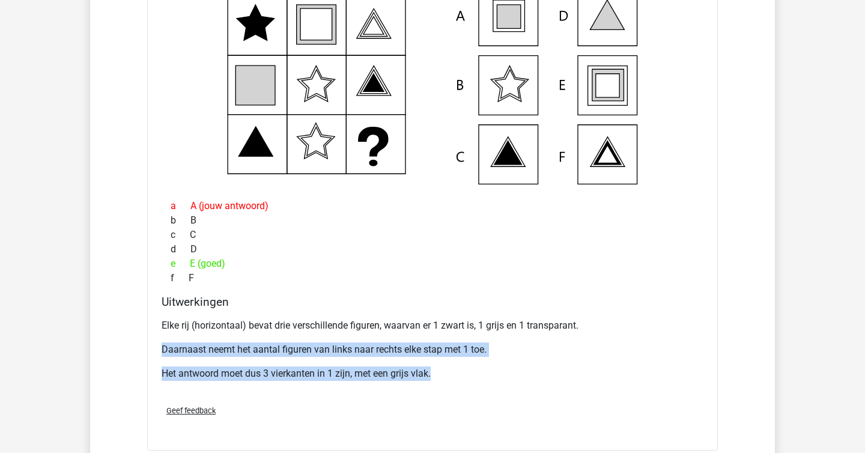
drag, startPoint x: 448, startPoint y: 382, endPoint x: 407, endPoint y: 311, distance: 81.8
click at [407, 311] on div "Uitwerkingen Elke rij (horizontaal) bevat drie verschillende figuren, waarvan e…" at bounding box center [433, 345] width 552 height 100
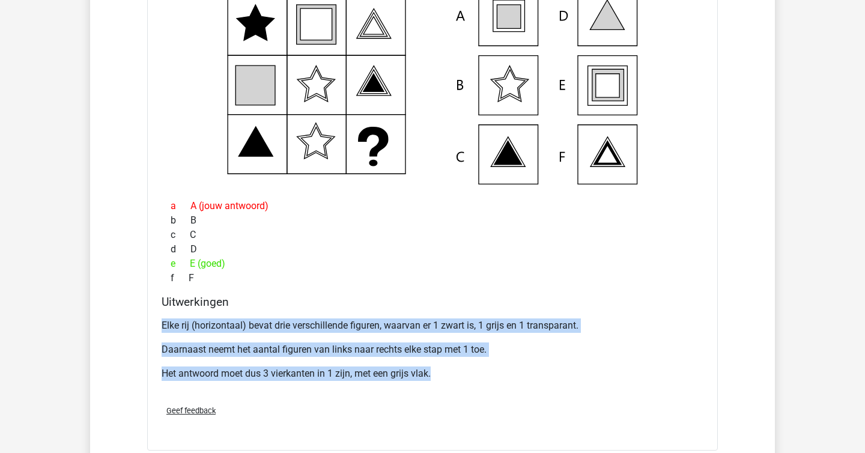
click at [407, 311] on div "Uitwerkingen Elke rij (horizontaal) bevat drie verschillende figuren, waarvan e…" at bounding box center [433, 345] width 552 height 100
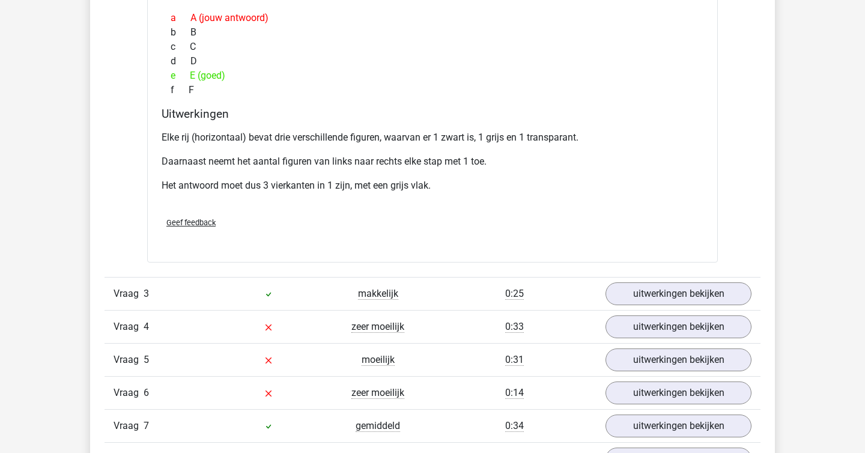
scroll to position [1666, 0]
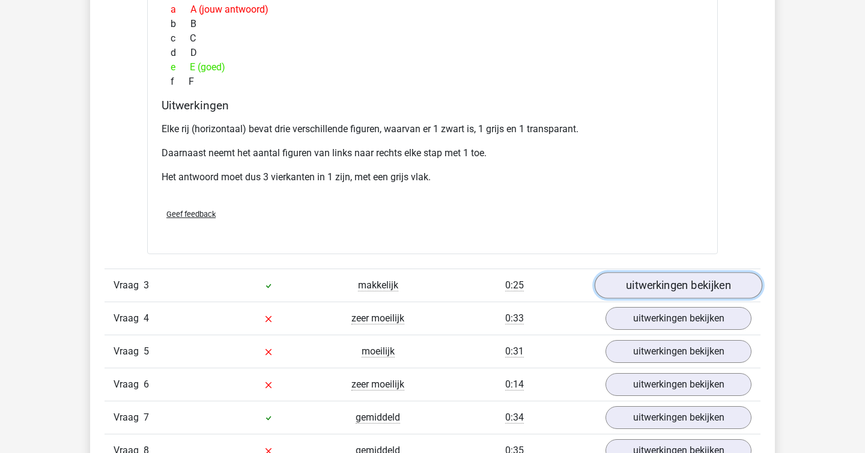
click at [665, 276] on link "uitwerkingen bekijken" at bounding box center [679, 285] width 168 height 26
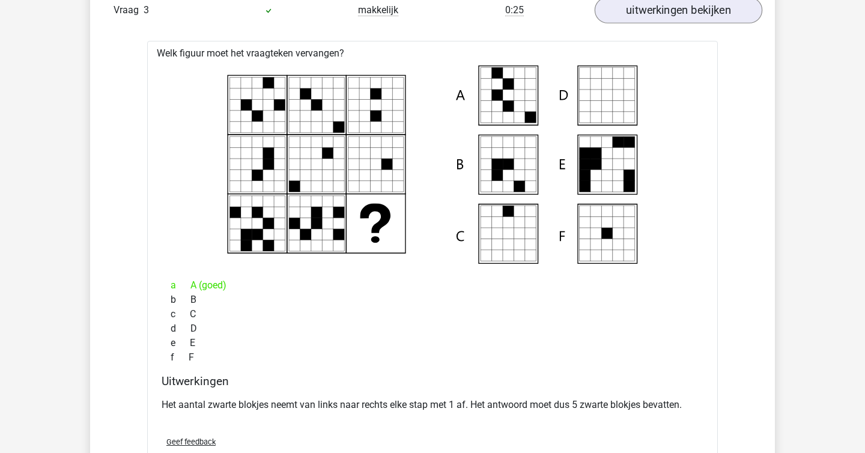
click at [665, 276] on div "a A (goed) b B c C d D e E f F" at bounding box center [433, 321] width 542 height 96
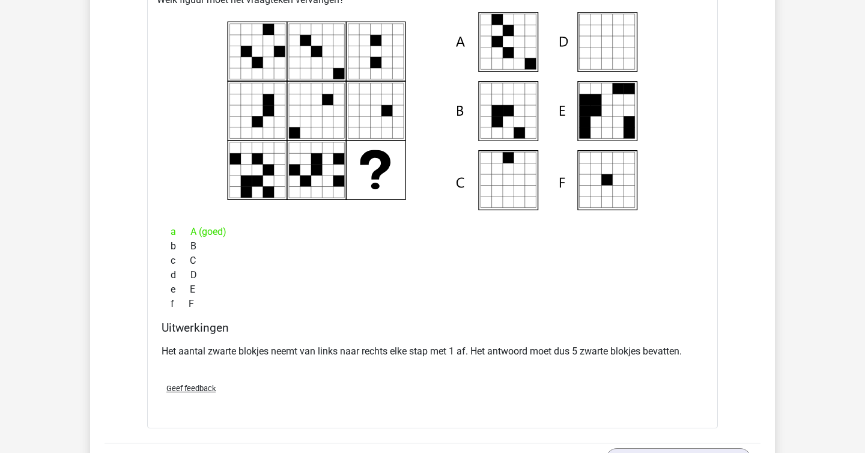
scroll to position [2010, 0]
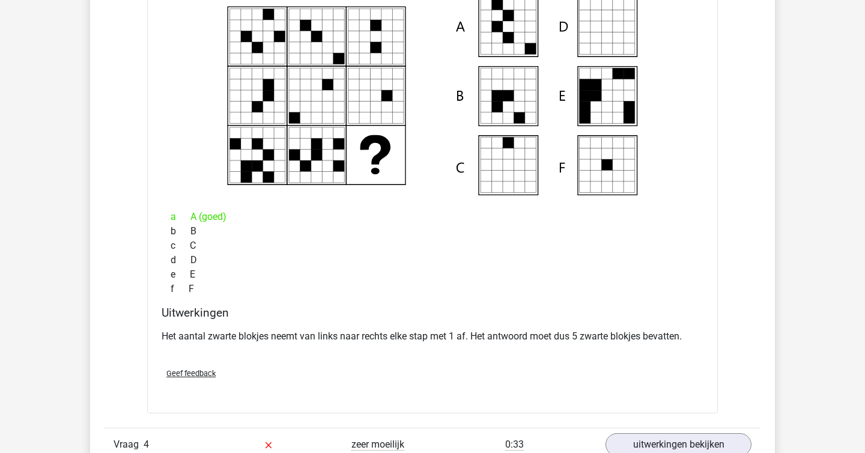
click at [665, 276] on div "e E" at bounding box center [433, 274] width 542 height 14
click at [651, 275] on div "e E" at bounding box center [433, 274] width 542 height 14
drag, startPoint x: 651, startPoint y: 275, endPoint x: 755, endPoint y: 353, distance: 129.7
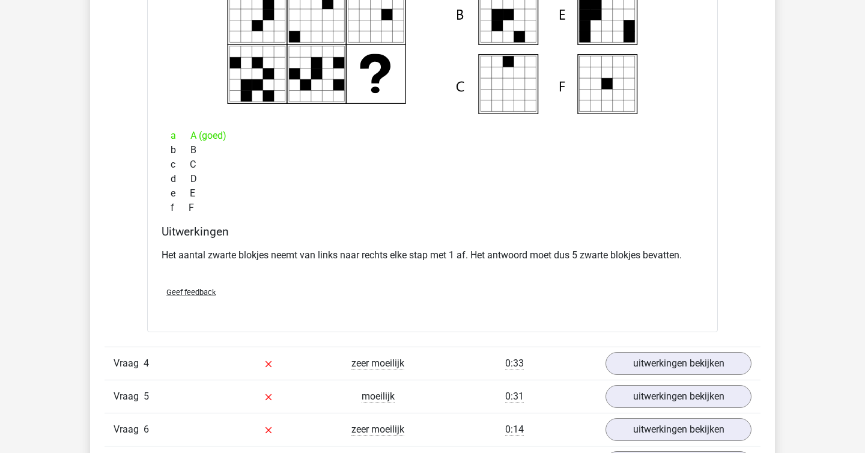
click at [715, 351] on div "Vraag 4 zeer moeilijk 0:33 uitwerkingen bekijken" at bounding box center [433, 363] width 656 height 33
click at [715, 357] on link "uitwerkingen bekijken" at bounding box center [679, 363] width 168 height 26
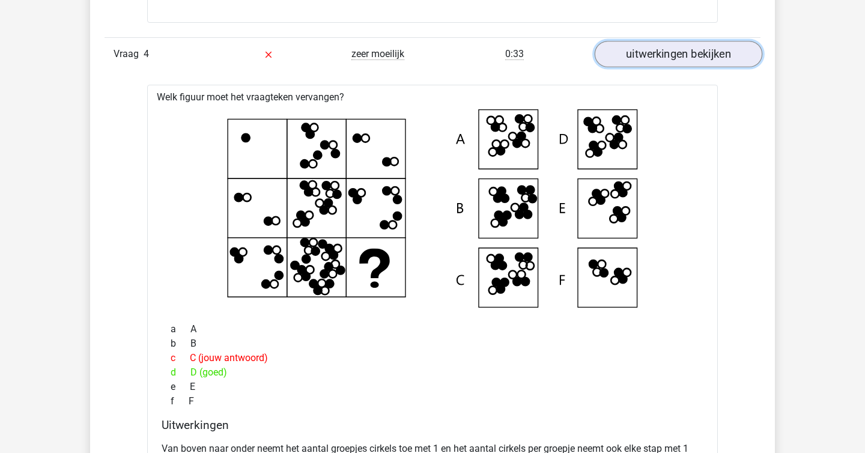
scroll to position [2401, 0]
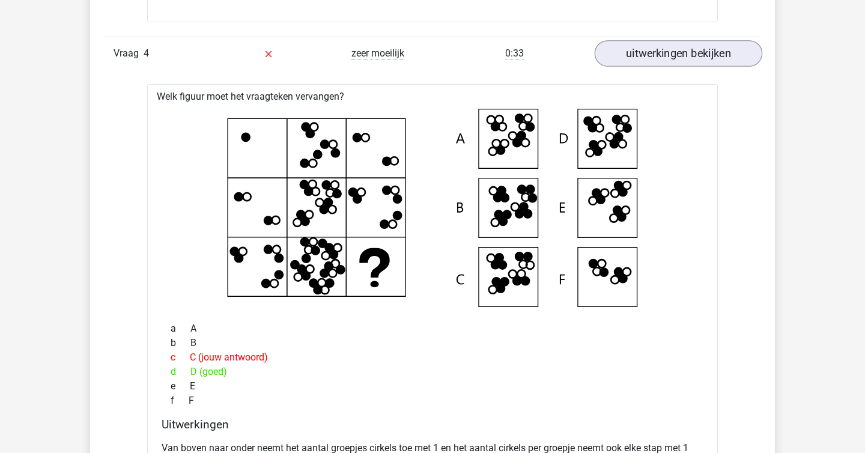
click at [715, 357] on div "Welk figuur moet het vraagteken vervangen?" at bounding box center [432, 331] width 571 height 494
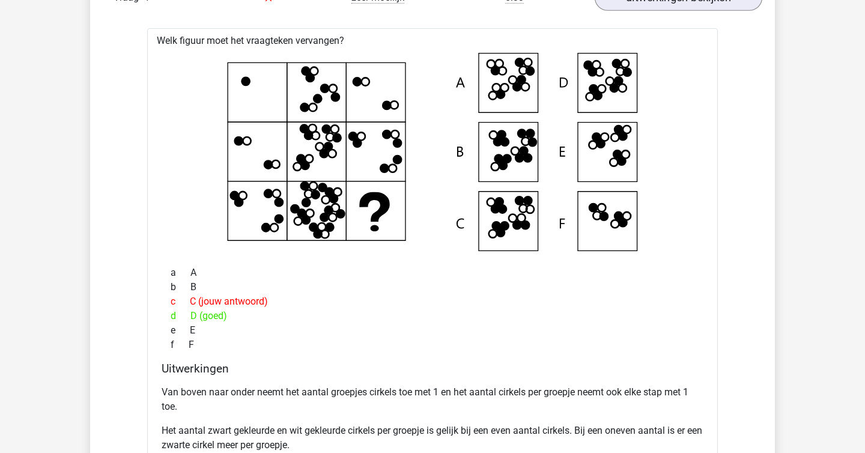
scroll to position [2458, 0]
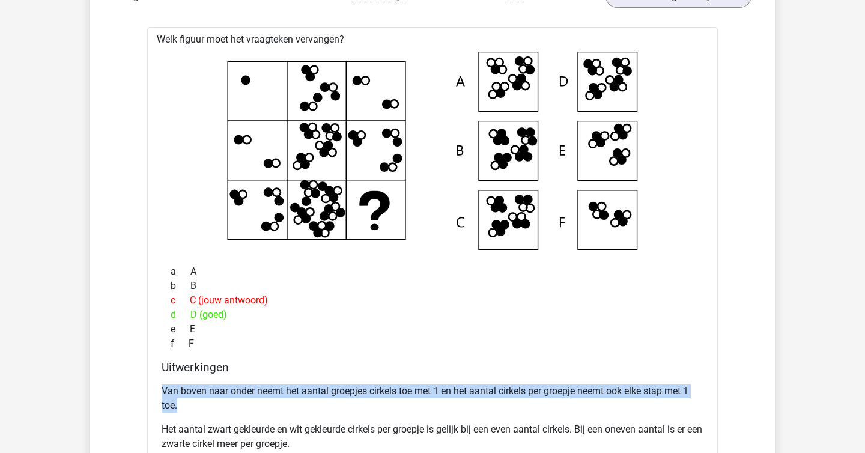
drag, startPoint x: 484, startPoint y: 379, endPoint x: 517, endPoint y: 403, distance: 41.7
click at [517, 403] on div "Uitwerkingen Van boven naar onder neemt het aantal groepjes cirkels toe met 1 e…" at bounding box center [433, 413] width 552 height 105
click at [517, 403] on p "Van boven naar onder neemt het aantal groepjes cirkels toe met 1 en het aantal …" at bounding box center [433, 398] width 542 height 29
drag, startPoint x: 517, startPoint y: 403, endPoint x: 510, endPoint y: 374, distance: 29.9
click at [510, 374] on div "Uitwerkingen Van boven naar onder neemt het aantal groepjes cirkels toe met 1 e…" at bounding box center [433, 413] width 552 height 105
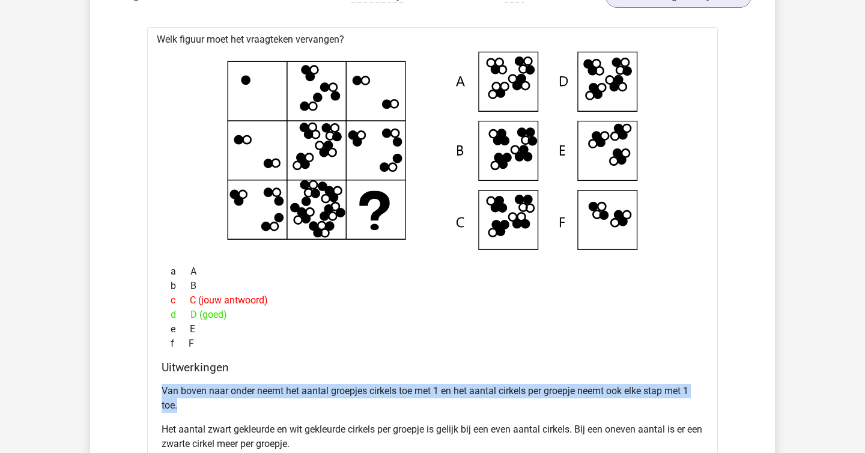
click at [510, 374] on div "Uitwerkingen Van boven naar onder neemt het aantal groepjes cirkels toe met 1 e…" at bounding box center [433, 413] width 552 height 105
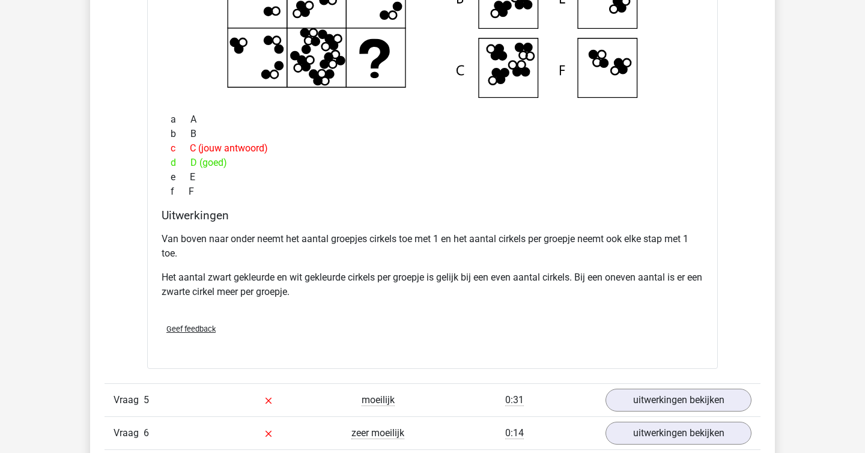
scroll to position [2659, 0]
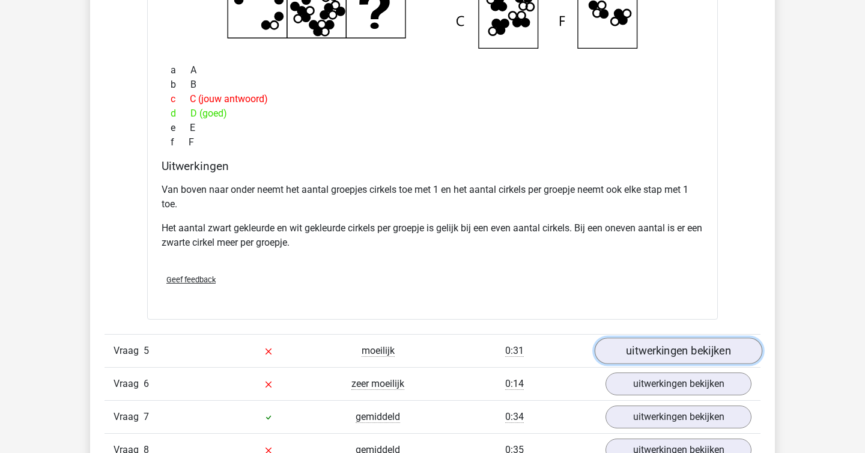
click at [620, 357] on link "uitwerkingen bekijken" at bounding box center [679, 351] width 168 height 26
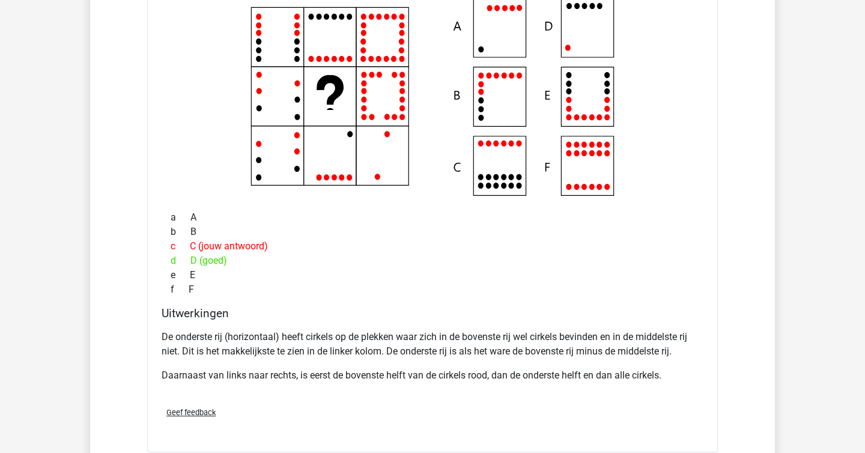
scroll to position [3069, 0]
click at [628, 370] on p "Daarnaast van links naar rechts, is eerst de bovenste helft van de cirkels rood…" at bounding box center [433, 375] width 542 height 14
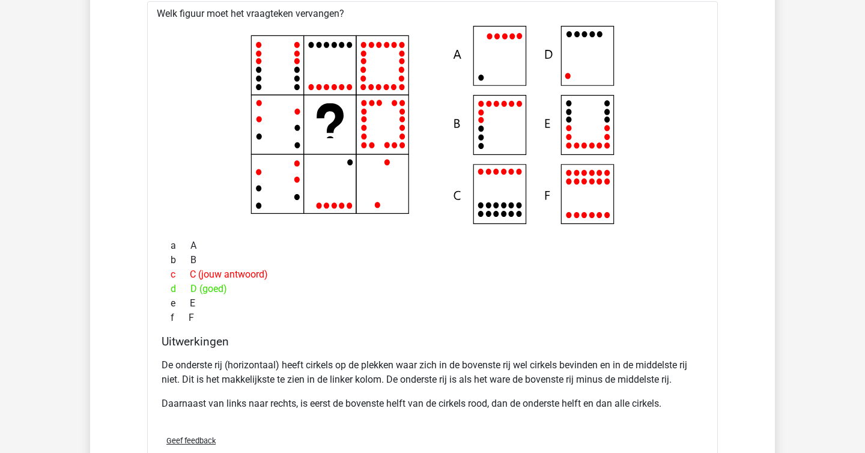
scroll to position [3036, 0]
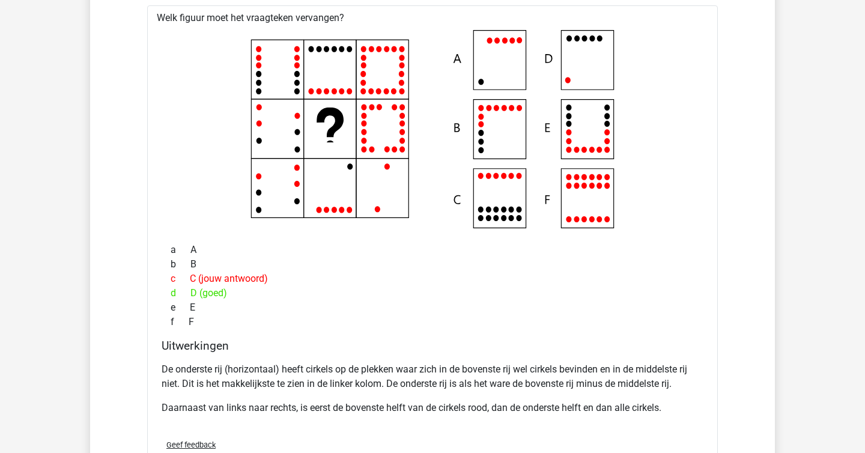
click at [484, 317] on div "f F" at bounding box center [433, 322] width 542 height 14
click at [334, 195] on icon at bounding box center [432, 129] width 532 height 198
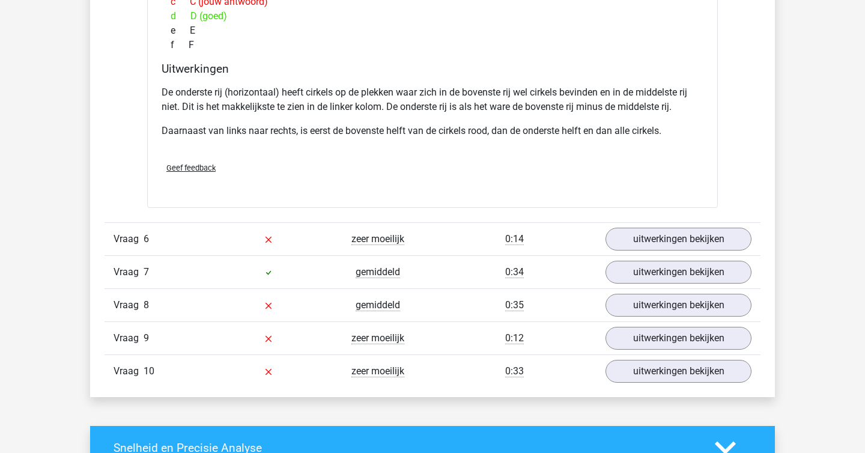
scroll to position [3314, 0]
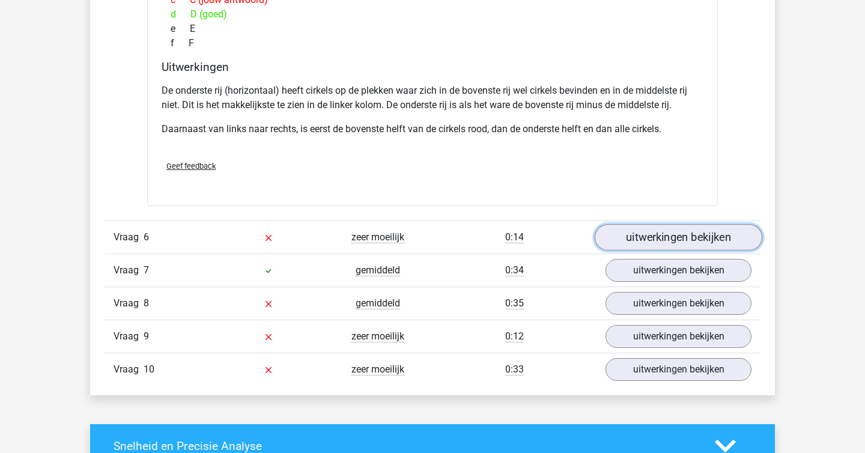
click at [682, 243] on link "uitwerkingen bekijken" at bounding box center [679, 238] width 168 height 26
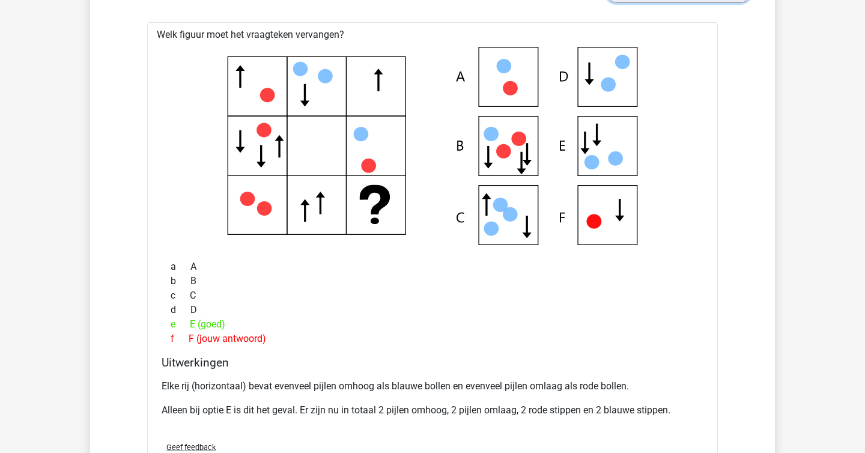
scroll to position [3591, 0]
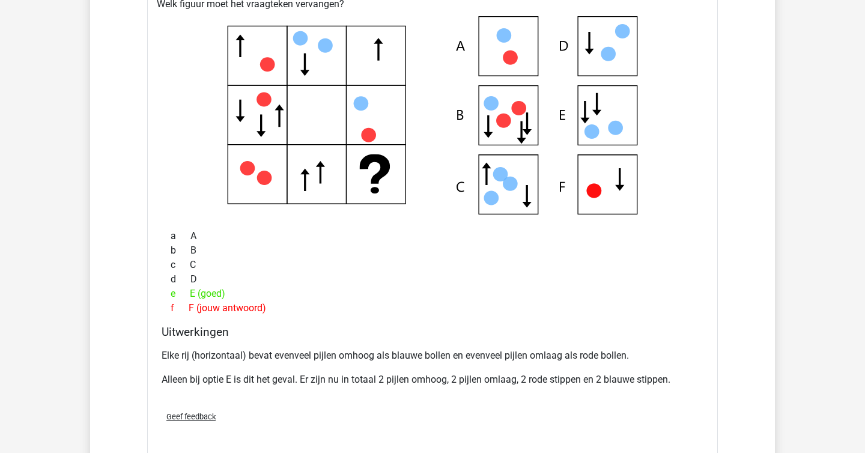
click at [402, 362] on p "Elke rij (horizontaal) bevat evenveel pijlen omhoog als blauwe bollen en evenve…" at bounding box center [433, 356] width 542 height 14
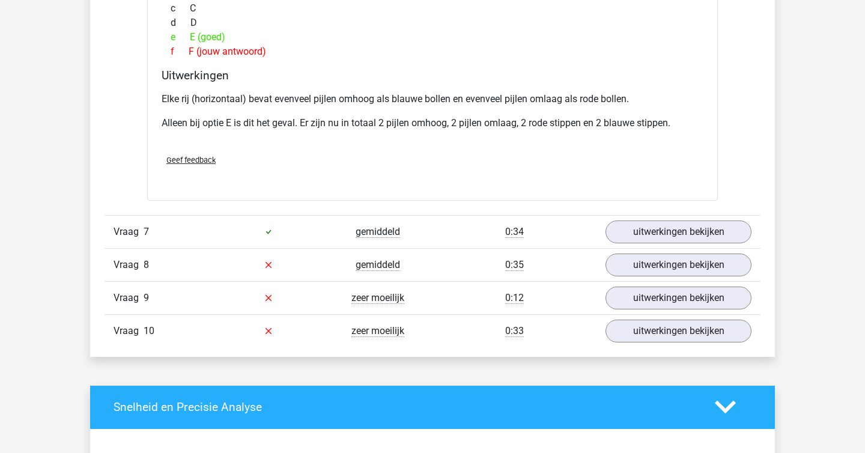
scroll to position [3848, 0]
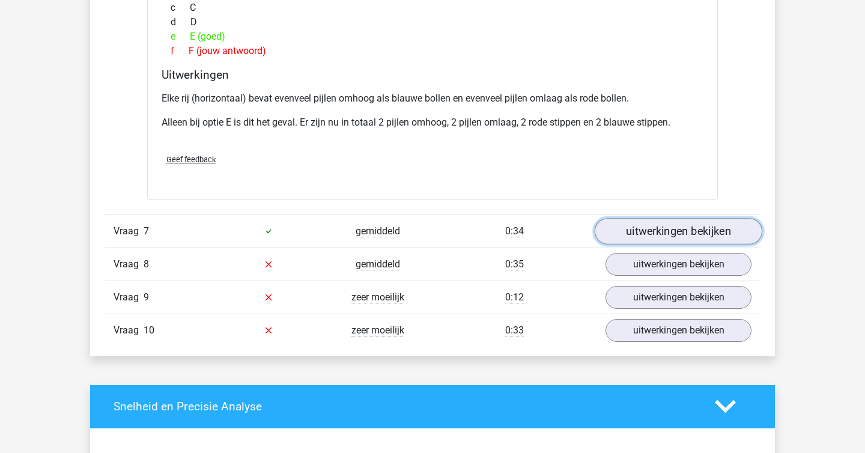
click at [643, 242] on link "uitwerkingen bekijken" at bounding box center [679, 231] width 168 height 26
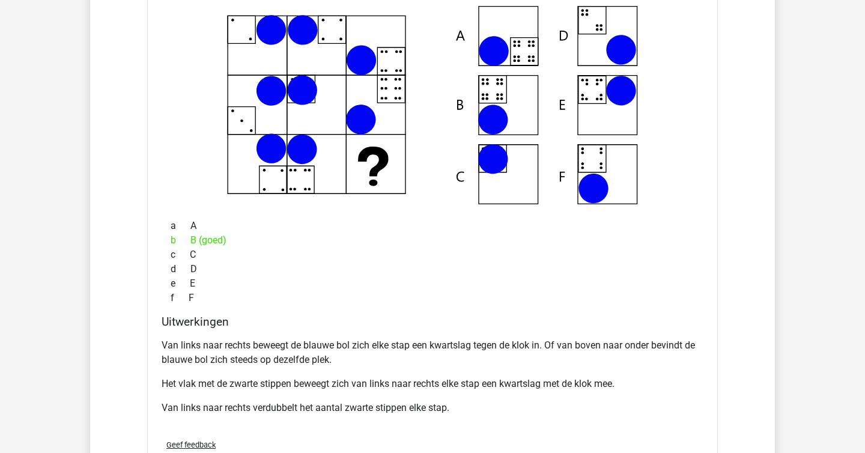
scroll to position [4137, 0]
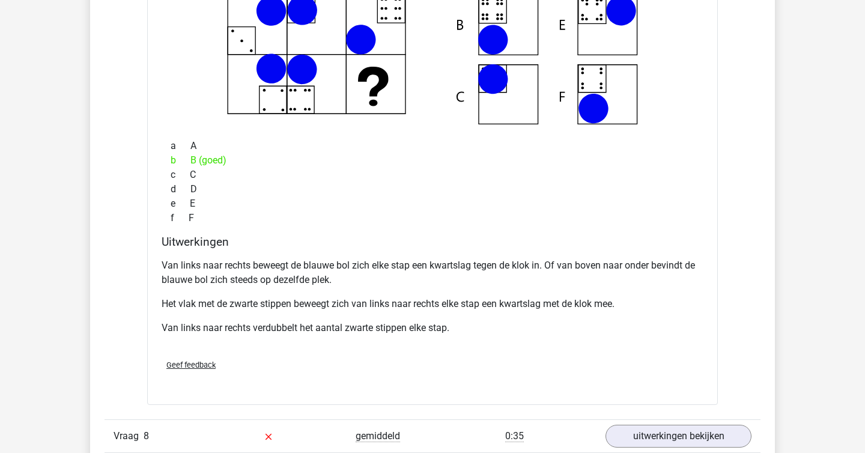
scroll to position [4235, 0]
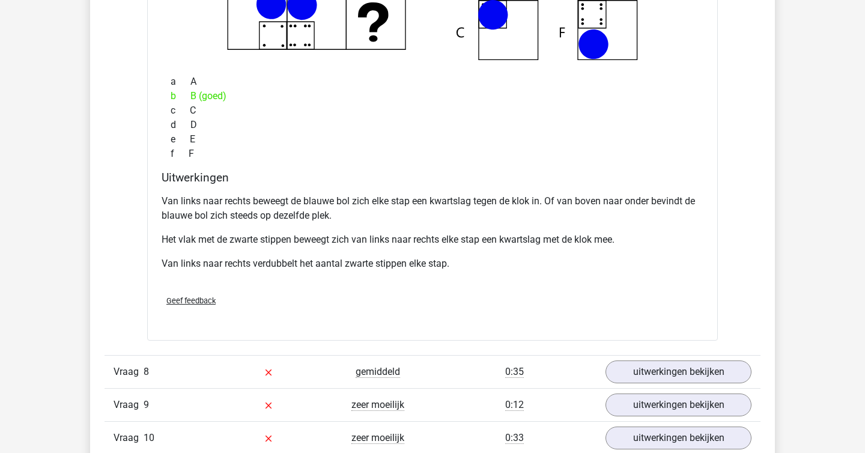
scroll to position [4284, 0]
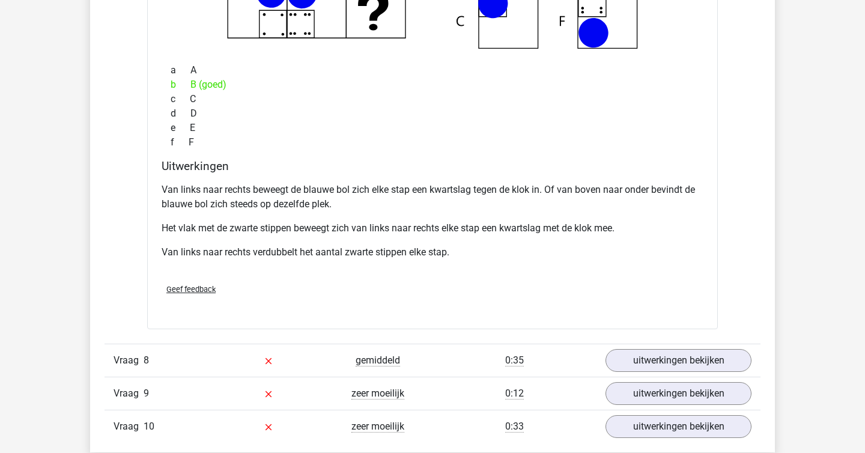
click at [718, 376] on div "Vraag 8 gemiddeld 0:35 uitwerkingen bekijken" at bounding box center [433, 360] width 656 height 33
click at [707, 368] on link "uitwerkingen bekijken" at bounding box center [679, 360] width 168 height 26
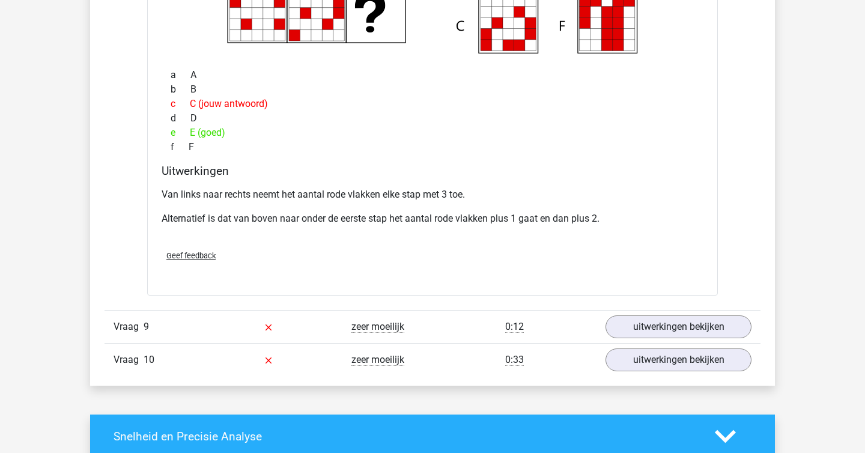
scroll to position [4848, 0]
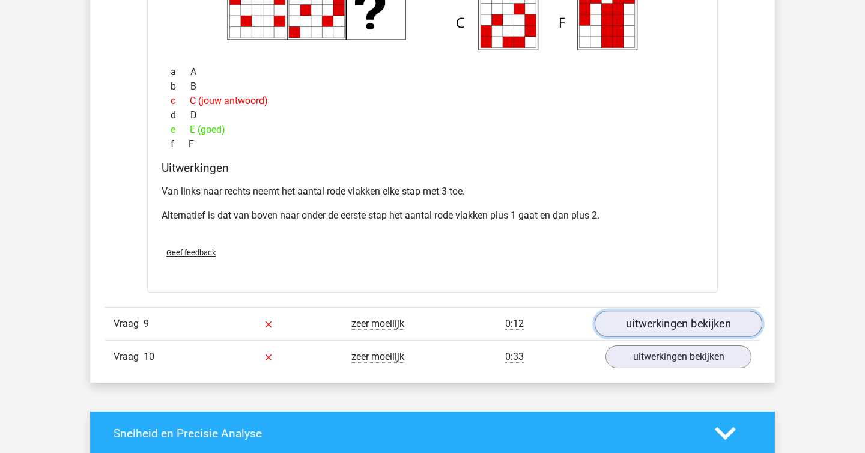
click at [636, 329] on link "uitwerkingen bekijken" at bounding box center [679, 324] width 168 height 26
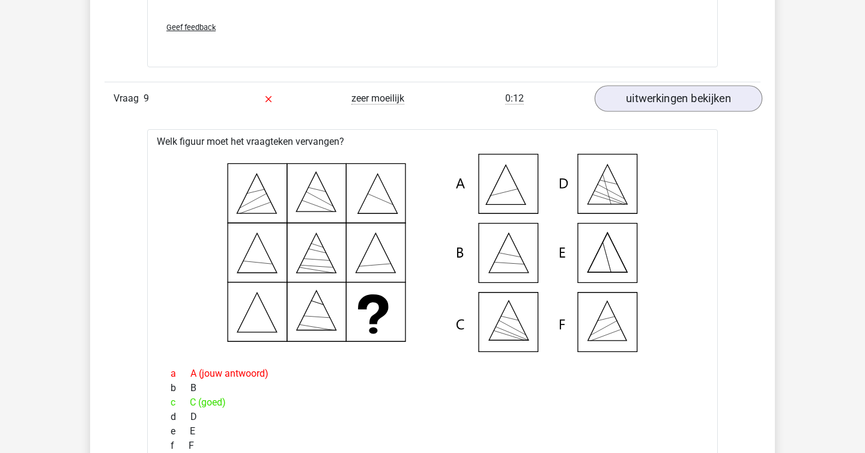
click at [636, 329] on icon at bounding box center [432, 253] width 532 height 198
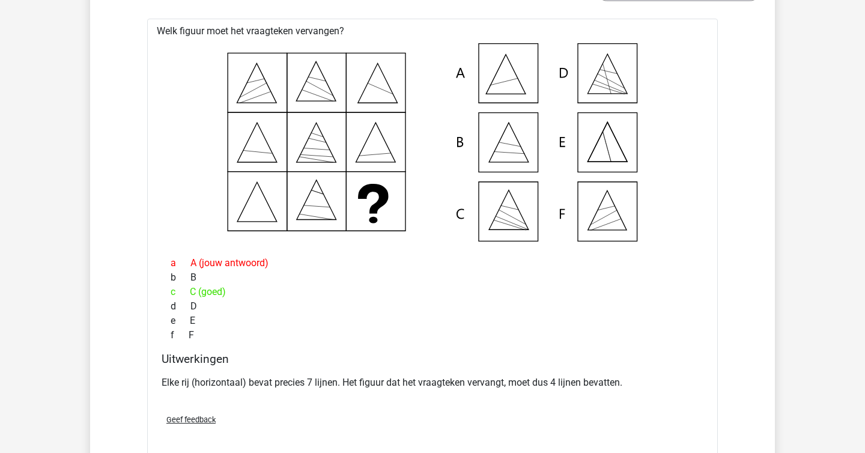
scroll to position [5205, 0]
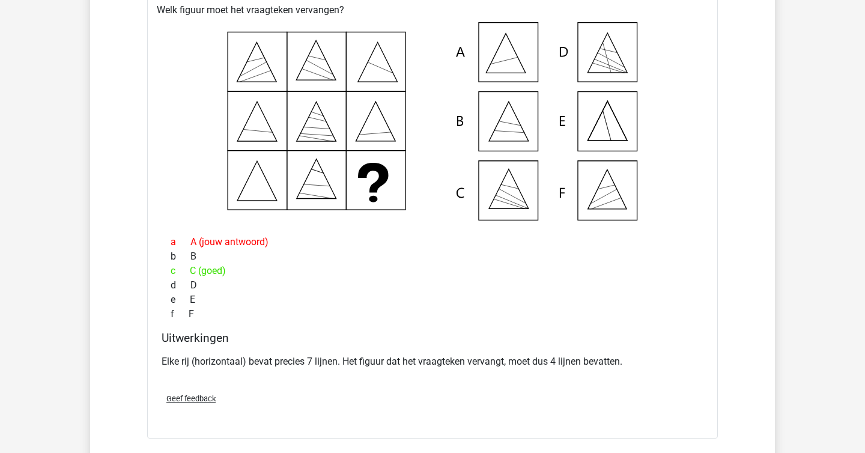
click at [636, 329] on div "Welk figuur moet het vraagteken vervangen? a b c d e" at bounding box center [432, 218] width 571 height 441
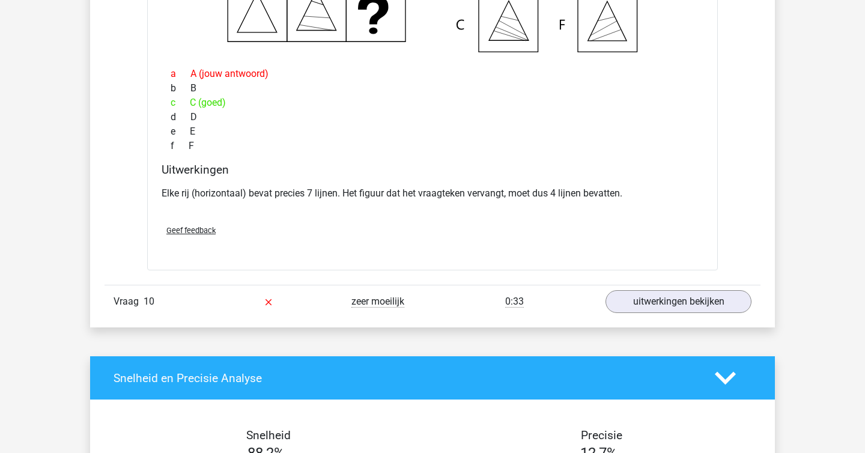
scroll to position [5374, 0]
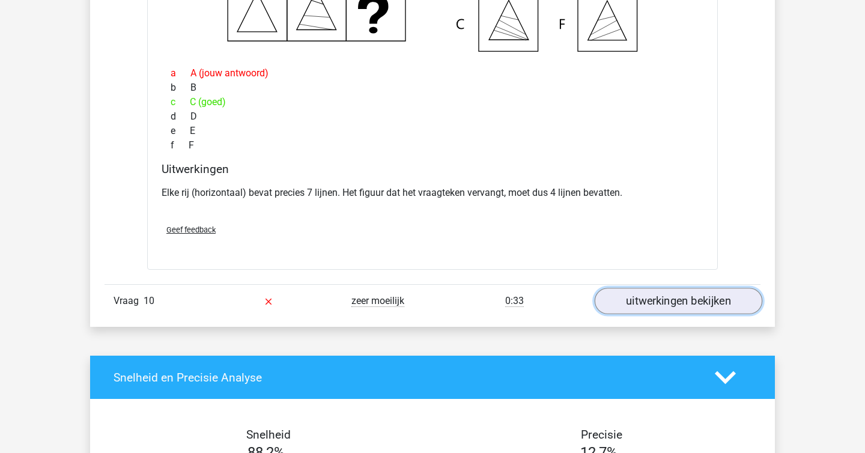
click at [653, 312] on link "uitwerkingen bekijken" at bounding box center [679, 301] width 168 height 26
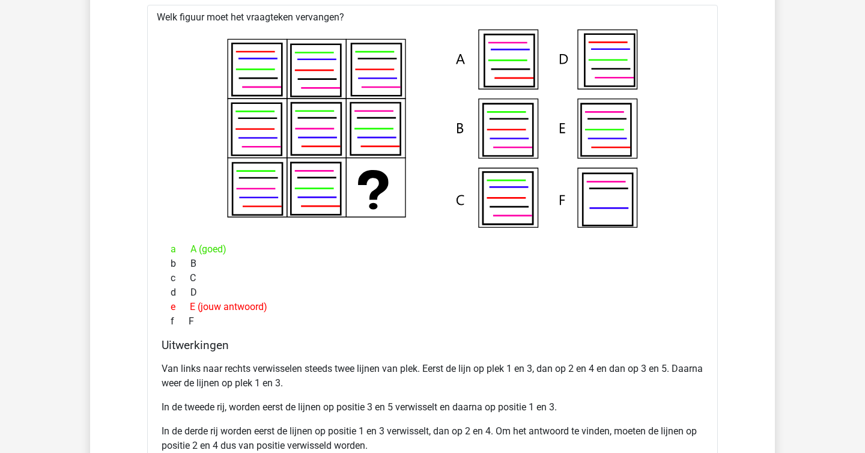
click at [653, 312] on div "e E (jouw antwoord)" at bounding box center [433, 307] width 542 height 14
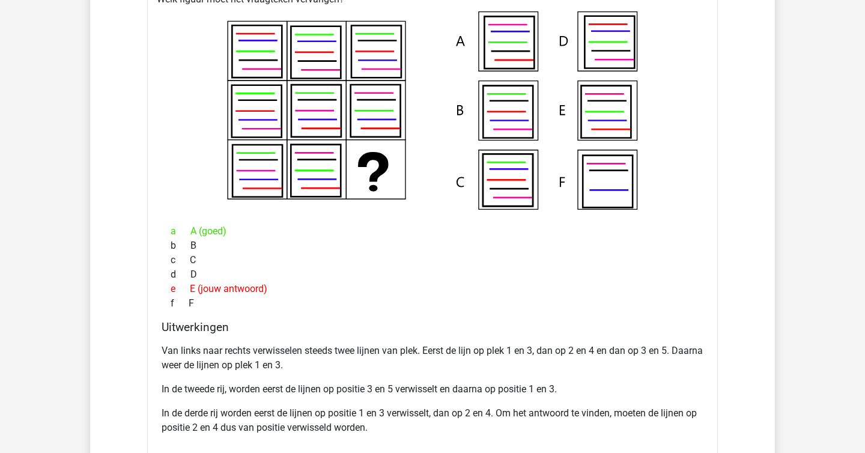
scroll to position [5721, 0]
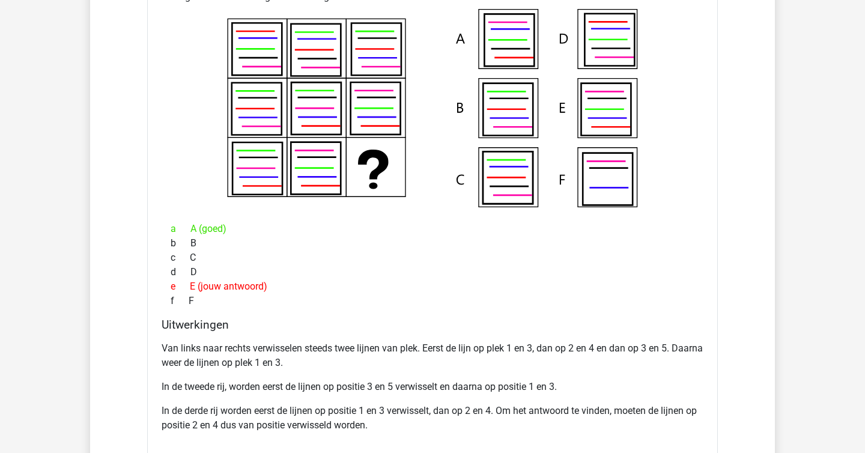
click at [653, 312] on div "a A (goed) b B c C d D e E (jouw antwoord) f F" at bounding box center [433, 265] width 542 height 96
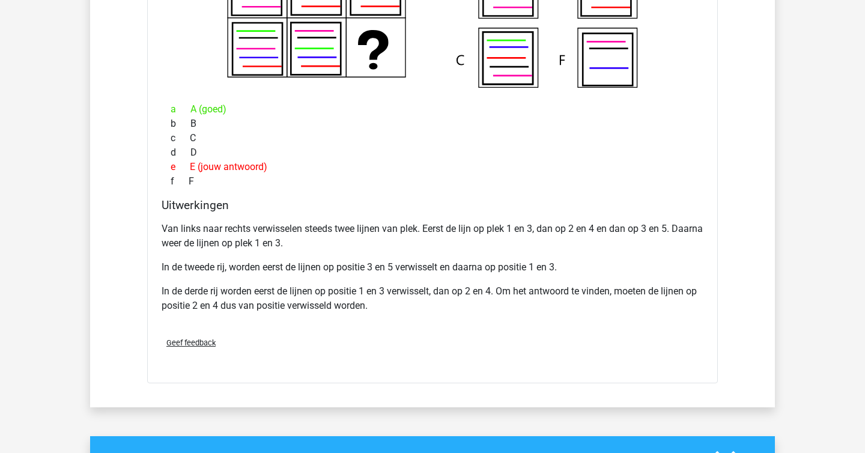
scroll to position [5876, 0]
